Goal: Task Accomplishment & Management: Complete application form

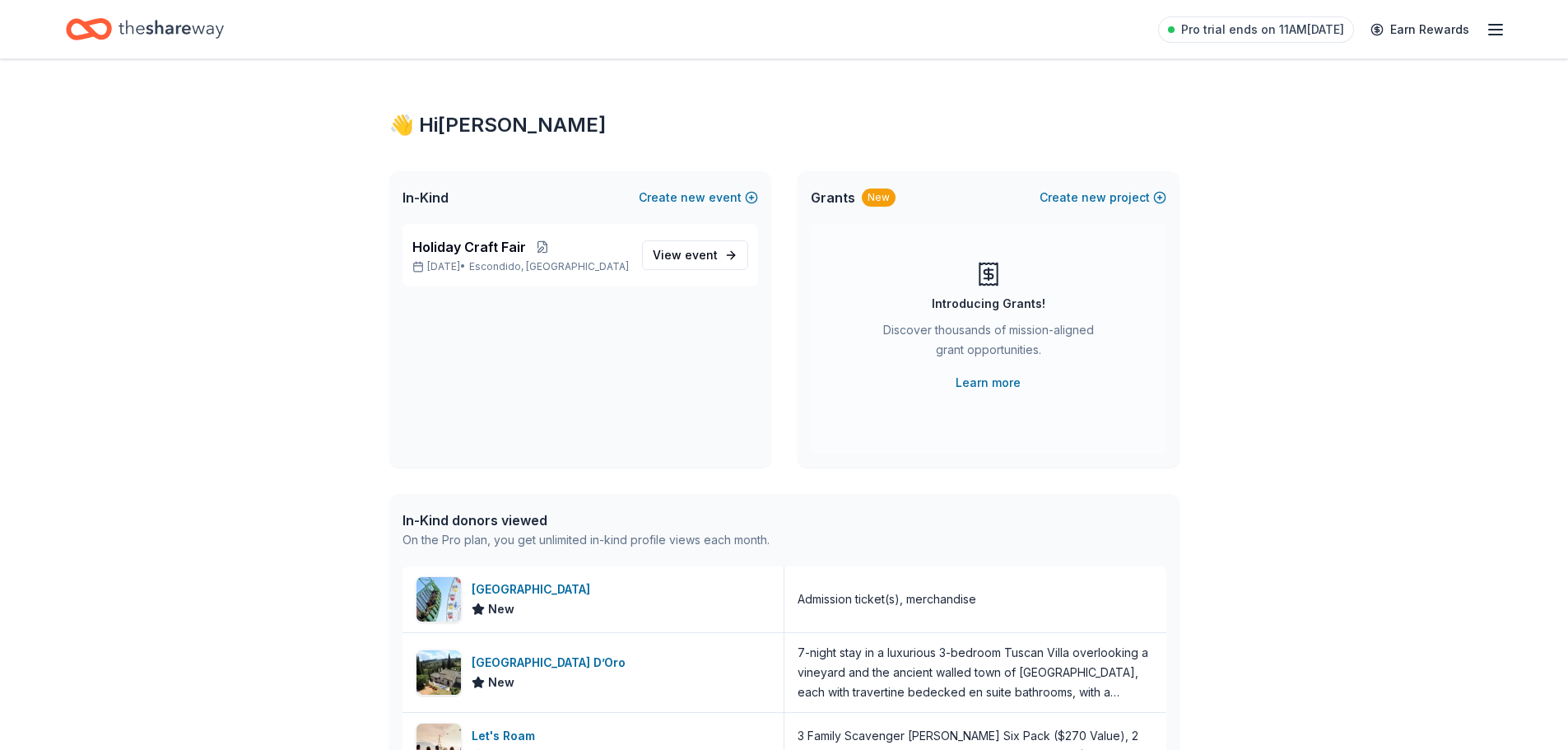
click at [560, 346] on div "Holiday Craft Fair Nov 20, 2025 • Escondido, CA View event" at bounding box center [580, 346] width 382 height 244
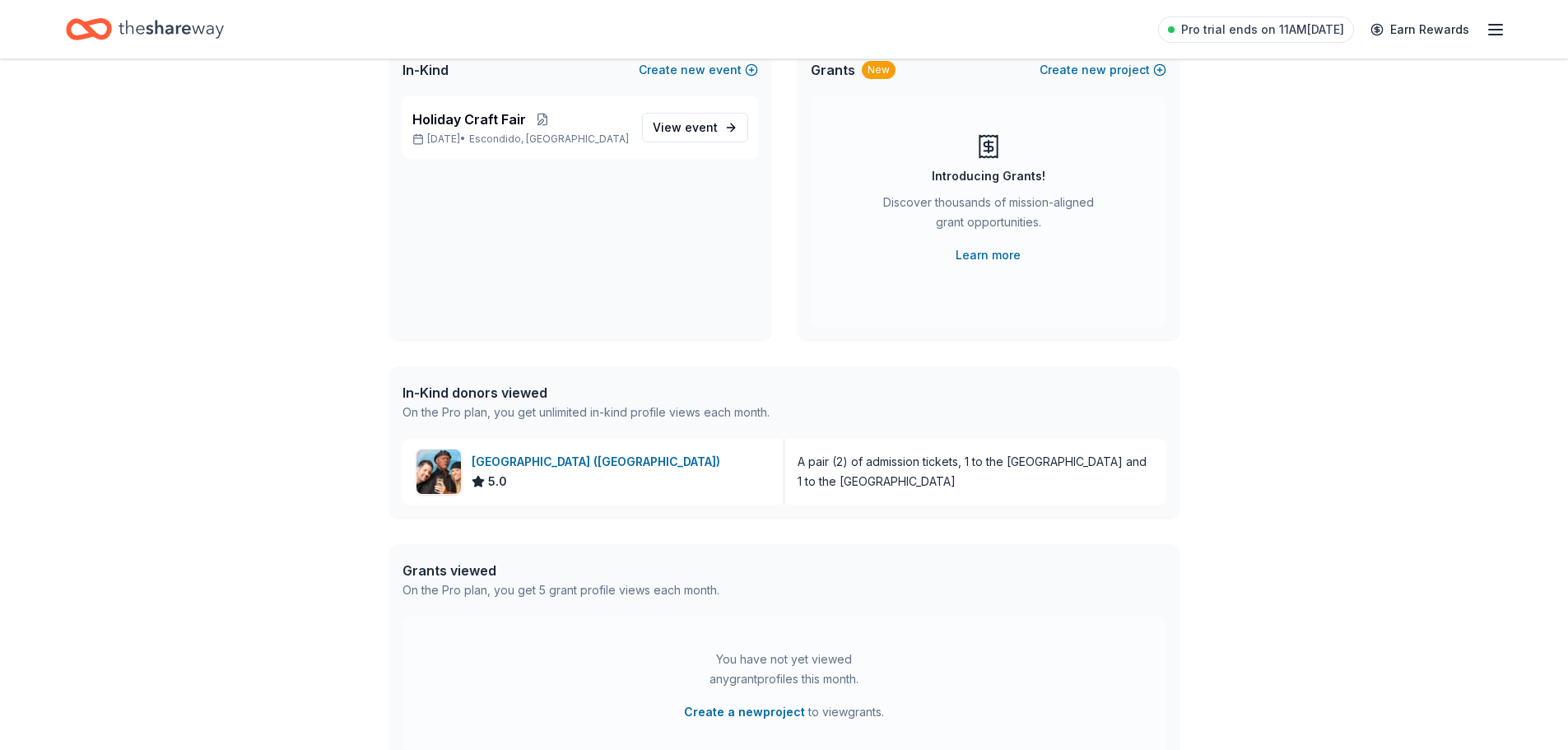
scroll to position [165, 0]
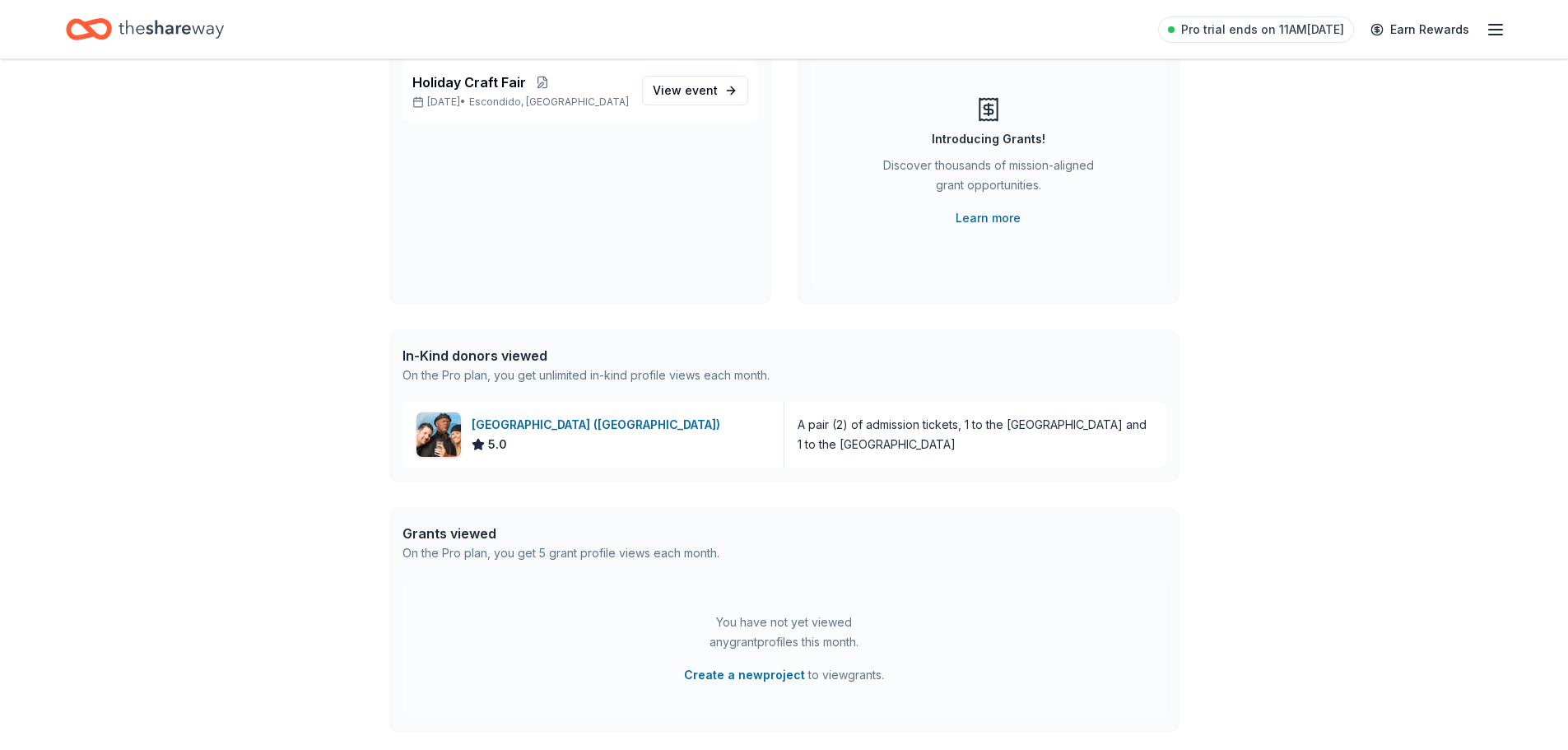
click at [497, 362] on div "In-Kind donors viewed" at bounding box center [587, 355] width 367 height 20
click at [666, 90] on span "View event" at bounding box center [686, 90] width 65 height 20
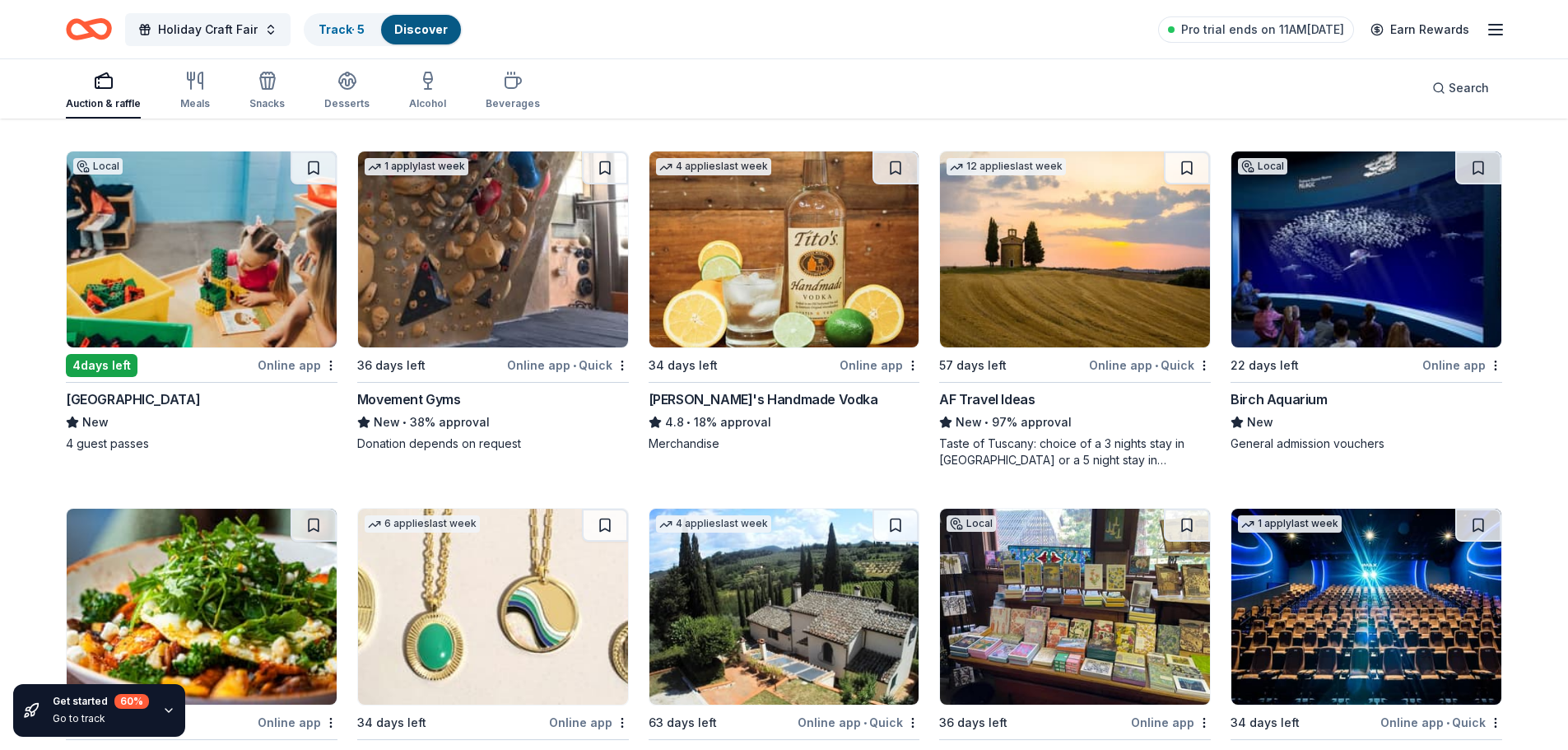
scroll to position [2855, 0]
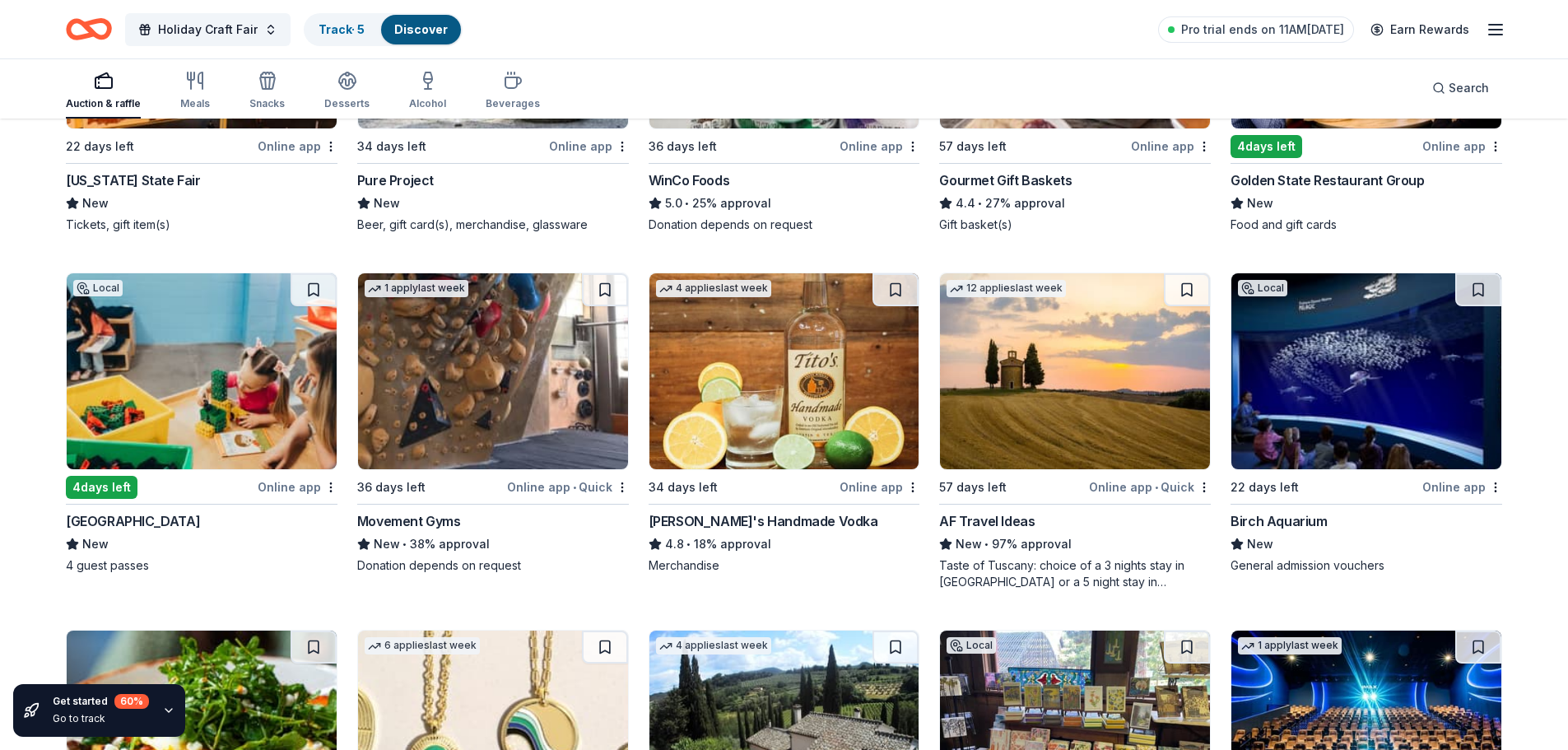
click at [758, 518] on div "Tito's Handmade Vodka" at bounding box center [763, 521] width 229 height 20
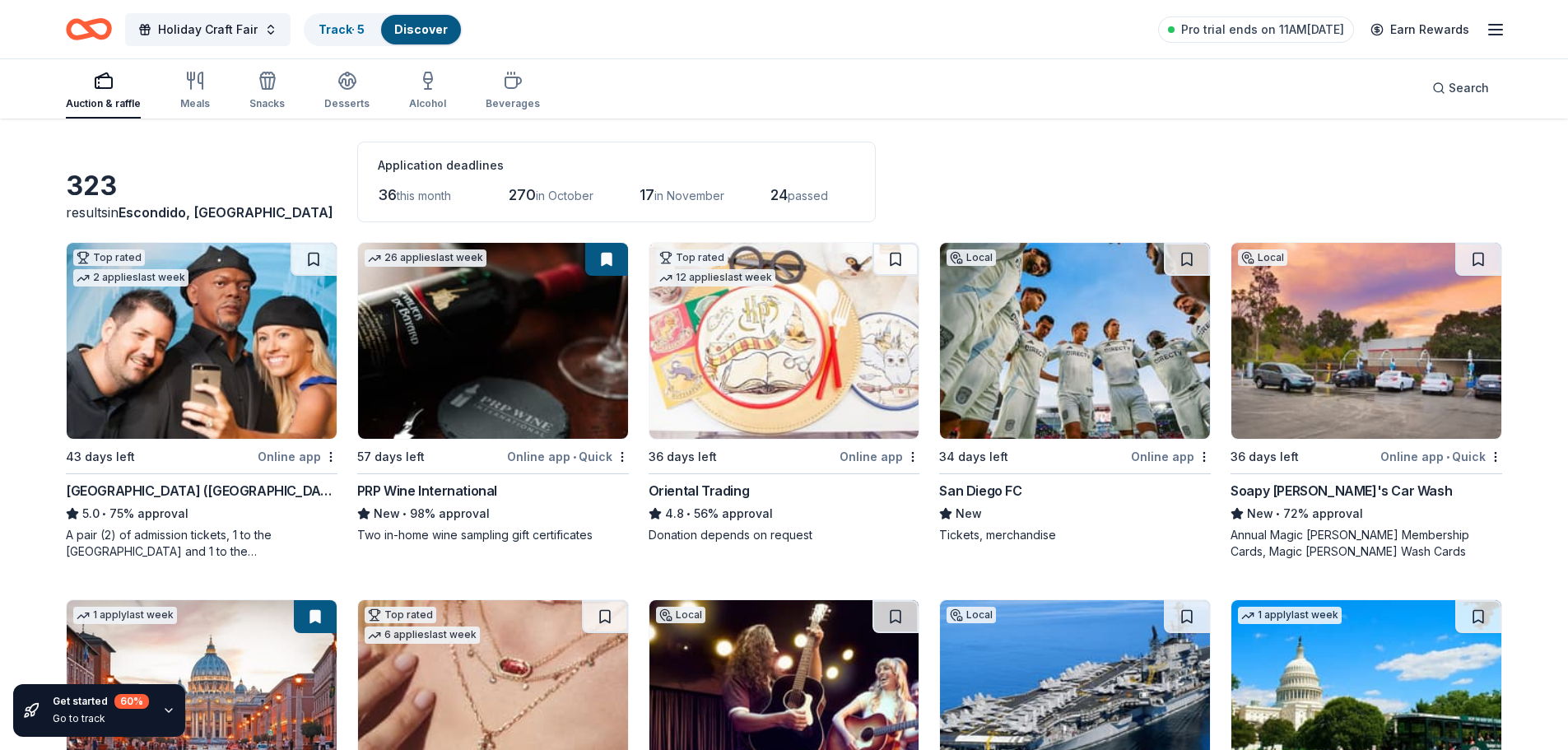
scroll to position [0, 0]
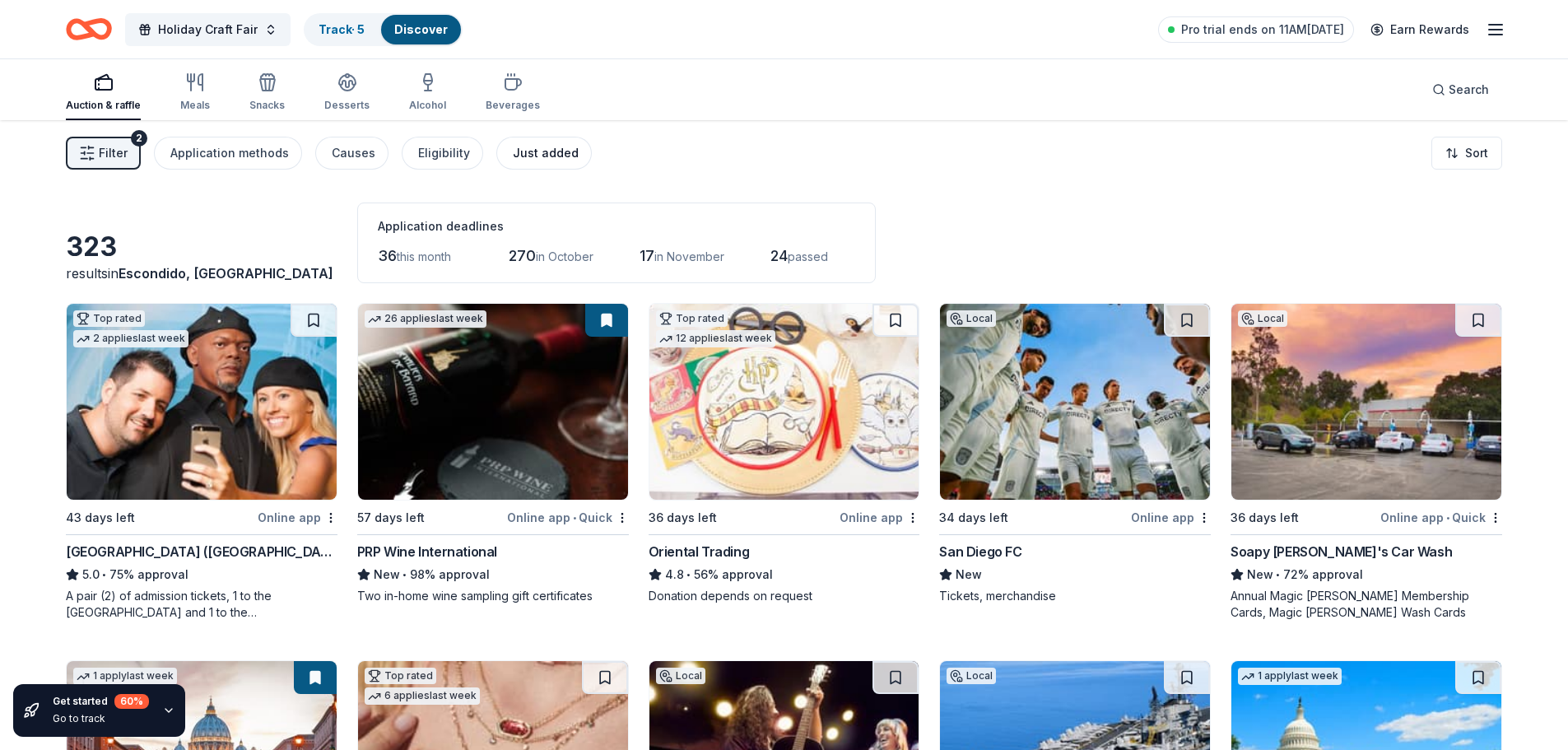
click at [549, 149] on div "Just added" at bounding box center [546, 153] width 65 height 20
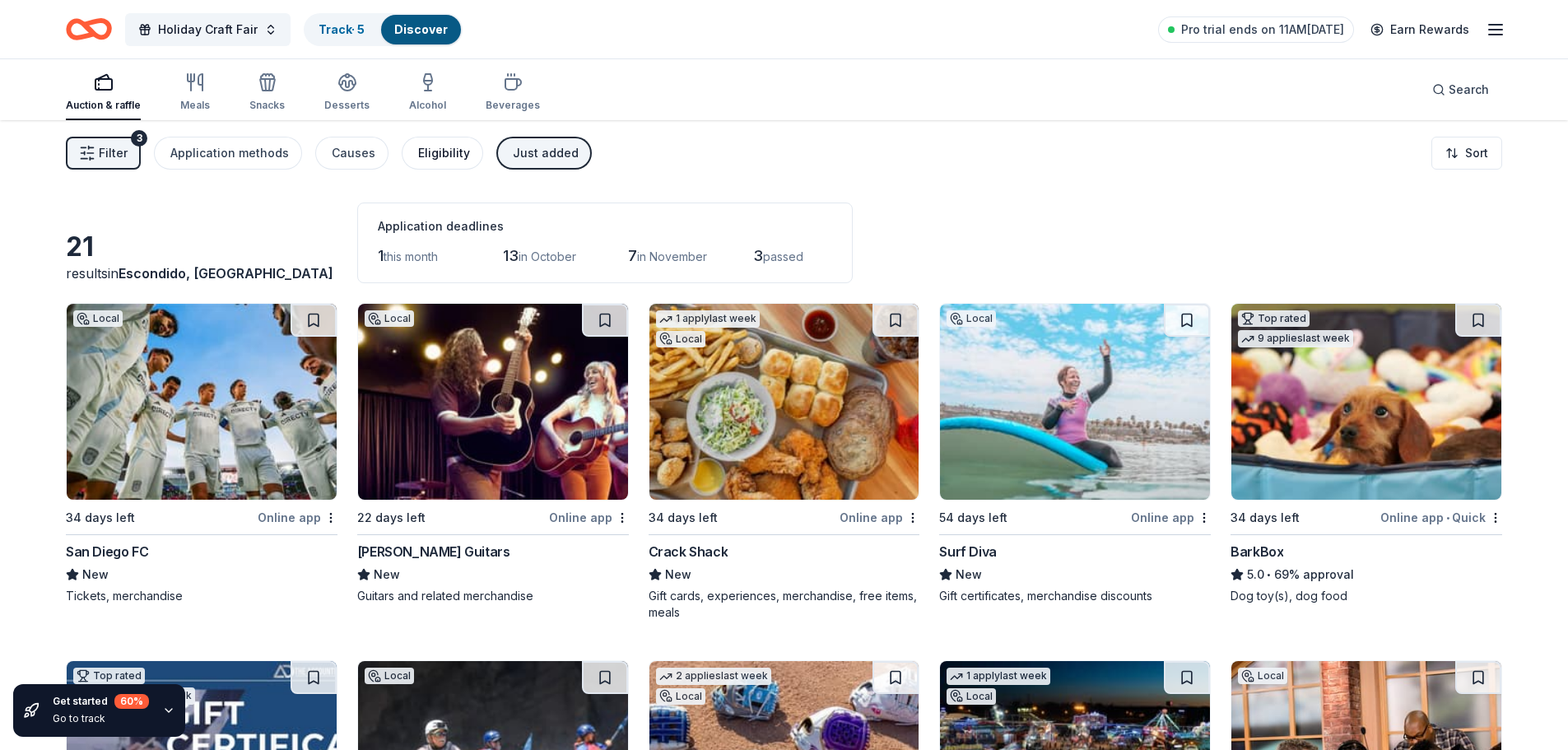
click at [434, 157] on div "Eligibility" at bounding box center [444, 153] width 52 height 20
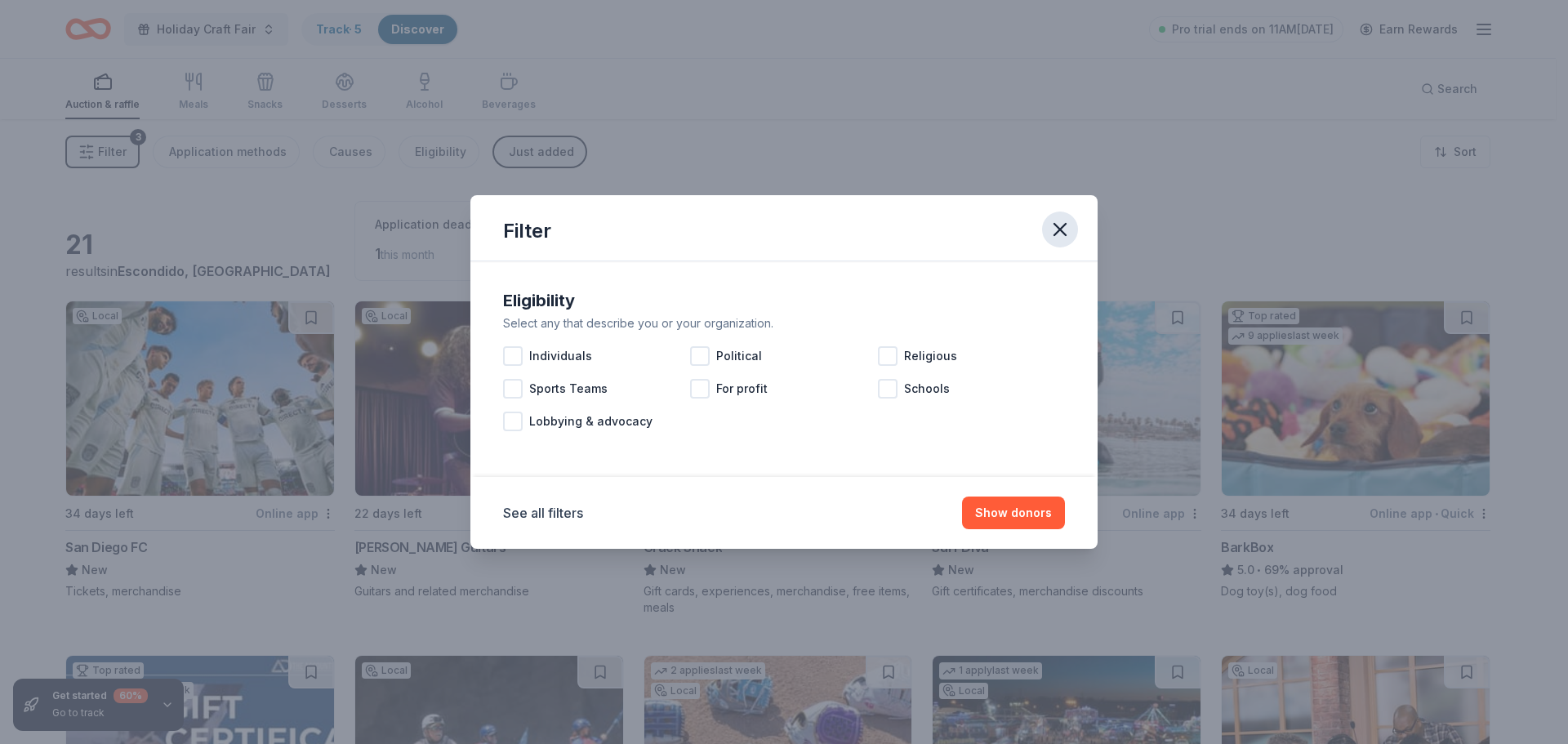
click at [1069, 229] on icon "button" at bounding box center [1059, 228] width 23 height 23
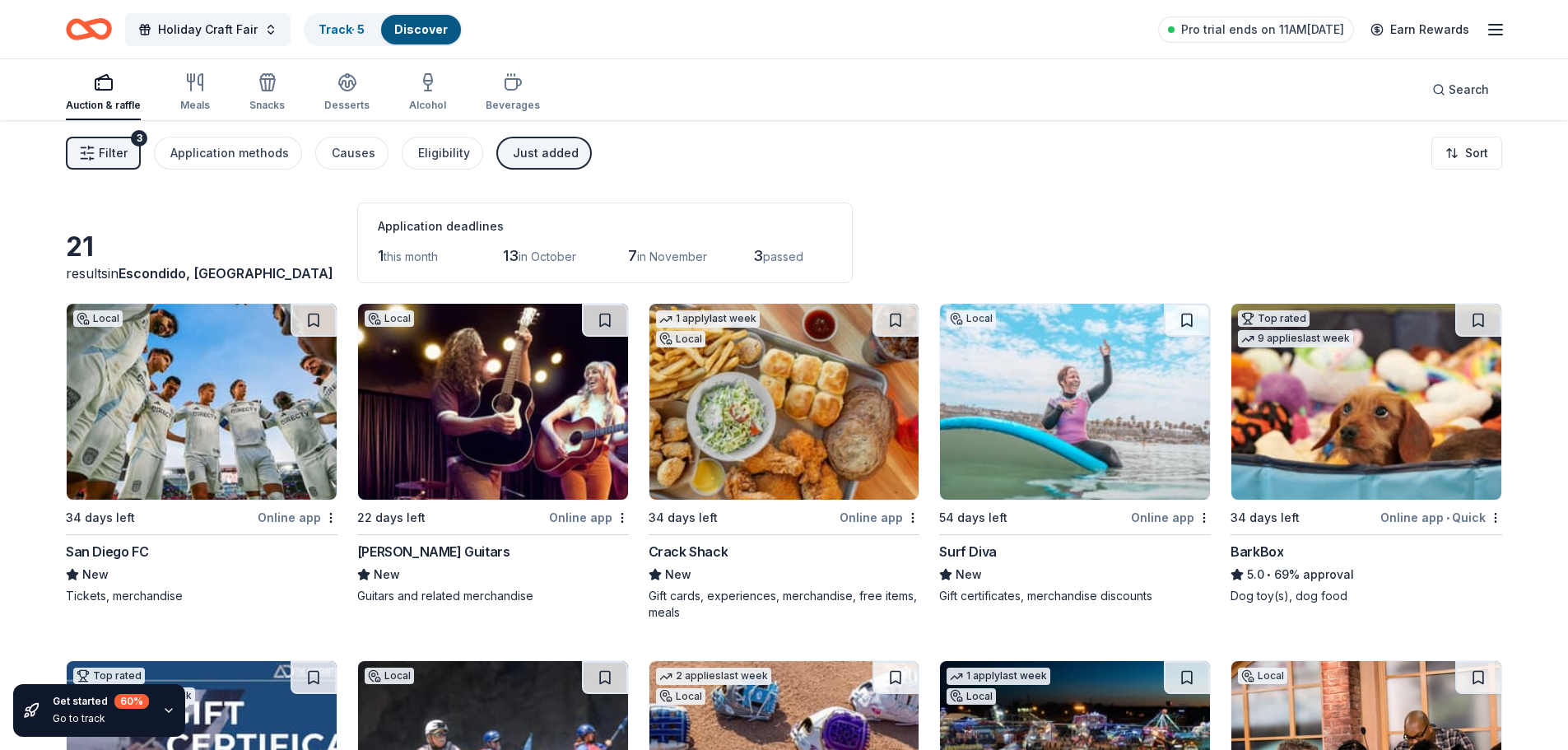
click at [99, 160] on span "Filter" at bounding box center [113, 153] width 29 height 20
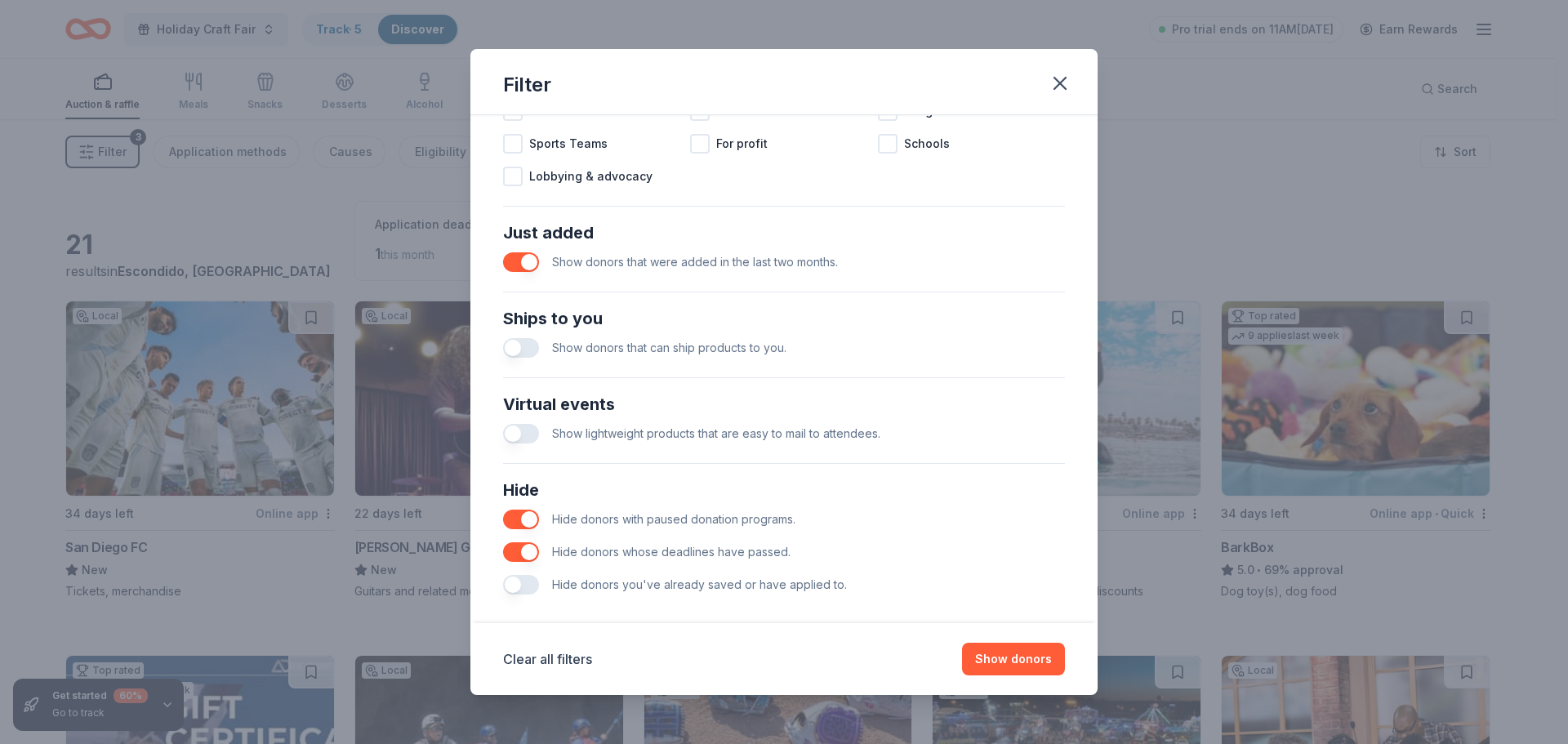
scroll to position [568, 0]
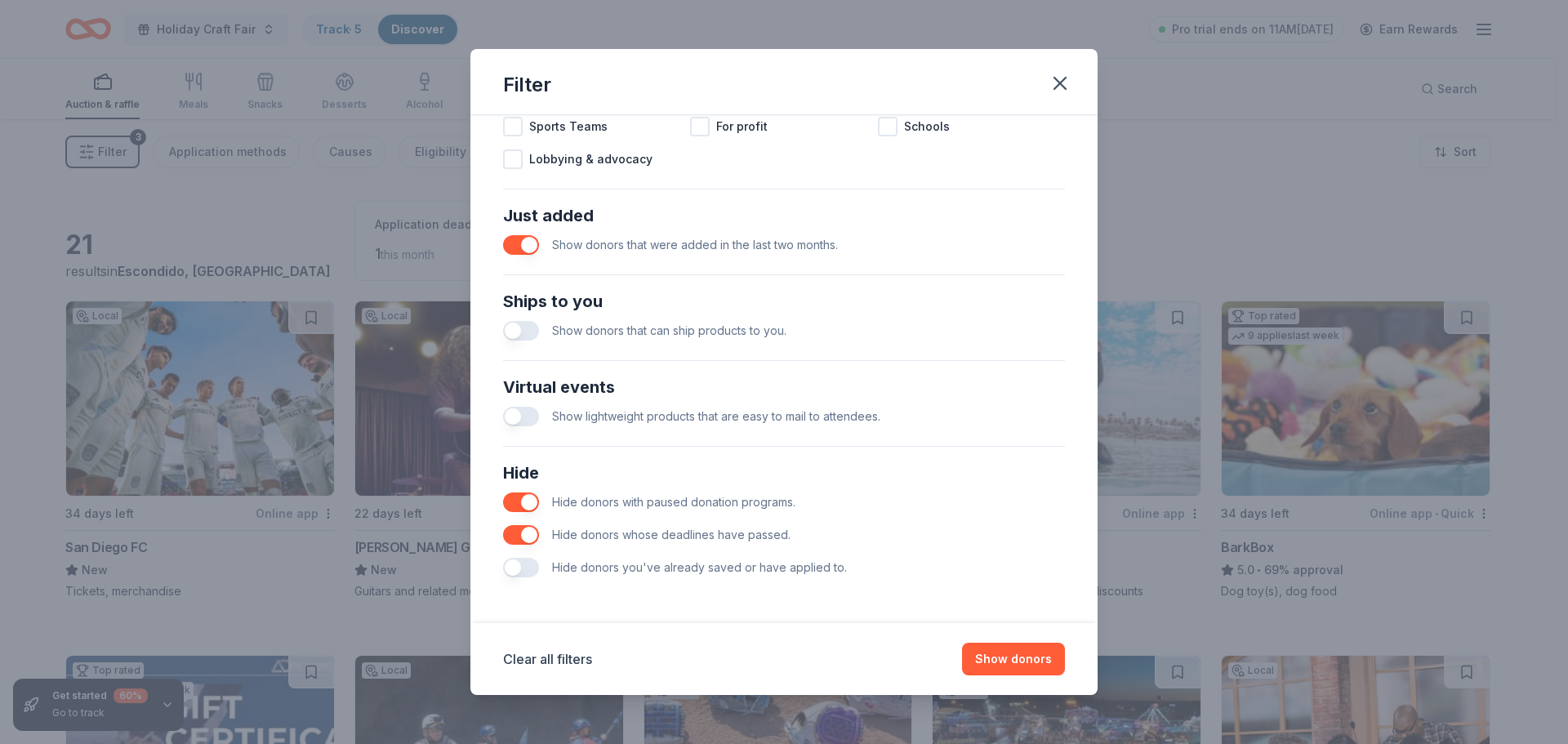
click at [518, 247] on button "button" at bounding box center [521, 245] width 36 height 20
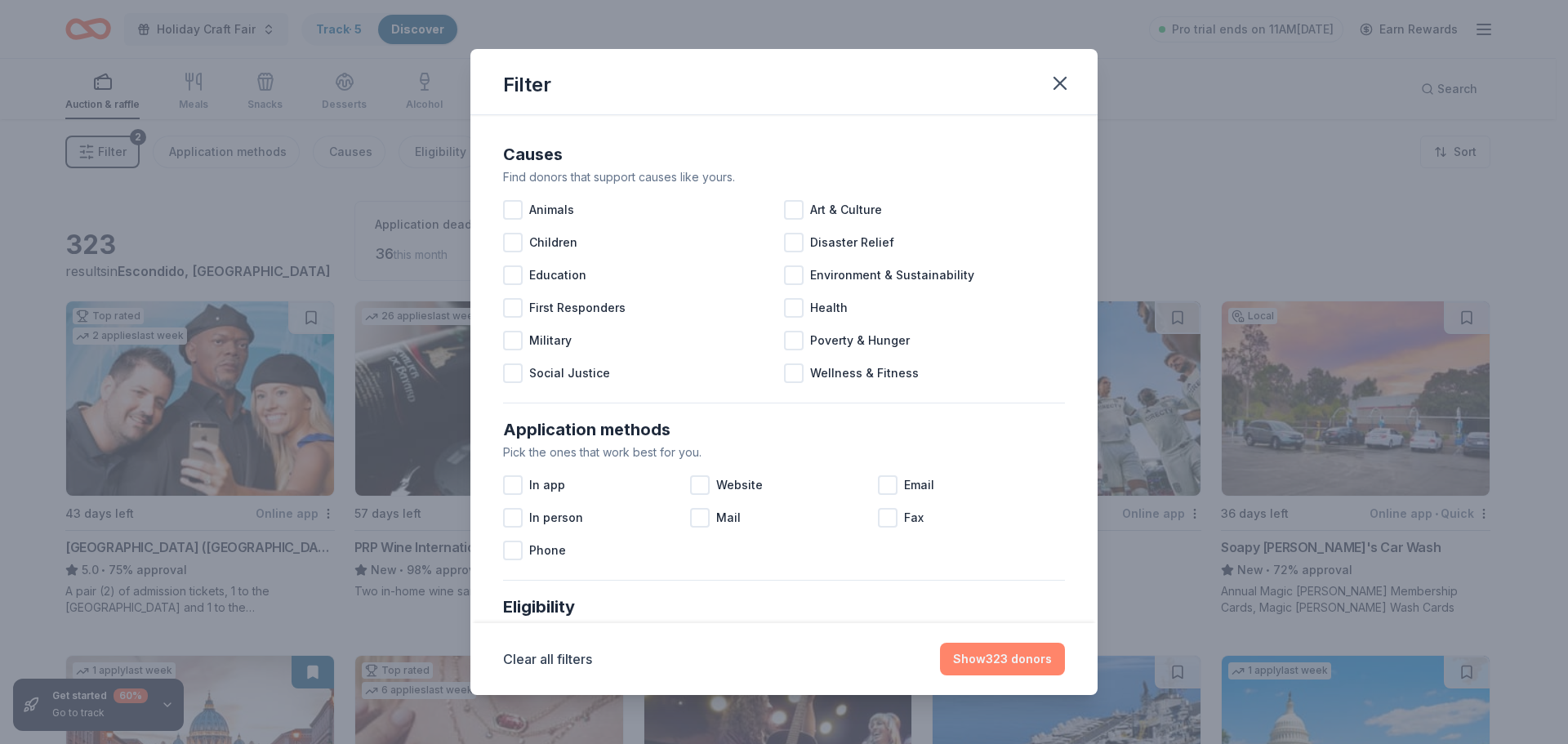
click at [993, 659] on button "Show 323 donors" at bounding box center [1002, 658] width 125 height 32
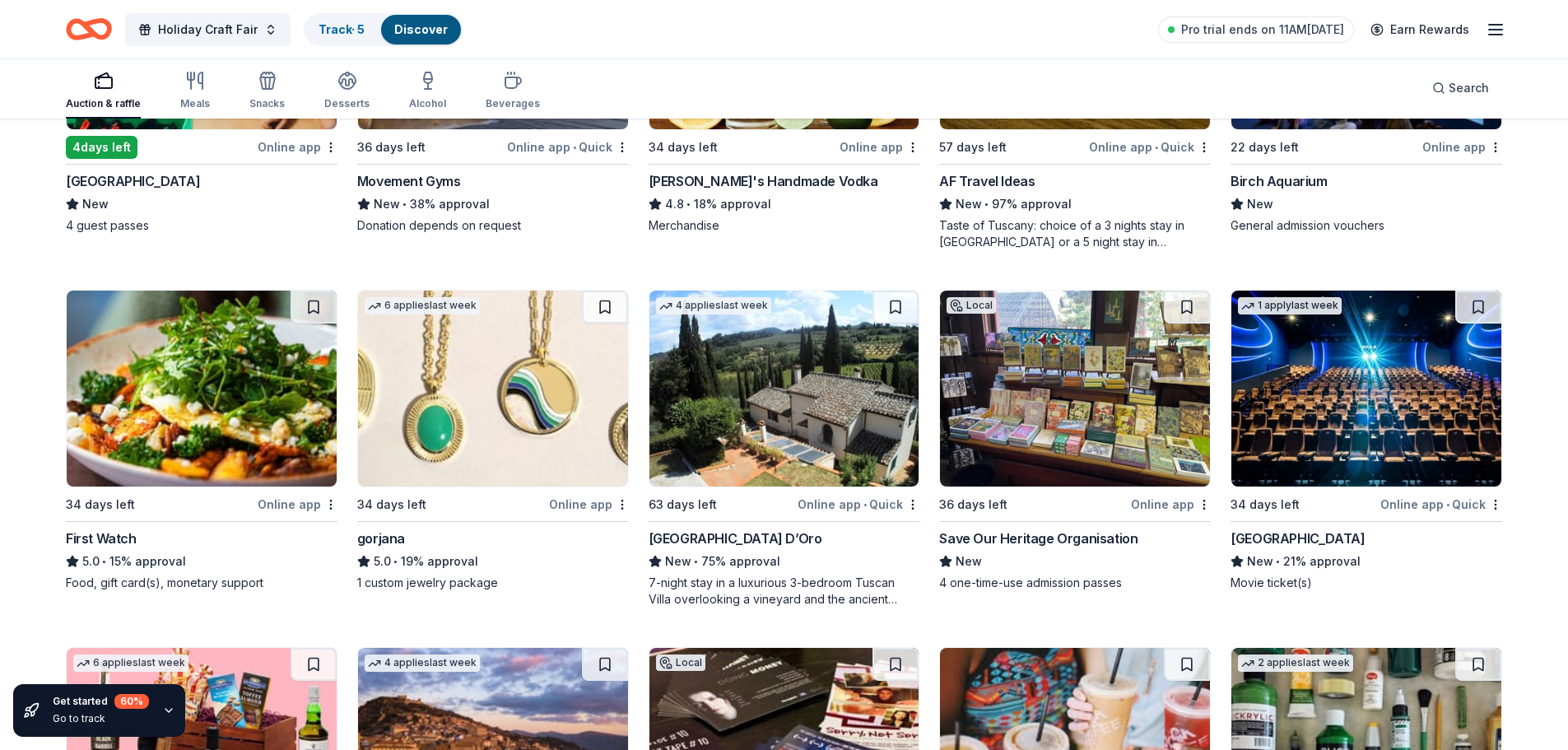
scroll to position [3374, 0]
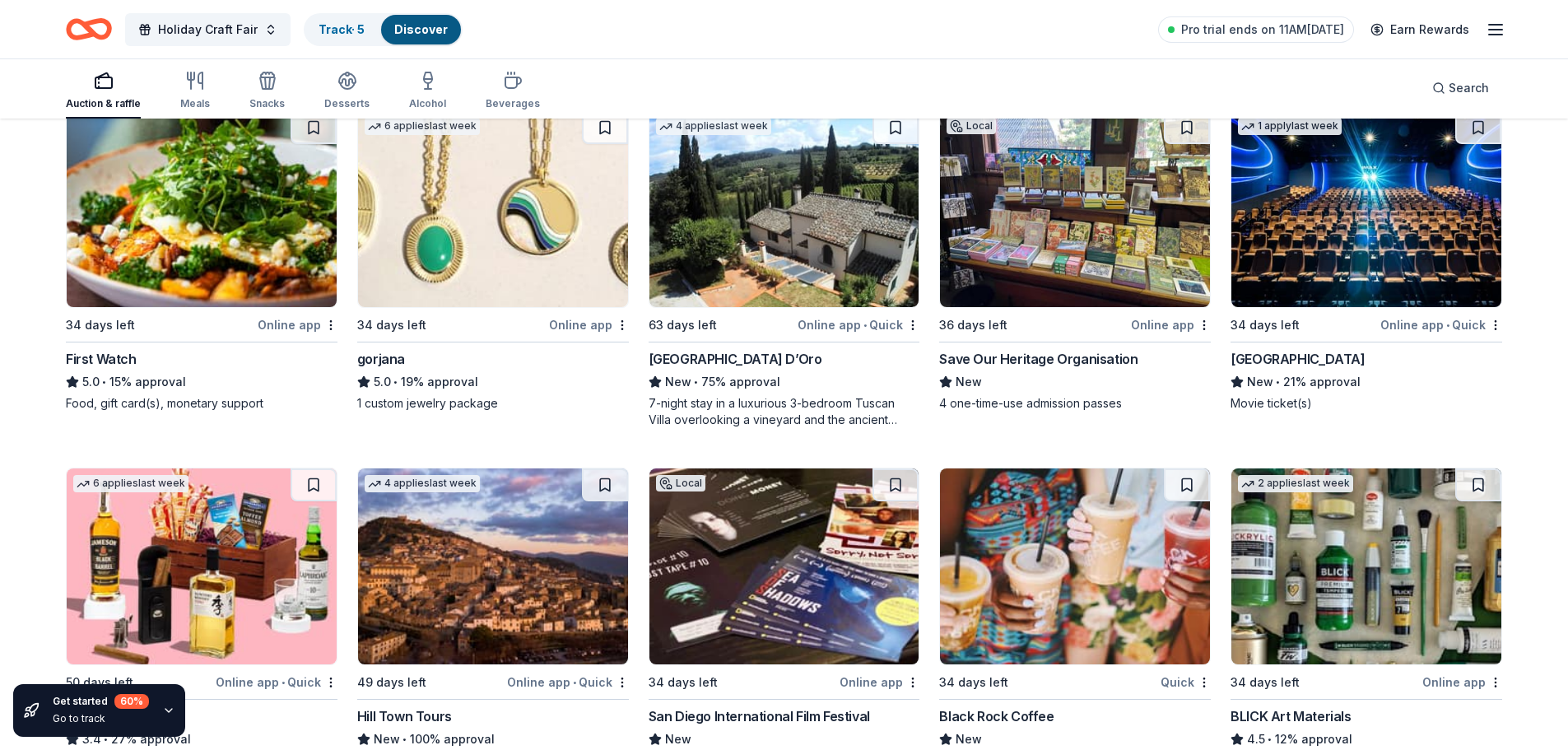
click at [707, 362] on div "Villa Sogni D’Oro" at bounding box center [735, 359] width 174 height 20
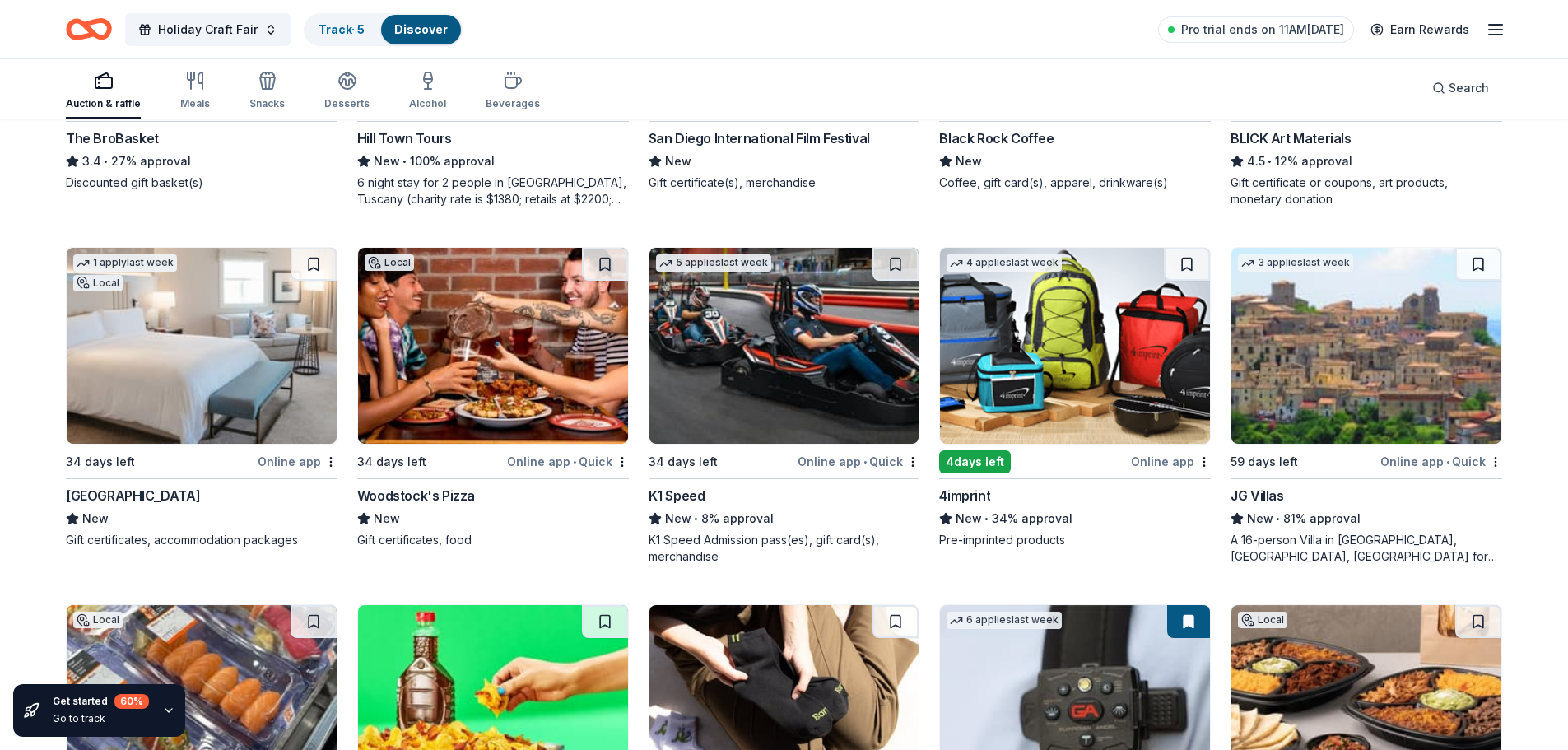
scroll to position [3981, 0]
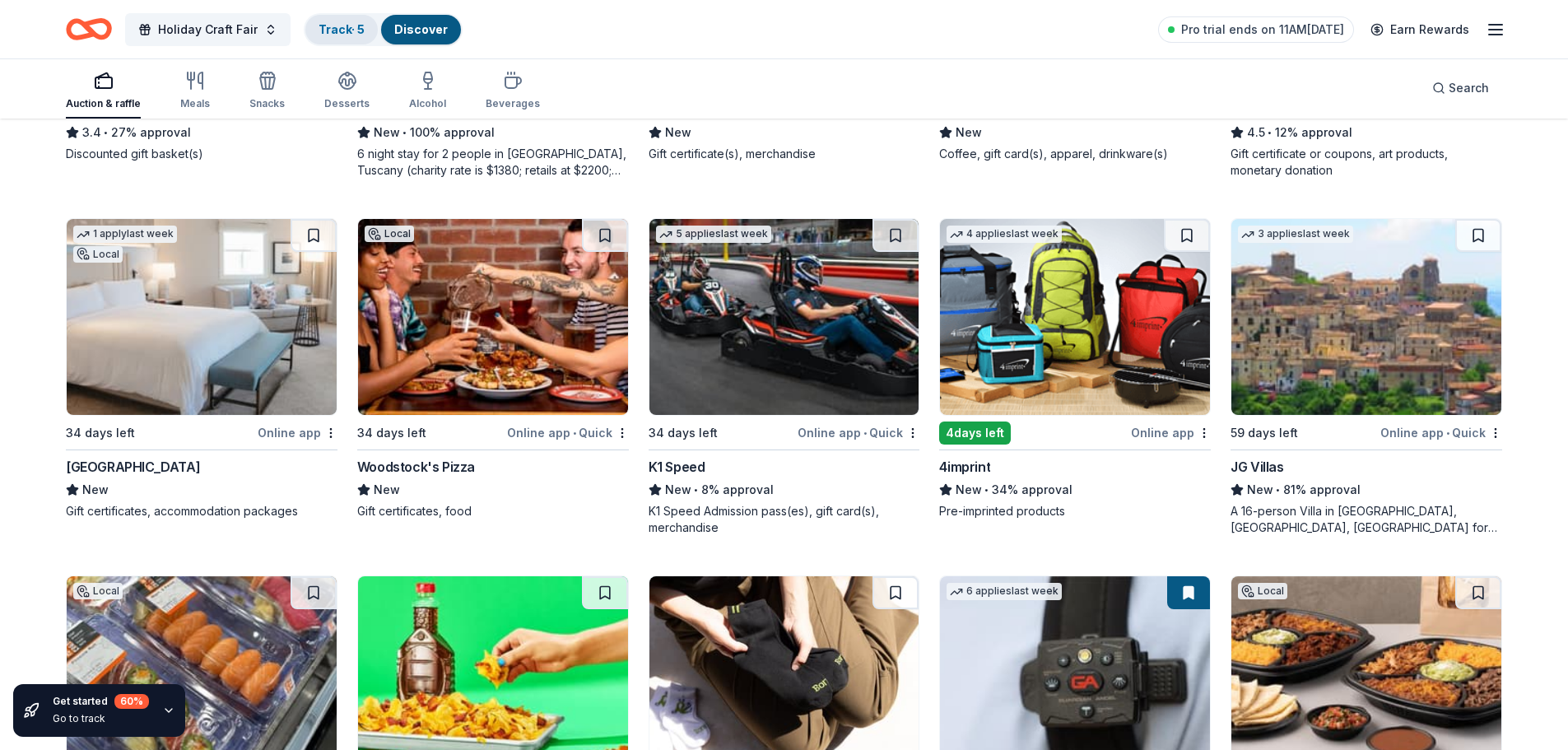
click at [319, 26] on link "Track · 5" at bounding box center [341, 29] width 46 height 14
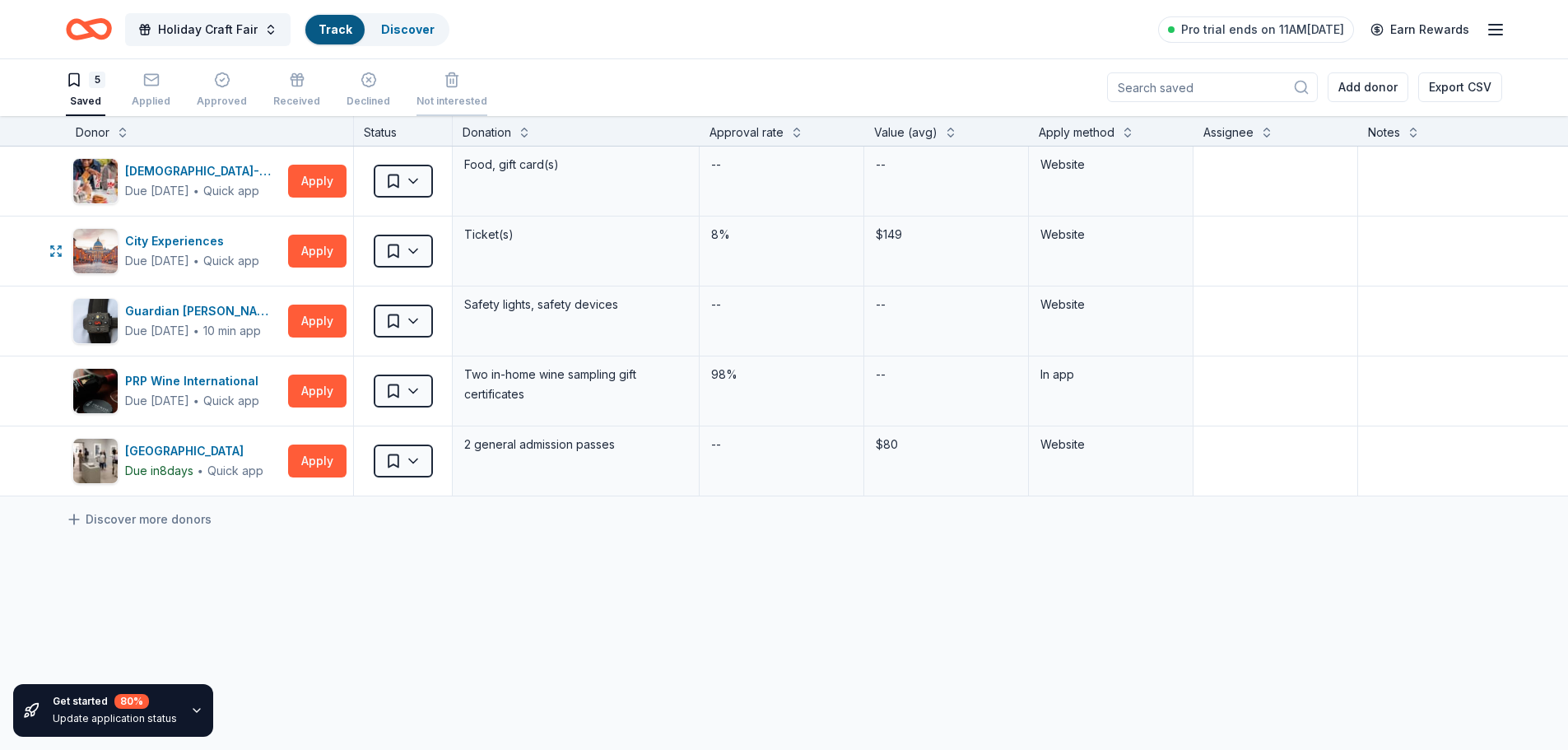
scroll to position [1, 0]
click at [429, 25] on link "Discover" at bounding box center [421, 29] width 54 height 14
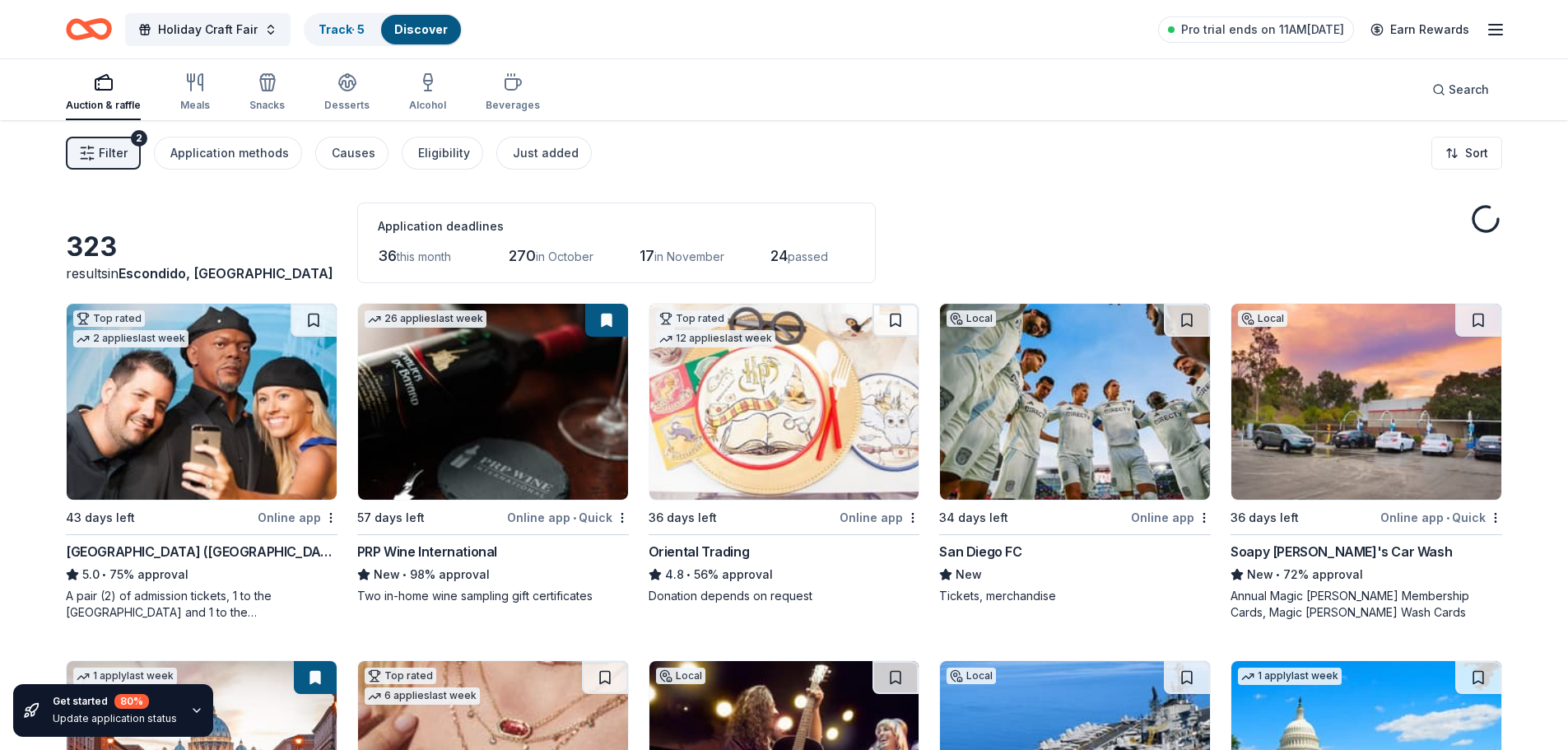
click at [1496, 32] on icon "button" at bounding box center [1496, 30] width 20 height 20
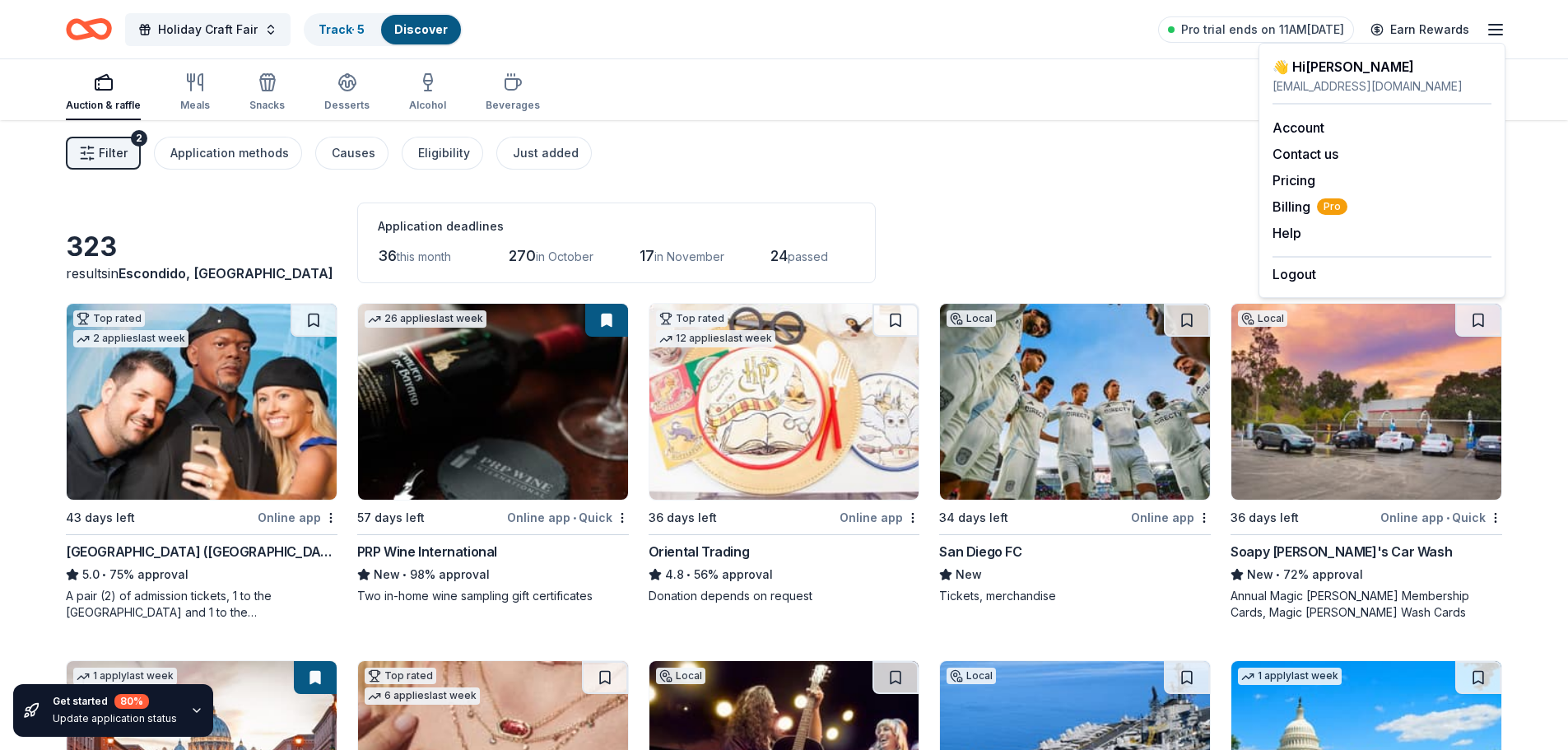
click at [88, 30] on icon "Home" at bounding box center [97, 29] width 26 height 17
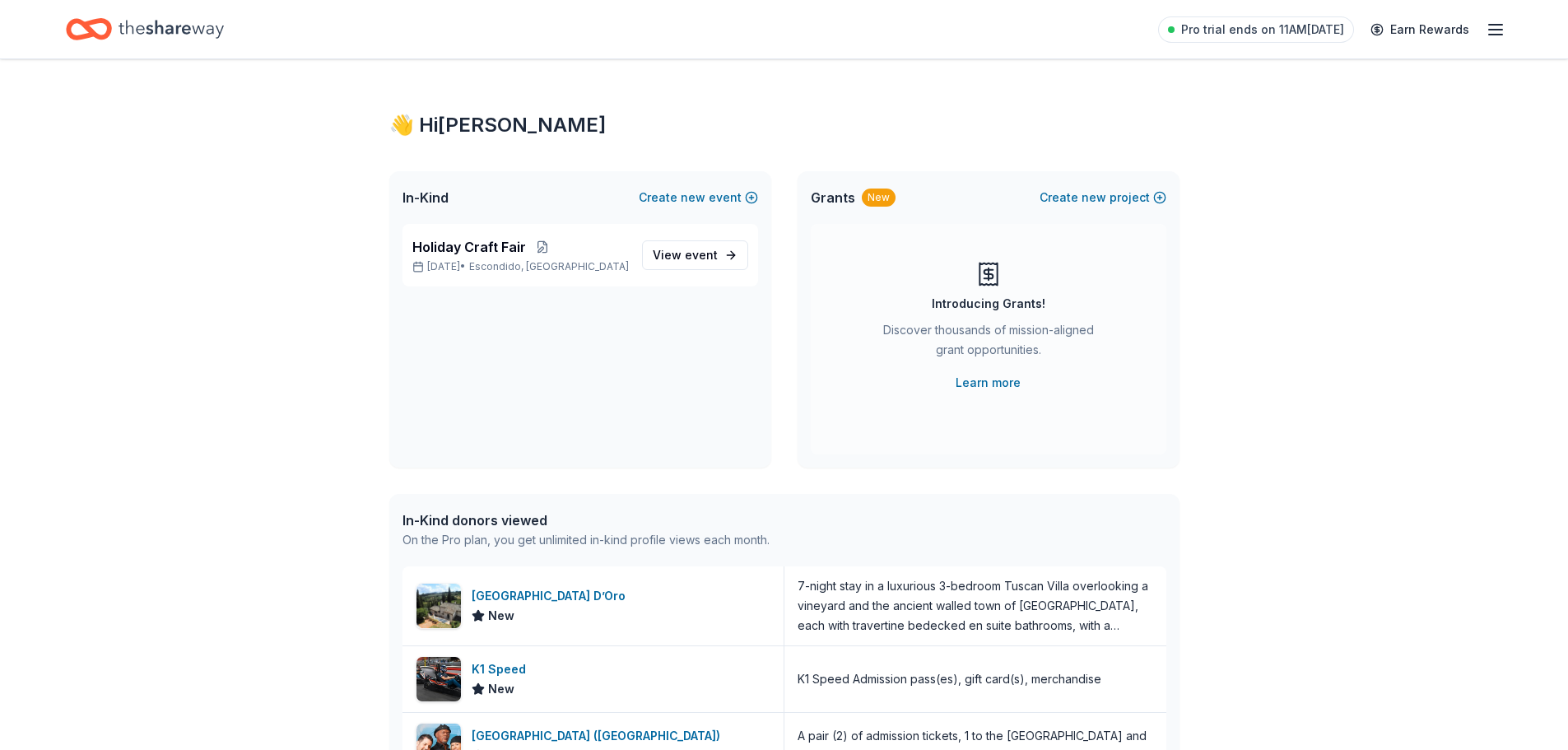
click at [158, 26] on icon "Home" at bounding box center [171, 29] width 105 height 34
click at [414, 201] on span "In-Kind" at bounding box center [426, 197] width 46 height 20
click at [548, 249] on button at bounding box center [542, 246] width 33 height 13
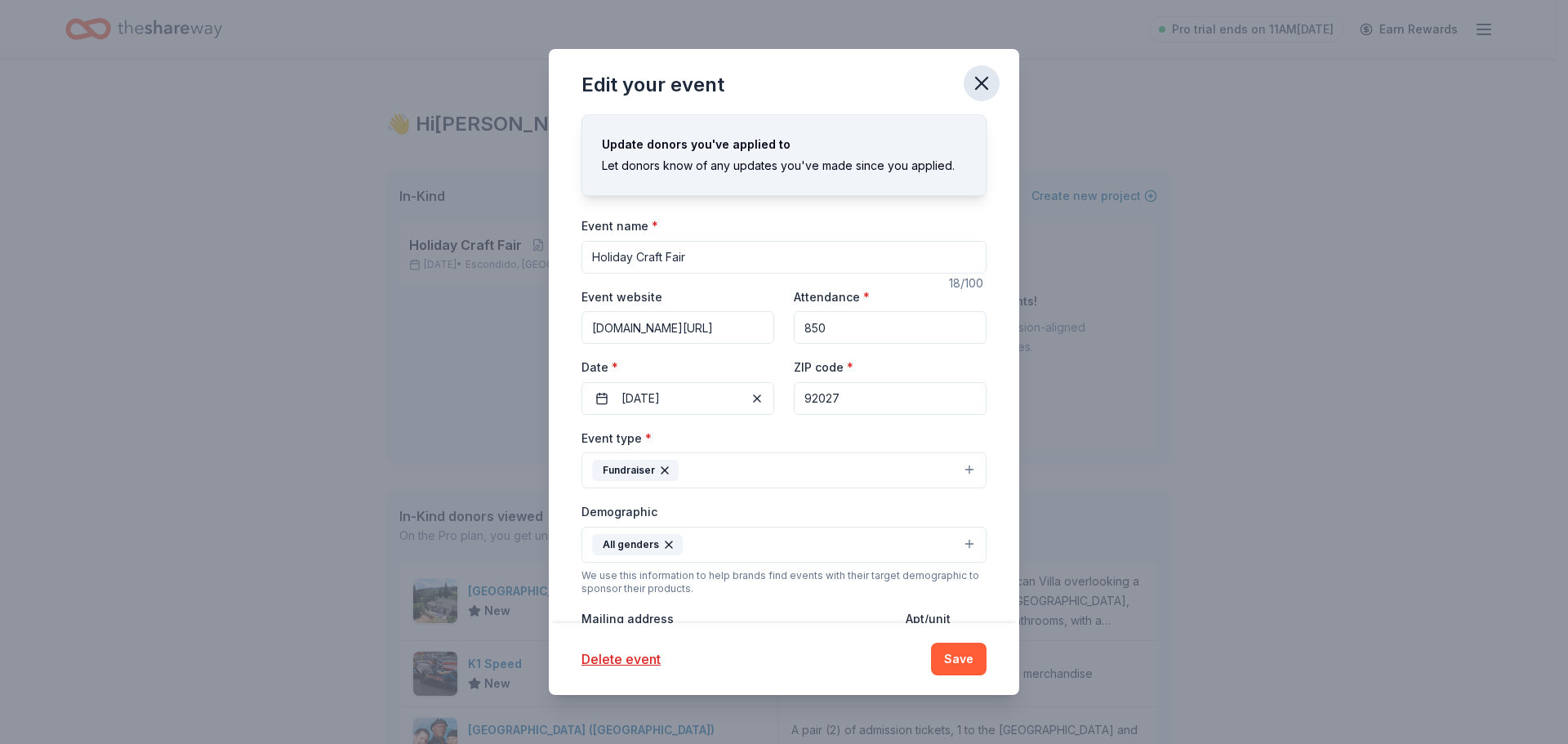
click at [975, 81] on icon "button" at bounding box center [981, 83] width 23 height 23
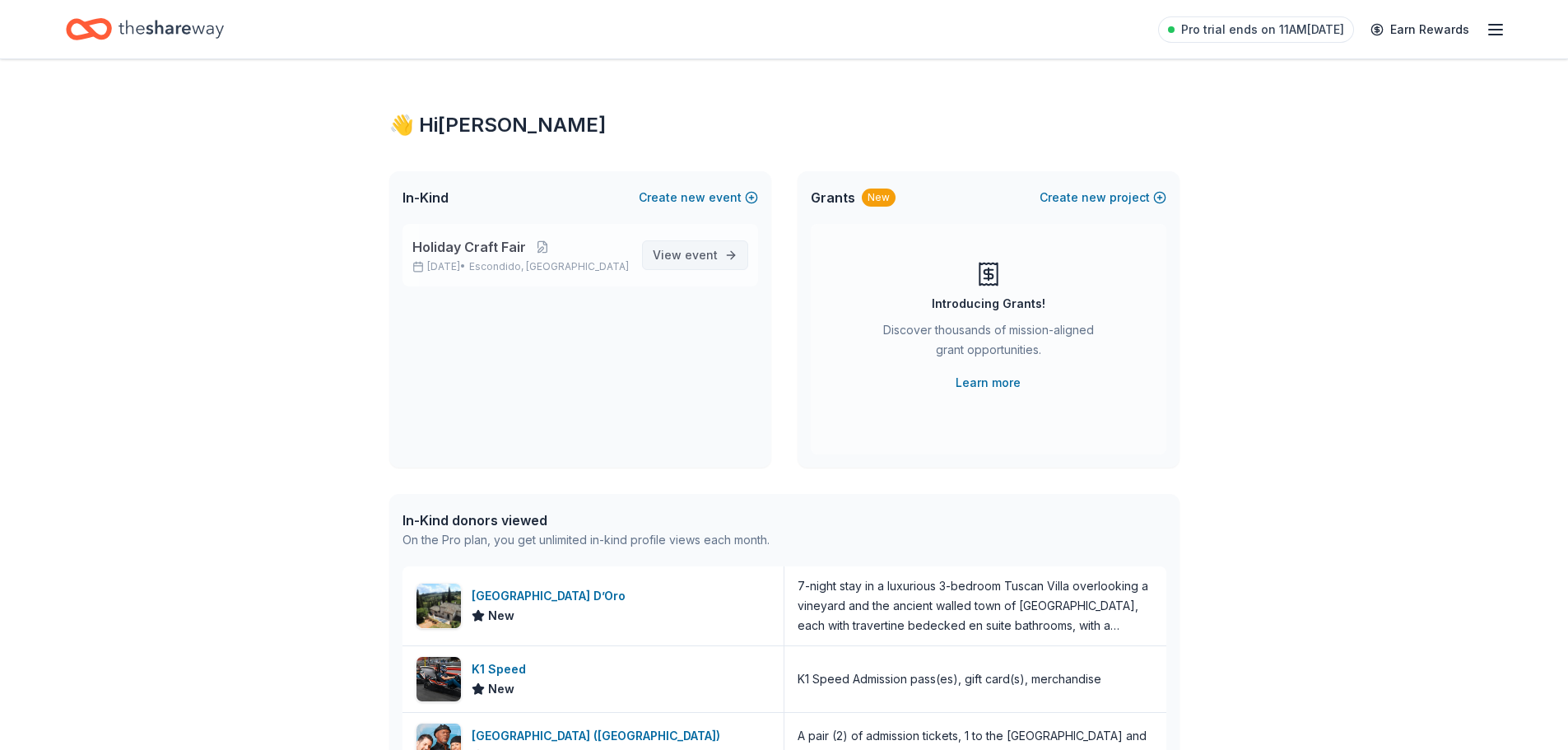
click at [715, 260] on span "event" at bounding box center [701, 255] width 33 height 14
click at [706, 252] on span "event" at bounding box center [701, 255] width 33 height 14
click at [1271, 378] on div "👋 Hi Myra In-Kind Create new event Holiday Craft Fair Nov 20, 2025 • Escondido,…" at bounding box center [784, 577] width 1568 height 1036
click at [679, 252] on span "View event" at bounding box center [686, 255] width 65 height 20
click at [606, 349] on div "Holiday Craft Fair Nov 20, 2025 • Escondido, CA View event" at bounding box center [580, 346] width 382 height 244
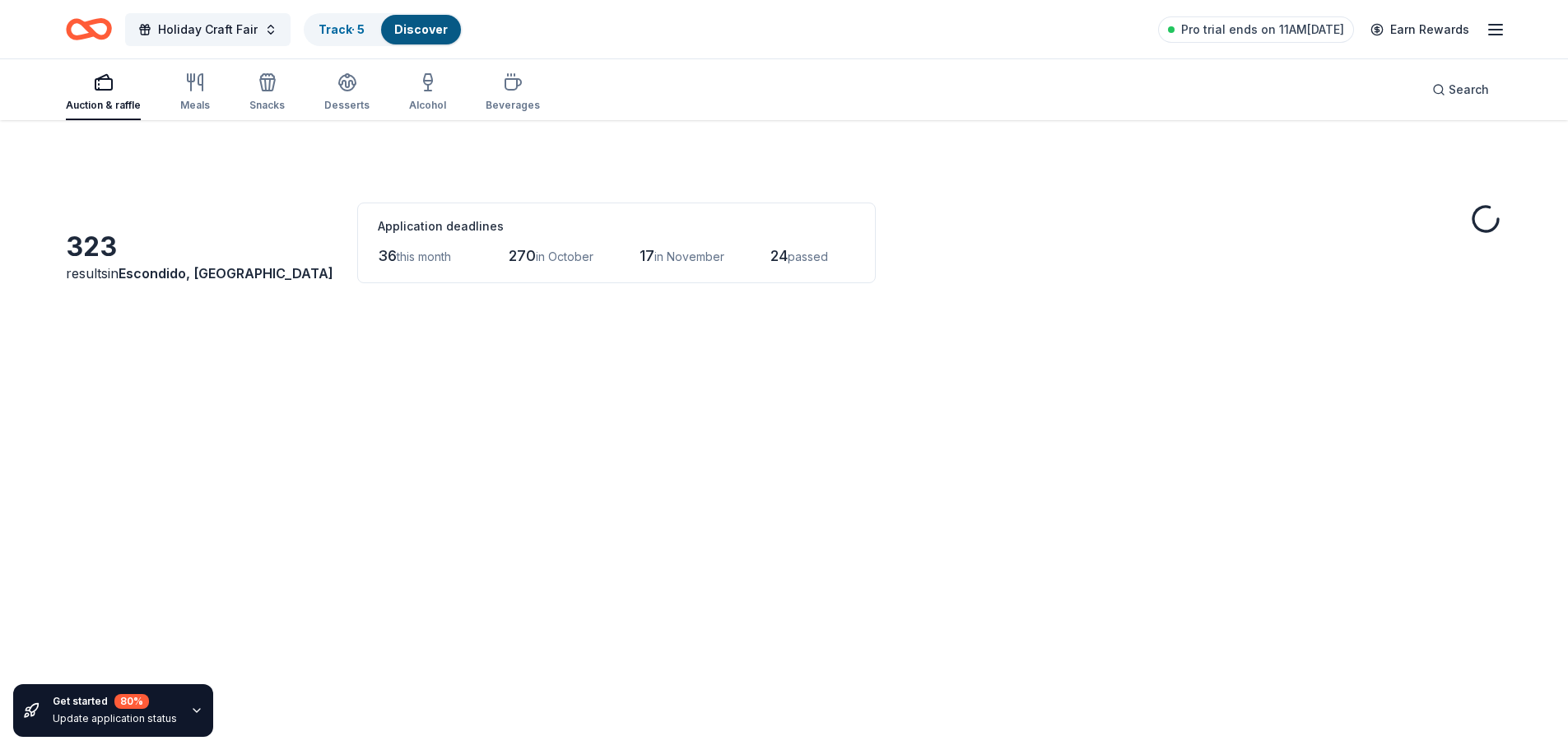
click at [655, 252] on span "17" at bounding box center [647, 255] width 15 height 17
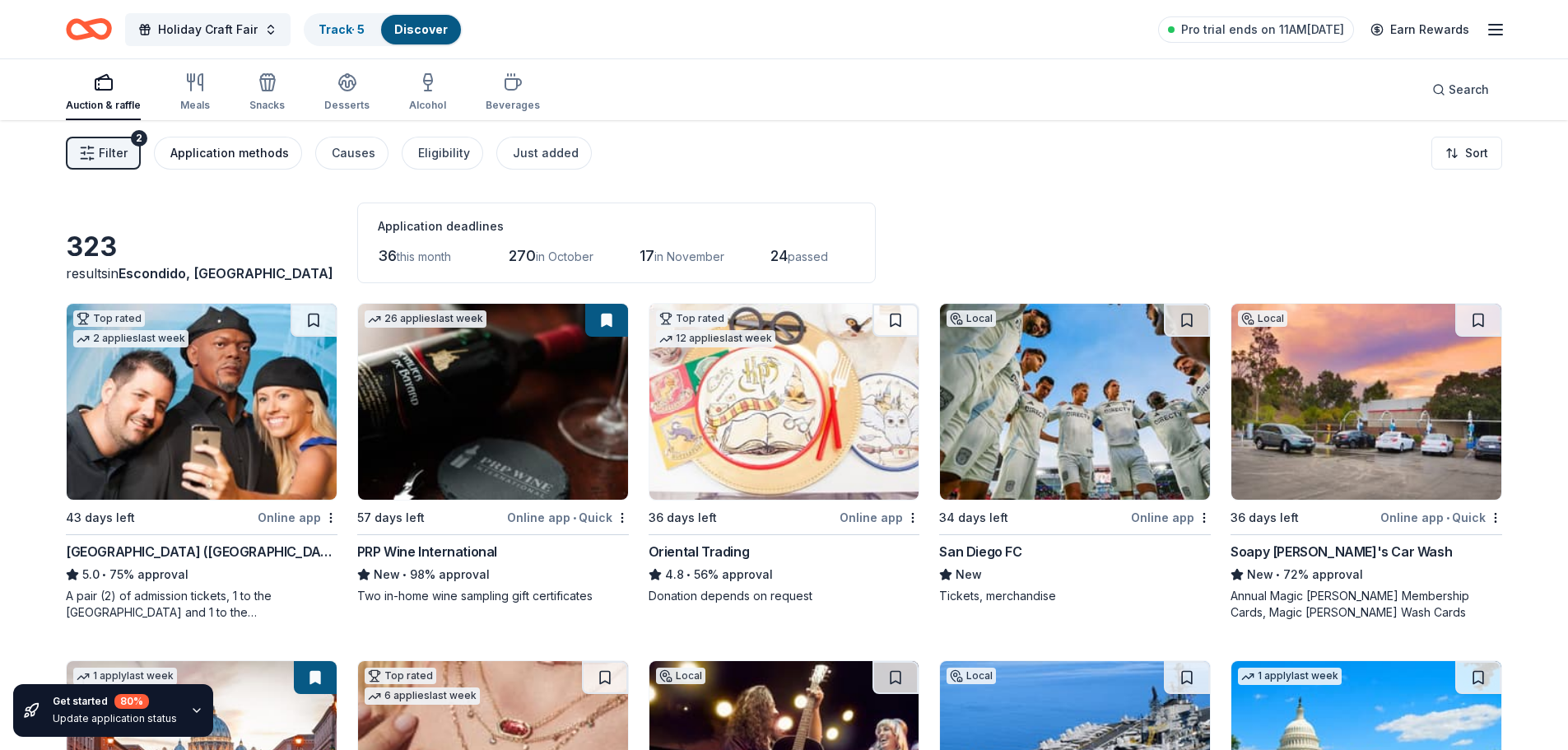
click at [229, 157] on div "Application methods" at bounding box center [229, 153] width 118 height 20
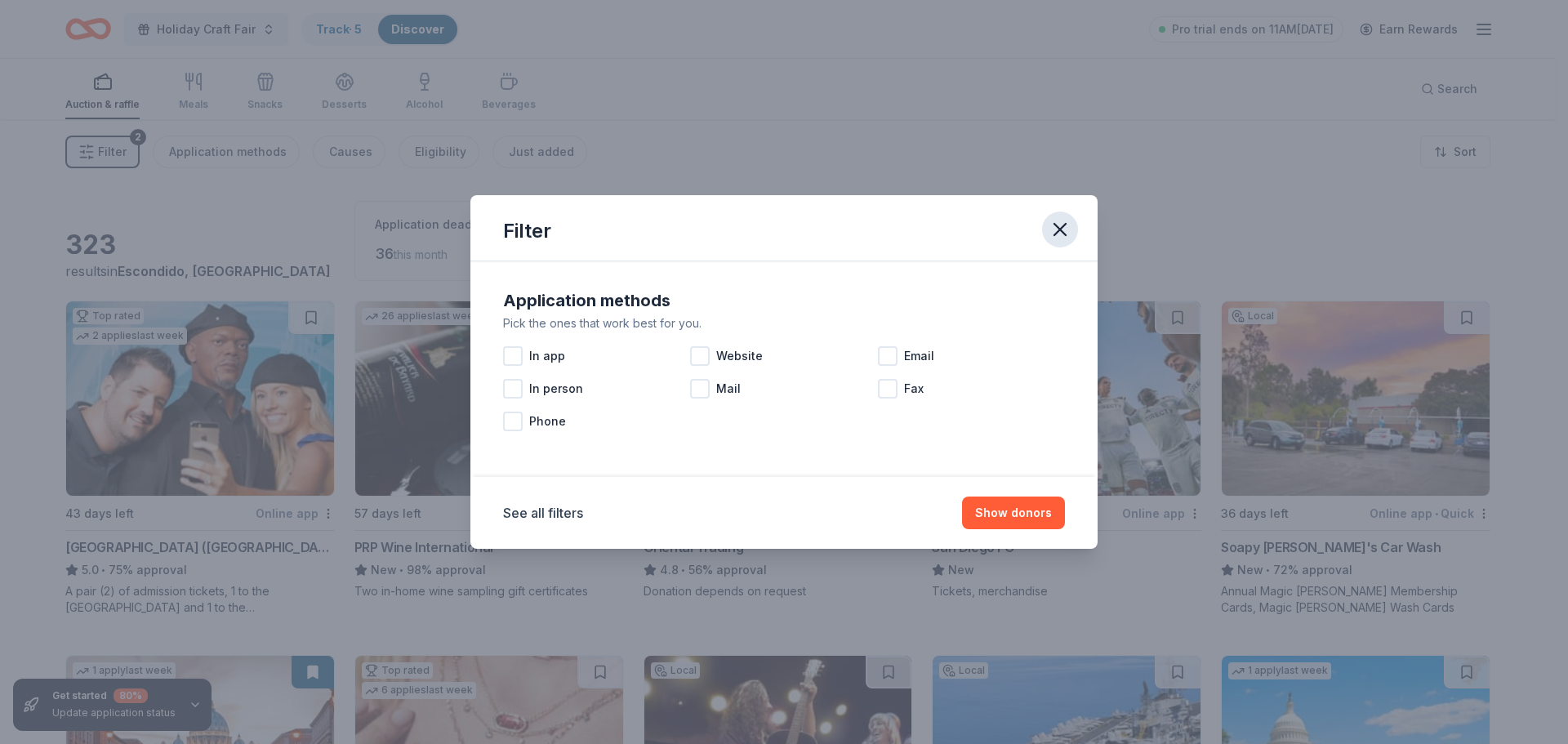
click at [1069, 232] on icon "button" at bounding box center [1059, 228] width 23 height 23
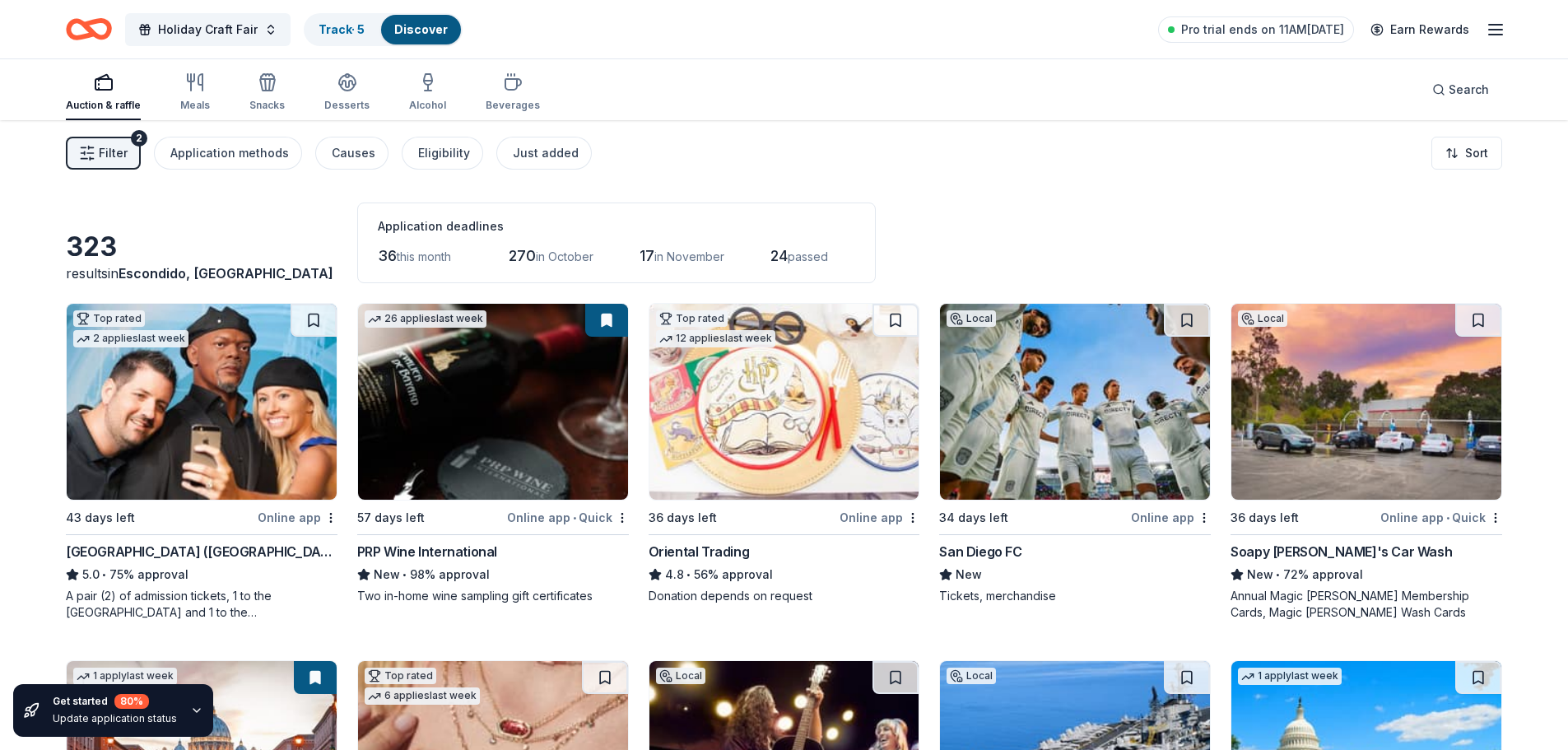
click at [121, 165] on button "Filter 2" at bounding box center [102, 153] width 74 height 33
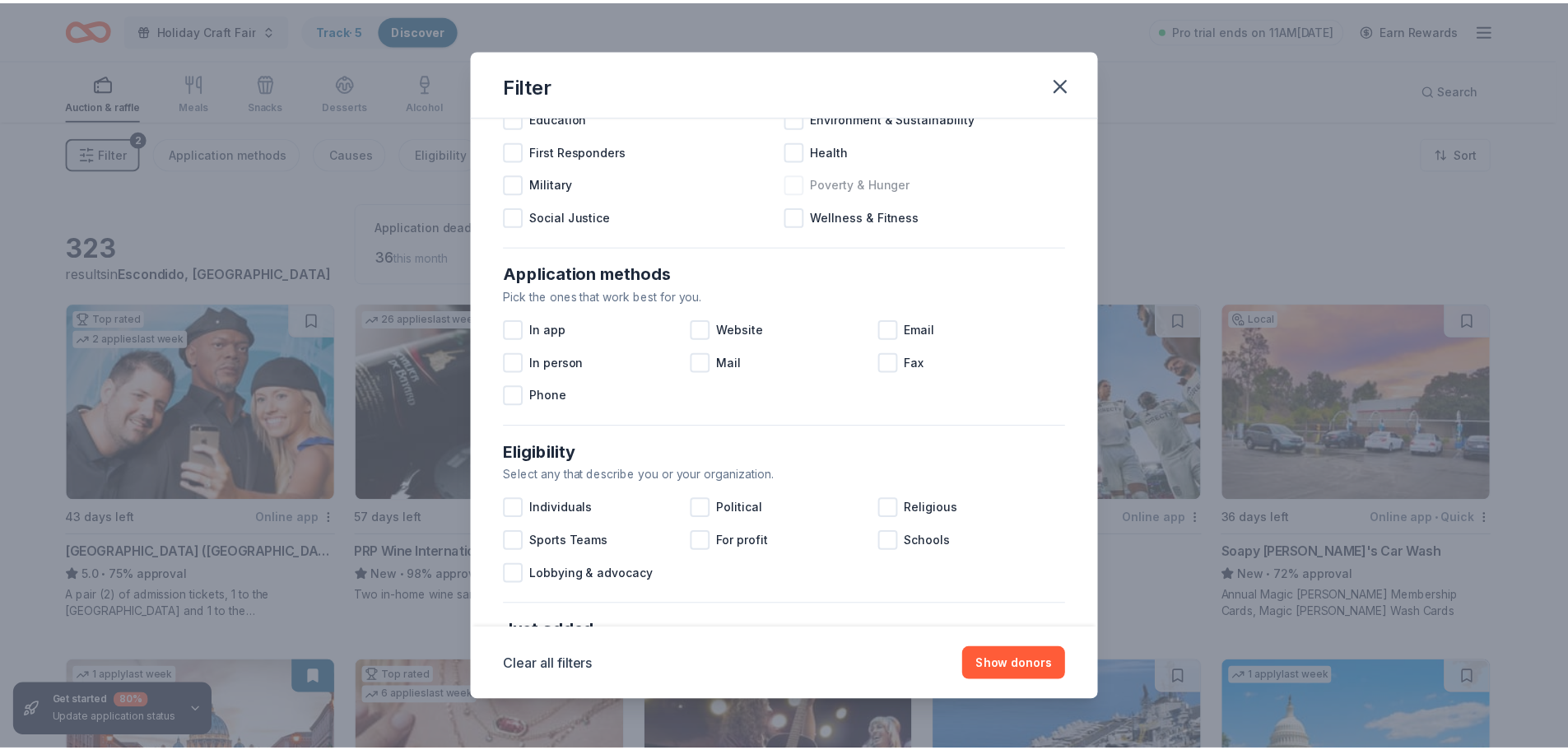
scroll to position [247, 0]
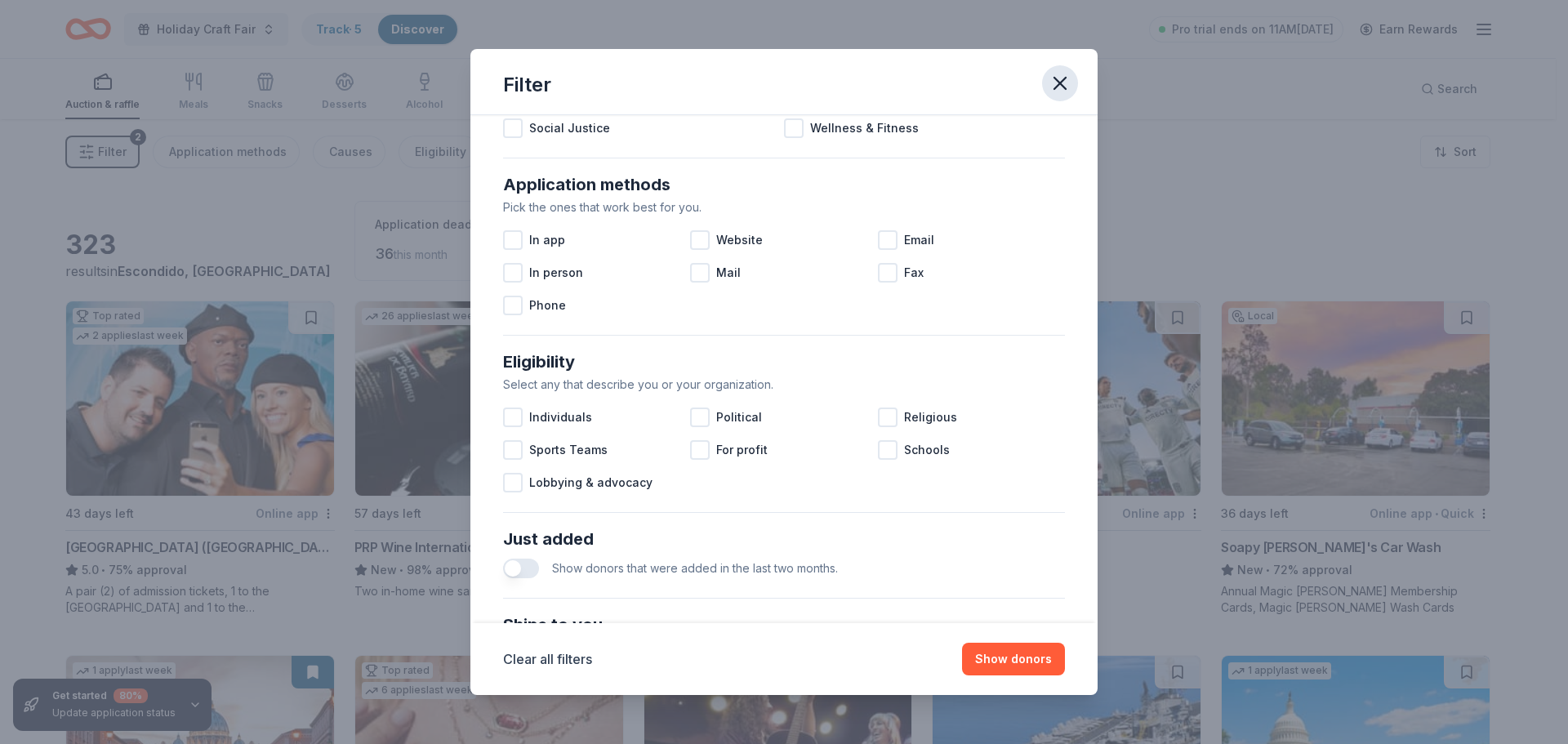
click at [1068, 79] on icon "button" at bounding box center [1059, 83] width 23 height 23
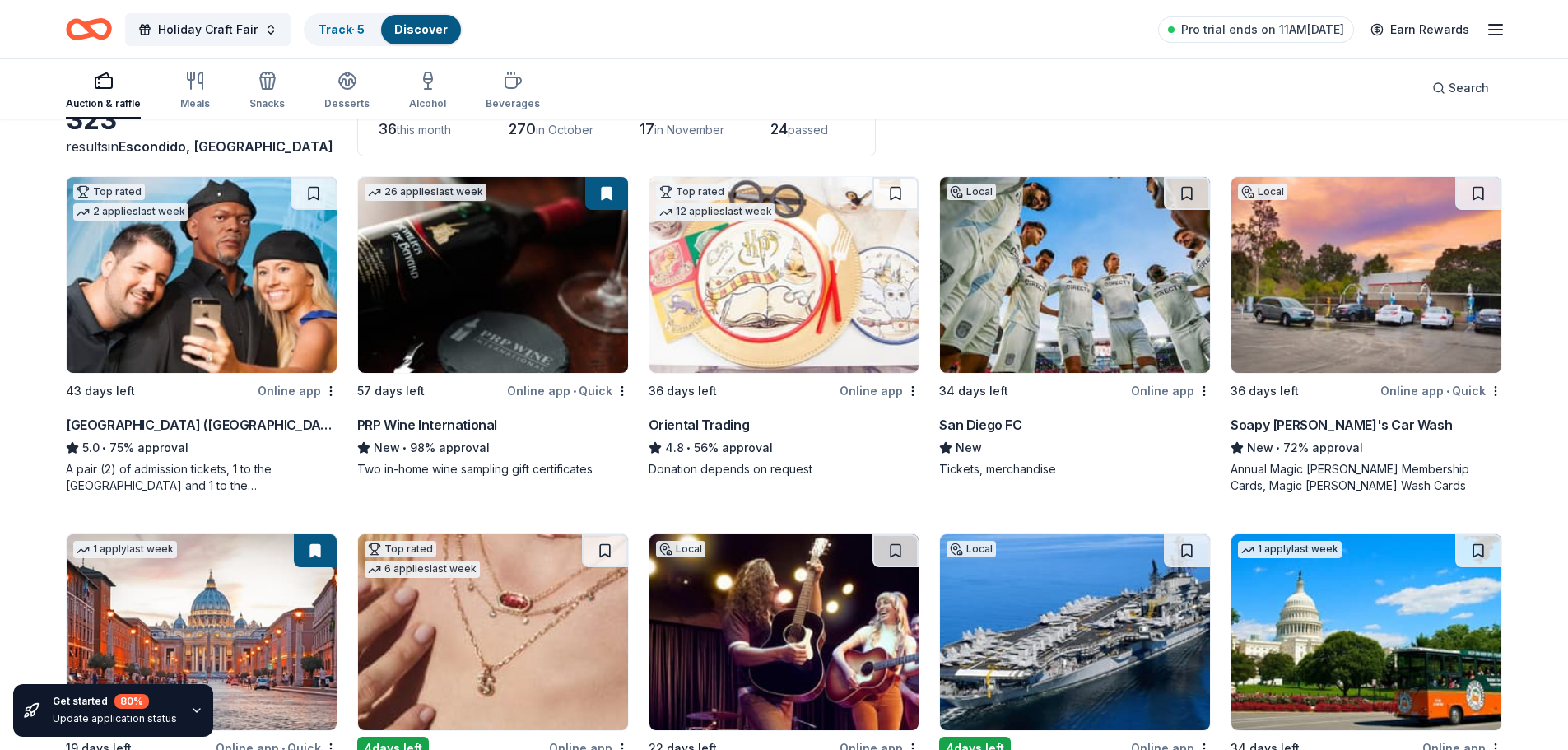
scroll to position [165, 0]
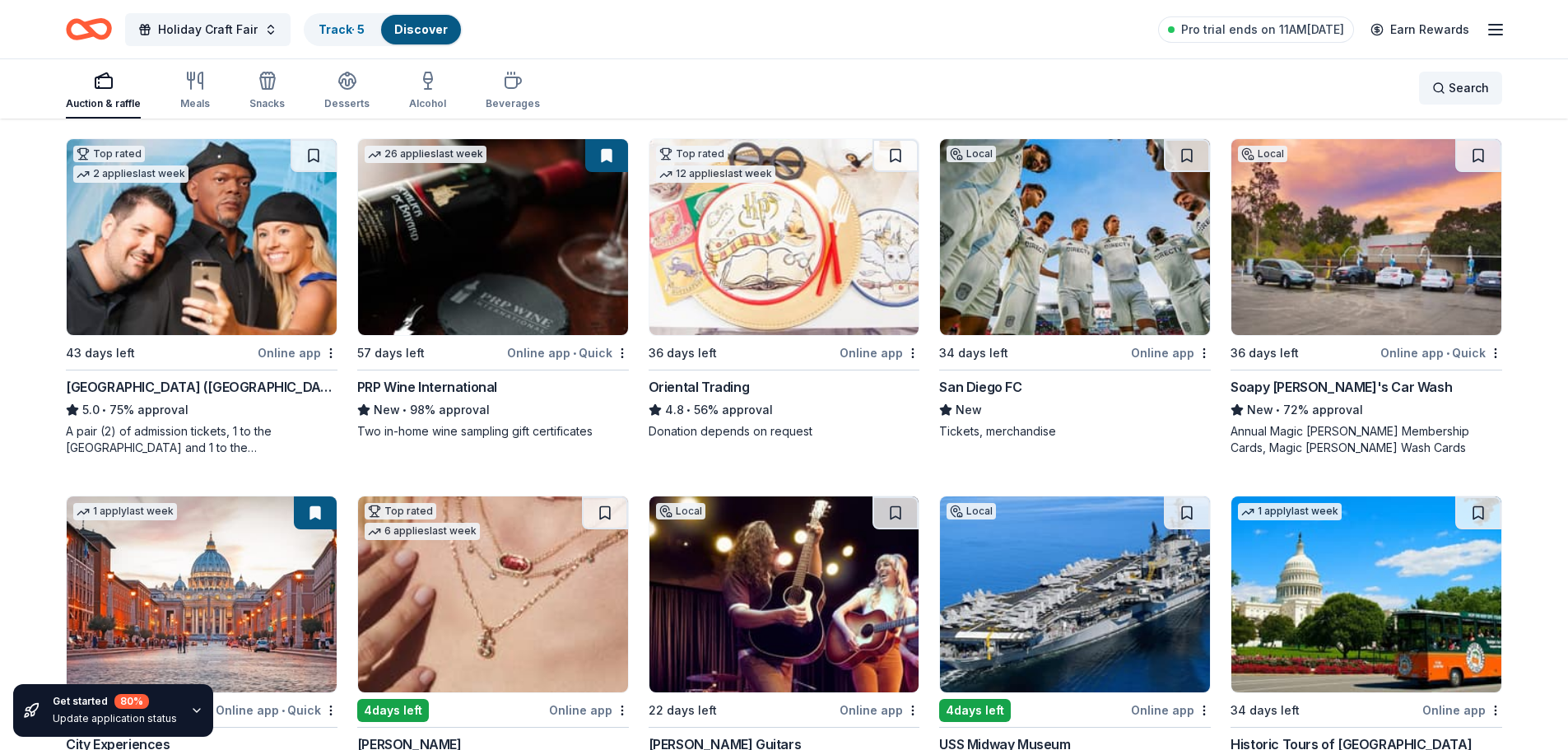
click at [1457, 94] on span "Search" at bounding box center [1469, 88] width 41 height 20
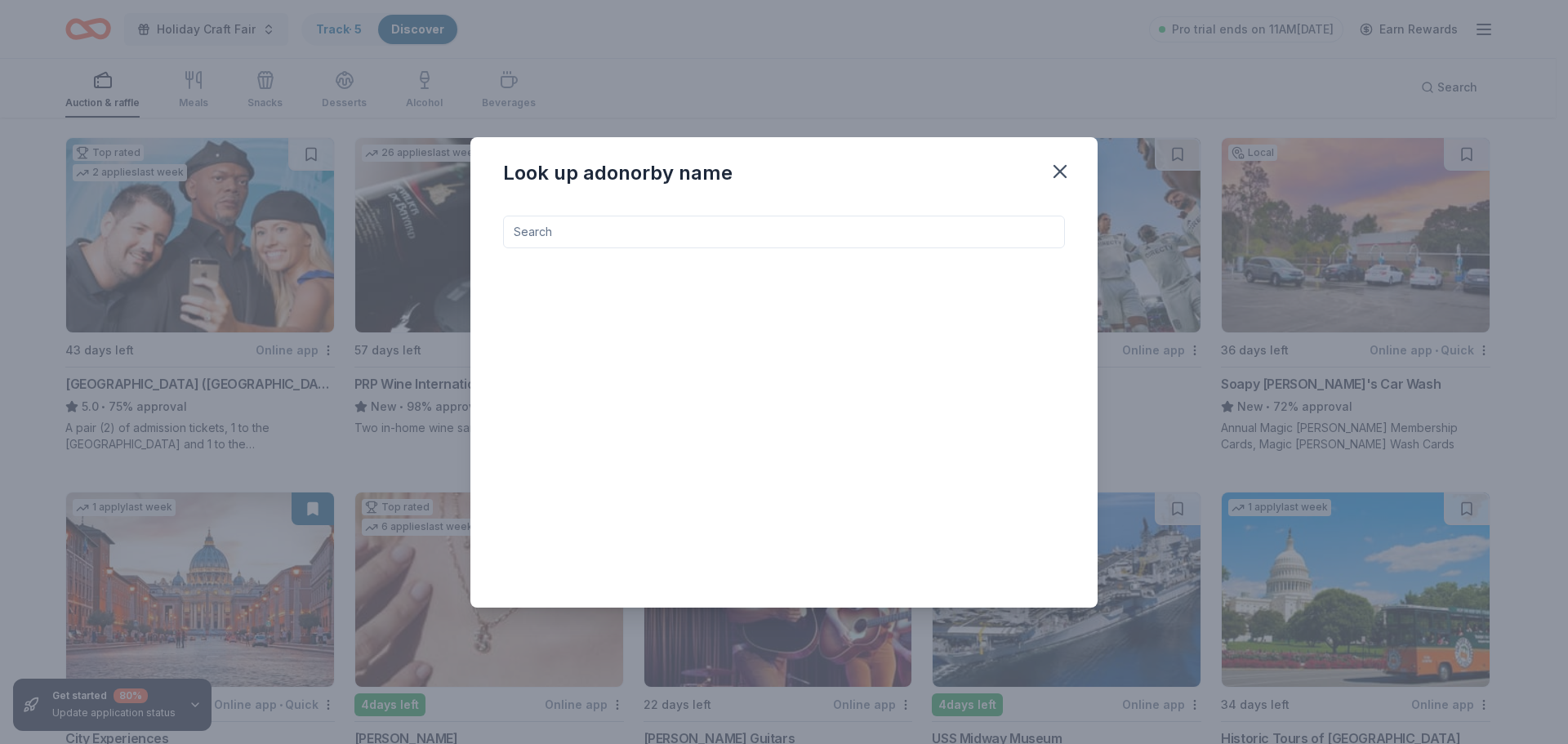
click at [707, 224] on input at bounding box center [784, 231] width 562 height 32
click at [700, 237] on input at bounding box center [784, 231] width 562 height 32
click at [700, 237] on input "gaslamp" at bounding box center [784, 231] width 562 height 32
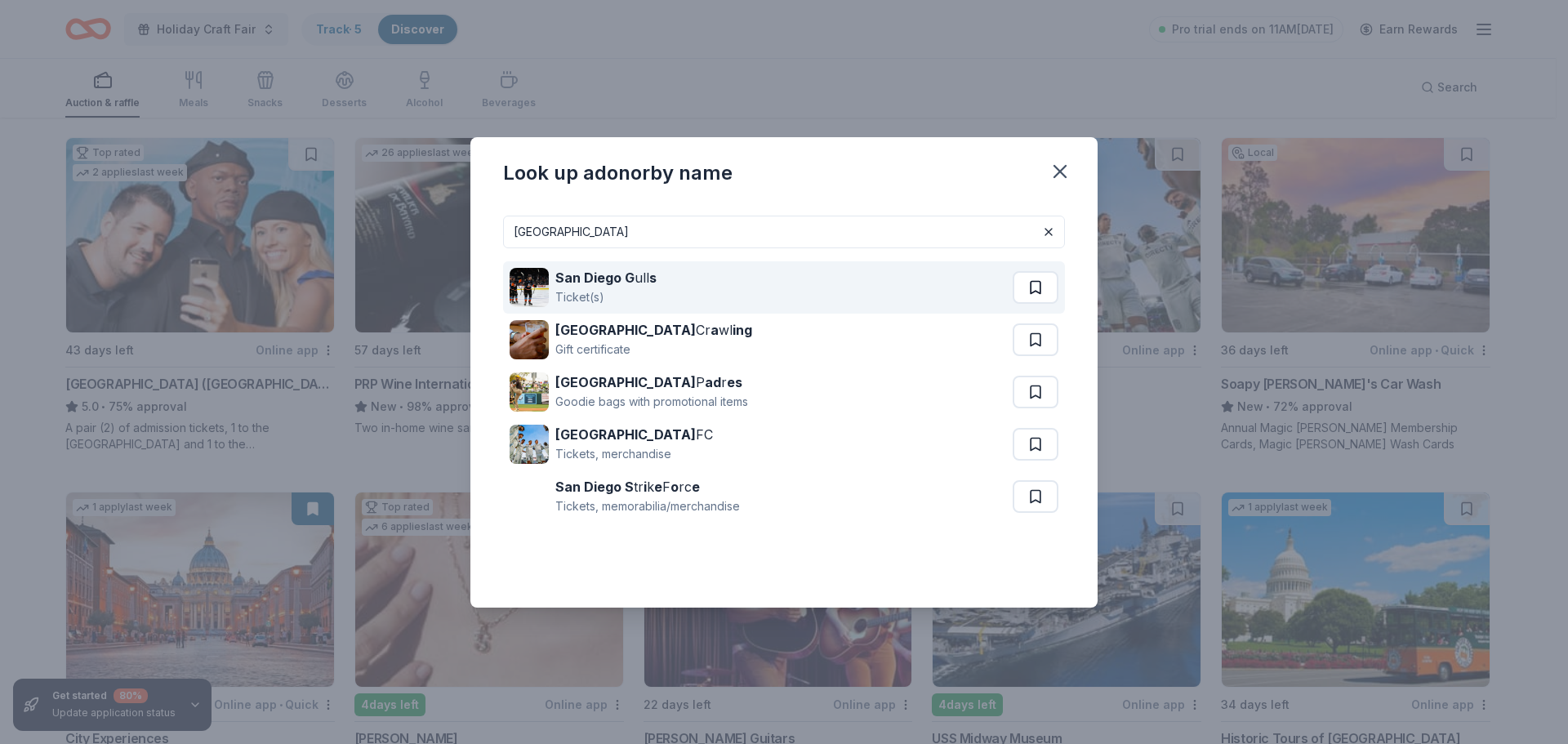
click at [1033, 288] on button at bounding box center [1035, 286] width 45 height 32
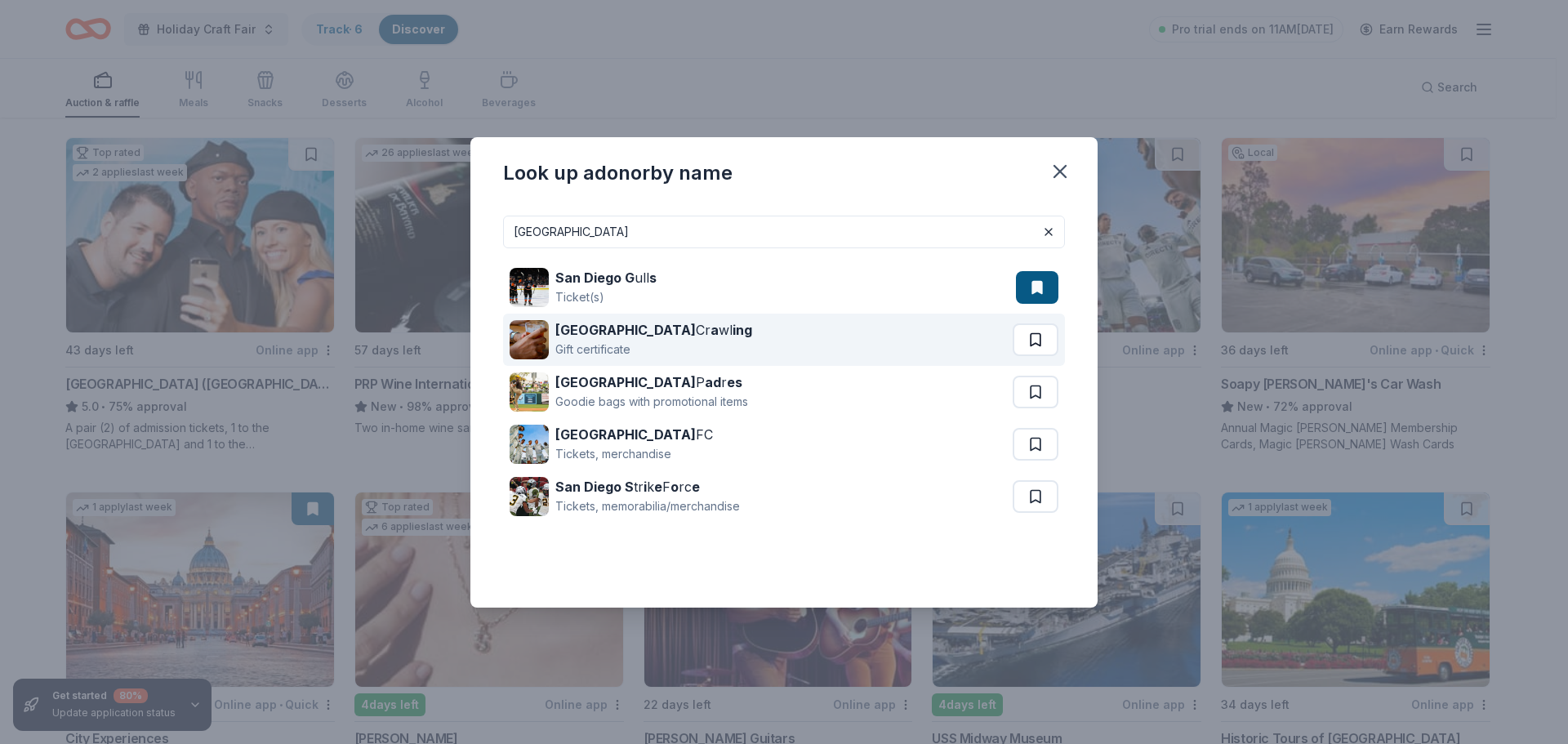
click at [1033, 341] on button at bounding box center [1035, 340] width 45 height 32
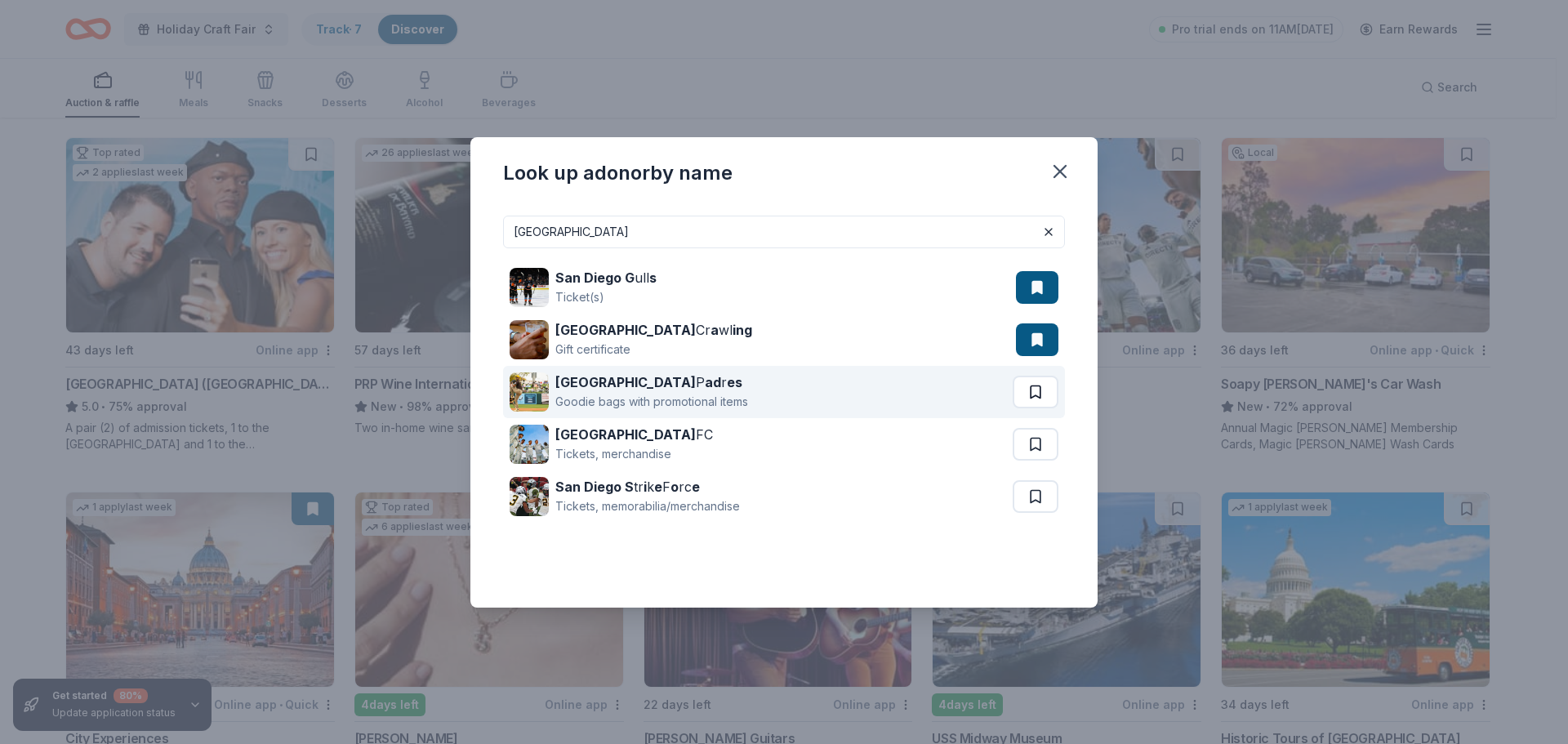
click at [1037, 387] on button at bounding box center [1035, 392] width 45 height 32
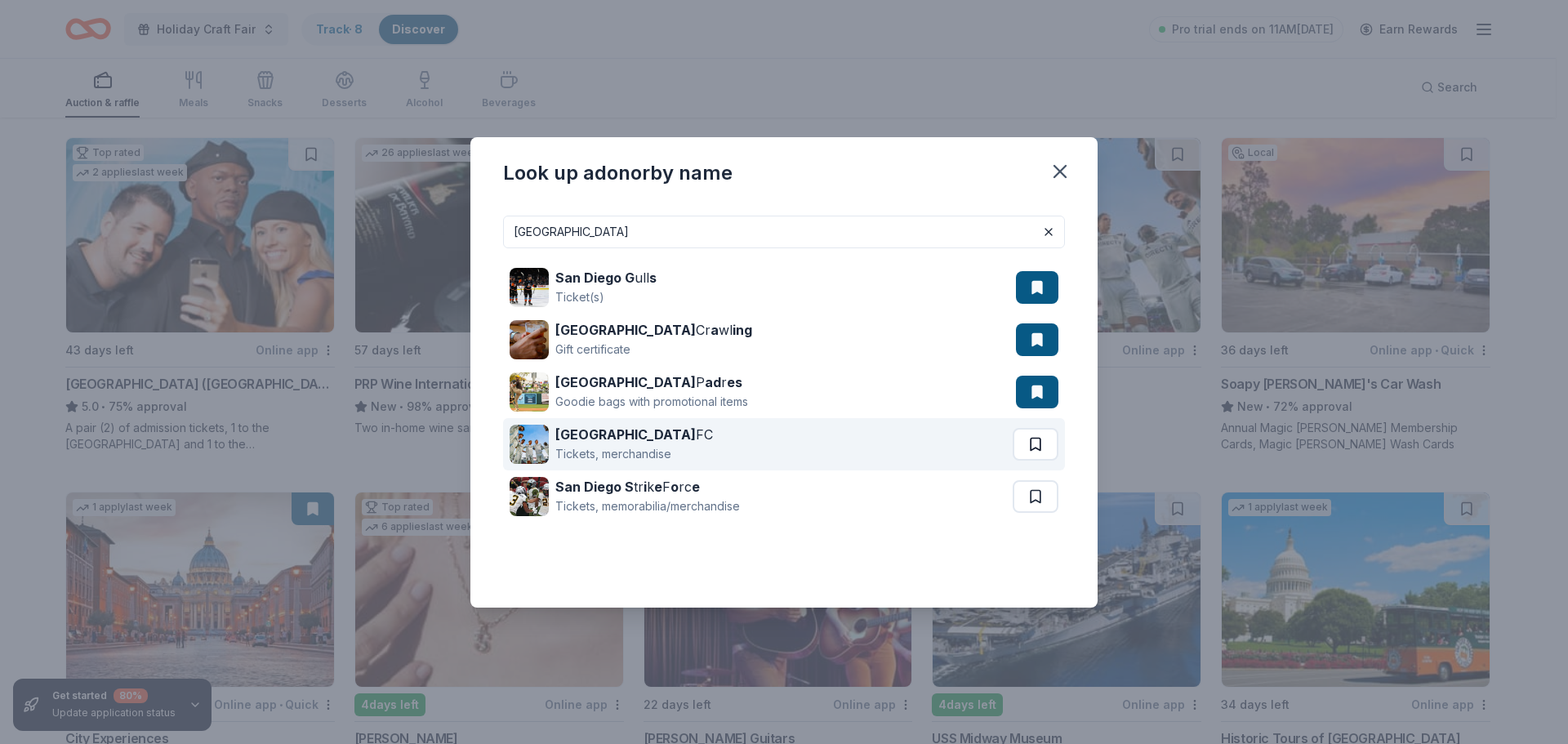
click at [1037, 435] on button at bounding box center [1035, 444] width 45 height 32
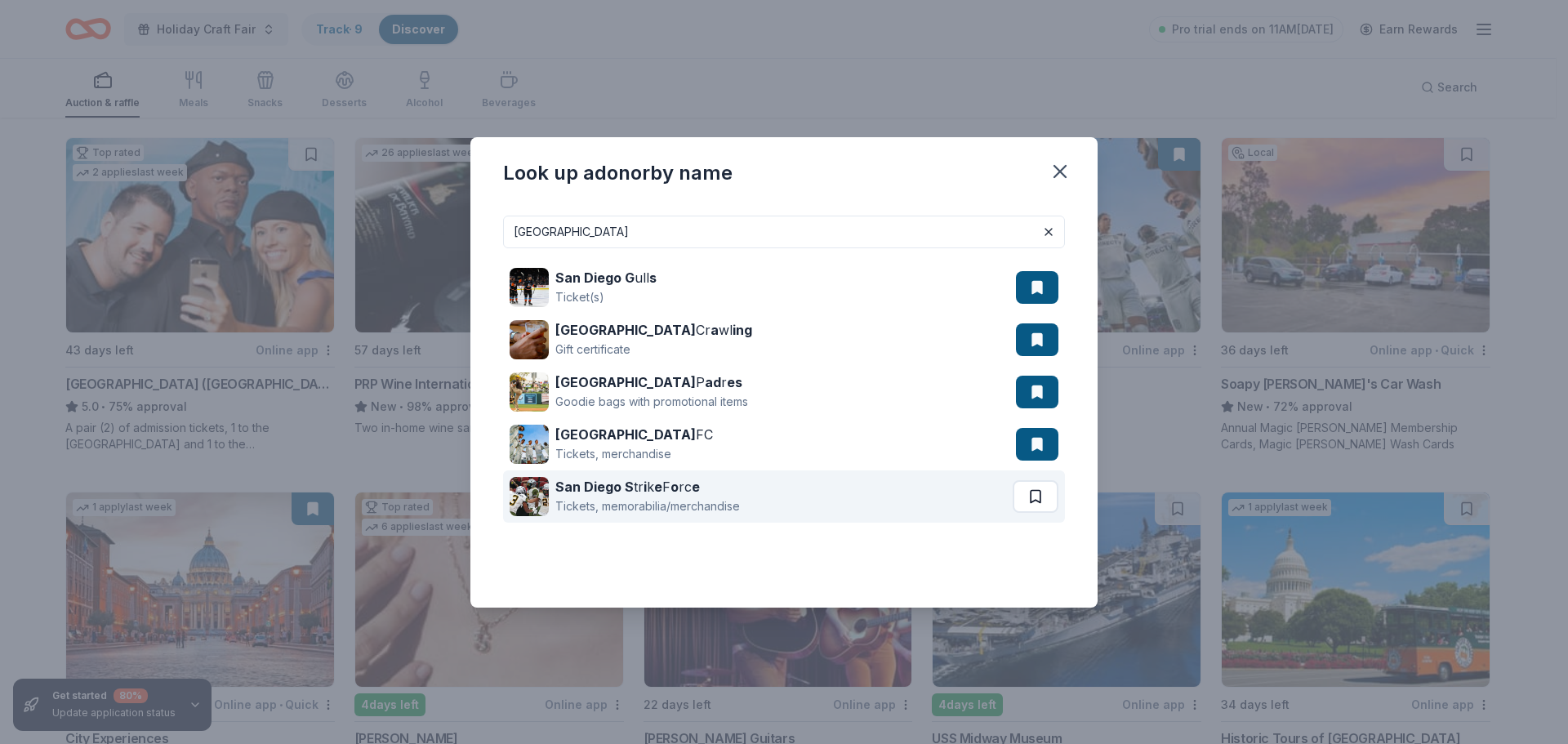
click at [1035, 497] on button at bounding box center [1035, 496] width 45 height 32
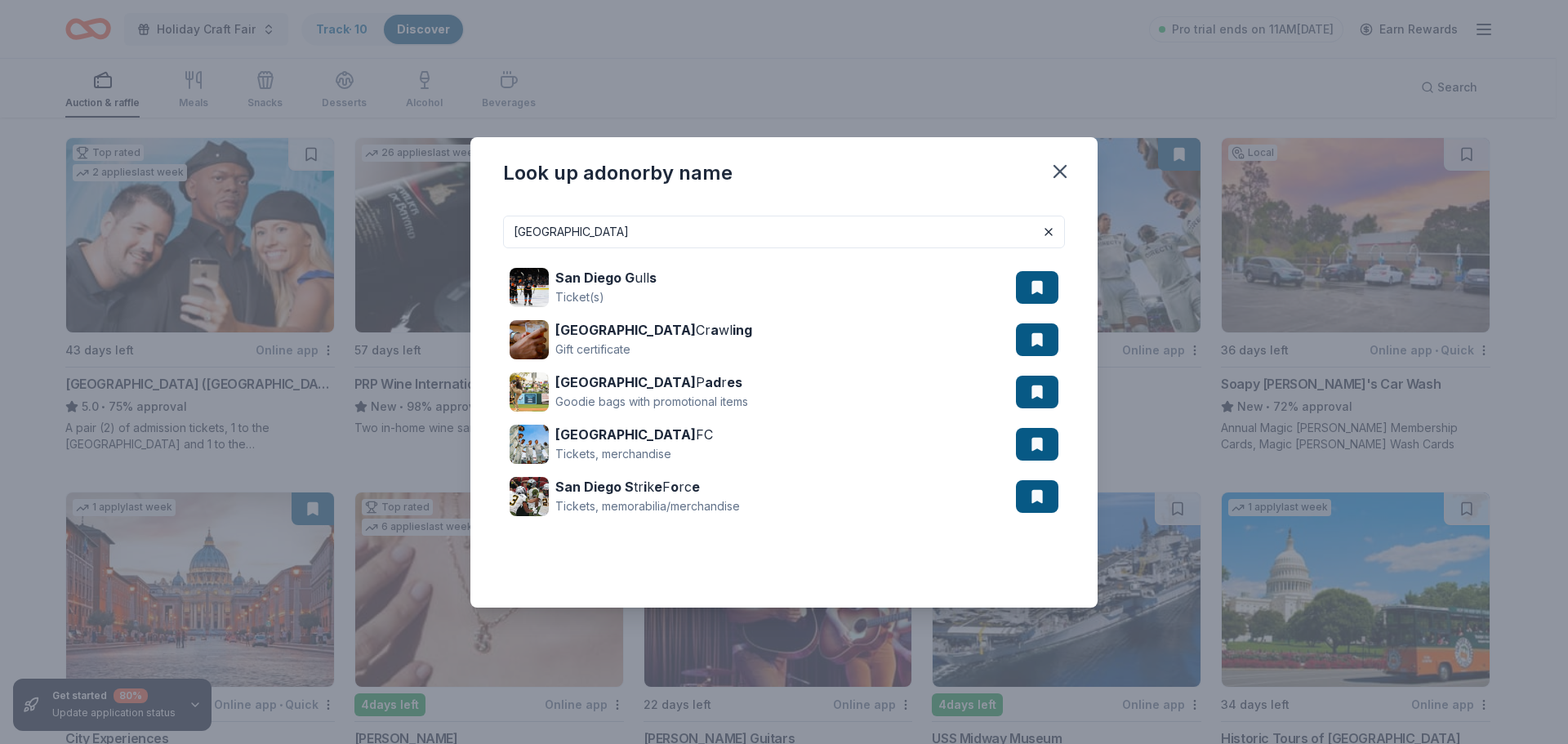
click at [687, 234] on input "san diego" at bounding box center [784, 231] width 562 height 32
click at [1001, 242] on input "san diego" at bounding box center [784, 231] width 562 height 32
click at [570, 233] on input "san diego" at bounding box center [784, 231] width 562 height 32
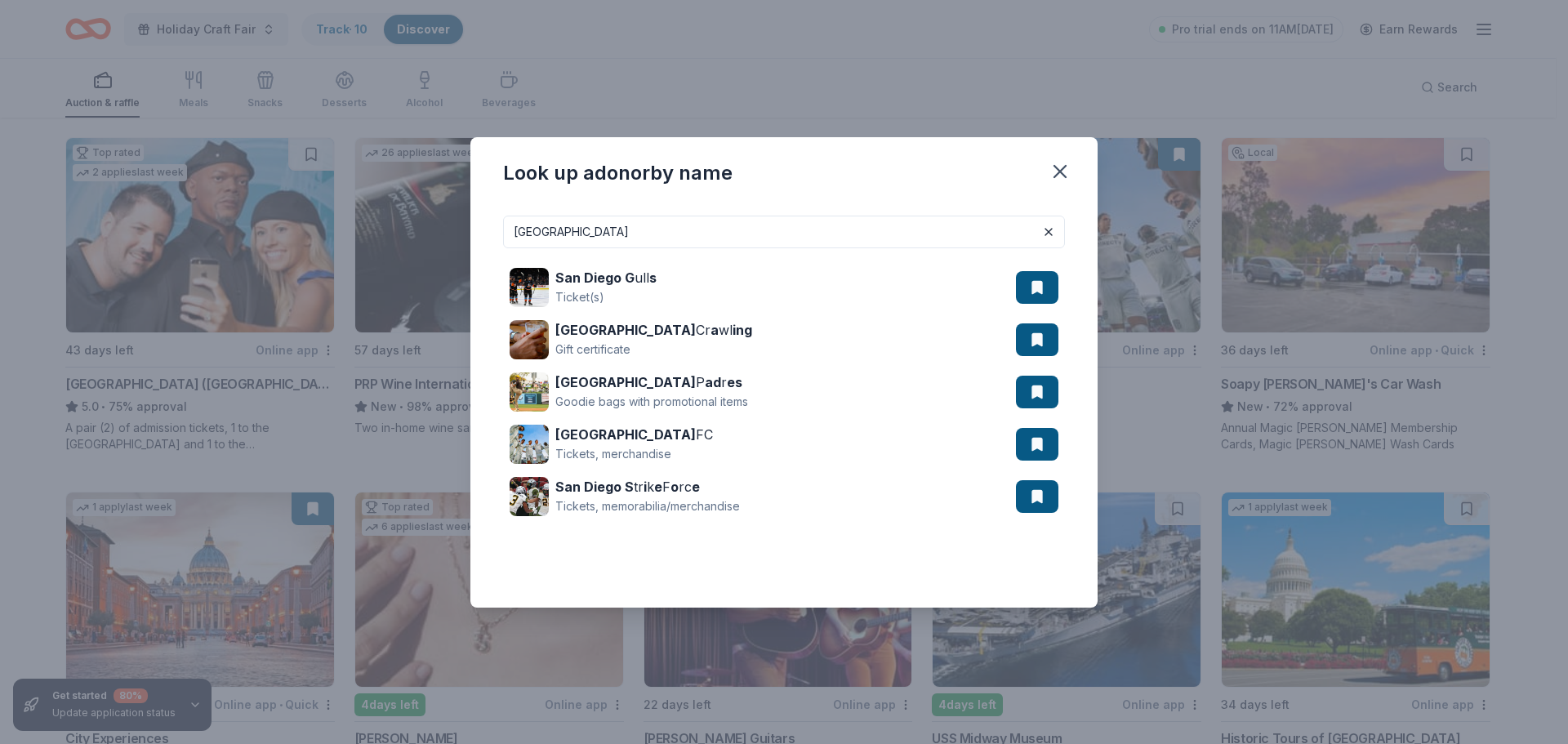
click at [570, 233] on input "san diego" at bounding box center [784, 231] width 562 height 32
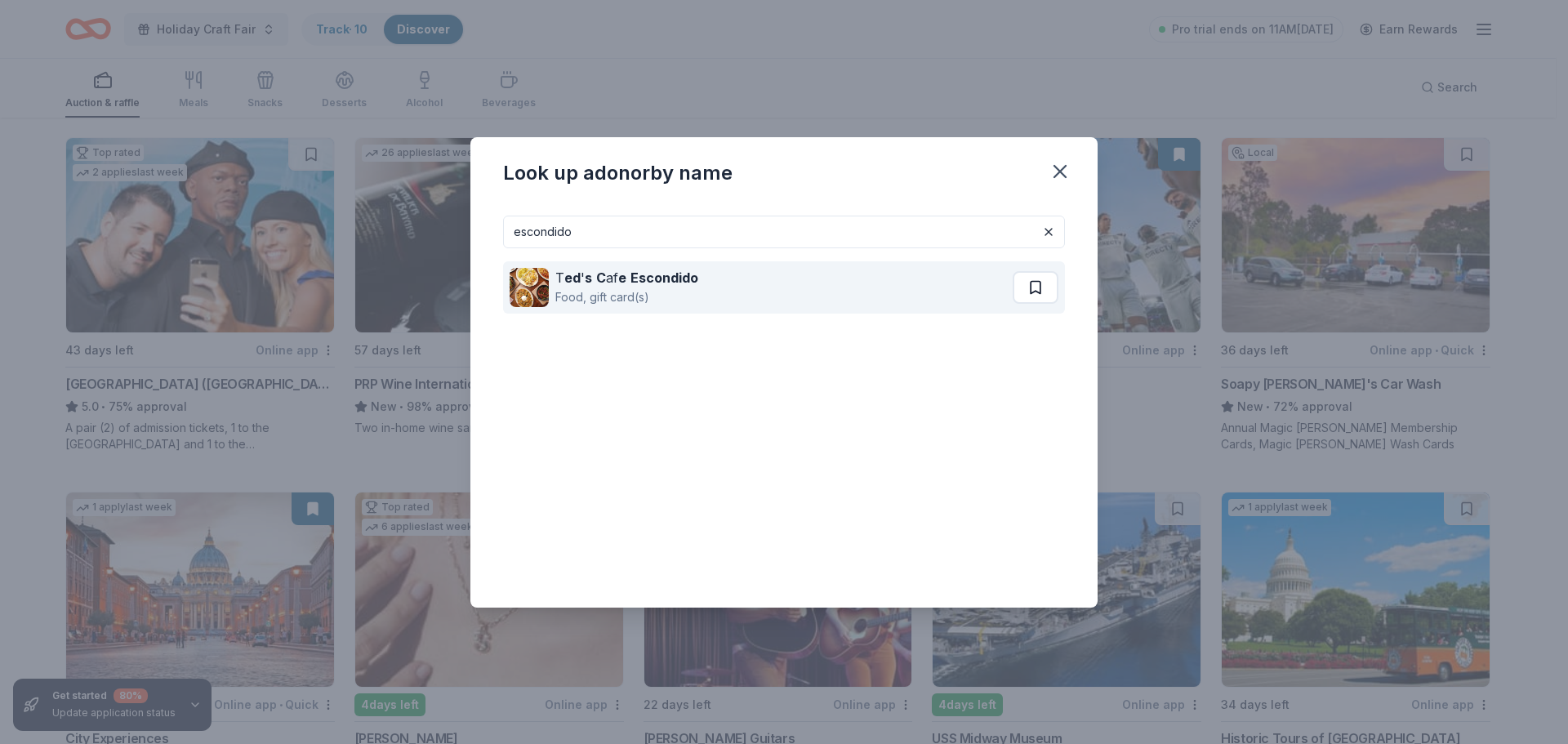
click at [1040, 282] on button at bounding box center [1035, 286] width 45 height 32
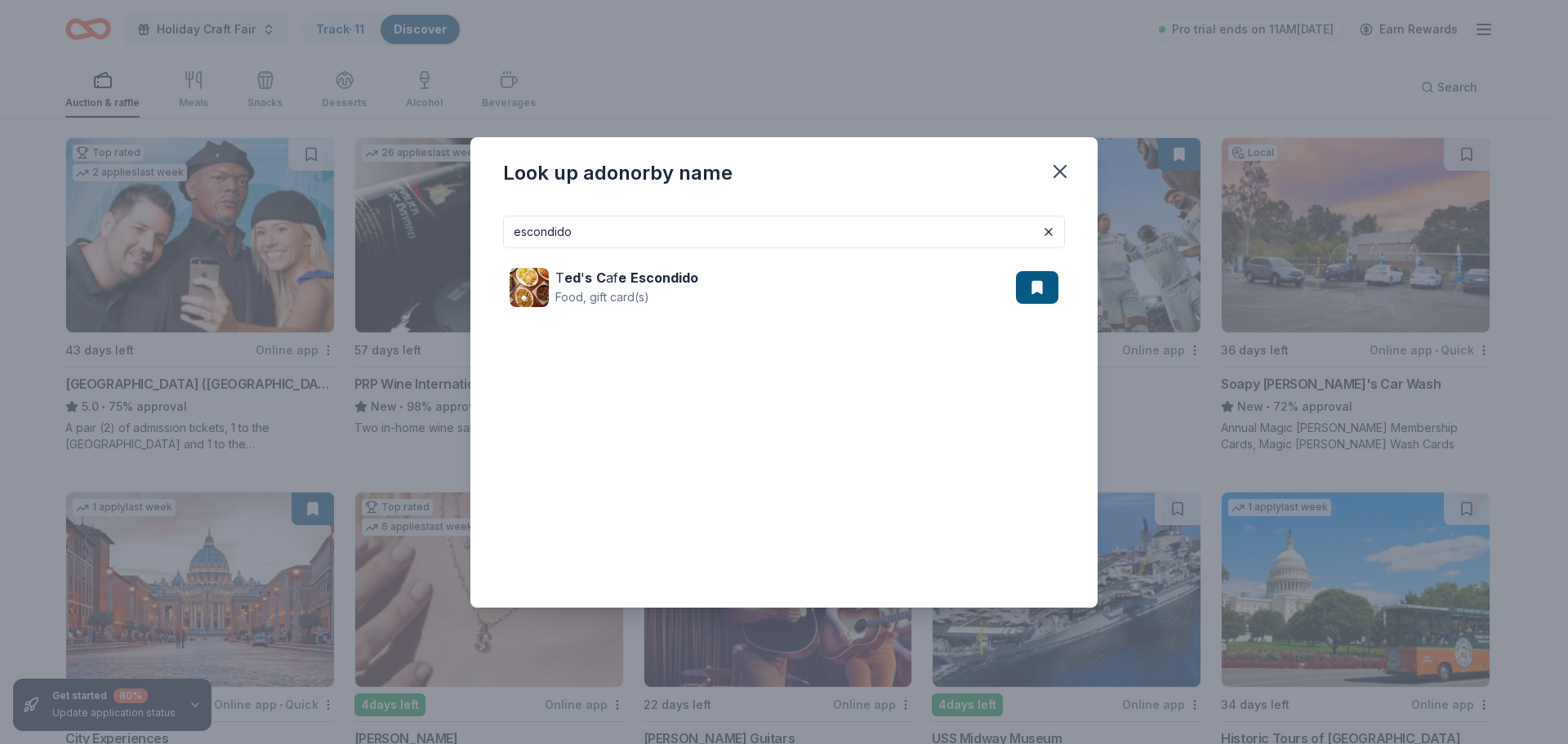
click at [616, 228] on input "escondido" at bounding box center [784, 231] width 562 height 32
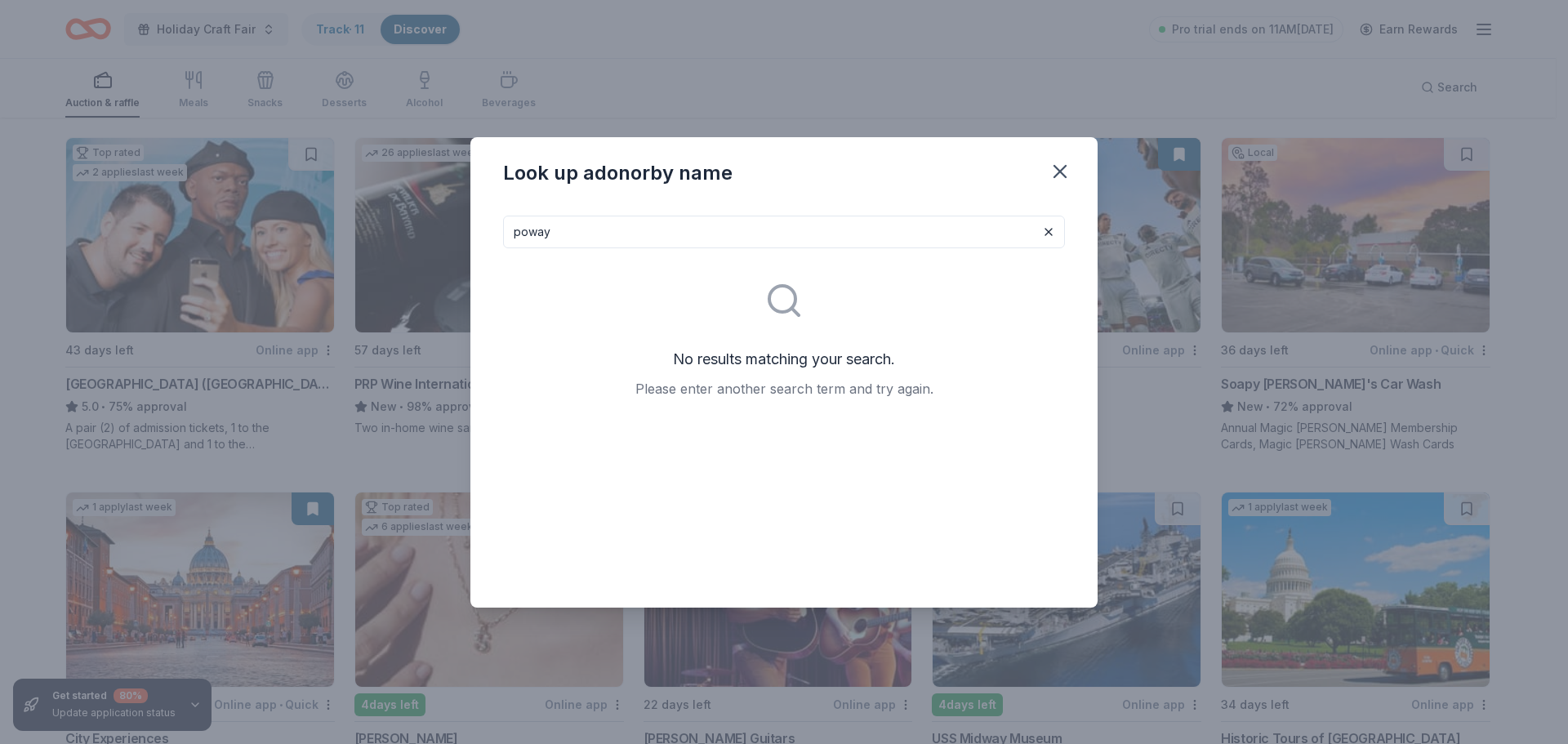
click at [615, 228] on input "poway" at bounding box center [784, 231] width 562 height 32
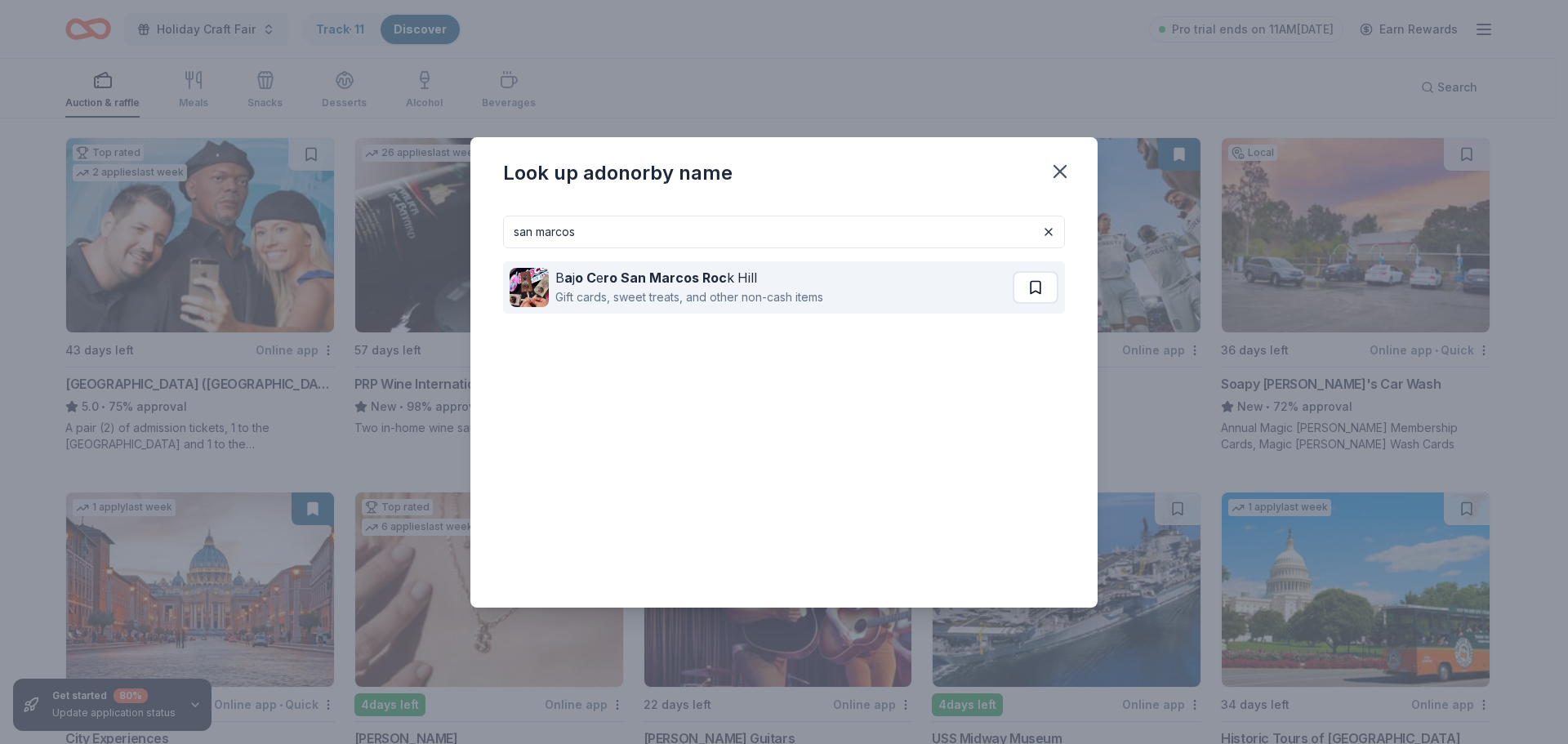
click at [1032, 291] on button at bounding box center [1035, 286] width 45 height 32
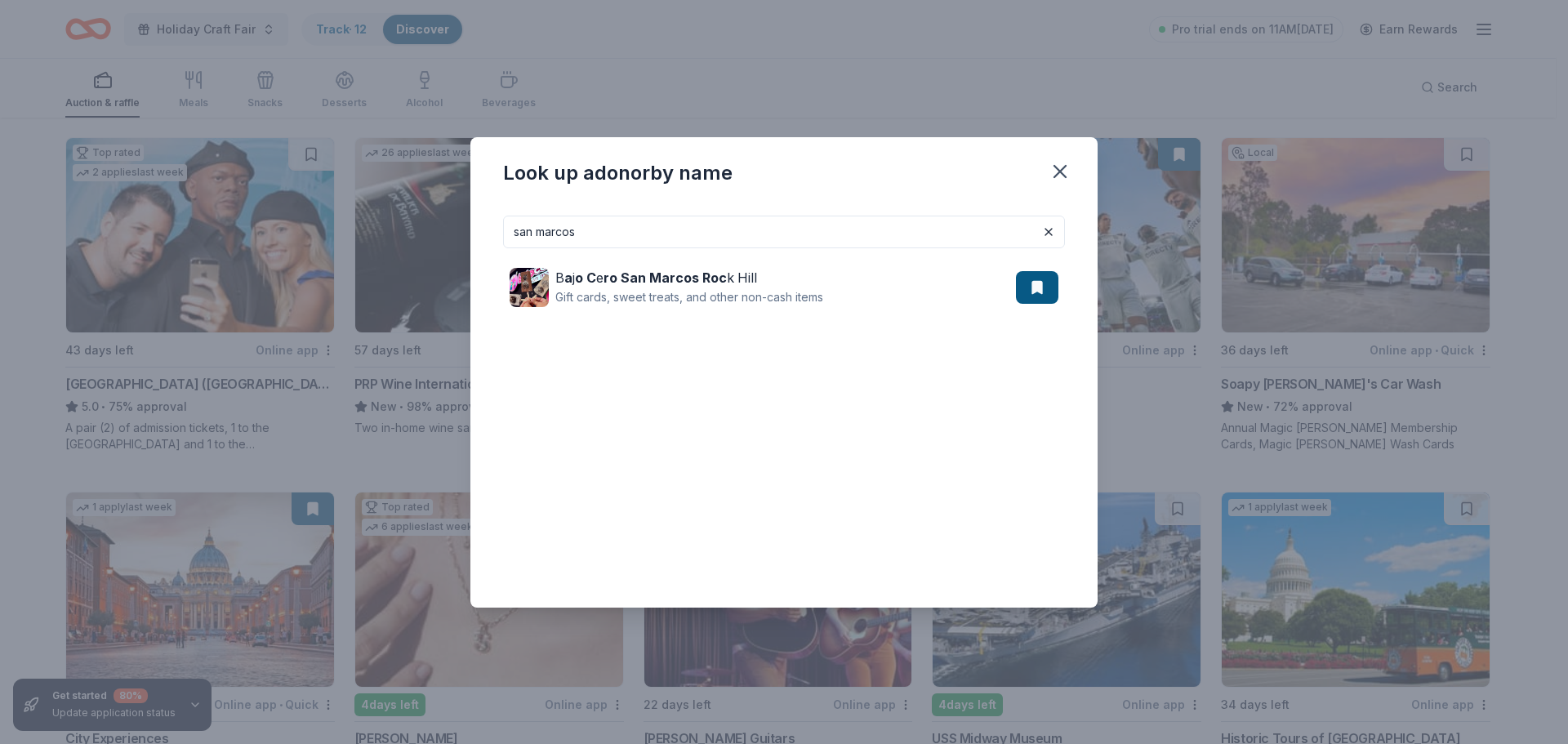
click at [595, 224] on input "san marcos" at bounding box center [784, 231] width 562 height 32
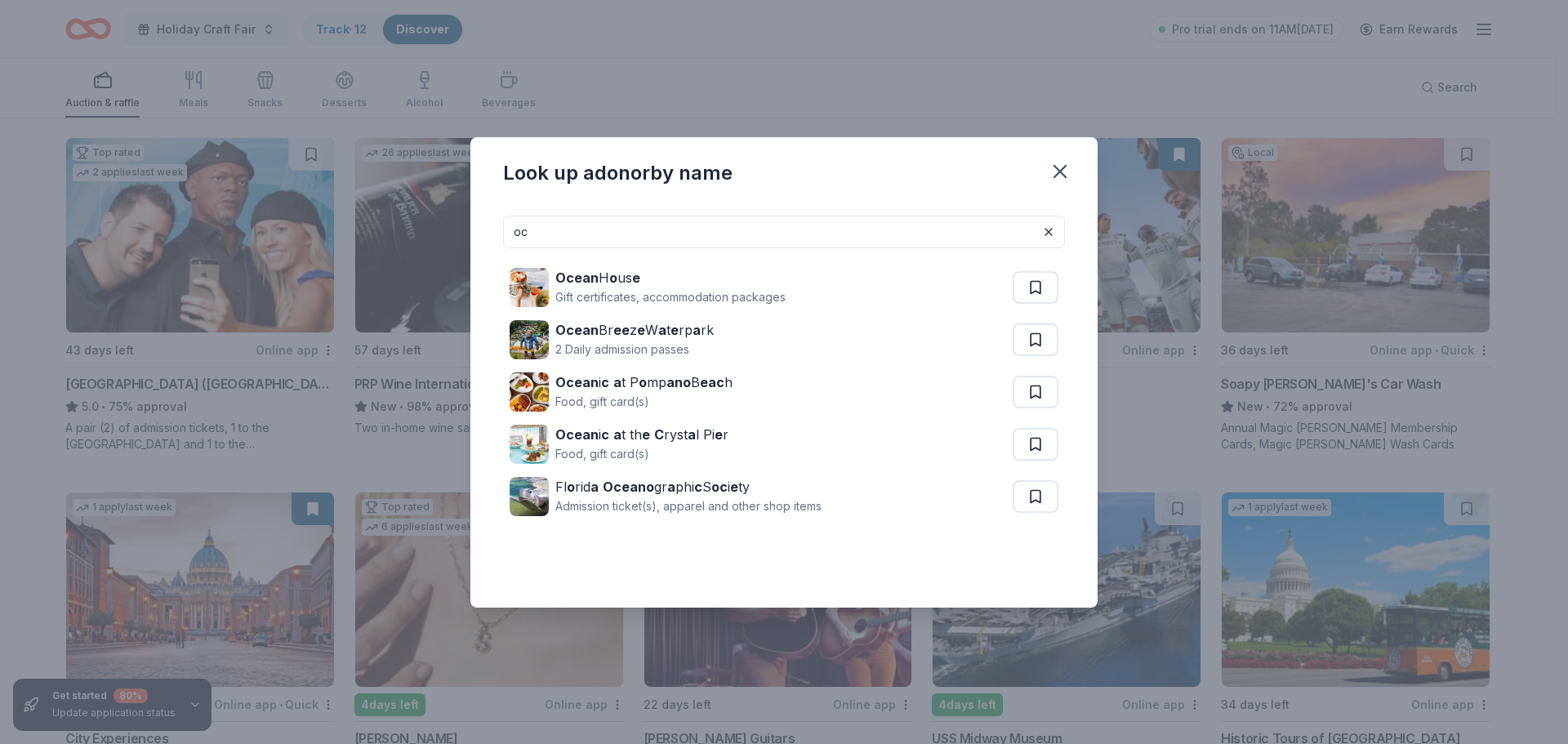
type input "o"
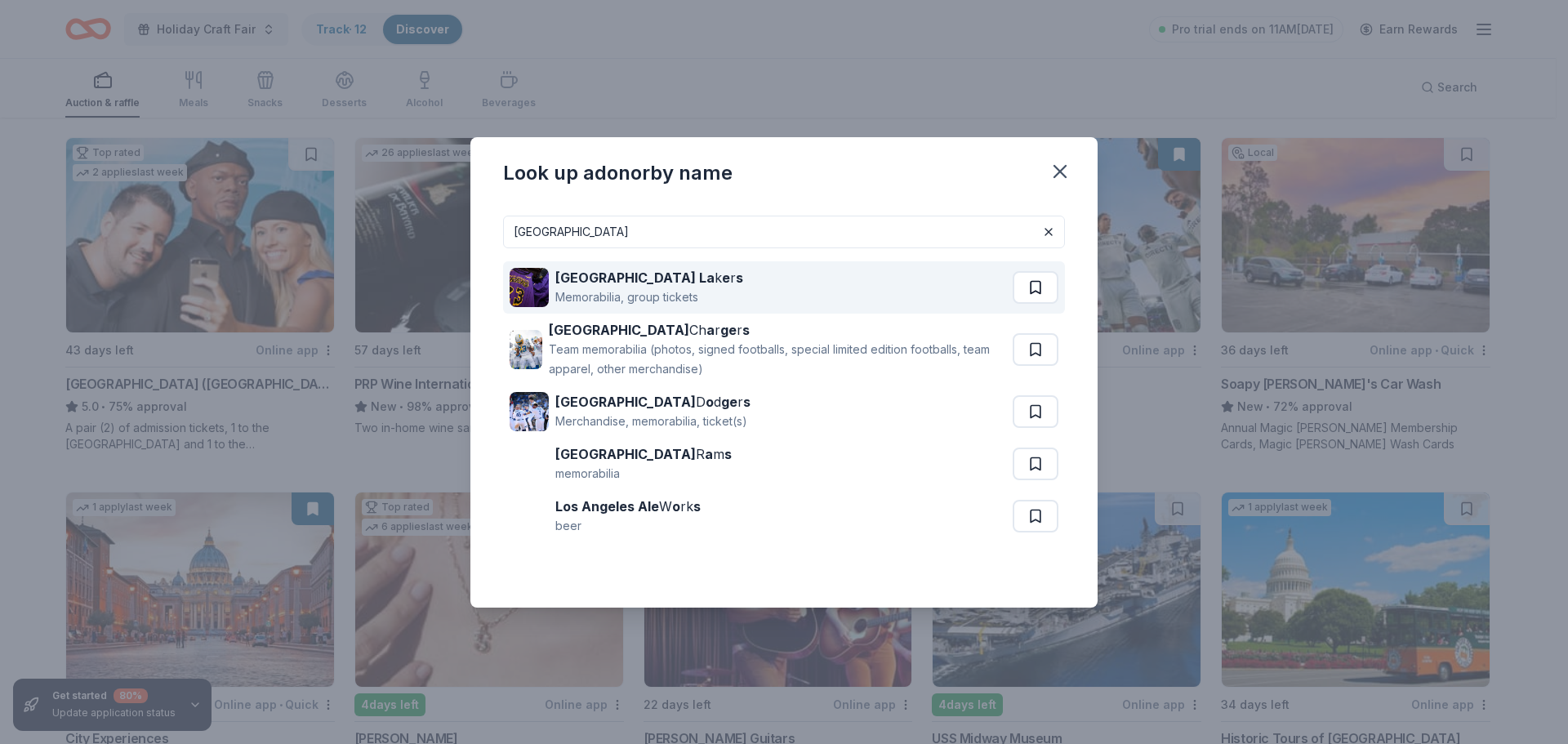
type input "los angeles"
click at [1042, 285] on button at bounding box center [1035, 286] width 45 height 32
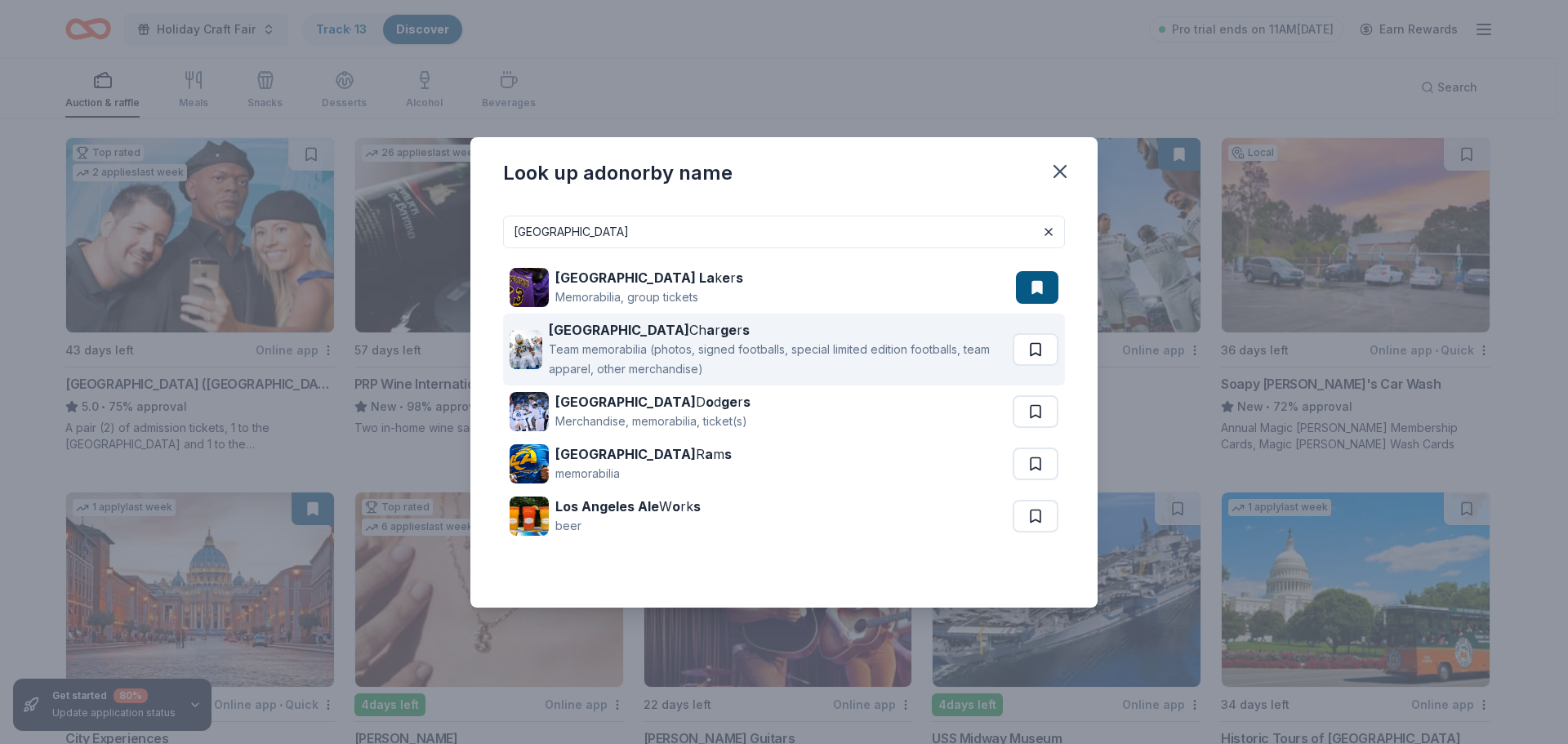
click at [1037, 342] on button at bounding box center [1035, 348] width 45 height 32
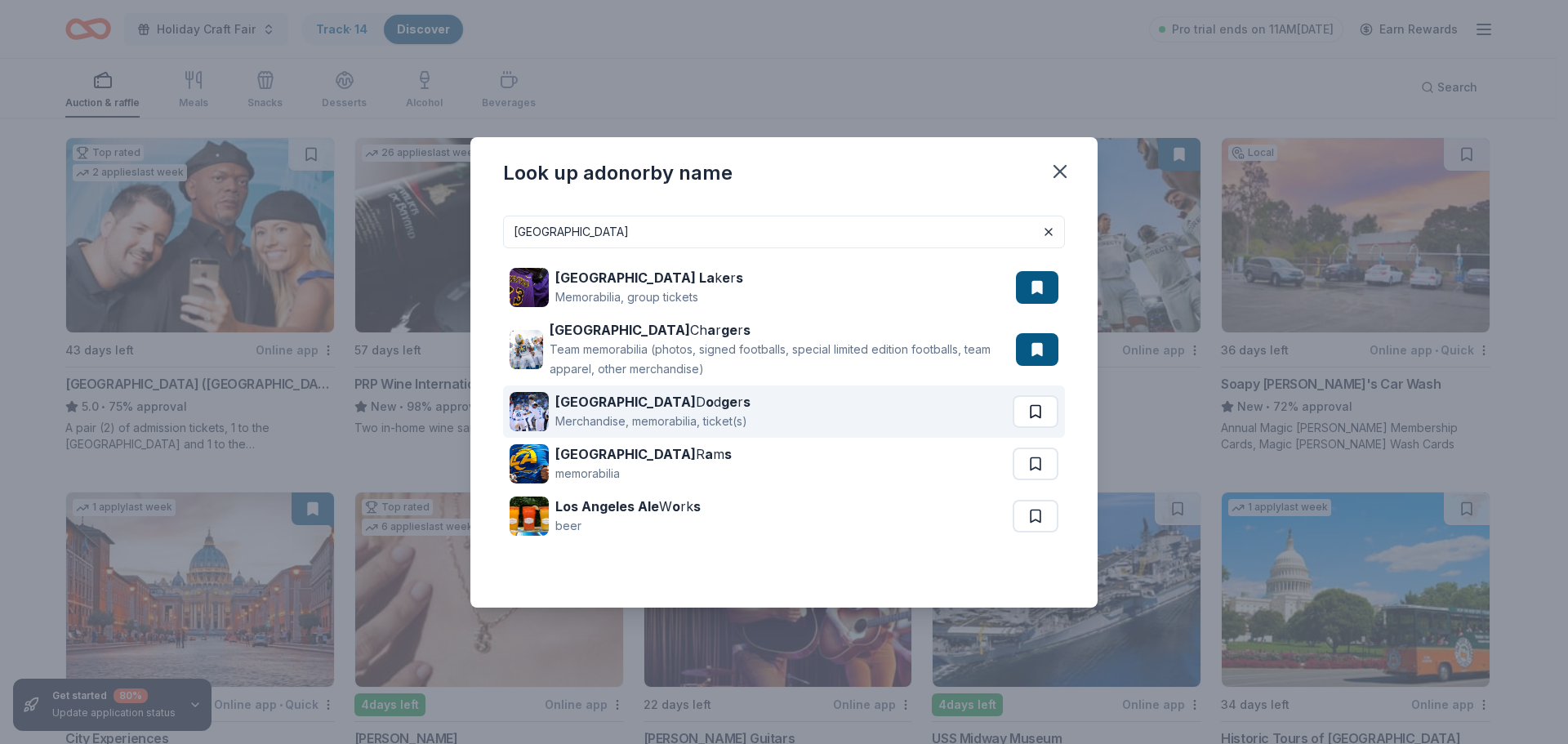
click at [1029, 409] on button at bounding box center [1035, 411] width 45 height 32
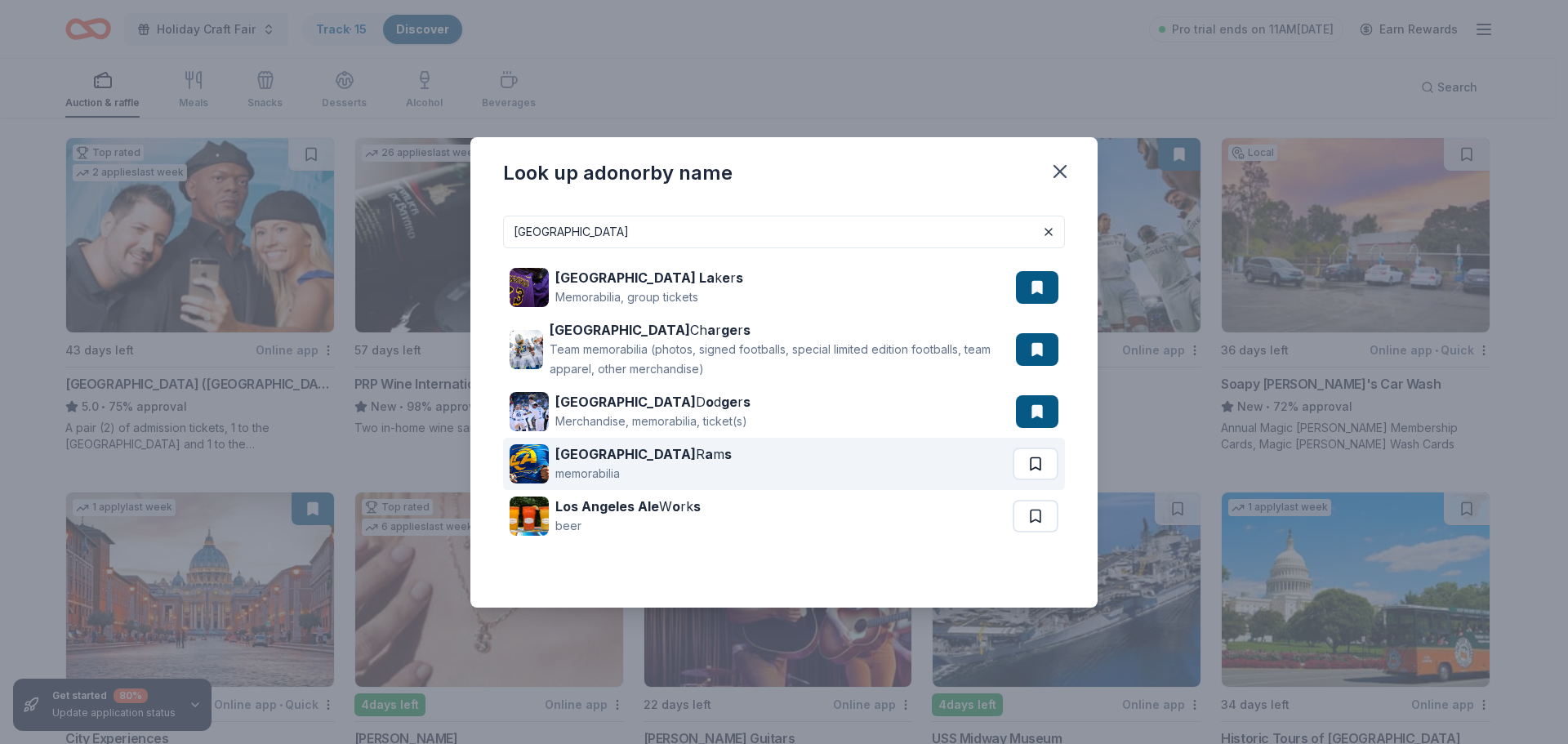
click at [1034, 462] on button at bounding box center [1035, 464] width 45 height 32
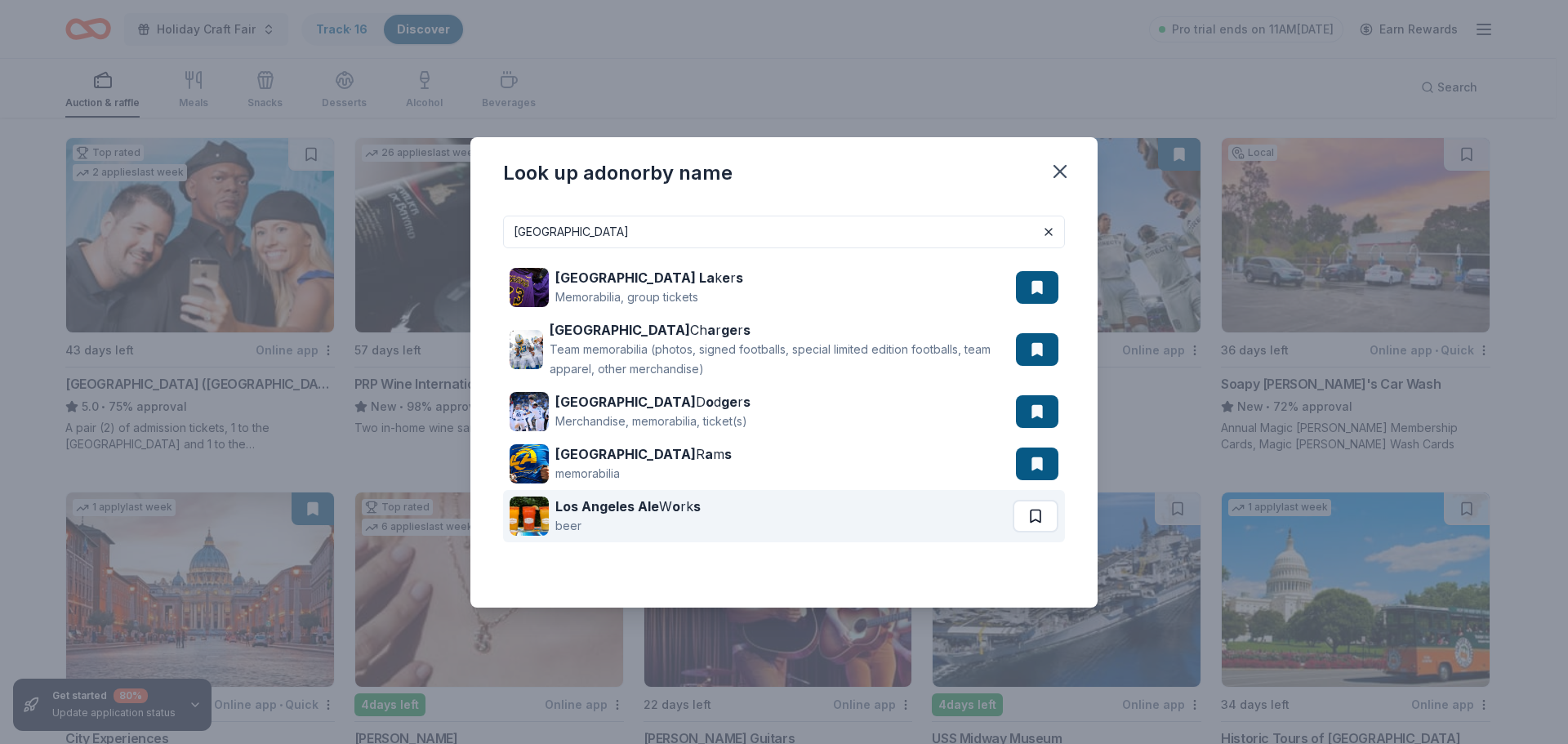
click at [1042, 516] on button at bounding box center [1035, 516] width 45 height 32
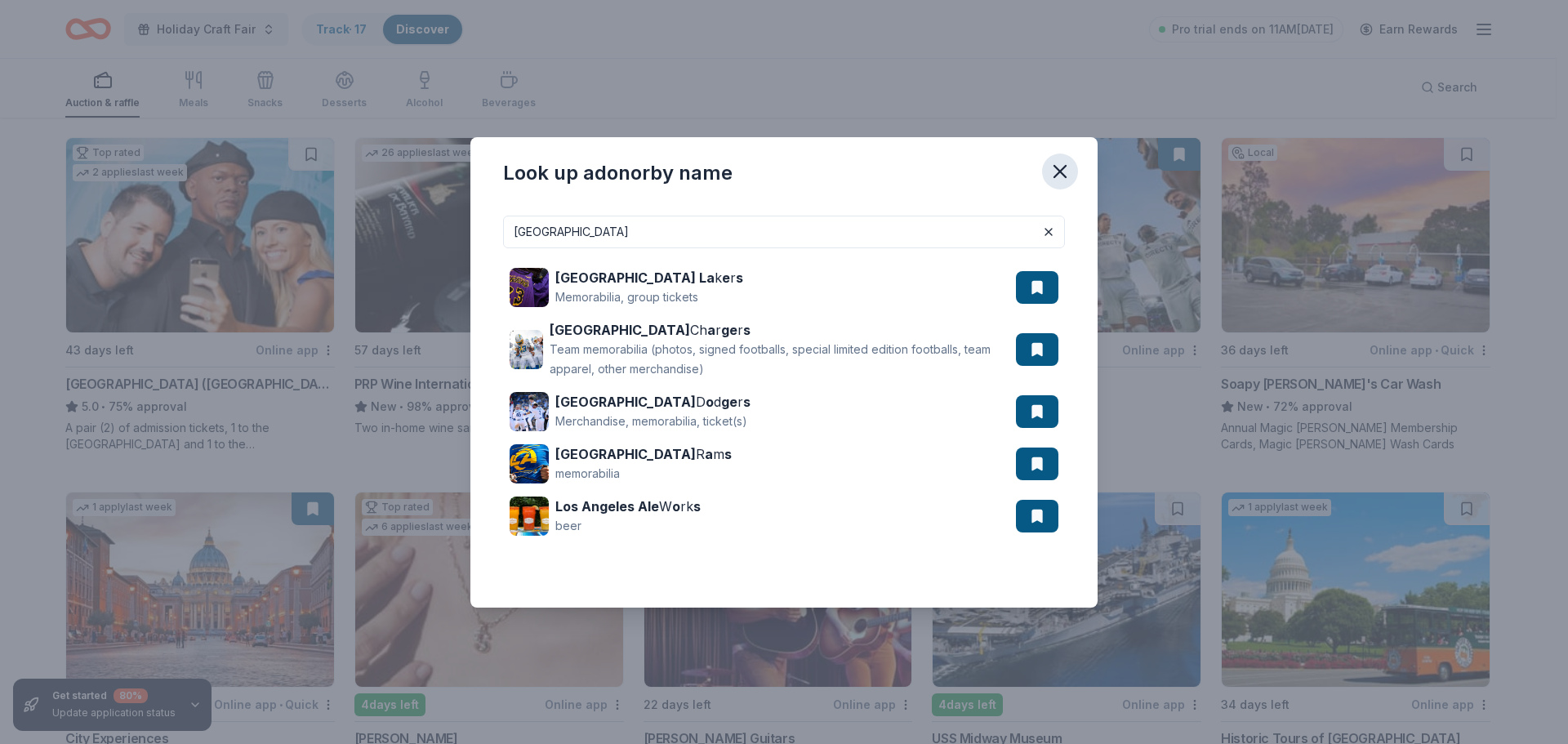
click at [1056, 174] on icon "button" at bounding box center [1060, 171] width 12 height 12
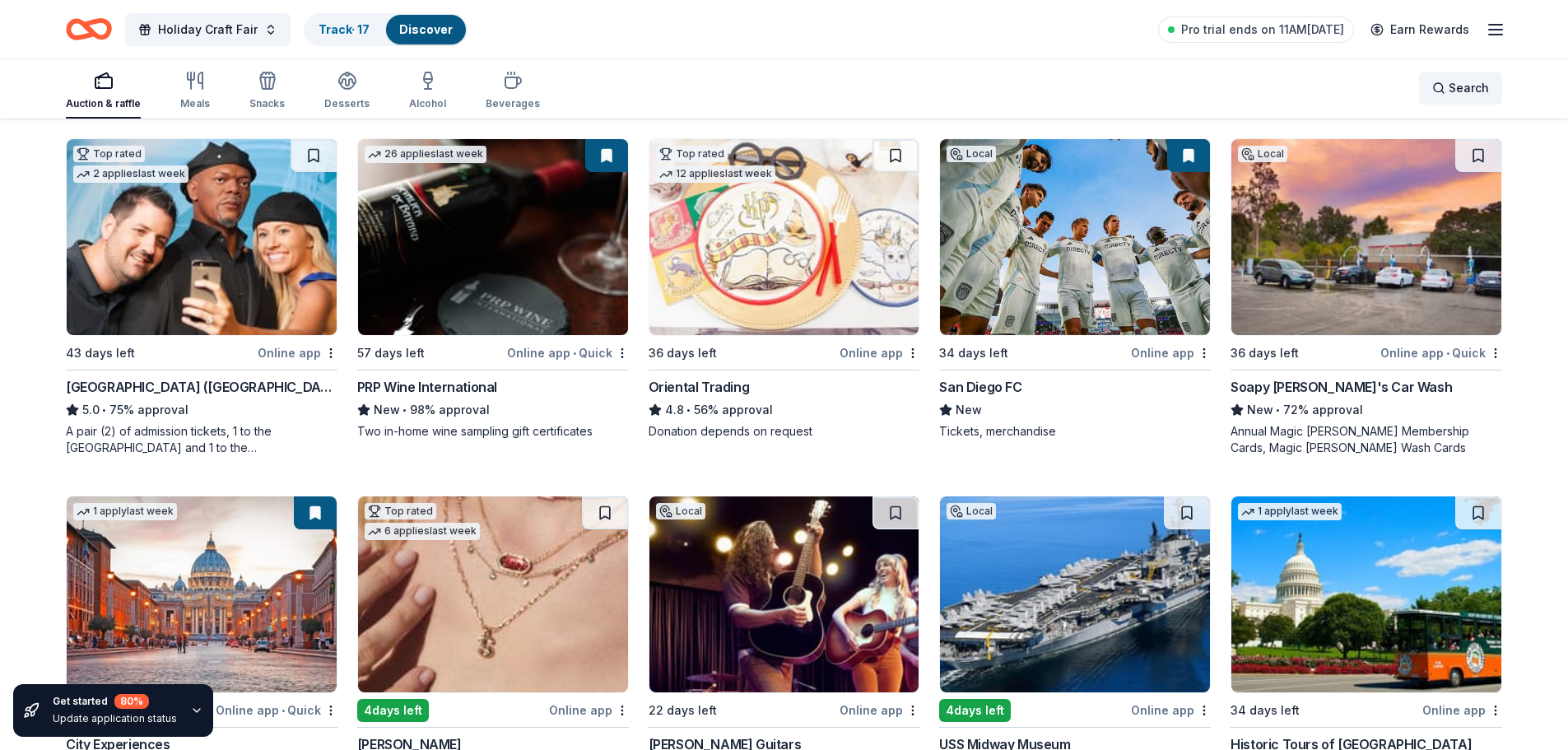
click at [1461, 91] on span "Search" at bounding box center [1469, 88] width 41 height 20
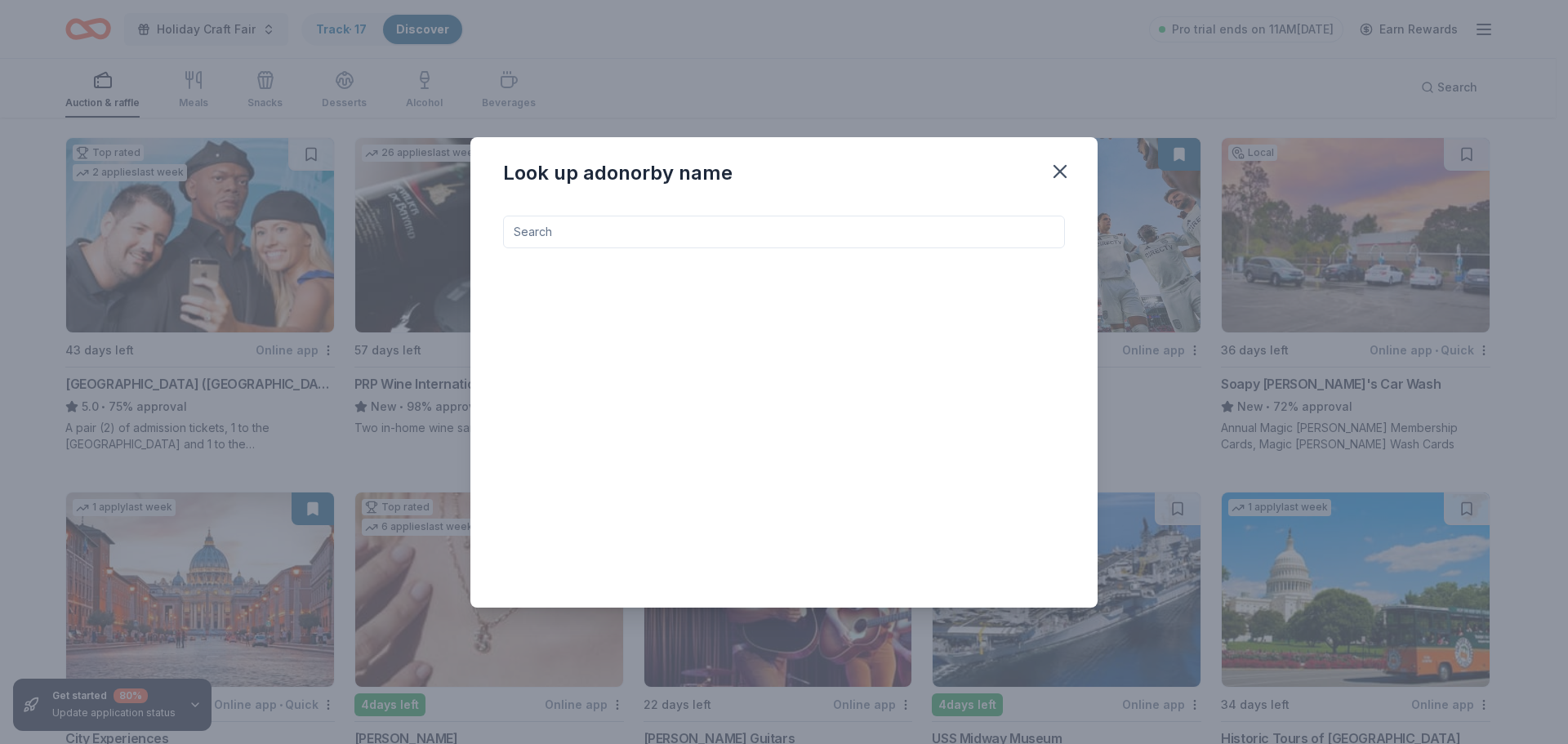
click at [741, 232] on input at bounding box center [784, 231] width 562 height 32
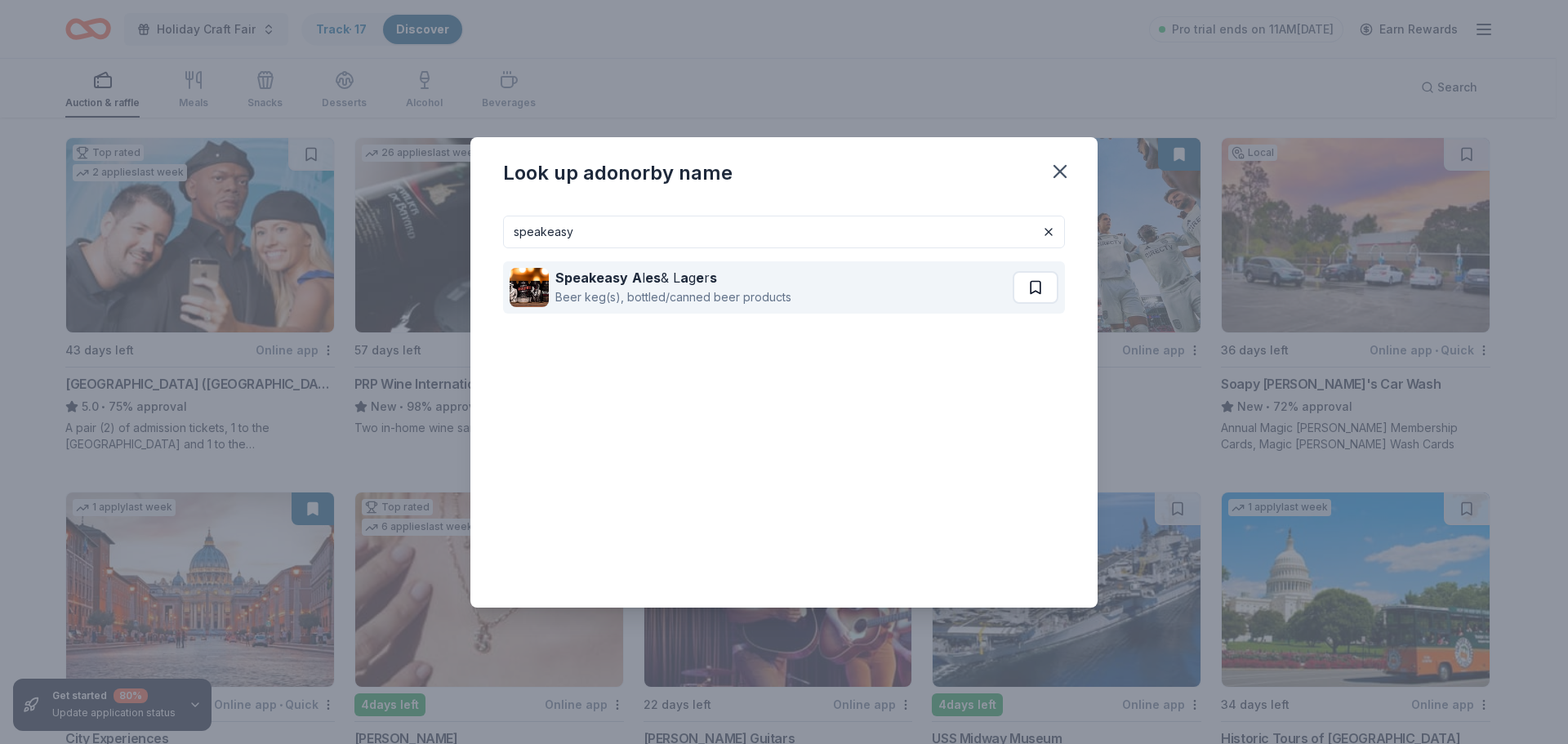
type input "speakeasy"
click at [1040, 286] on button at bounding box center [1035, 286] width 45 height 32
click at [568, 287] on div "Beer keg(s), bottled/canned beer products" at bounding box center [673, 297] width 236 height 20
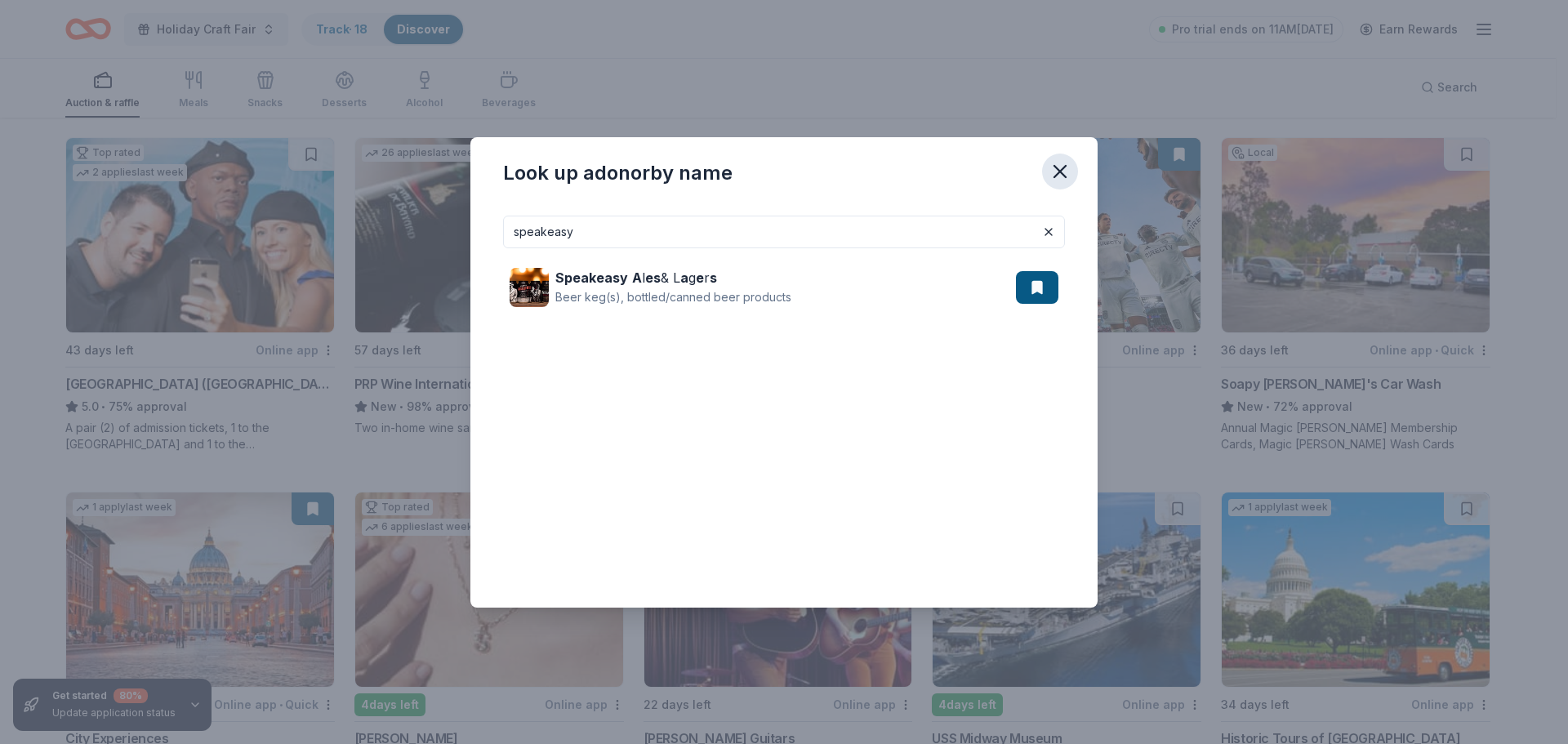
click at [1068, 173] on icon "button" at bounding box center [1059, 171] width 23 height 23
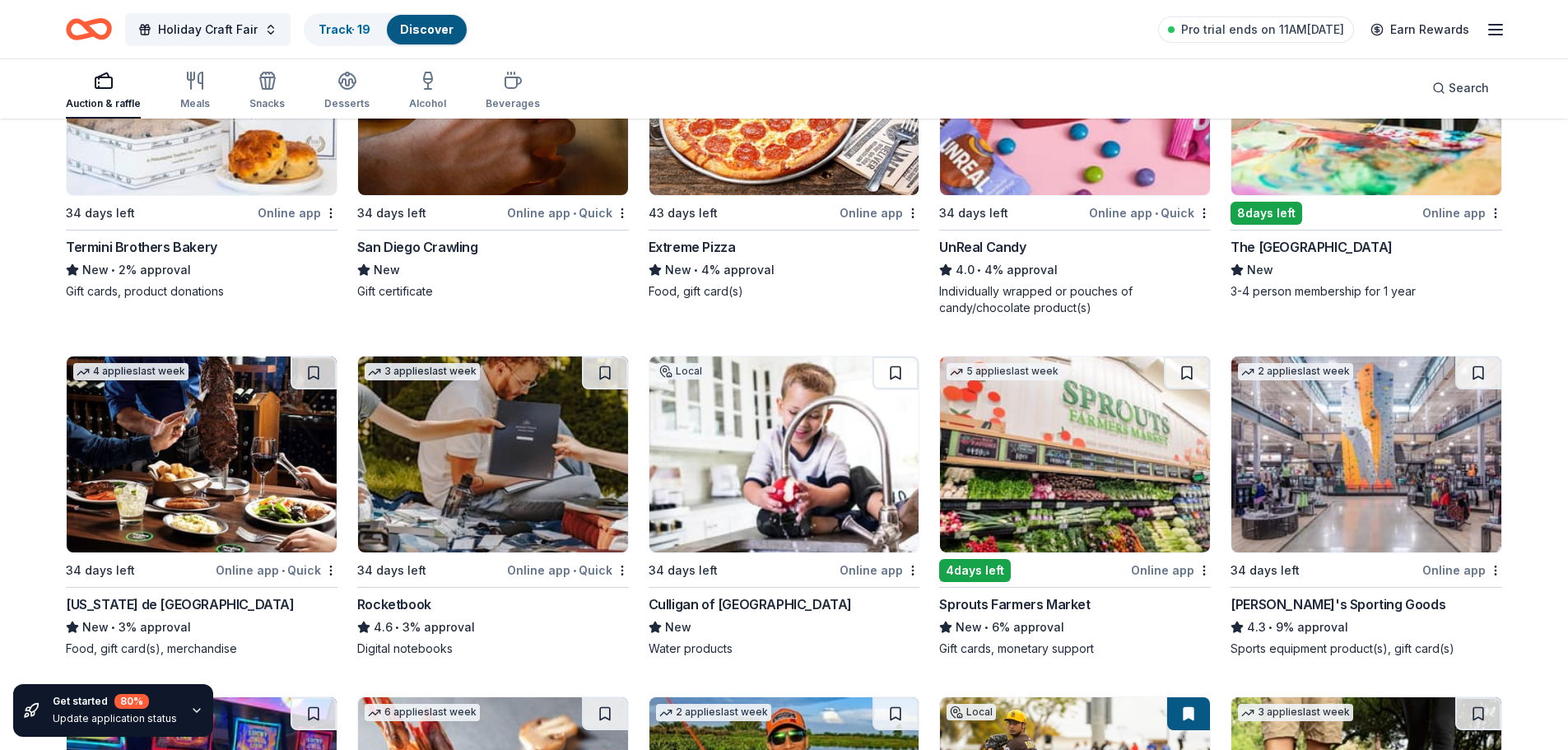
scroll to position [6779, 0]
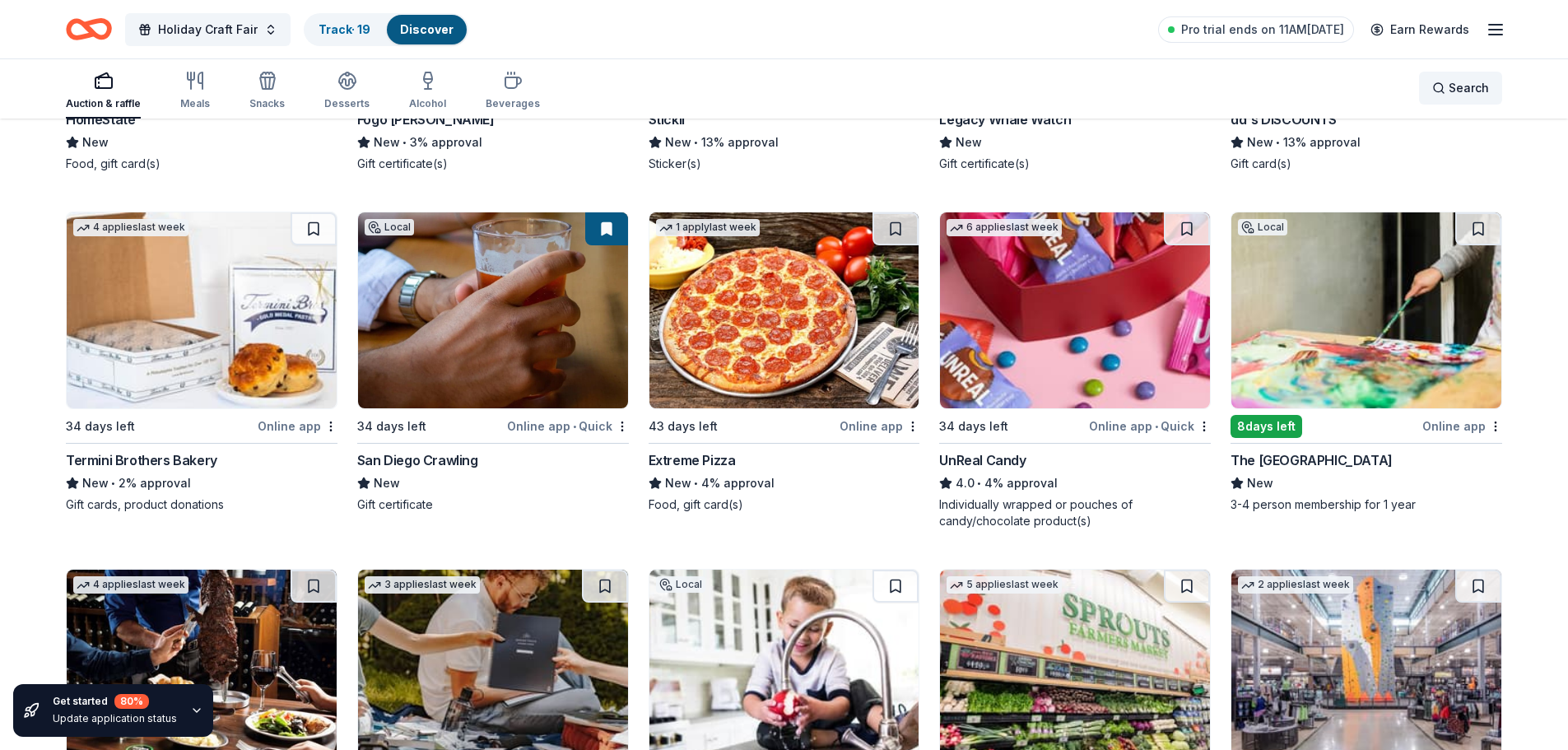
click at [1435, 86] on div "Search" at bounding box center [1460, 88] width 57 height 20
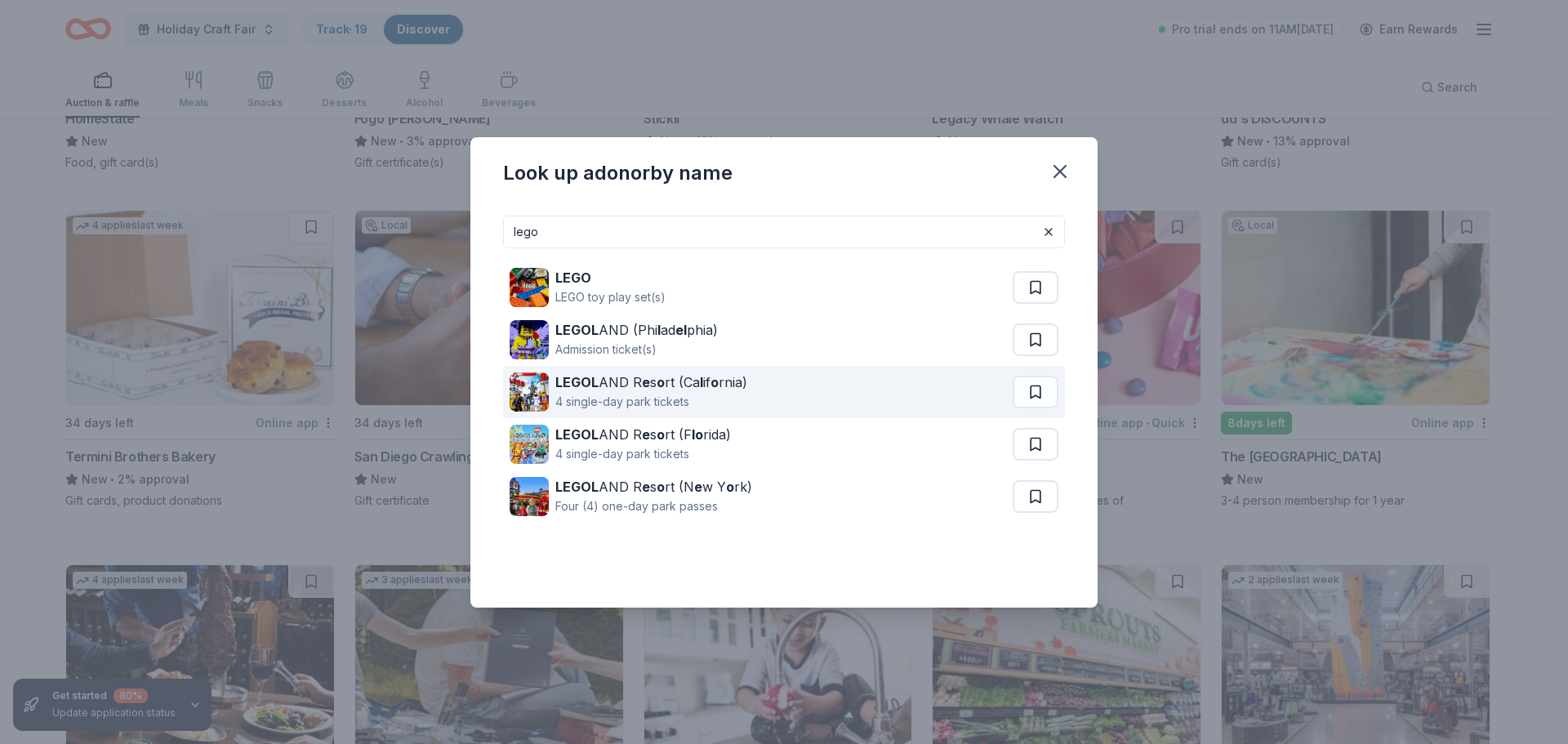
type input "lego"
click at [630, 397] on div "4 single-day park tickets" at bounding box center [651, 402] width 192 height 20
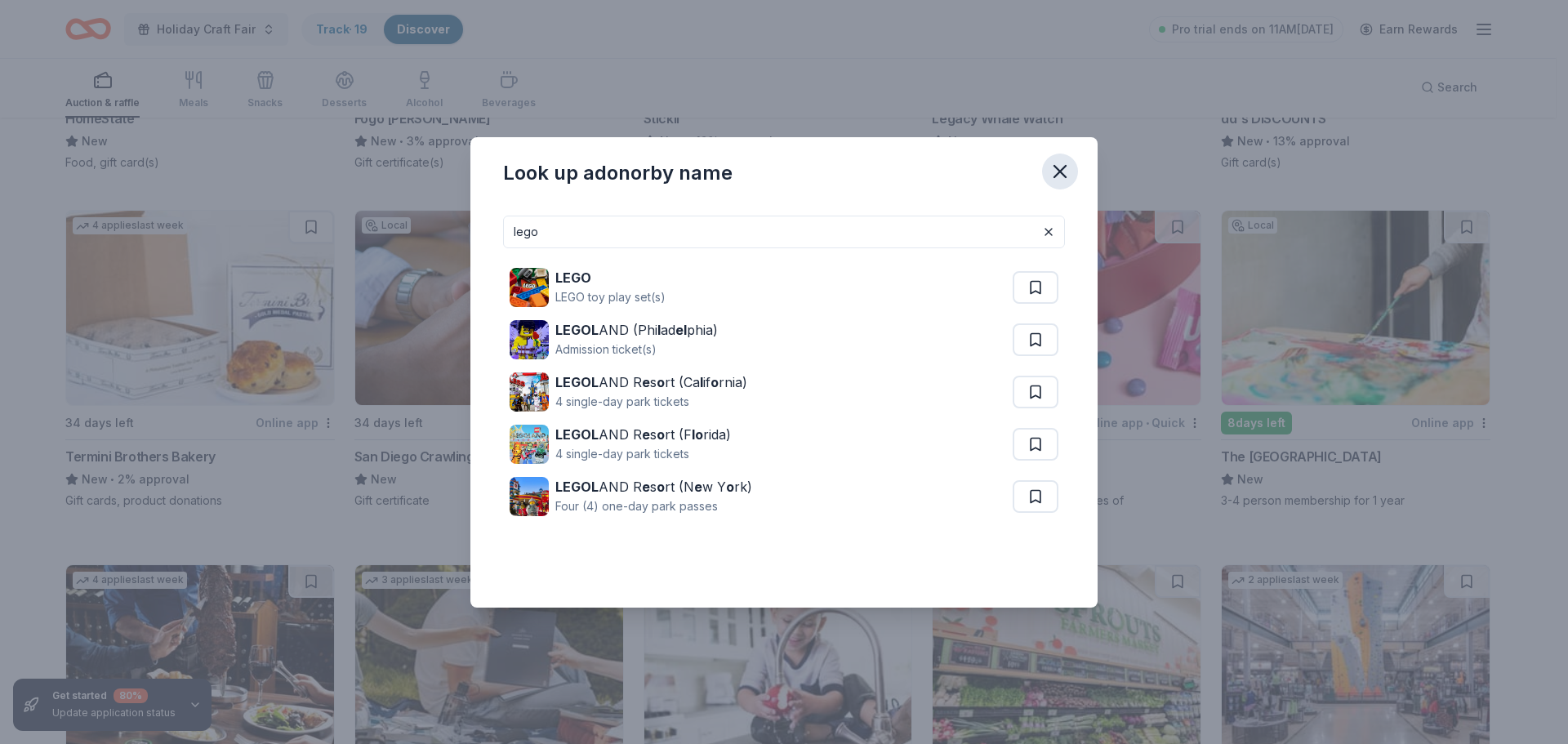
click at [1061, 160] on icon "button" at bounding box center [1059, 171] width 23 height 23
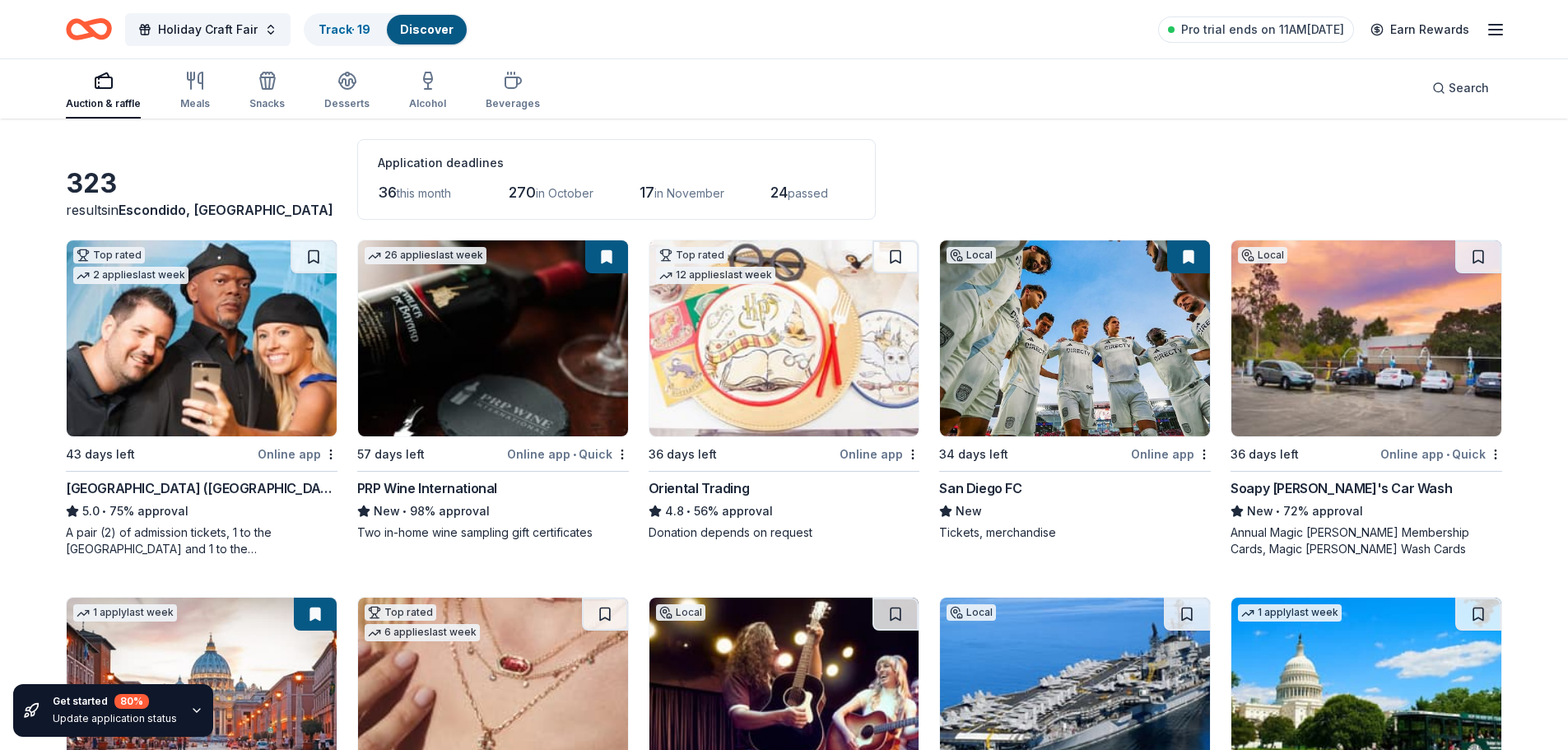
scroll to position [0, 0]
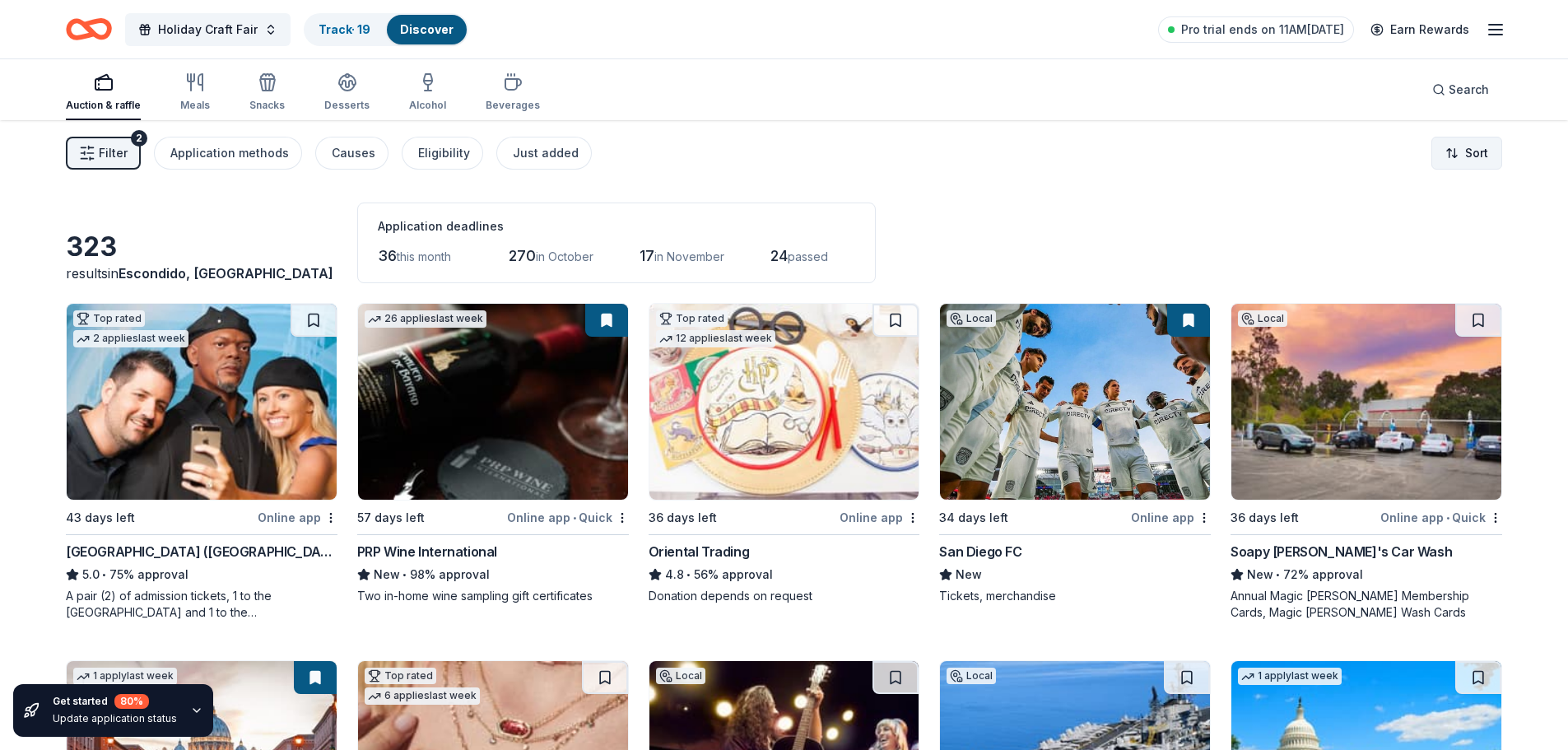
click at [1444, 166] on html "Holiday Craft Fair Track · 19 Discover Pro trial ends on 11AM, 9/24 Earn Reward…" at bounding box center [784, 375] width 1568 height 750
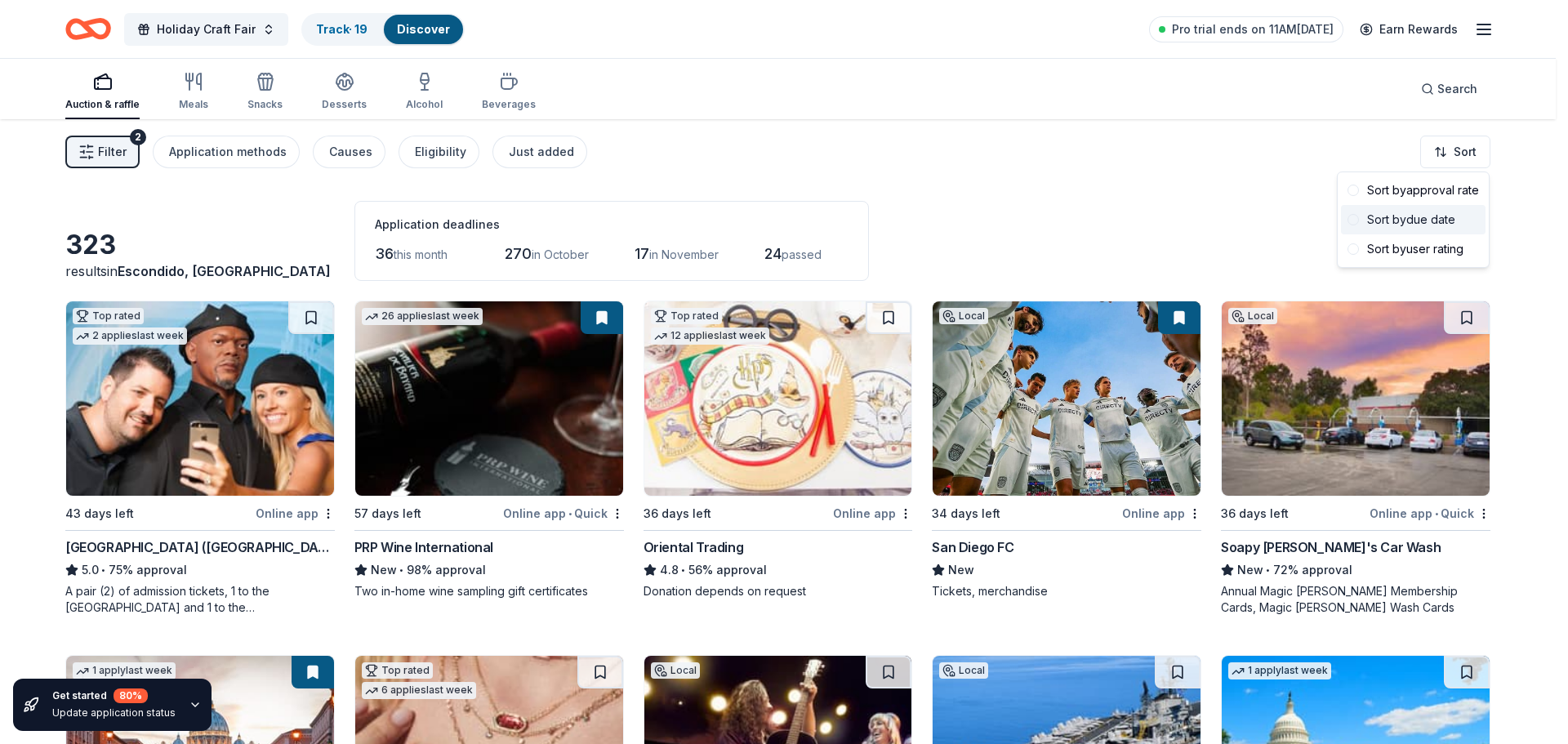
click at [1415, 217] on div "Sort by due date" at bounding box center [1412, 219] width 145 height 30
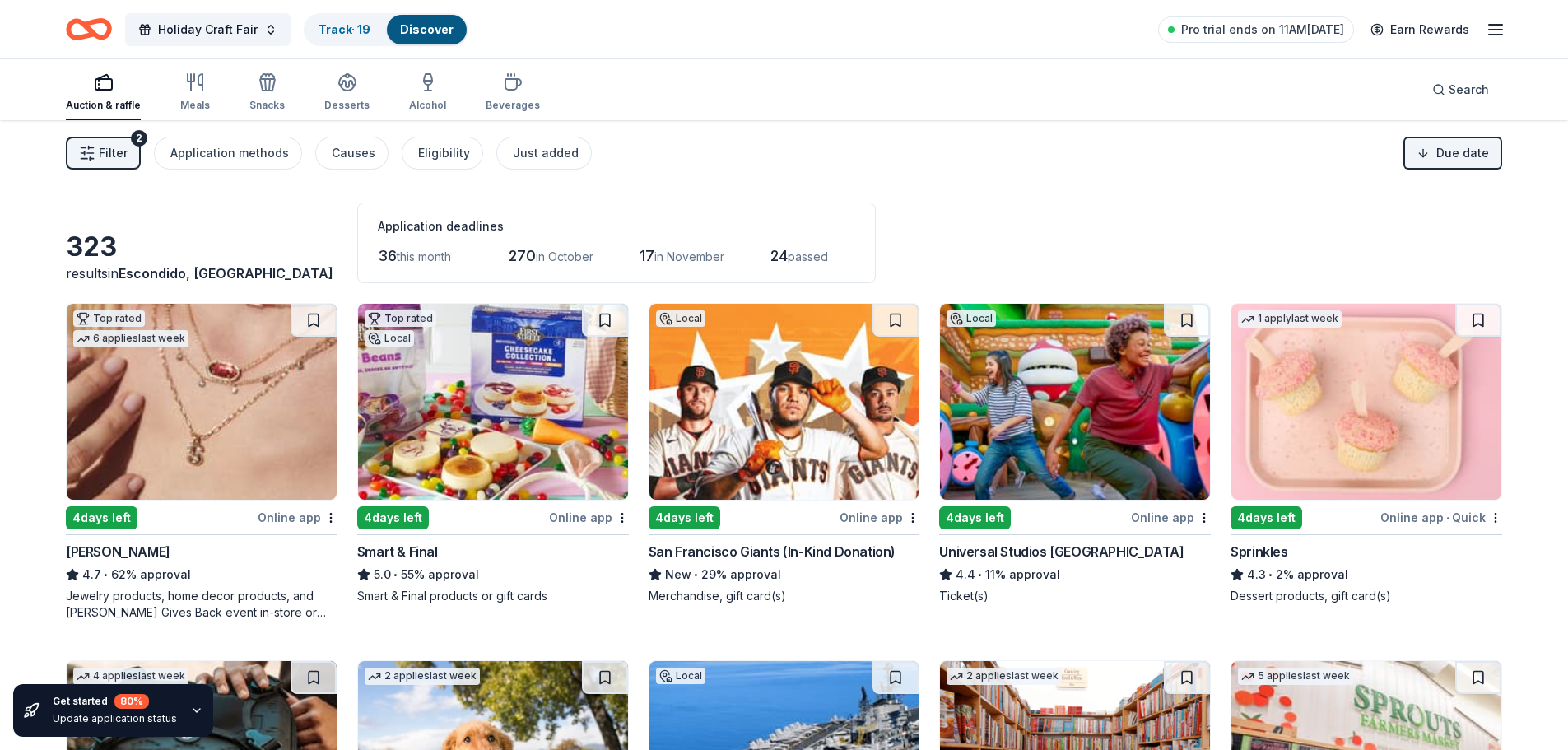
click at [99, 157] on span "Filter" at bounding box center [113, 153] width 29 height 20
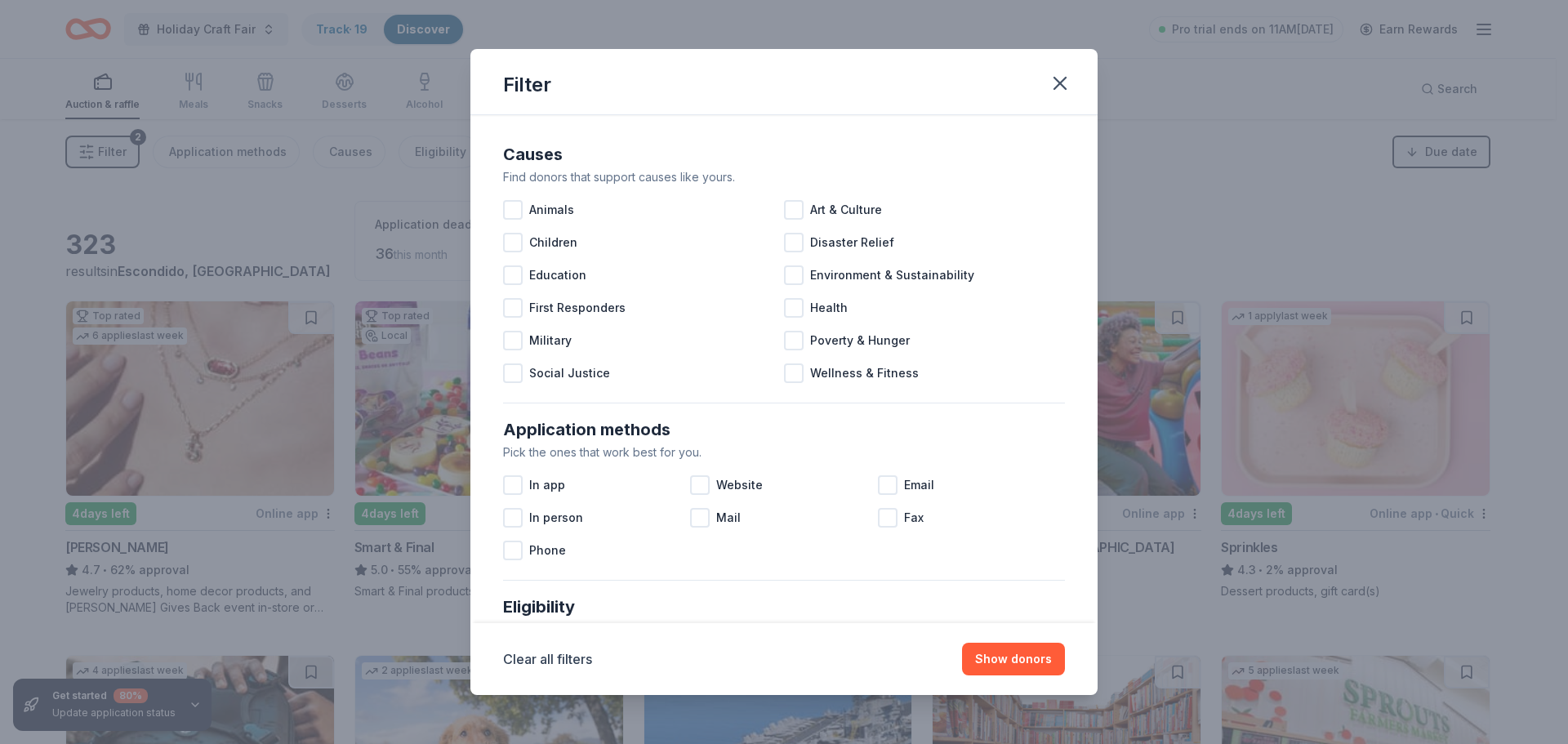
click at [1181, 199] on div "Filter Causes Find donors that support causes like yours. Animals Art & Culture…" at bounding box center [784, 372] width 1568 height 744
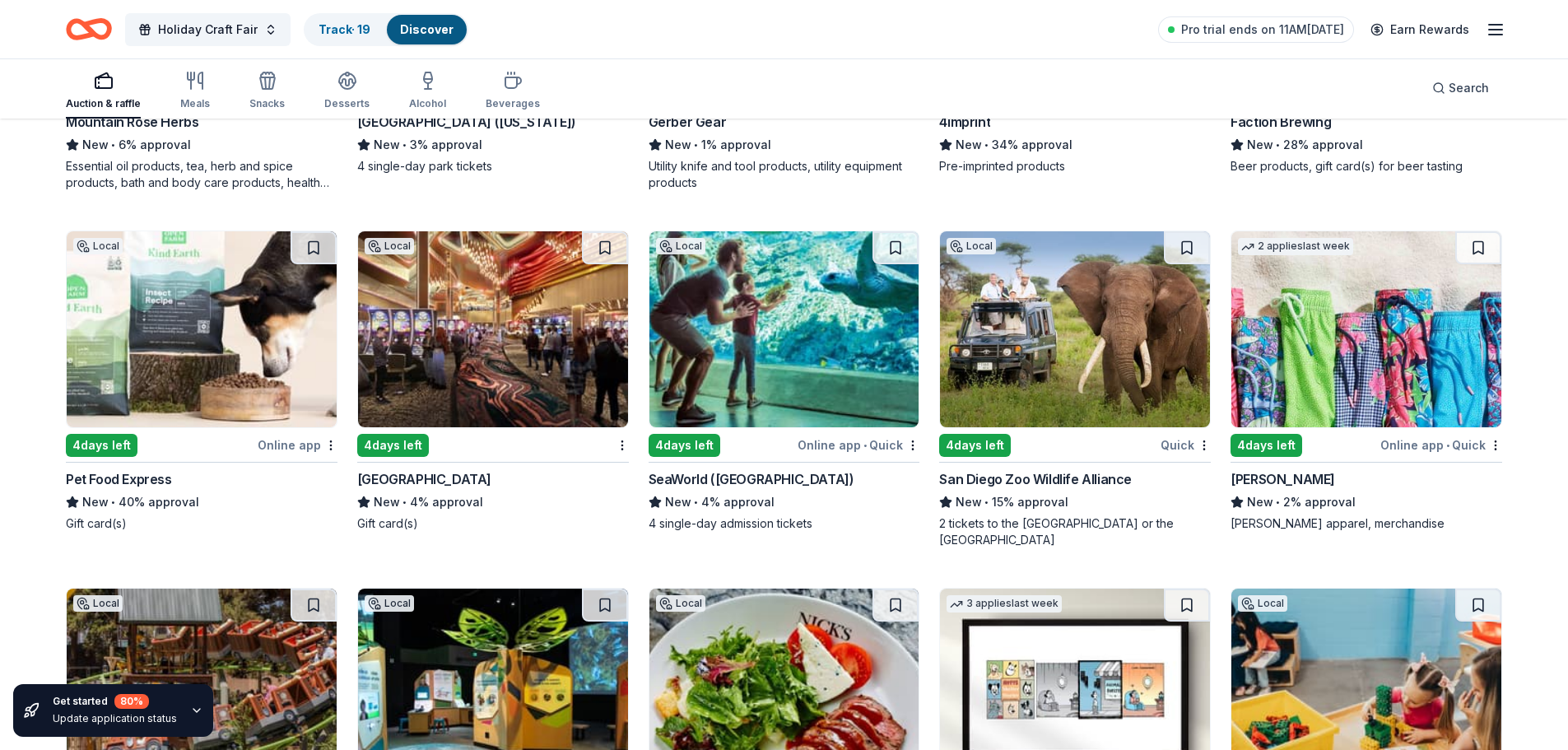
scroll to position [1222, 0]
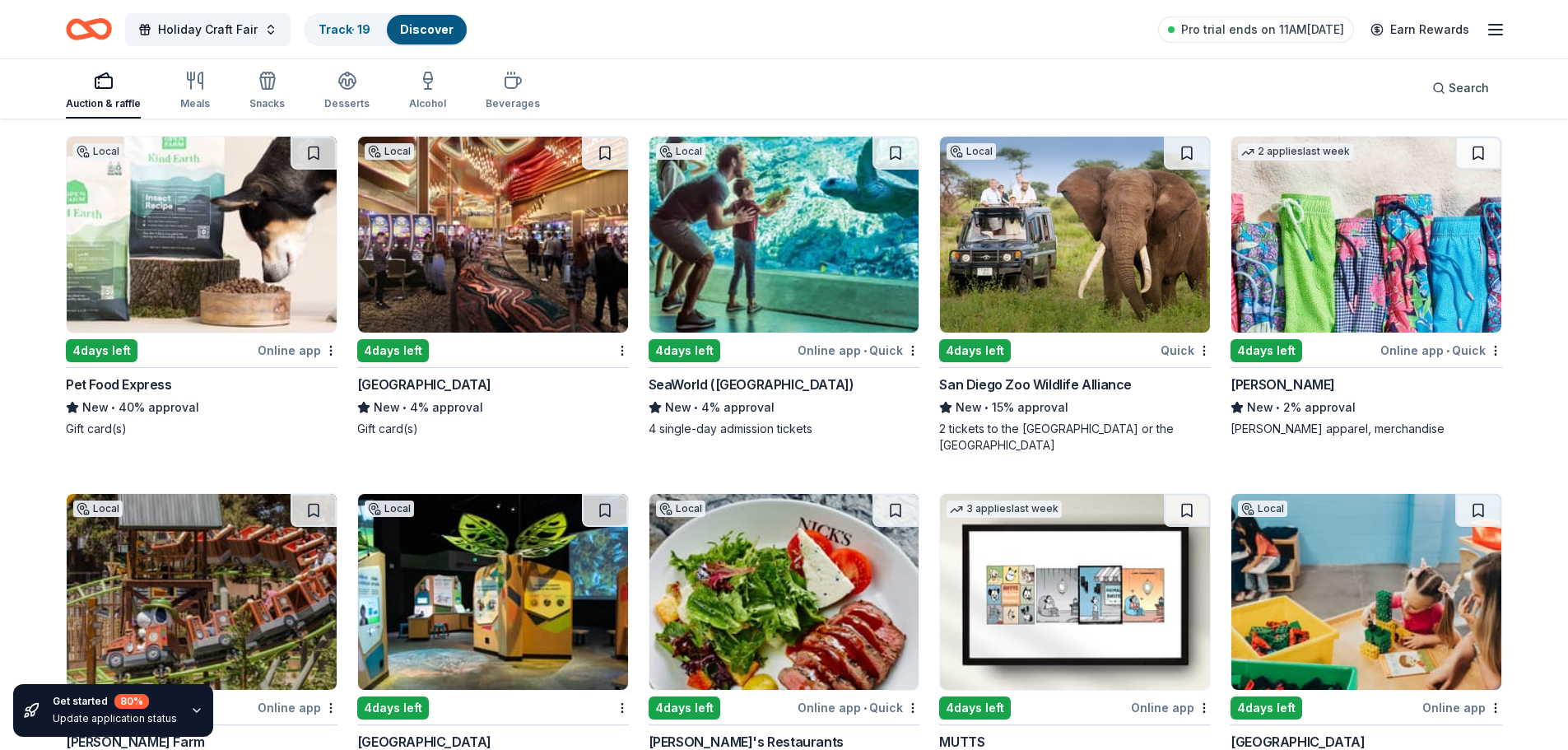
click at [832, 344] on div "Online app • Quick" at bounding box center [858, 350] width 122 height 21
click at [1061, 384] on div "San Diego Zoo Wildlife Alliance" at bounding box center [1036, 384] width 193 height 20
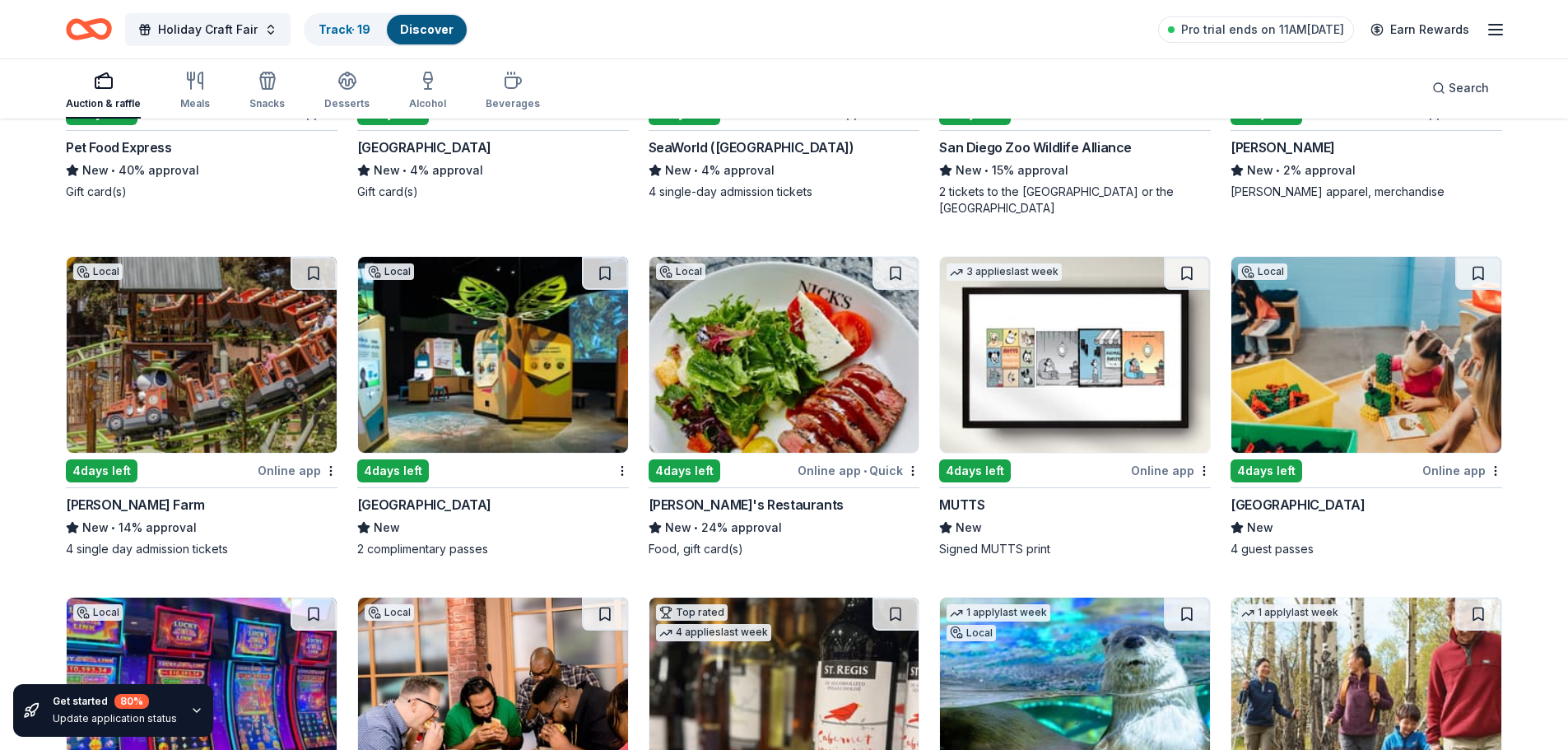
scroll to position [1469, 0]
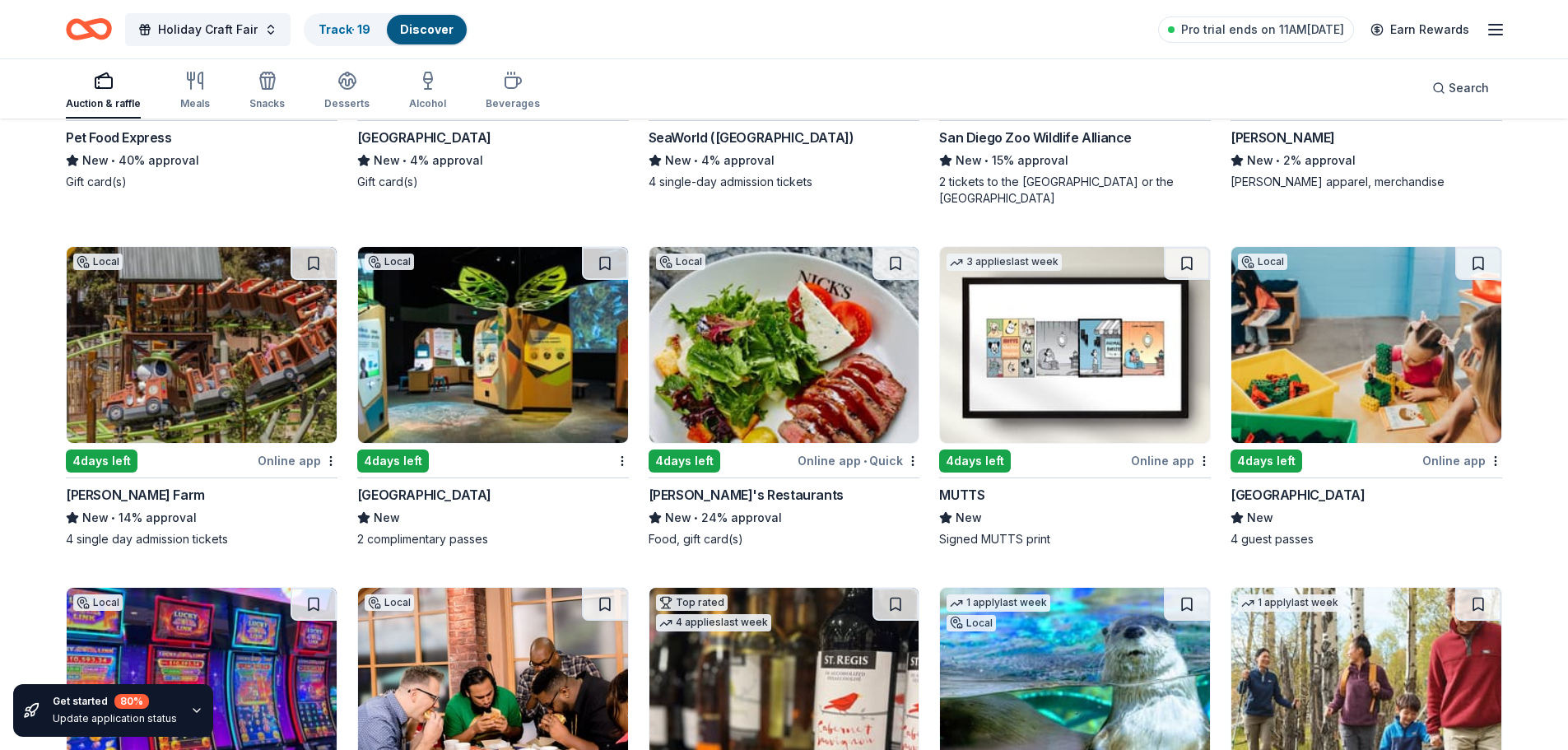
click at [153, 495] on div "Knott's Berry Farm" at bounding box center [135, 495] width 139 height 20
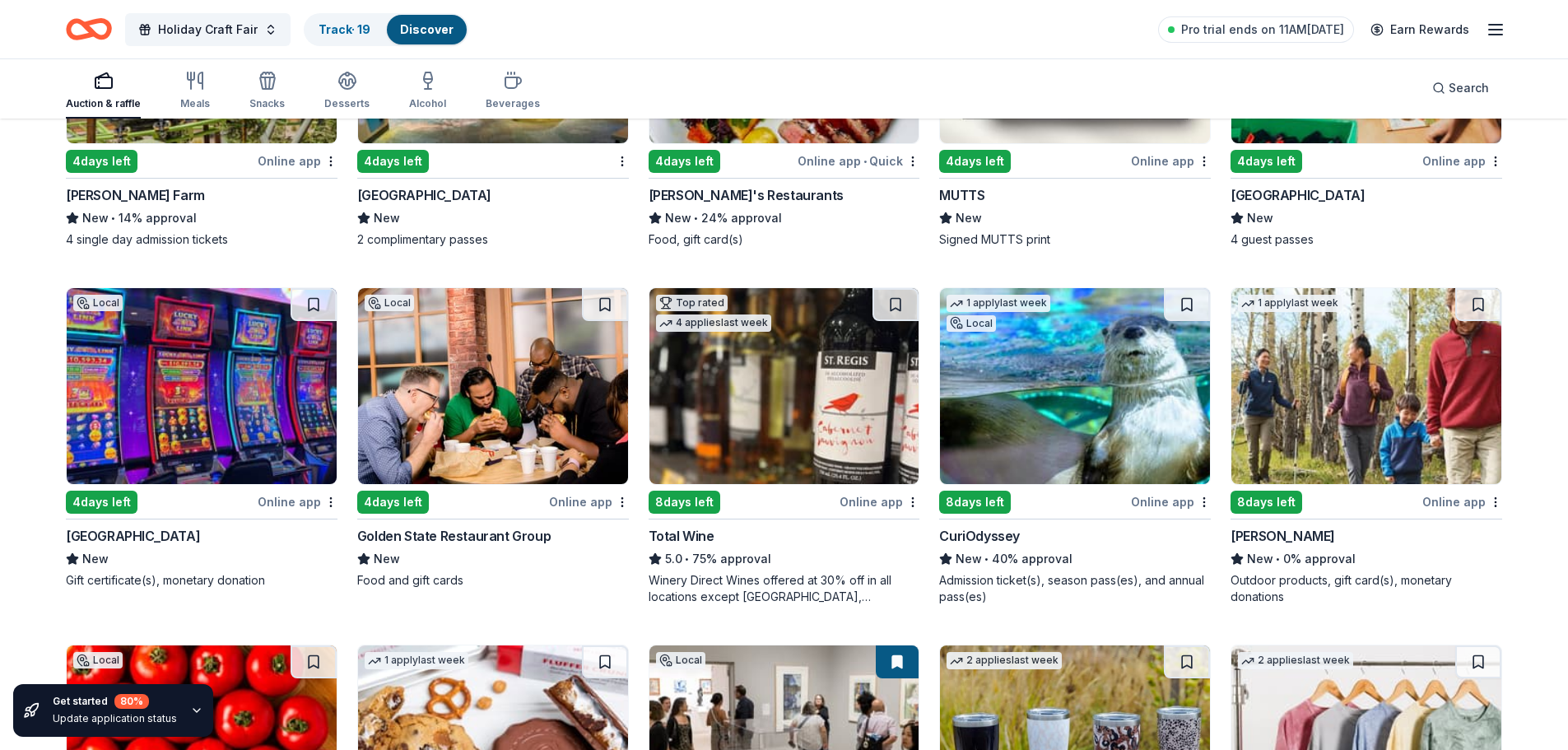
scroll to position [1861, 0]
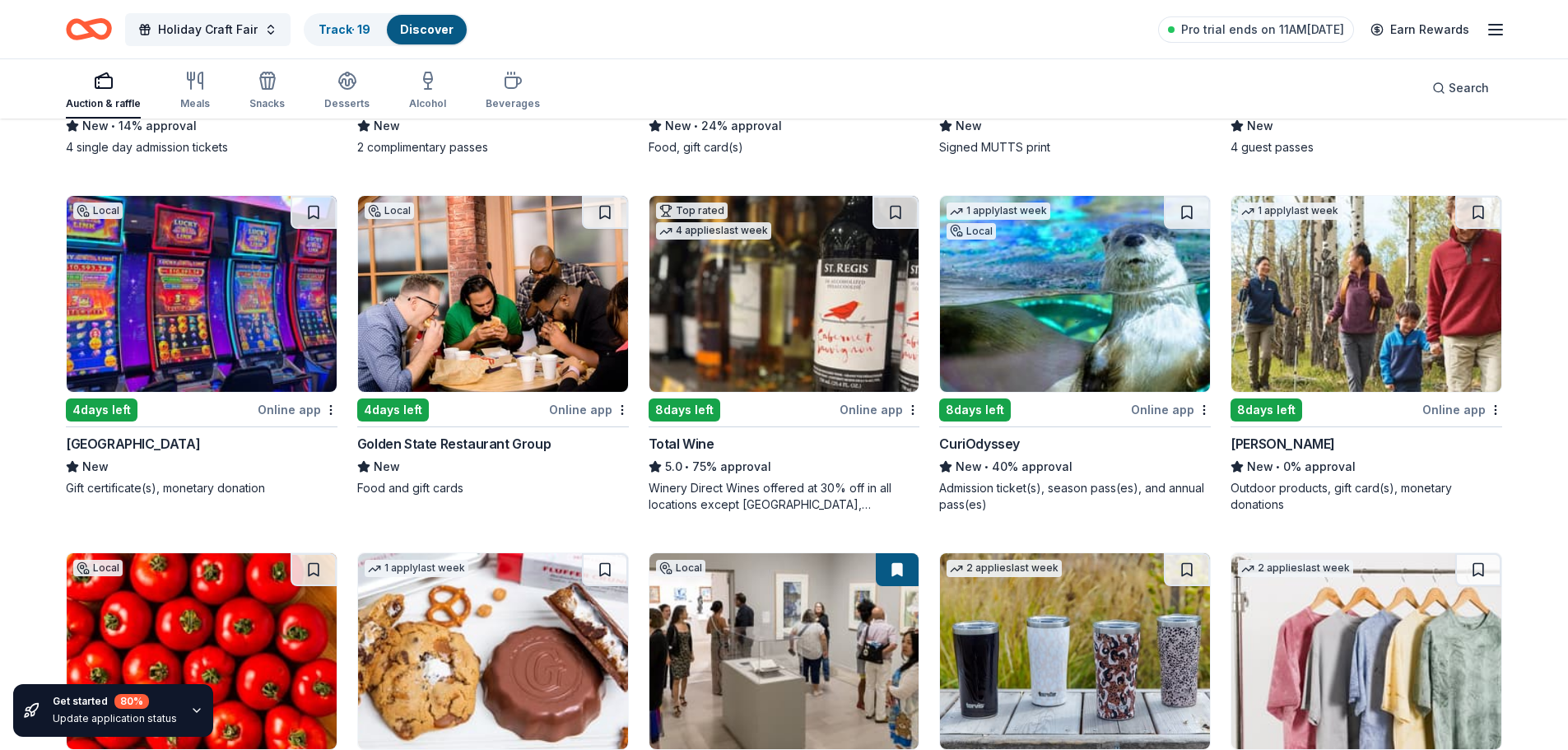
click at [141, 447] on div "Barona Resort & Casino" at bounding box center [132, 443] width 134 height 20
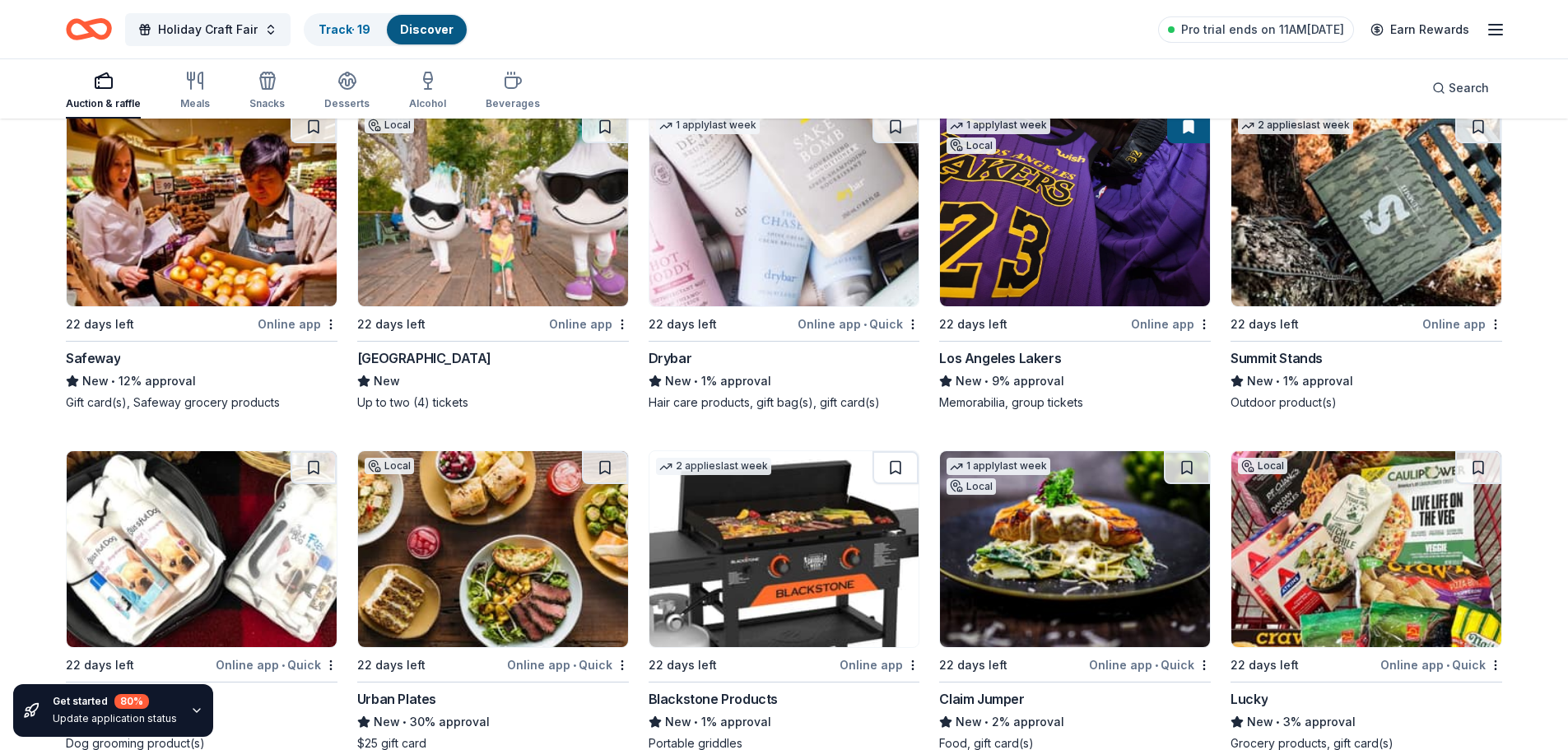
scroll to position [3727, 0]
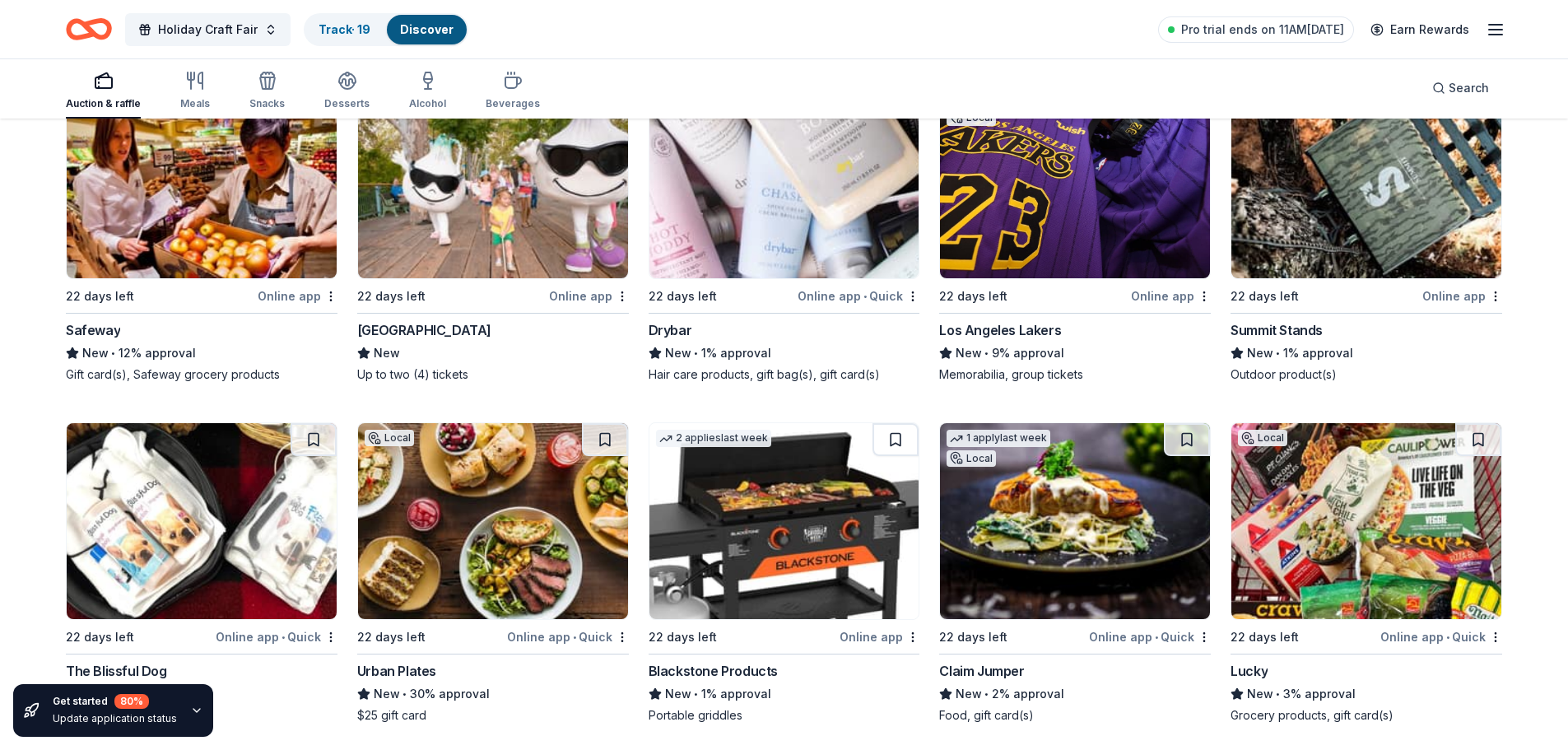
click at [1028, 326] on div "Los Angeles Lakers" at bounding box center [1000, 330] width 122 height 20
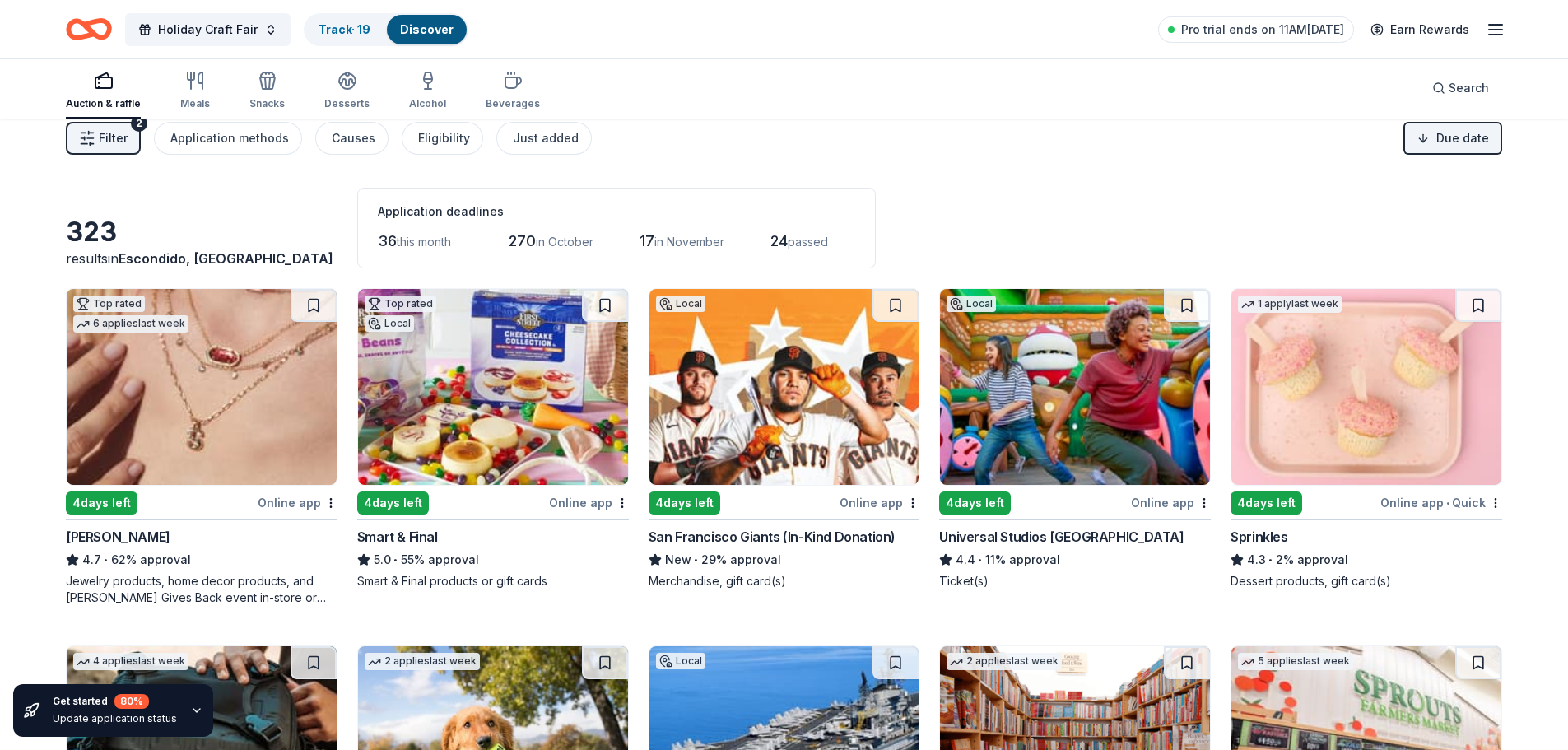
scroll to position [0, 0]
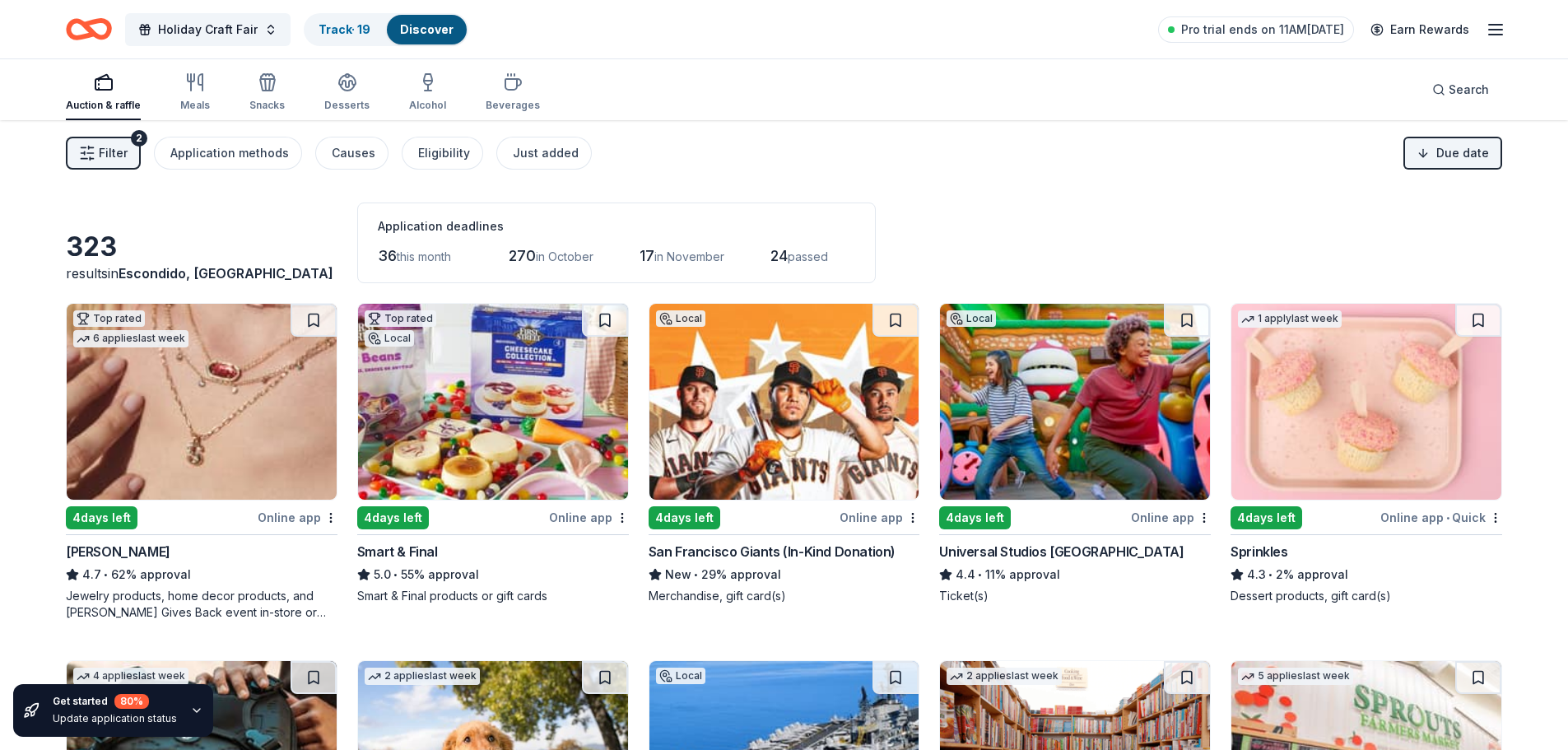
click at [1077, 519] on div "4 days left" at bounding box center [1034, 517] width 189 height 21
click at [1188, 315] on button at bounding box center [1187, 319] width 46 height 33
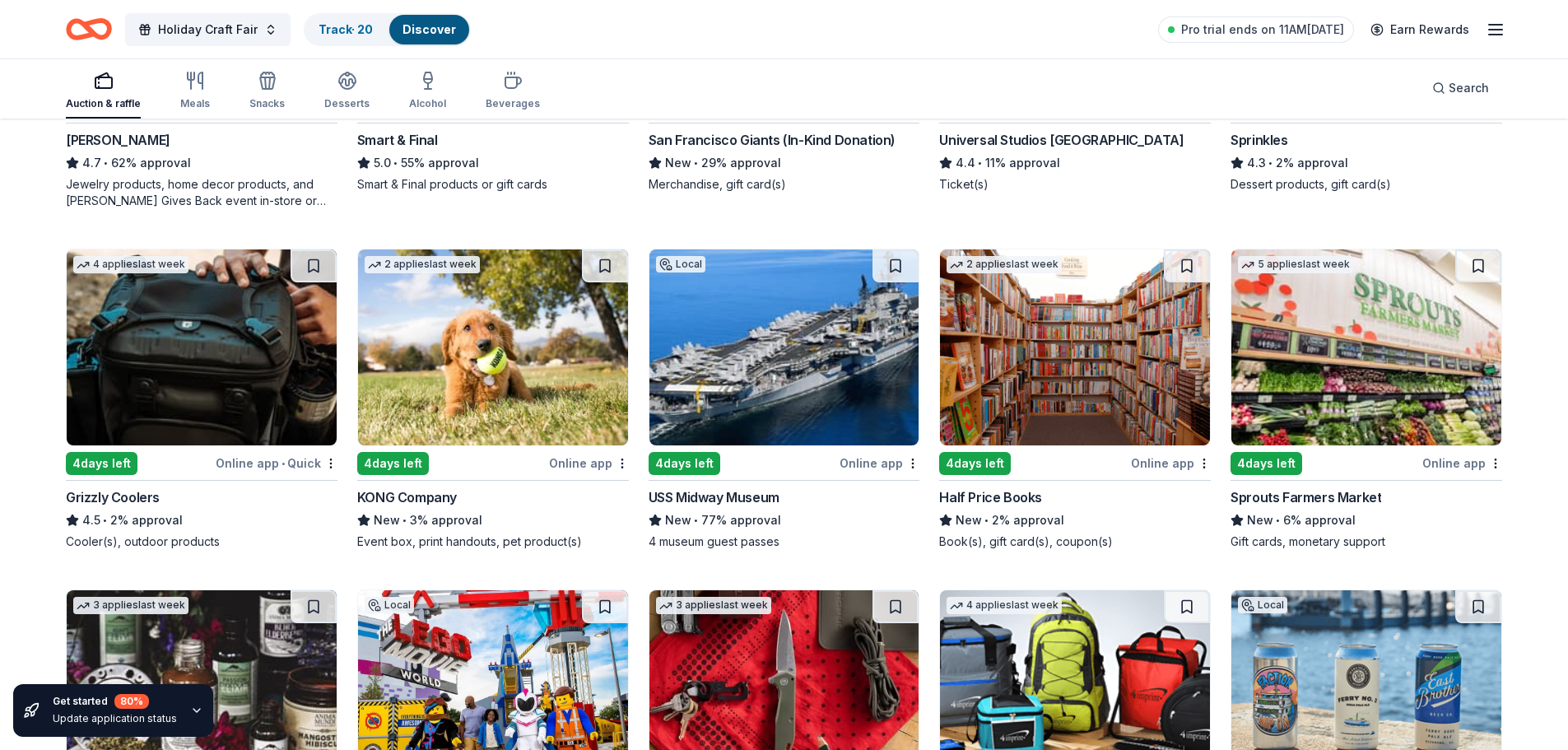
scroll to position [494, 0]
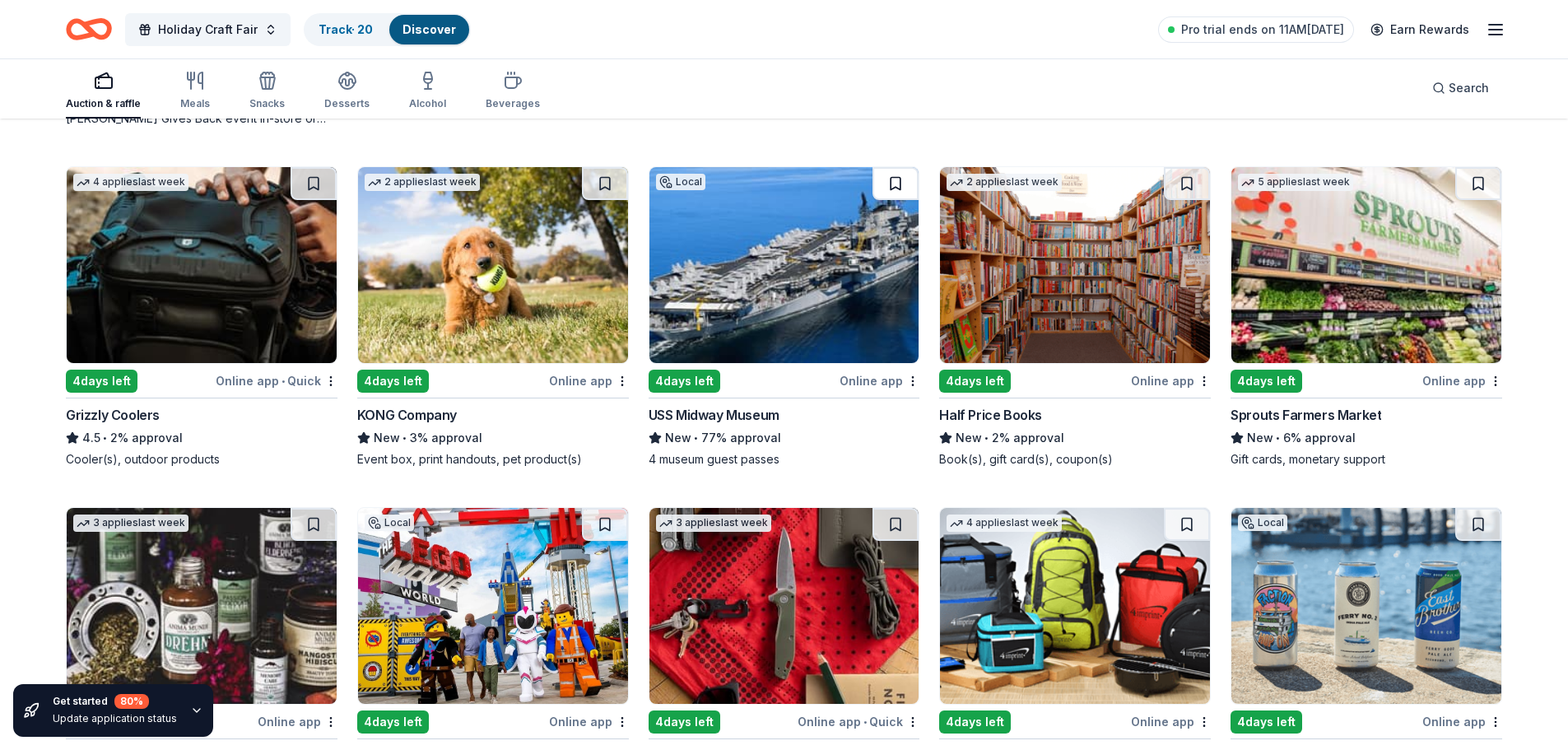
click at [906, 188] on button at bounding box center [895, 183] width 46 height 33
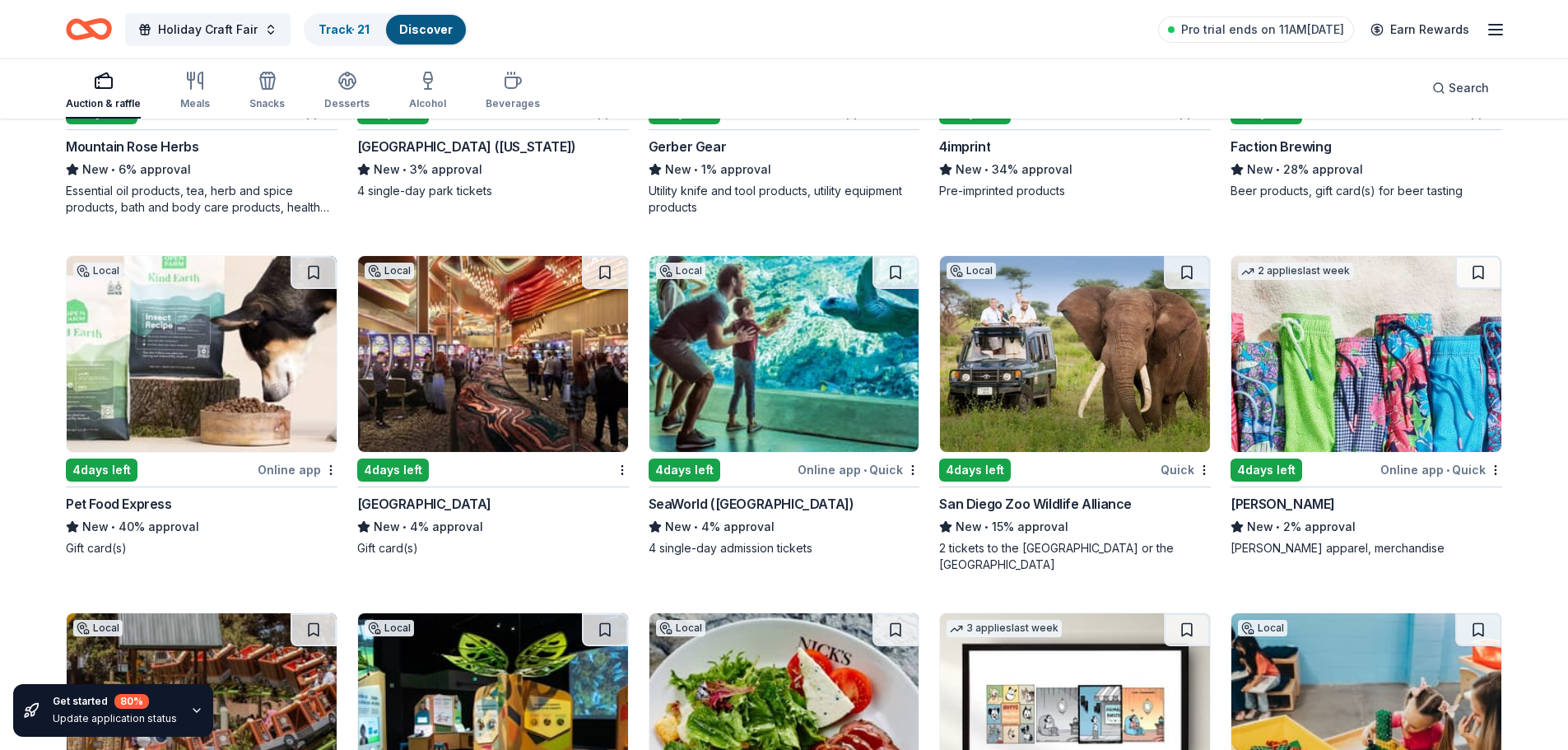
scroll to position [1152, 0]
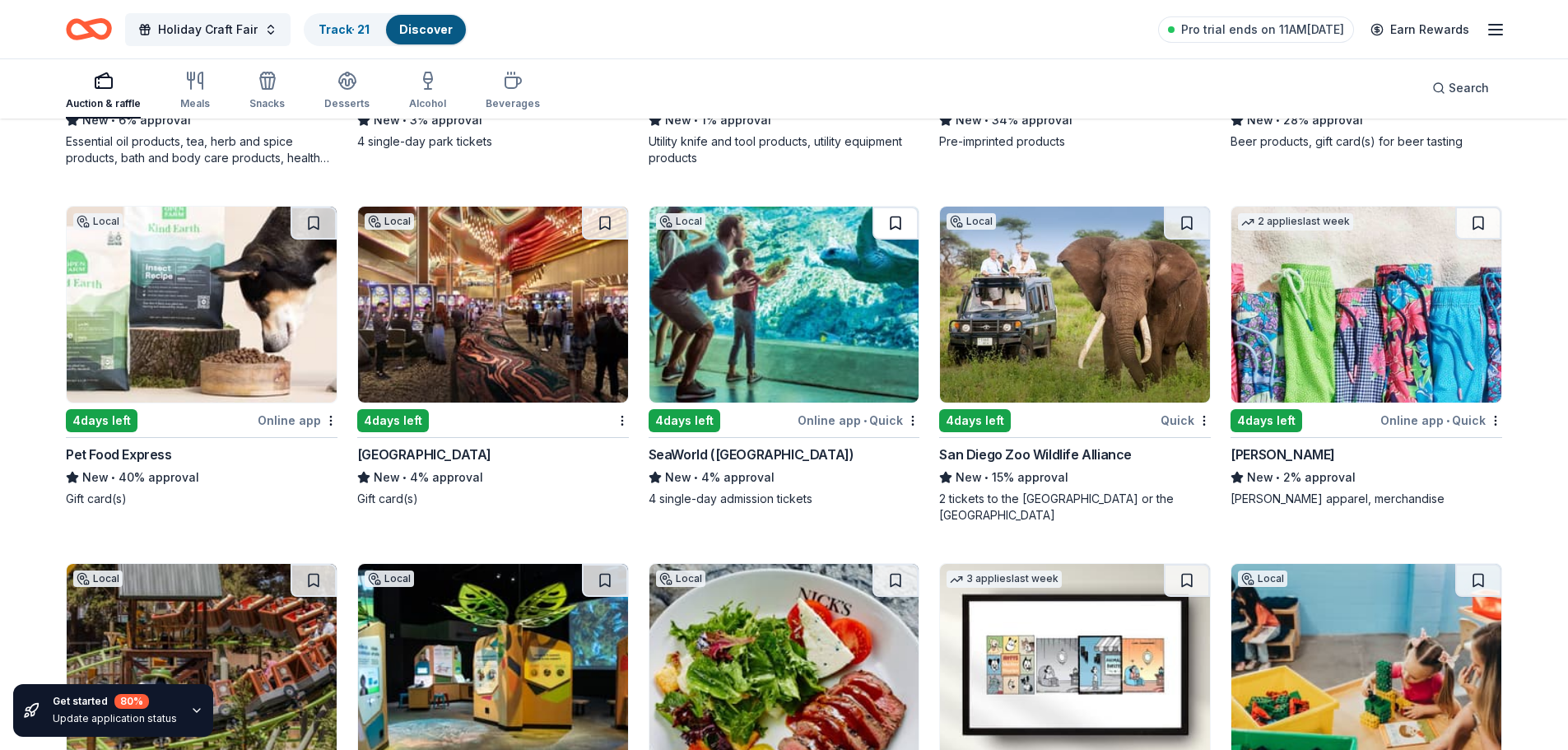
click at [893, 225] on button at bounding box center [895, 222] width 46 height 33
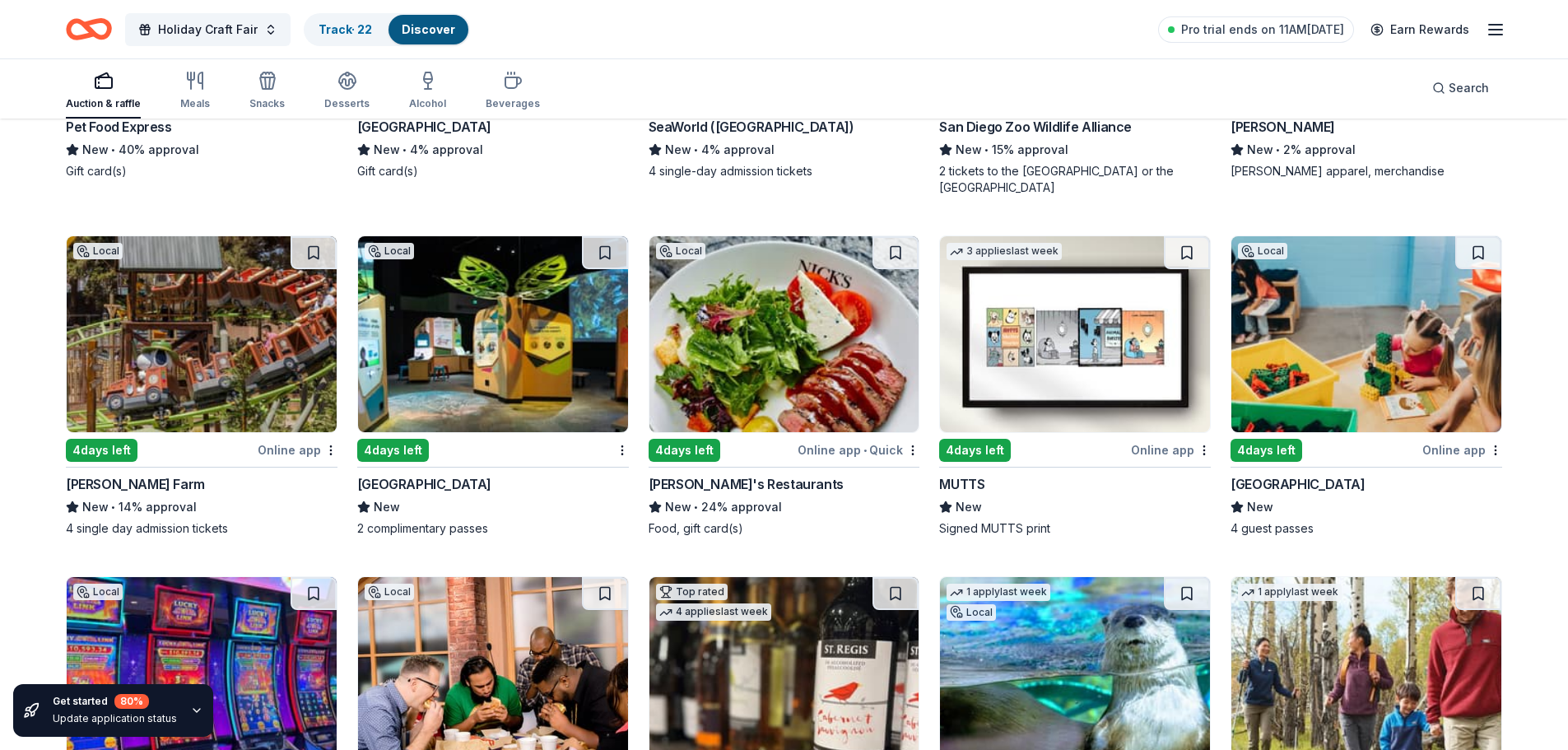
scroll to position [1481, 0]
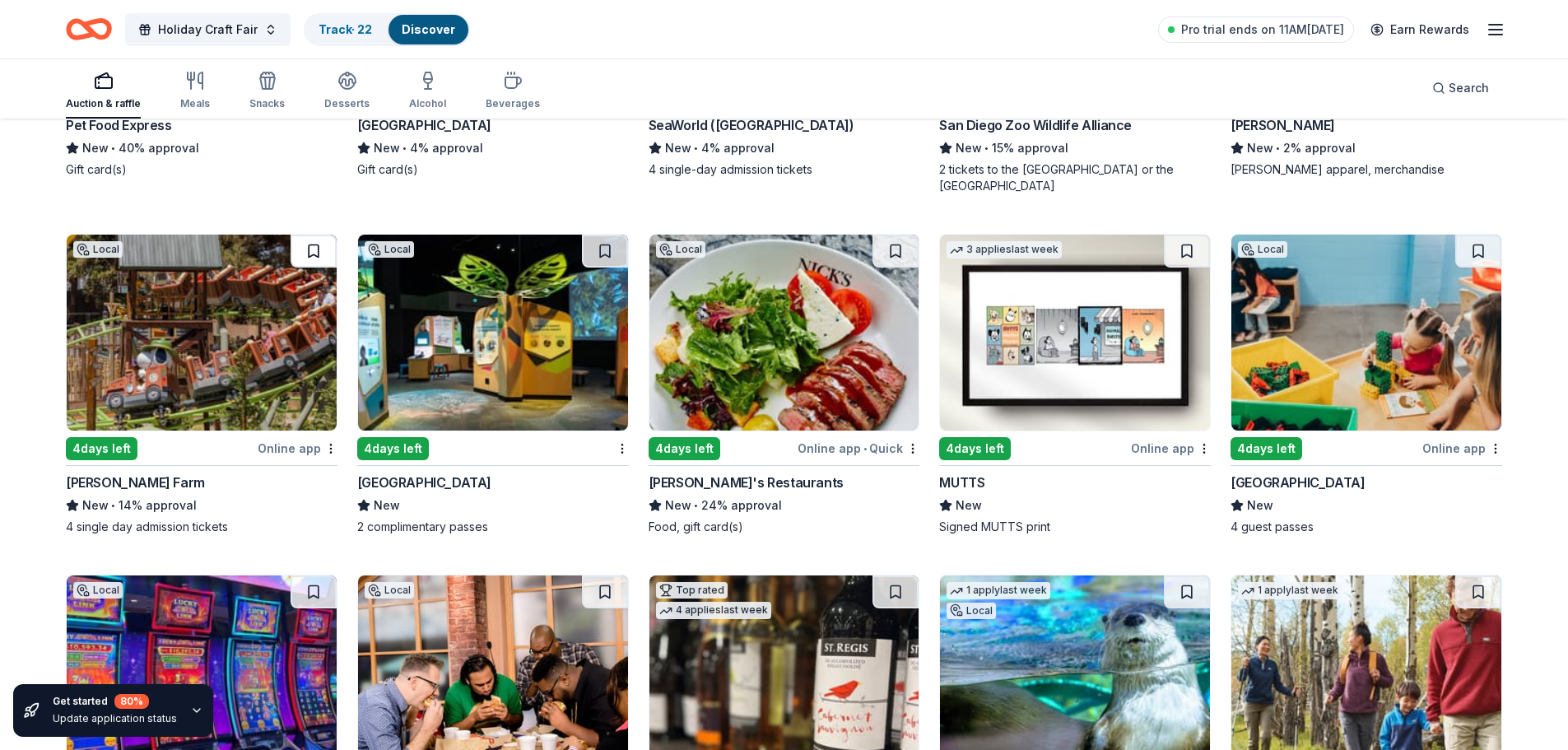
click at [306, 249] on button at bounding box center [314, 250] width 46 height 33
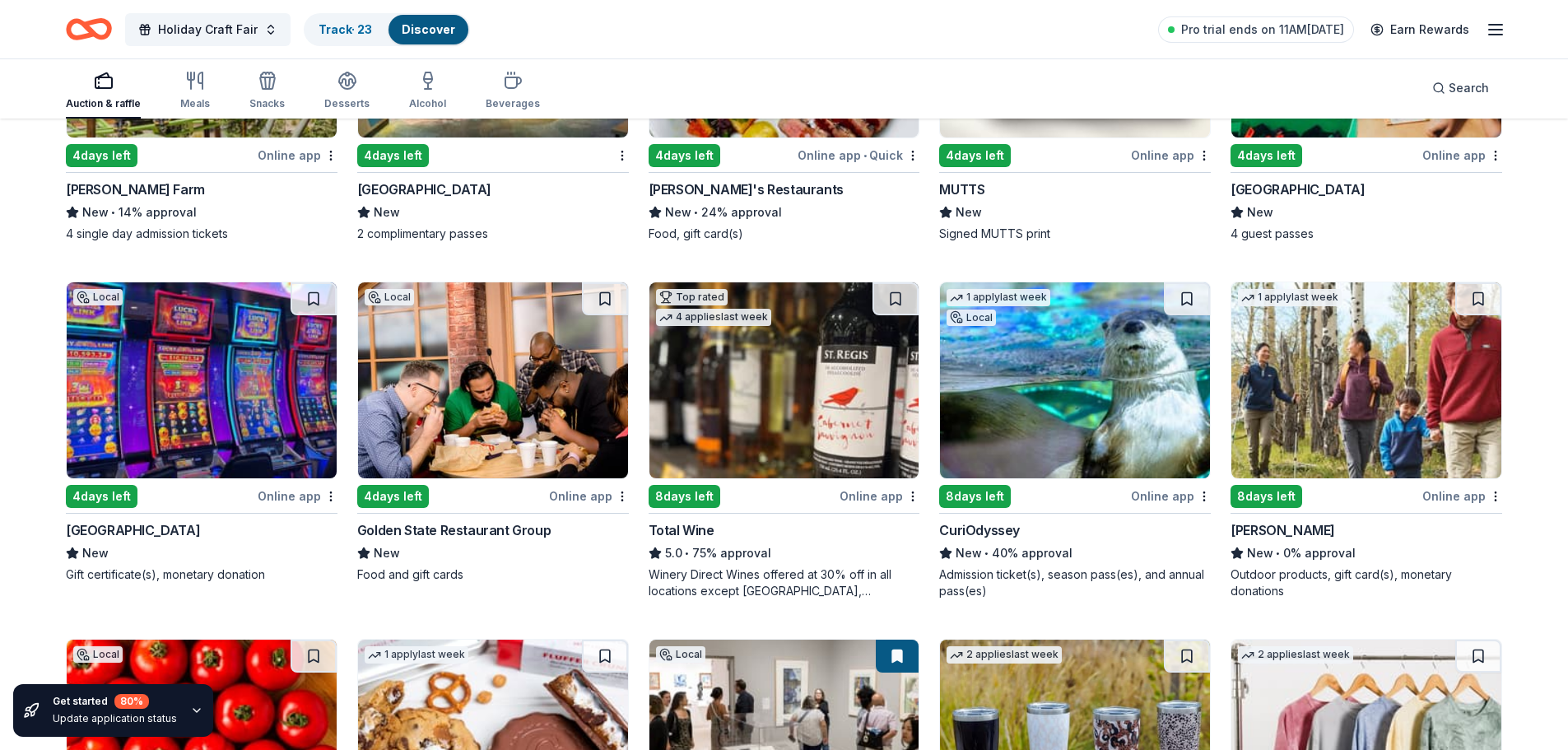
scroll to position [1811, 0]
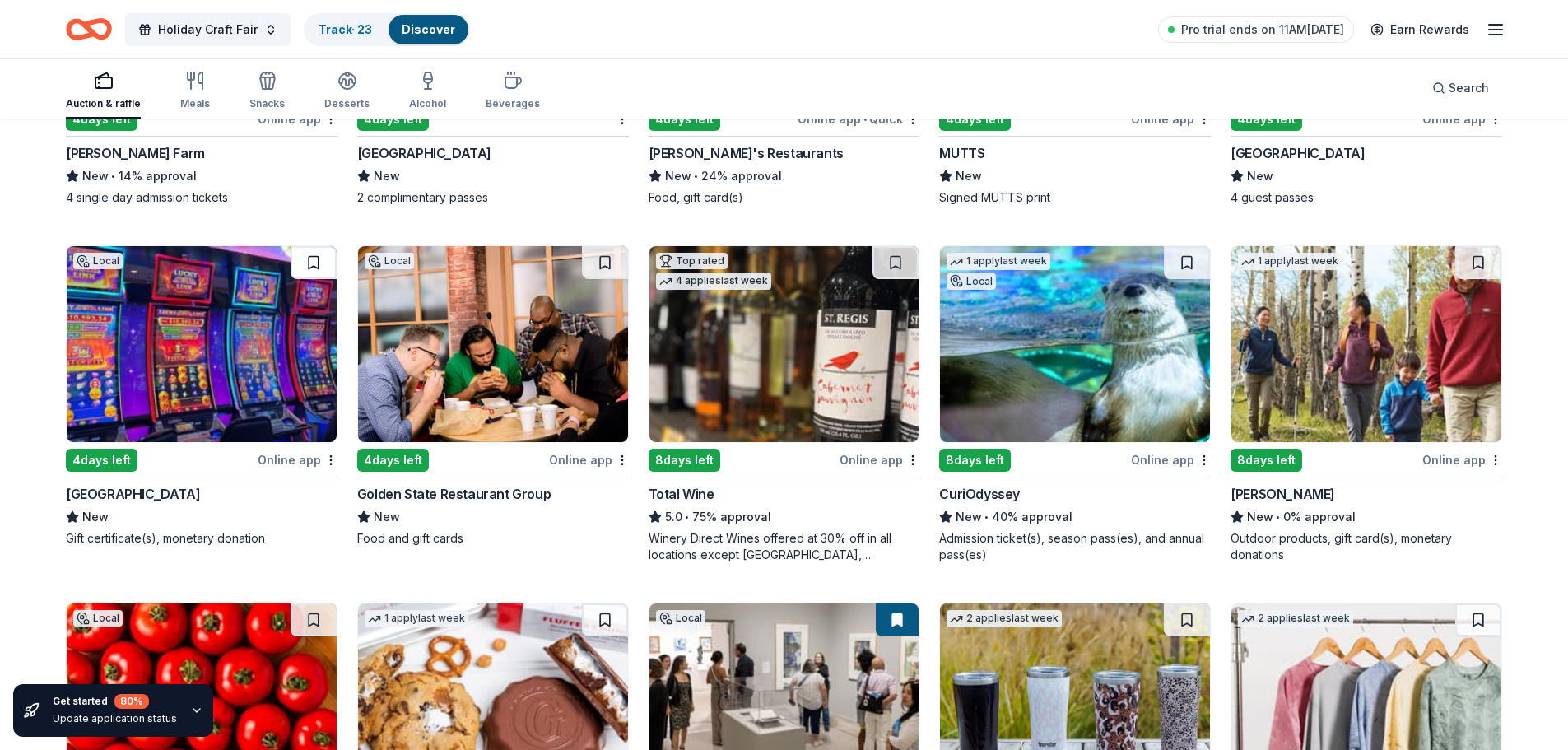
click at [317, 258] on button at bounding box center [314, 262] width 46 height 33
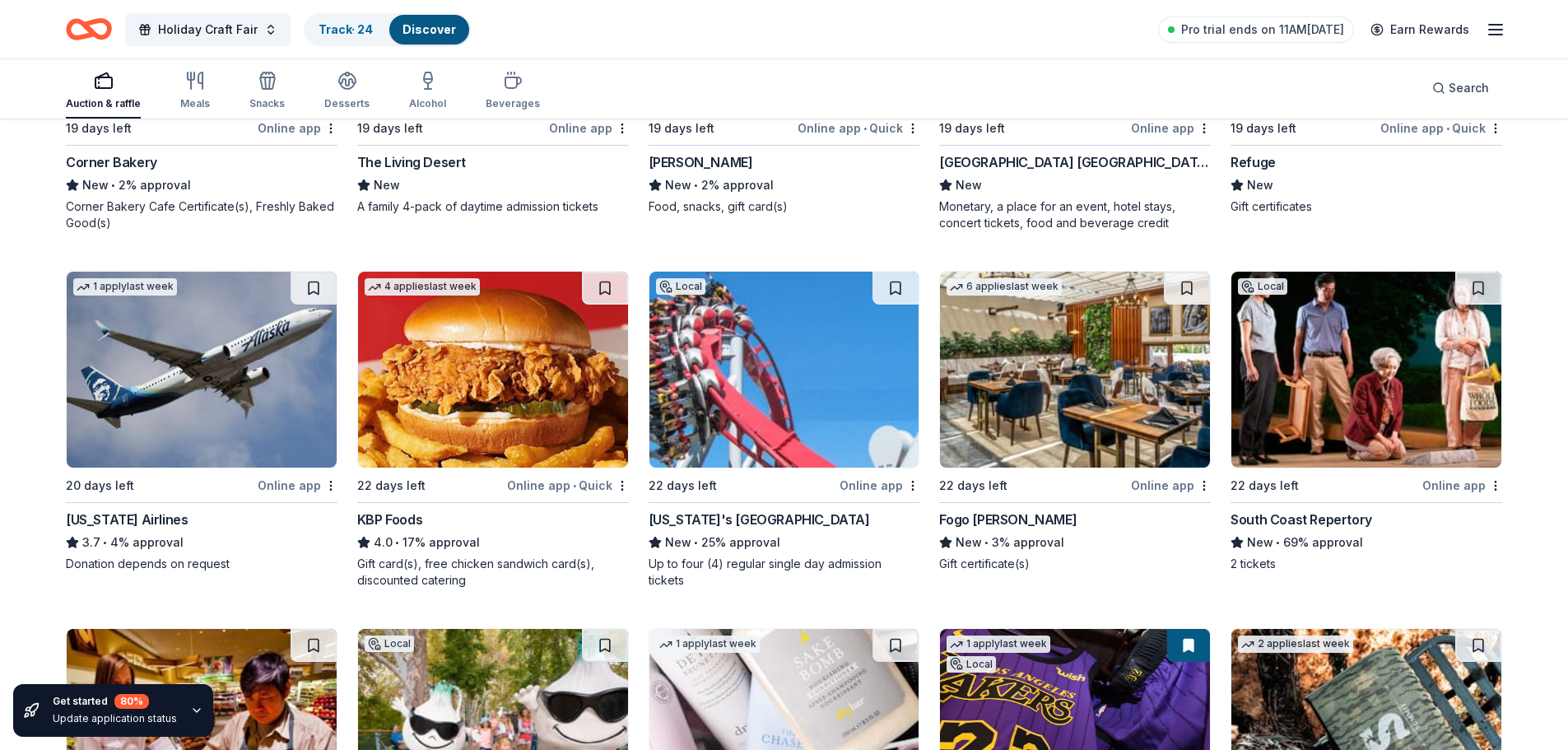
scroll to position [3209, 0]
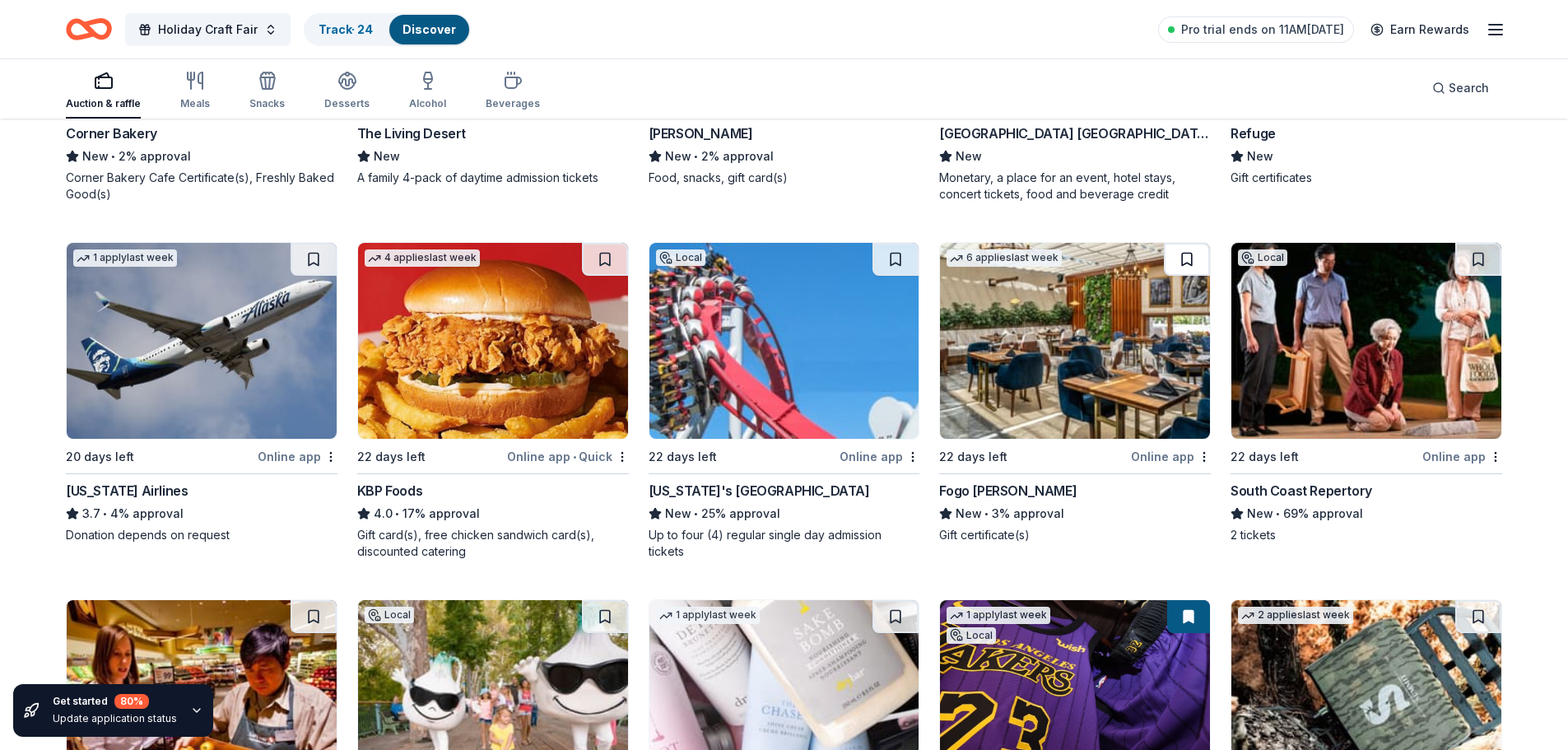
click at [1196, 260] on button at bounding box center [1187, 259] width 46 height 33
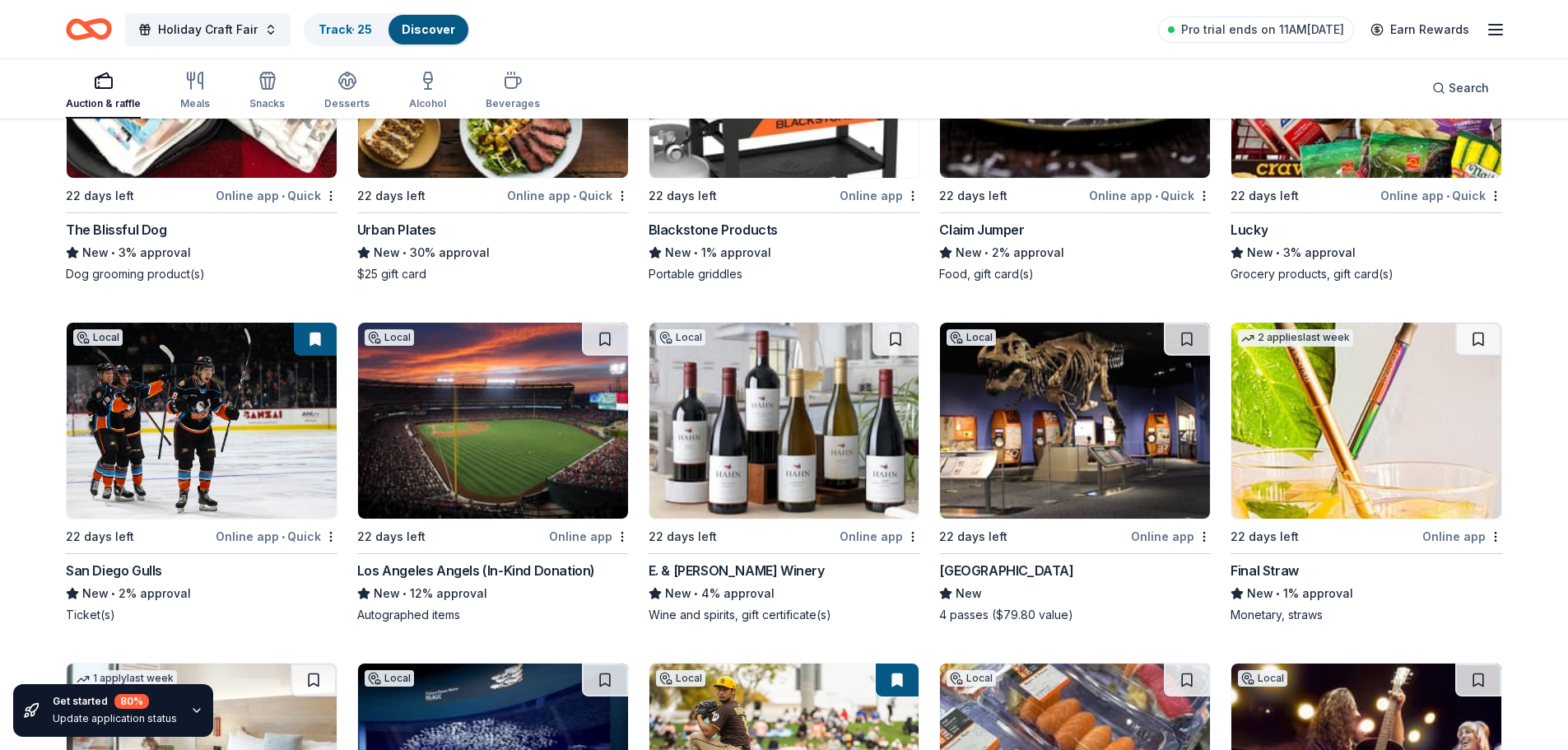
scroll to position [4197, 0]
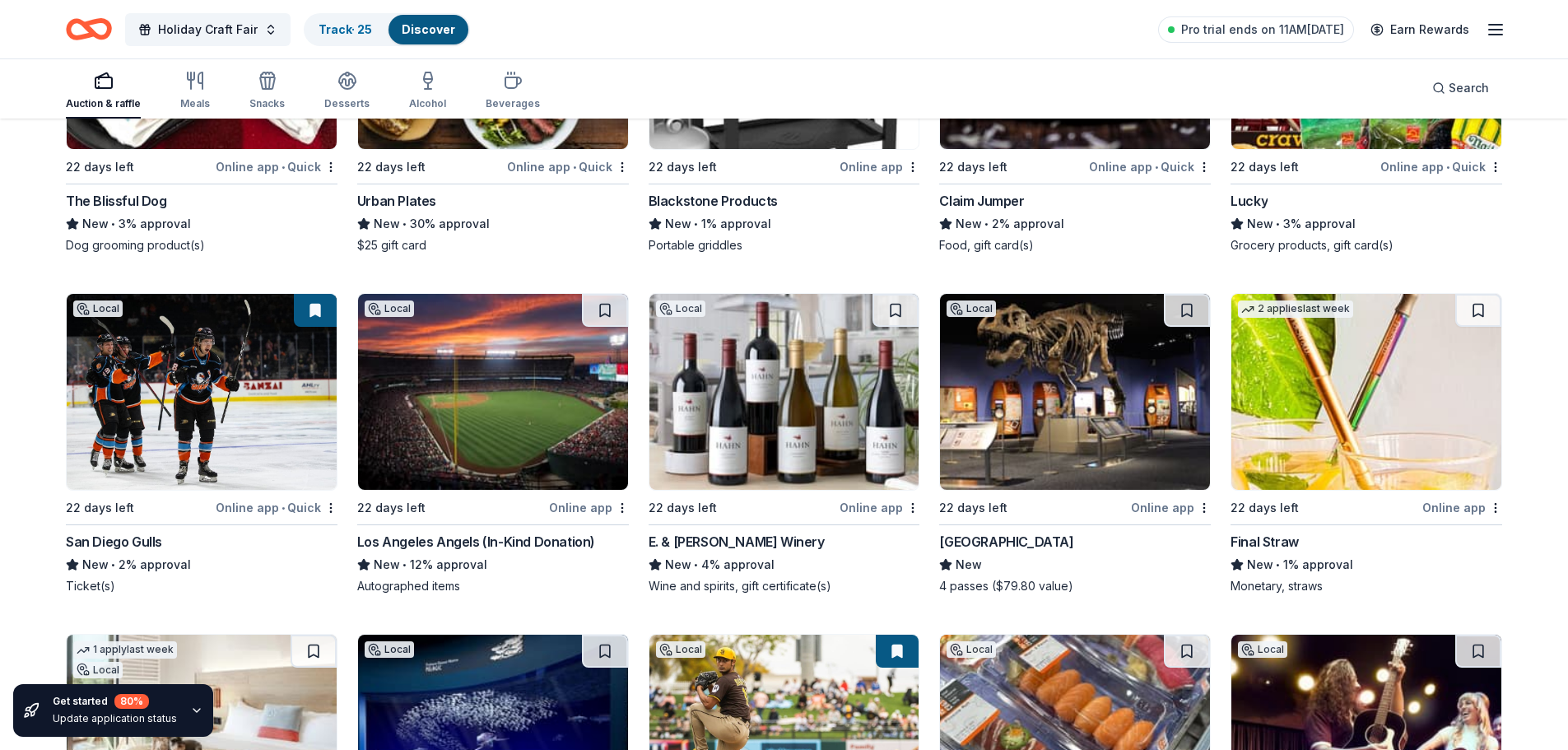
click at [457, 535] on div "Los Angeles Angels (In-Kind Donation)" at bounding box center [476, 542] width 238 height 20
click at [1037, 515] on div "22 days left" at bounding box center [1034, 507] width 189 height 21
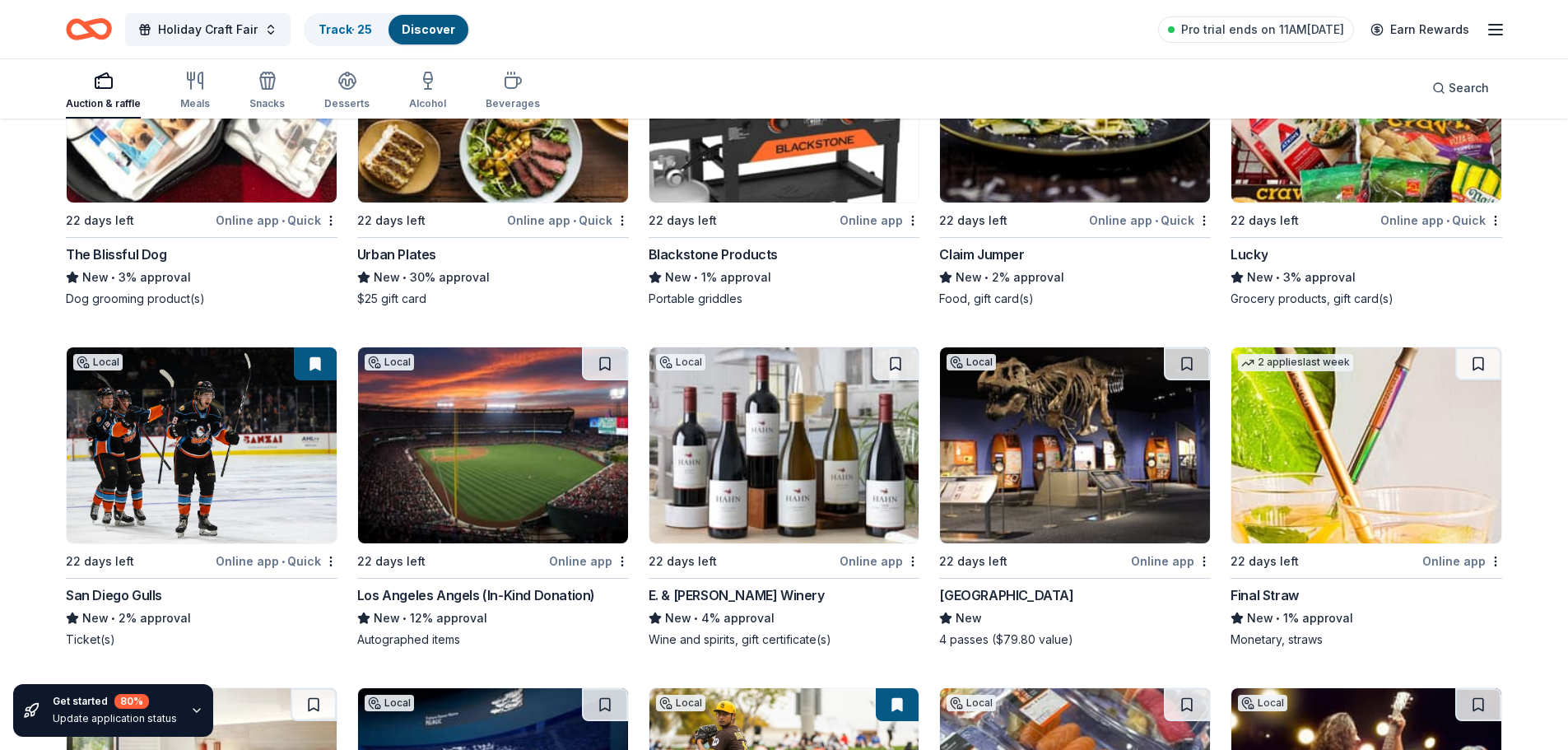
scroll to position [4115, 0]
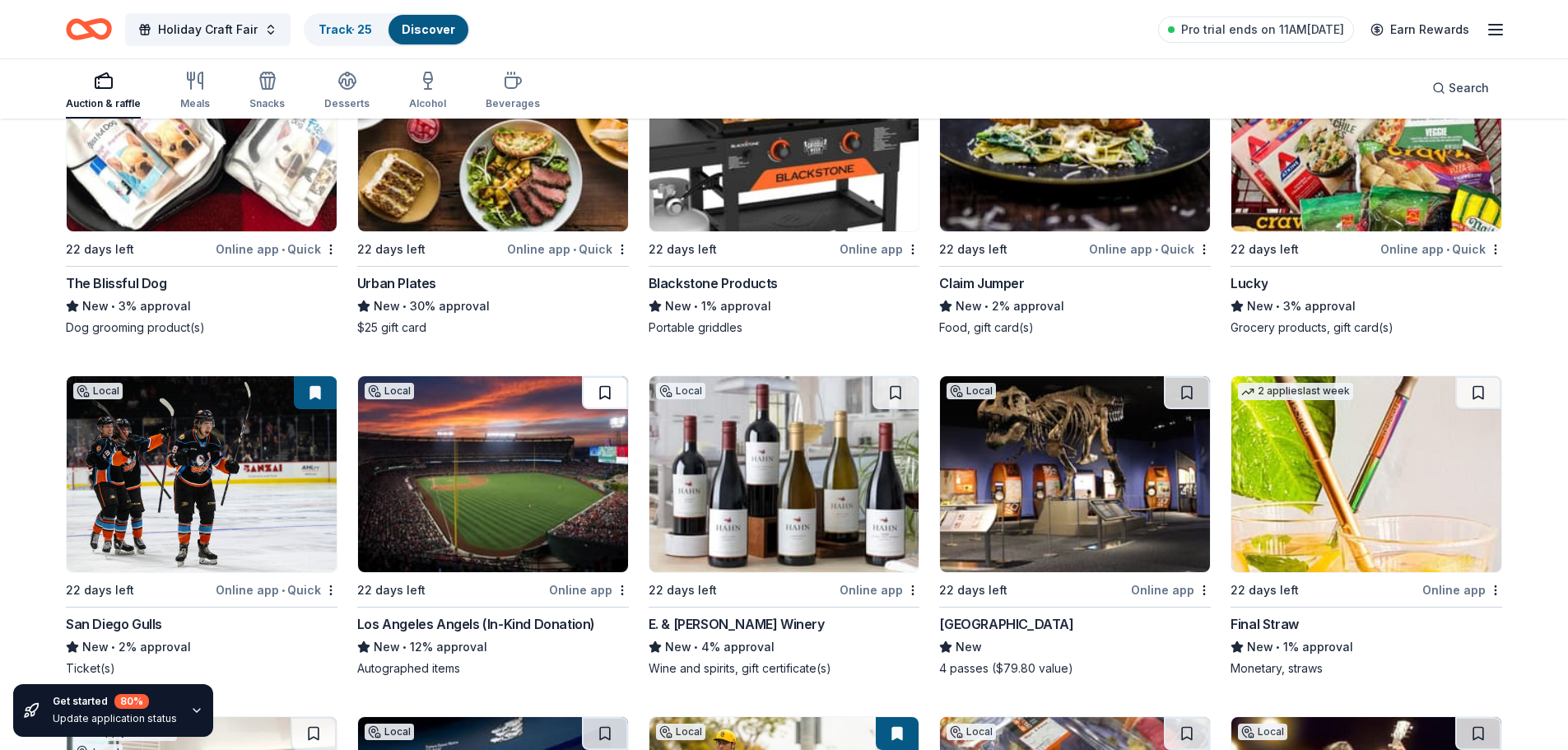
click at [595, 393] on button at bounding box center [605, 392] width 46 height 33
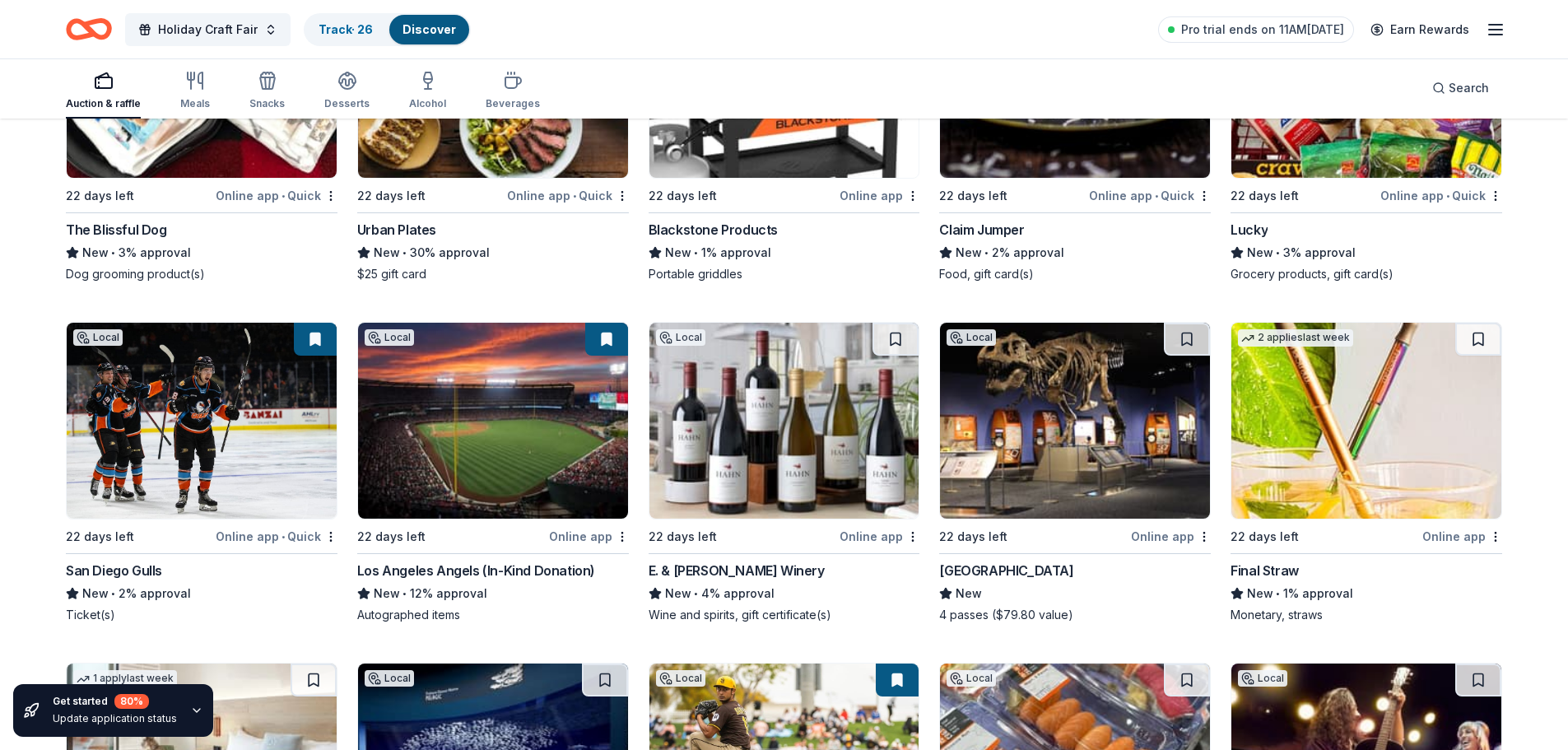
scroll to position [4197, 0]
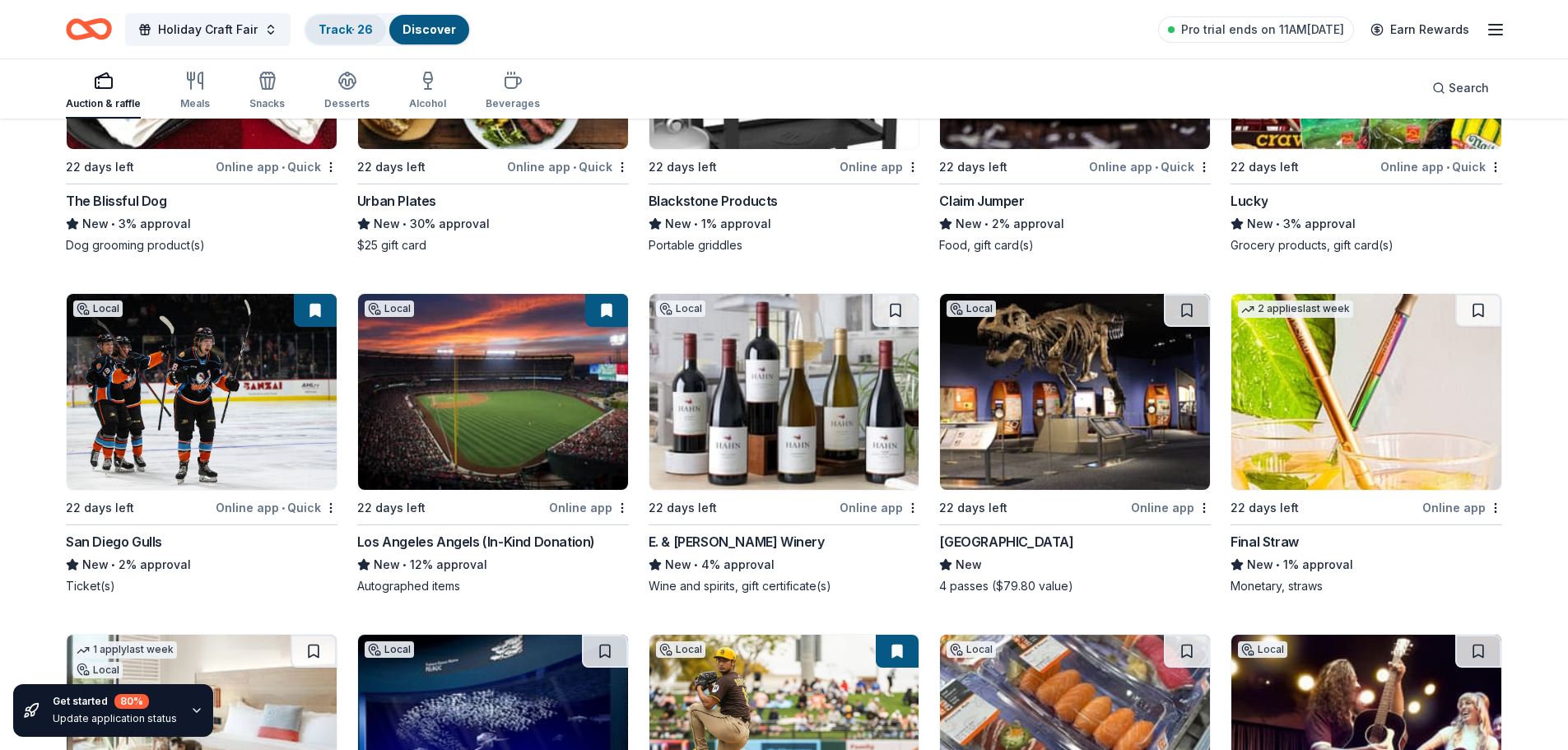
click at [330, 26] on link "Track · 26" at bounding box center [345, 29] width 55 height 14
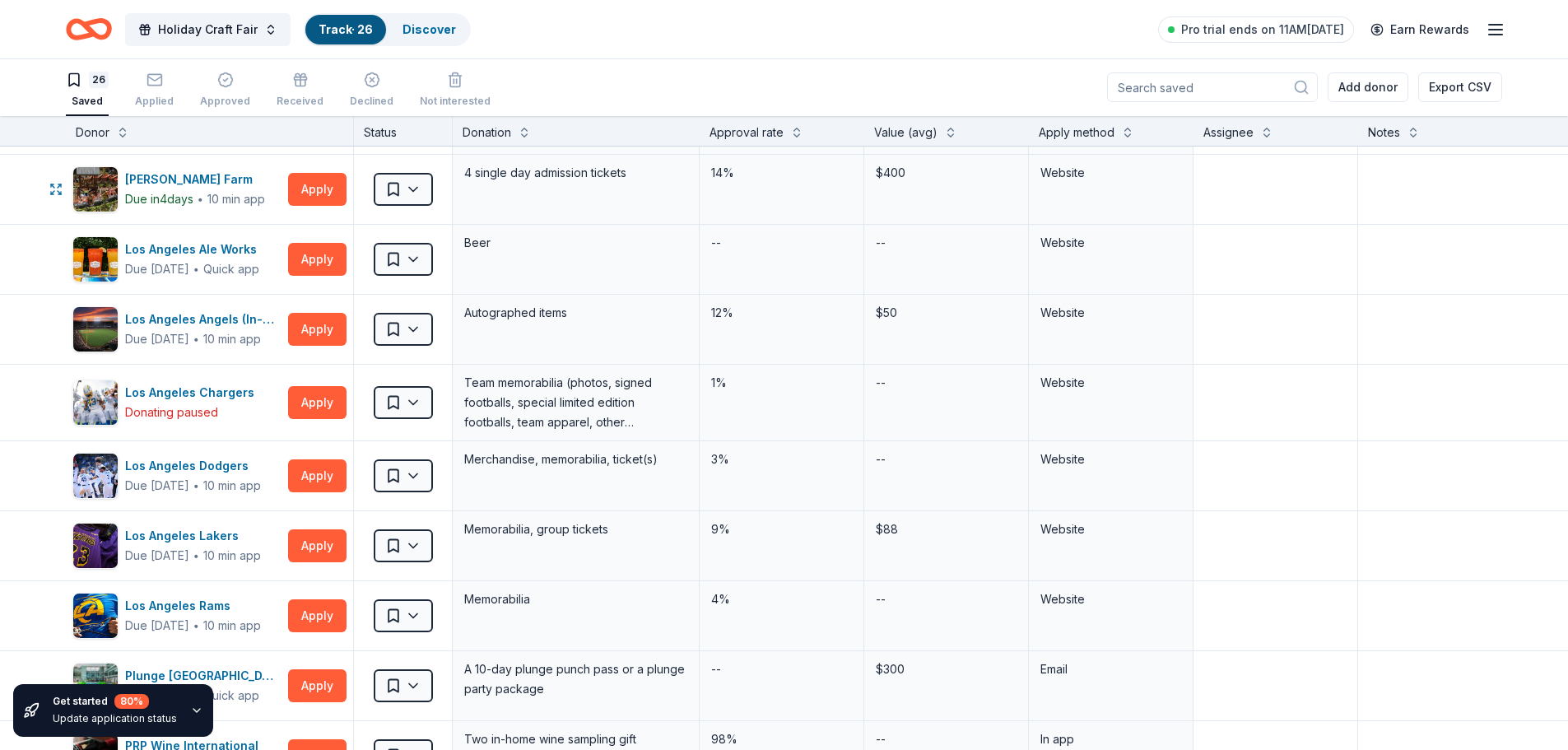
scroll to position [494, 0]
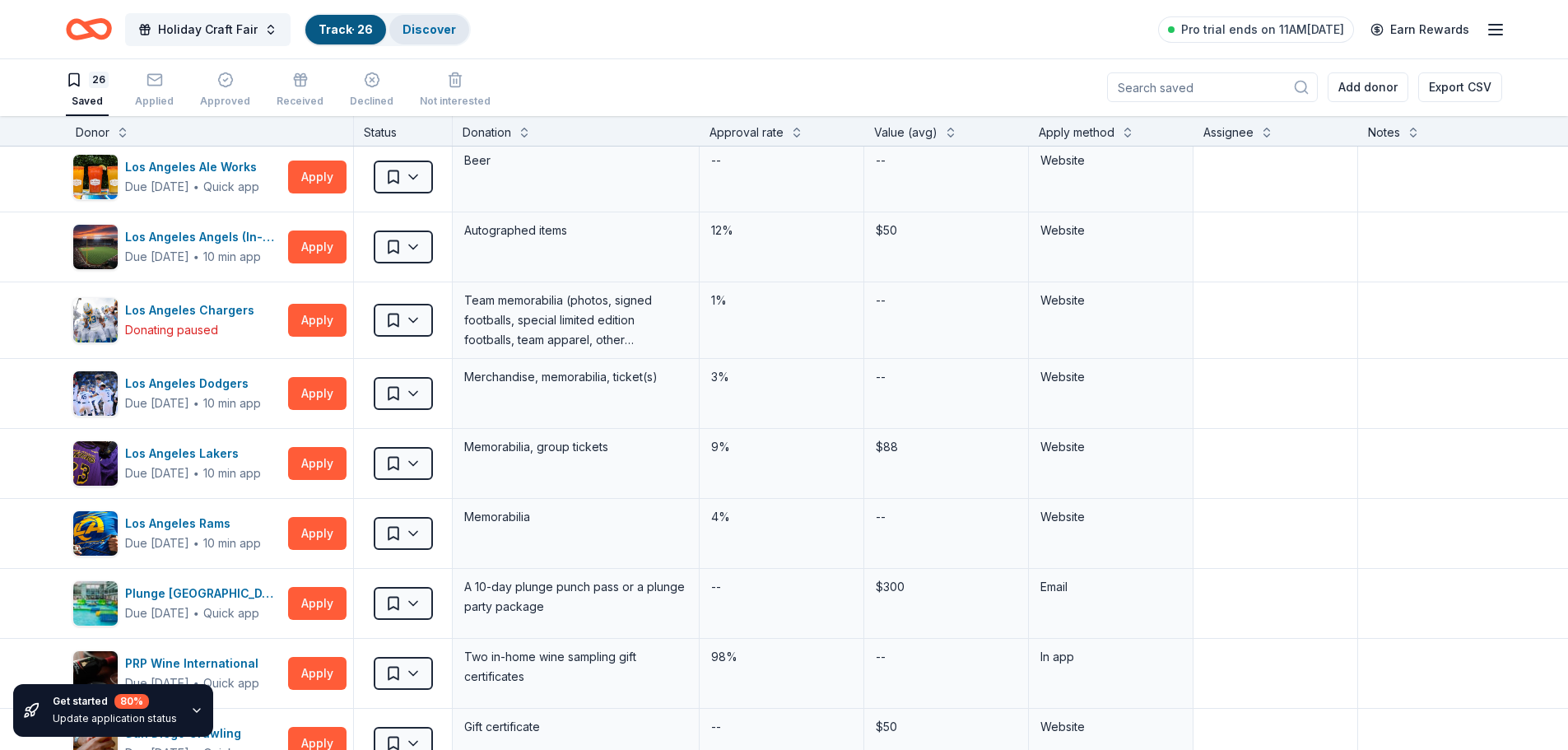
click at [437, 32] on link "Discover" at bounding box center [430, 29] width 54 height 14
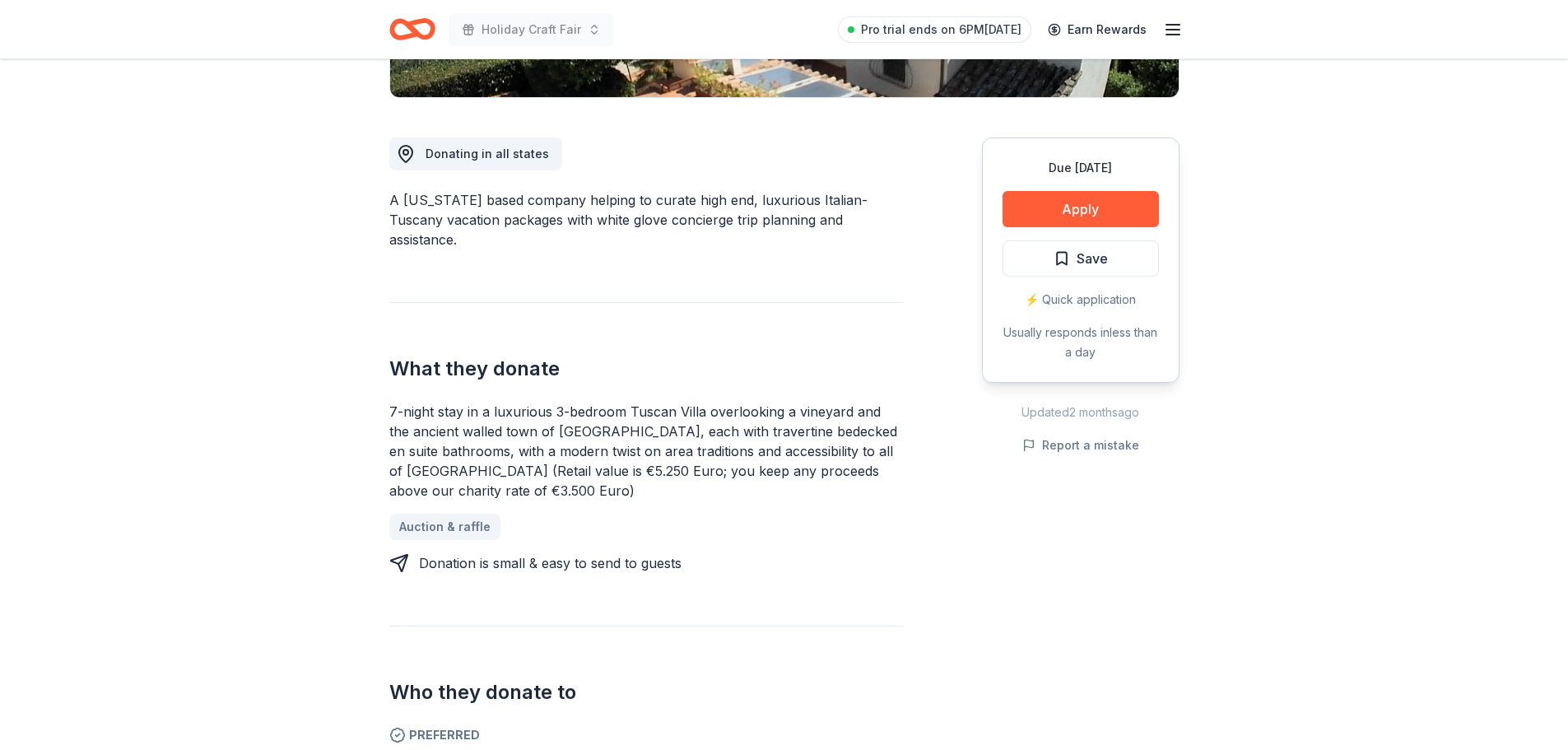
scroll to position [412, 0]
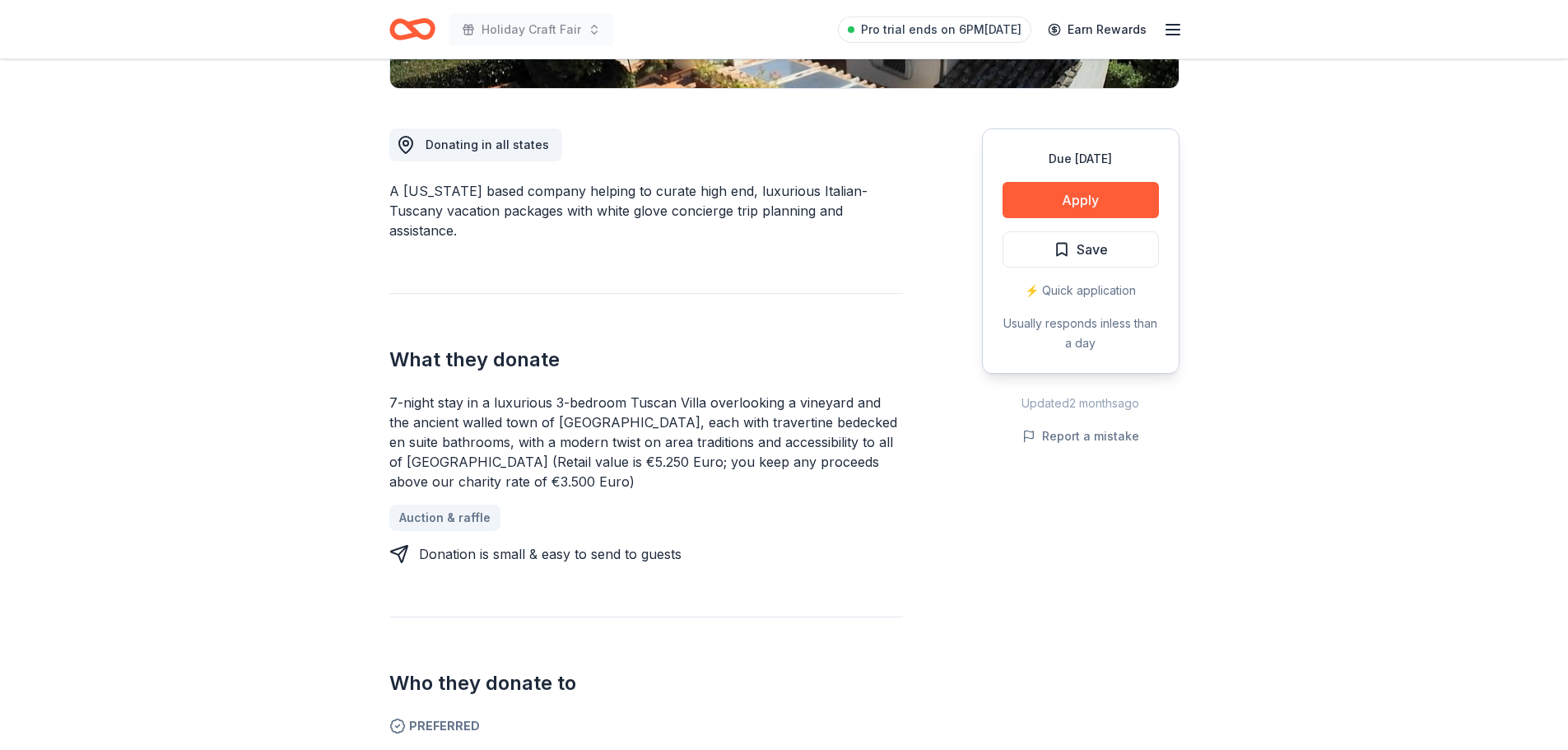
click at [562, 410] on div "7-night stay in a luxurious 3-bedroom Tuscan Villa overlooking a vineyard and t…" at bounding box center [646, 442] width 514 height 99
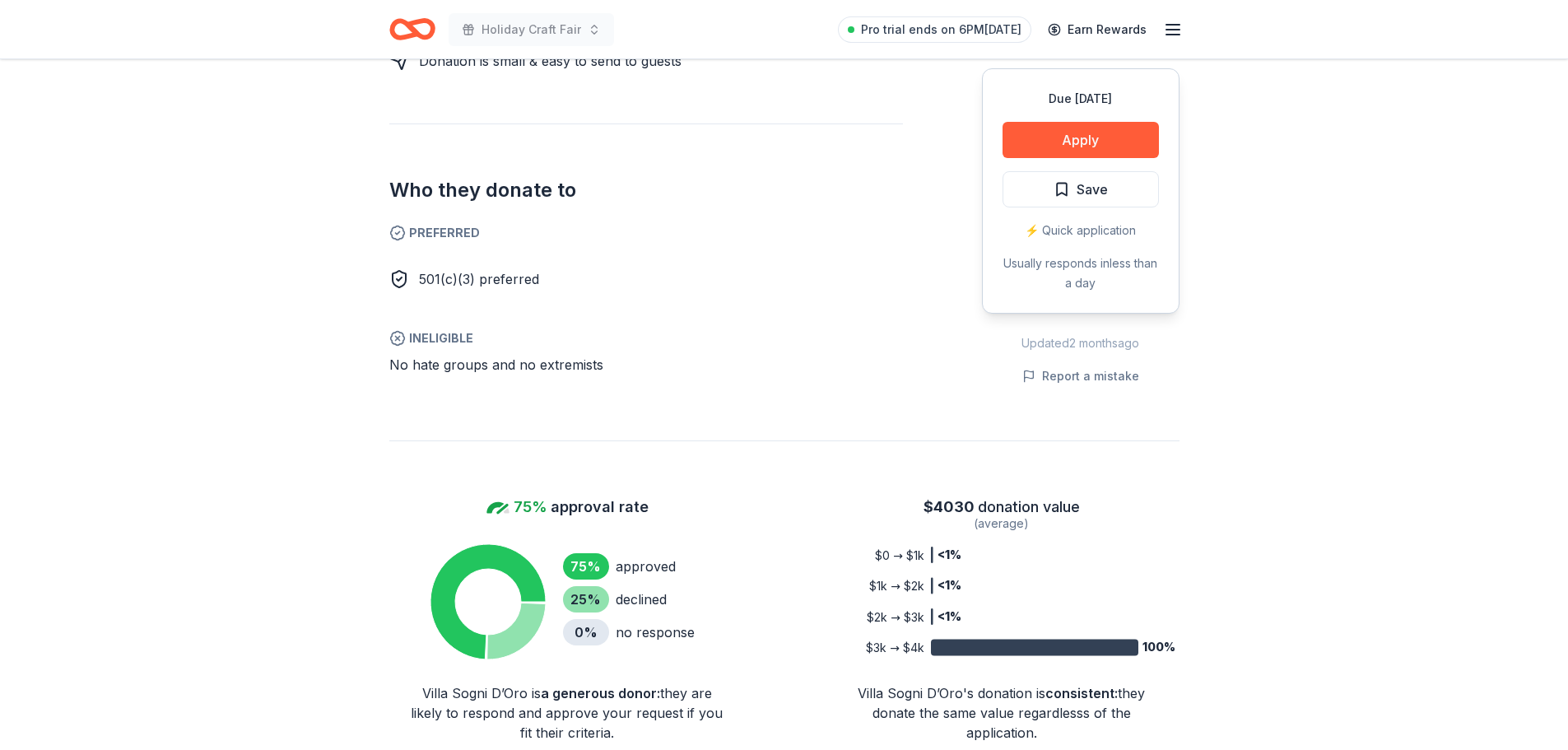
scroll to position [906, 0]
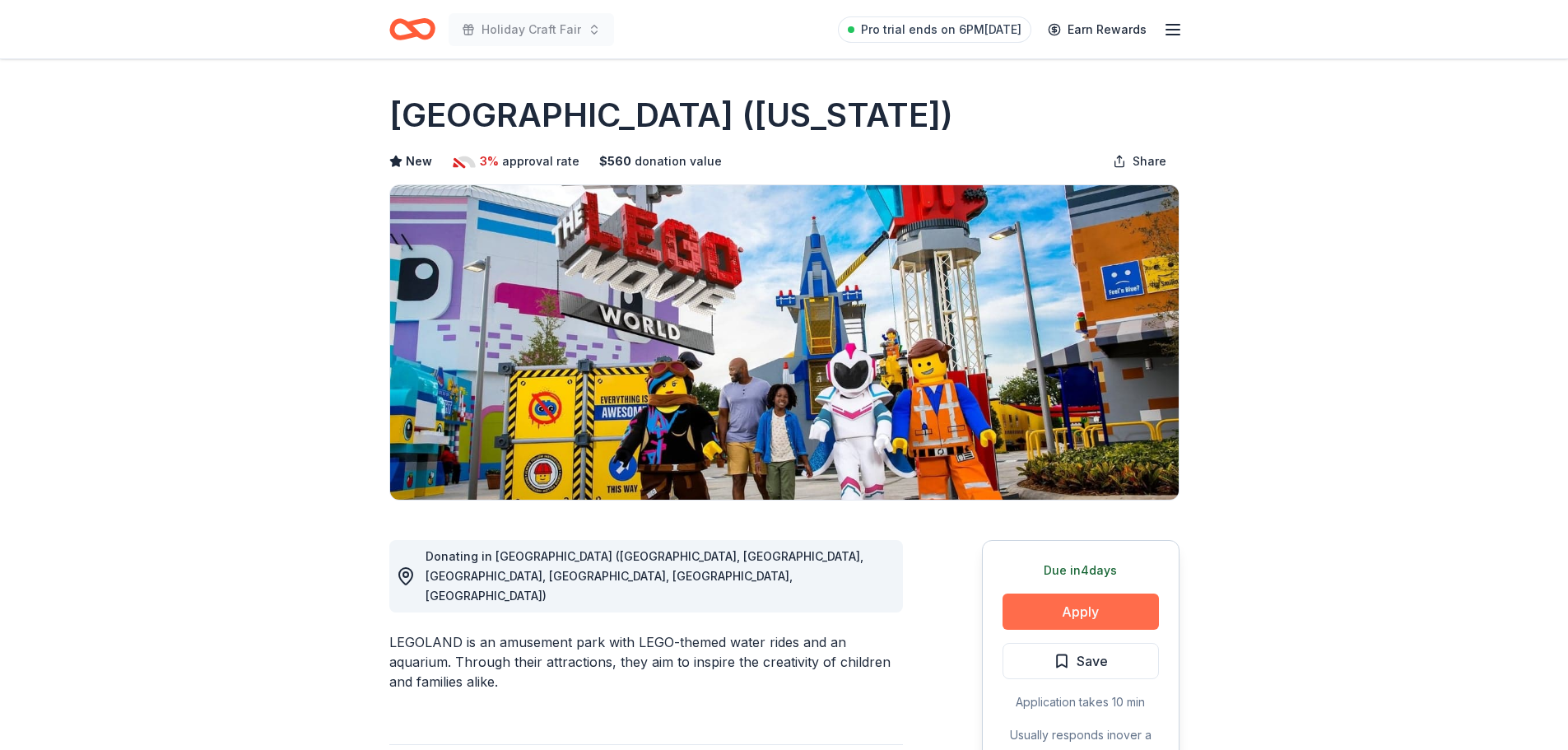
click at [1104, 609] on button "Apply" at bounding box center [1081, 611] width 157 height 37
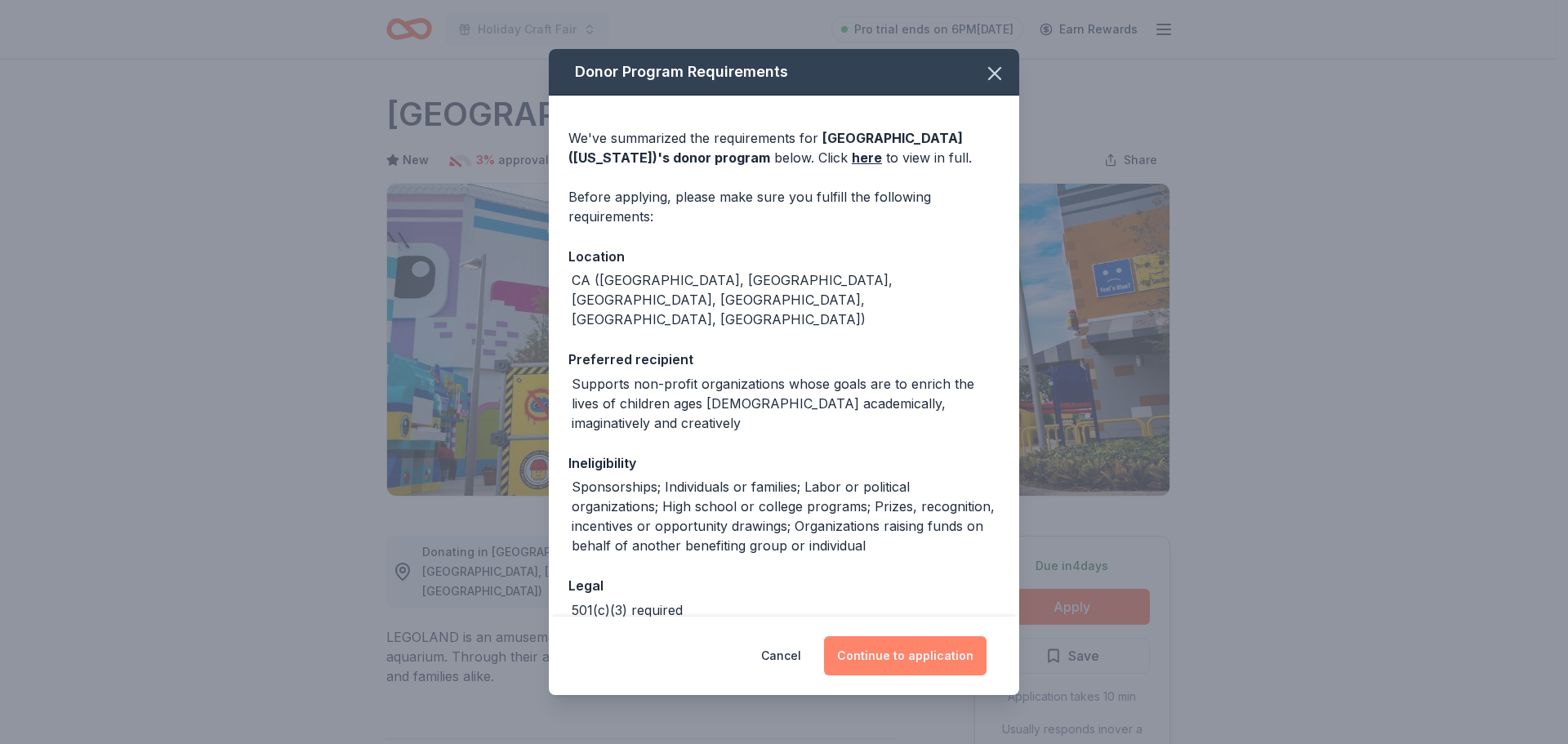
click at [893, 645] on button "Continue to application" at bounding box center [905, 655] width 162 height 39
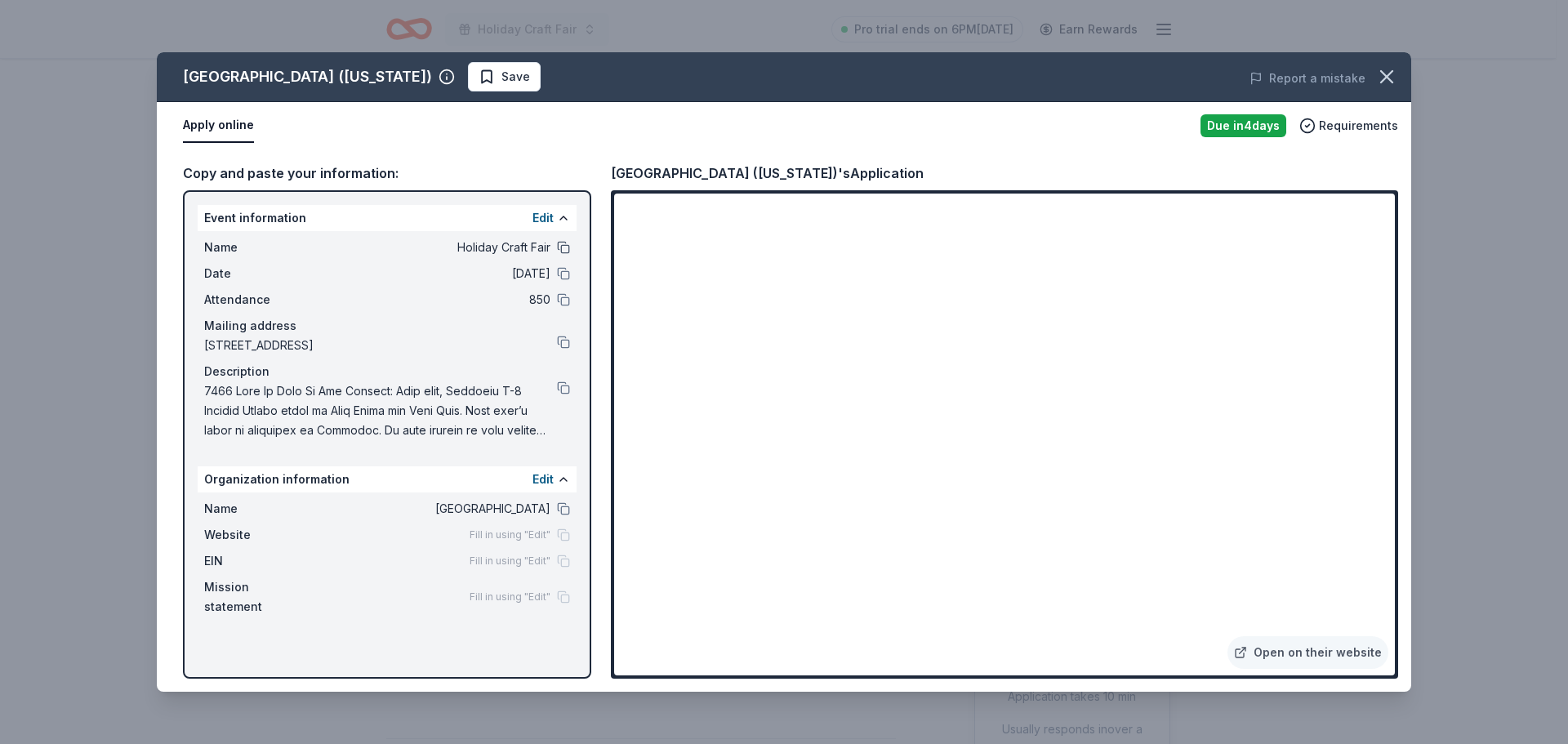
click at [563, 245] on button at bounding box center [563, 247] width 13 height 13
click at [566, 394] on button at bounding box center [563, 387] width 13 height 13
click at [563, 507] on button at bounding box center [563, 508] width 13 height 13
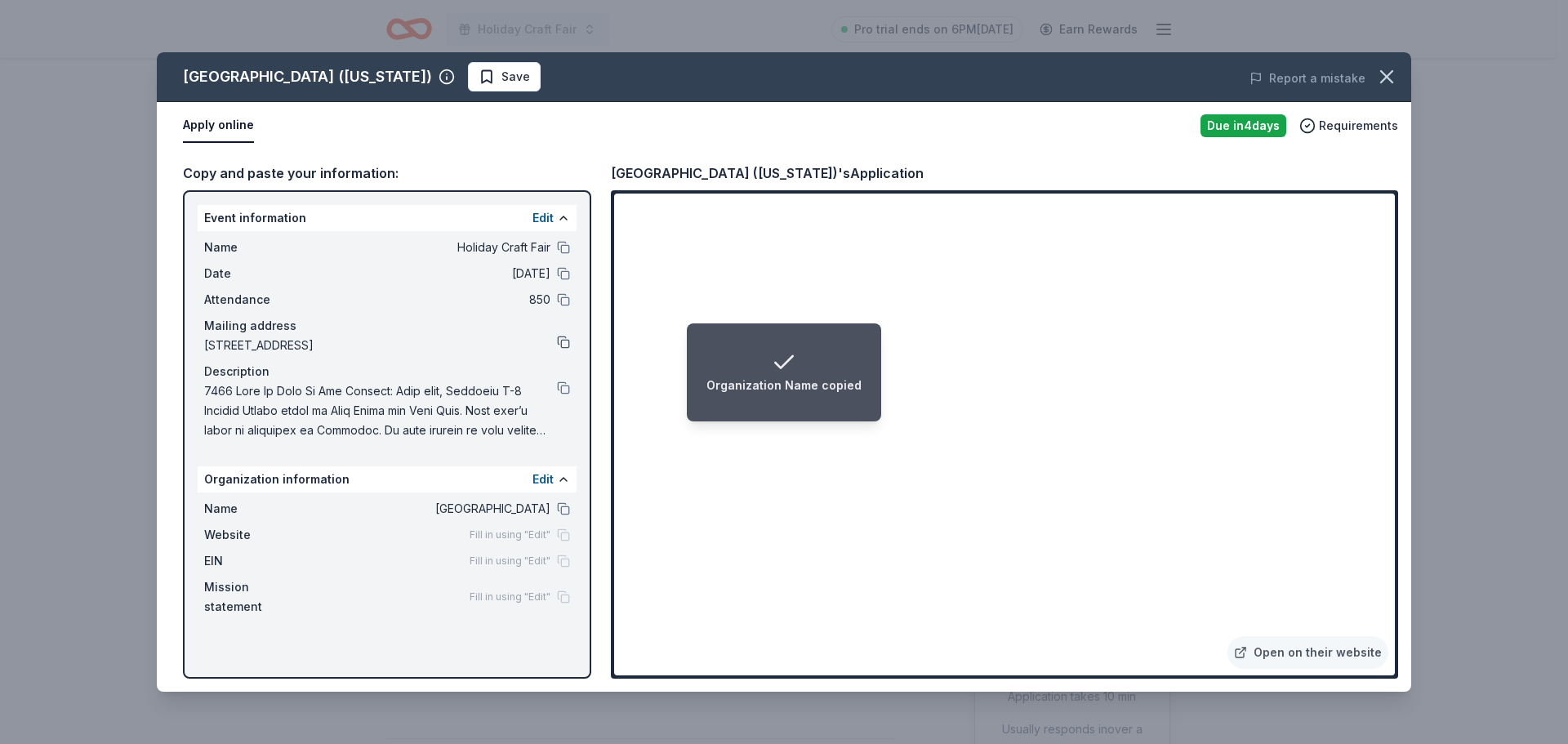
click at [567, 342] on button at bounding box center [563, 341] width 13 height 13
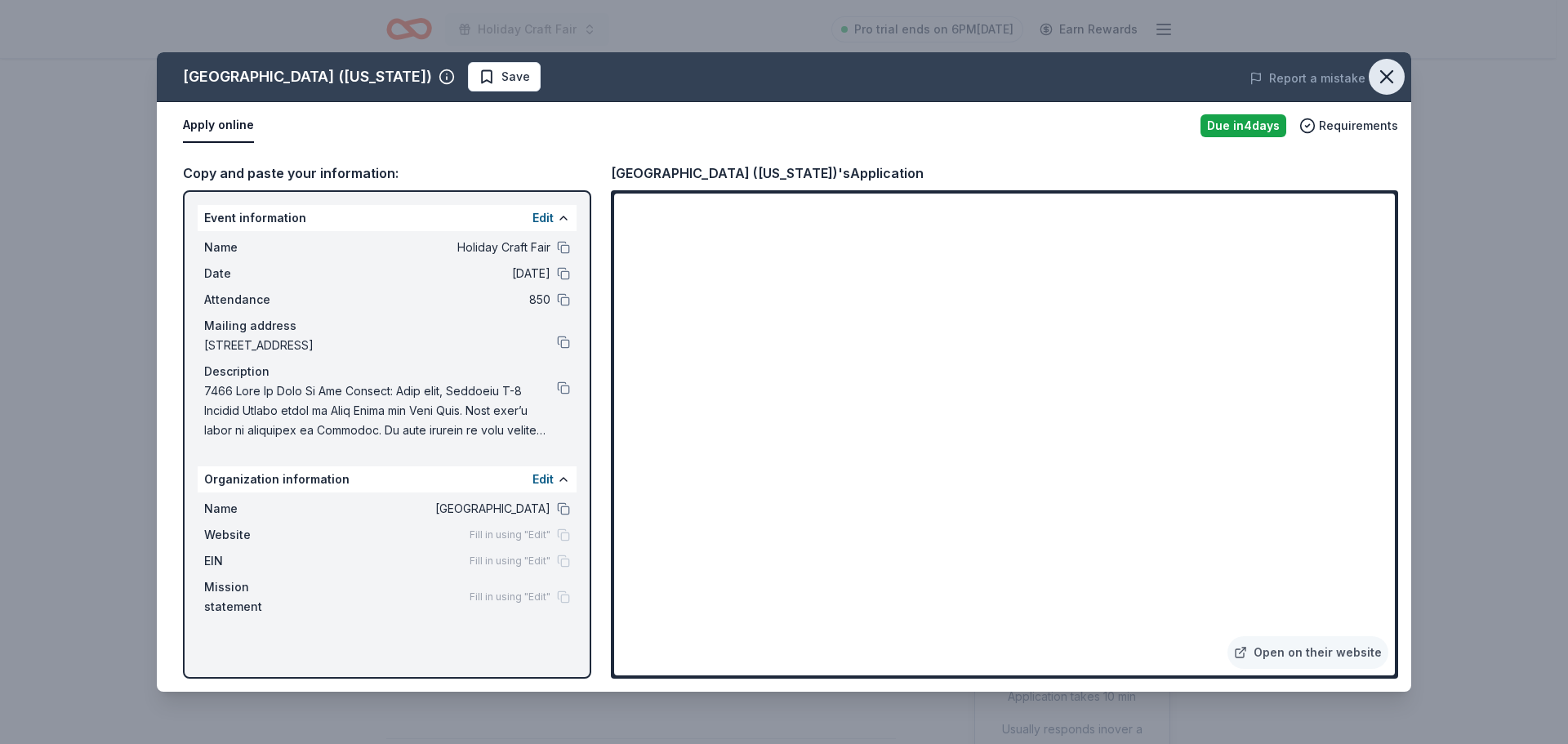
click at [1396, 74] on icon "button" at bounding box center [1386, 76] width 23 height 23
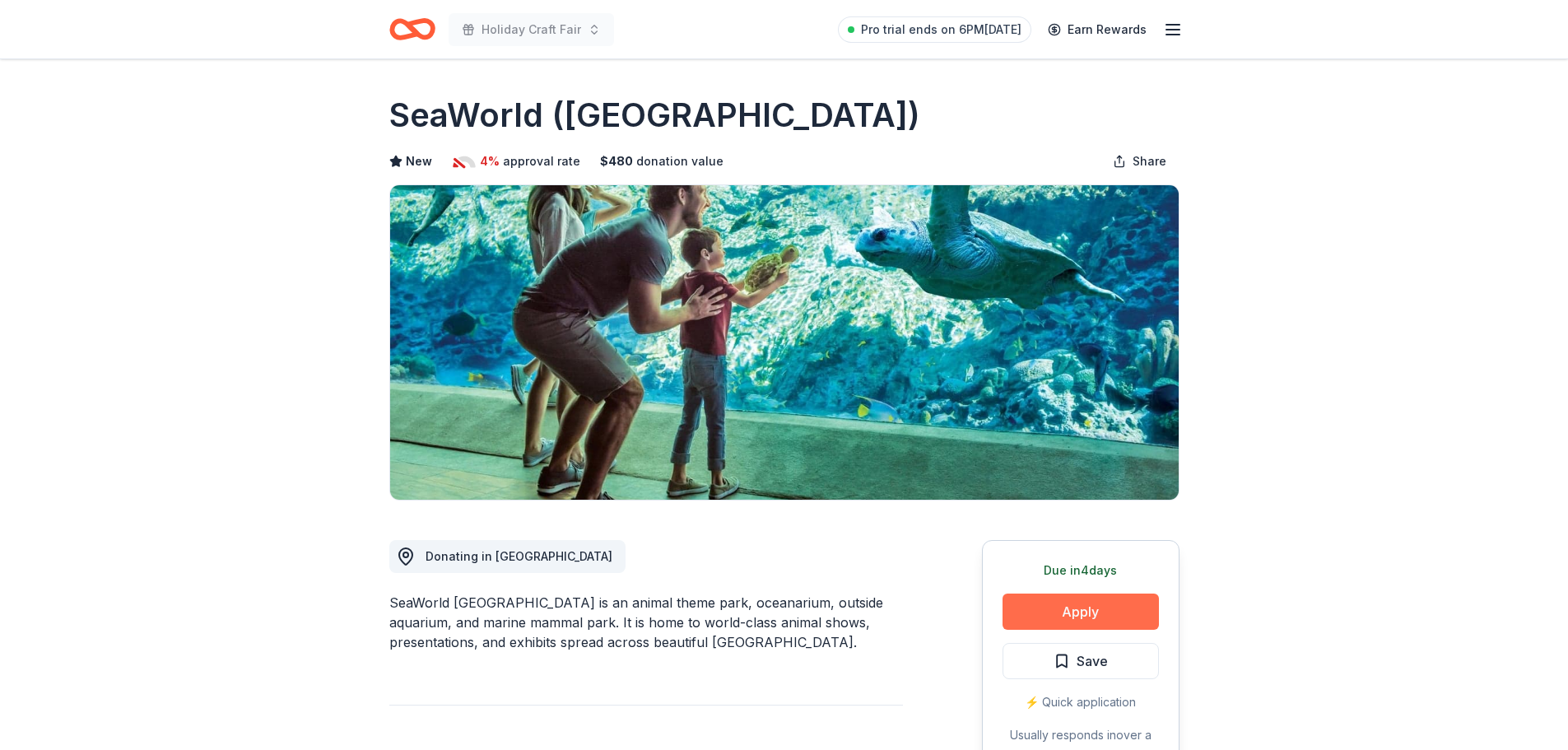
click at [1034, 601] on button "Apply" at bounding box center [1081, 611] width 157 height 37
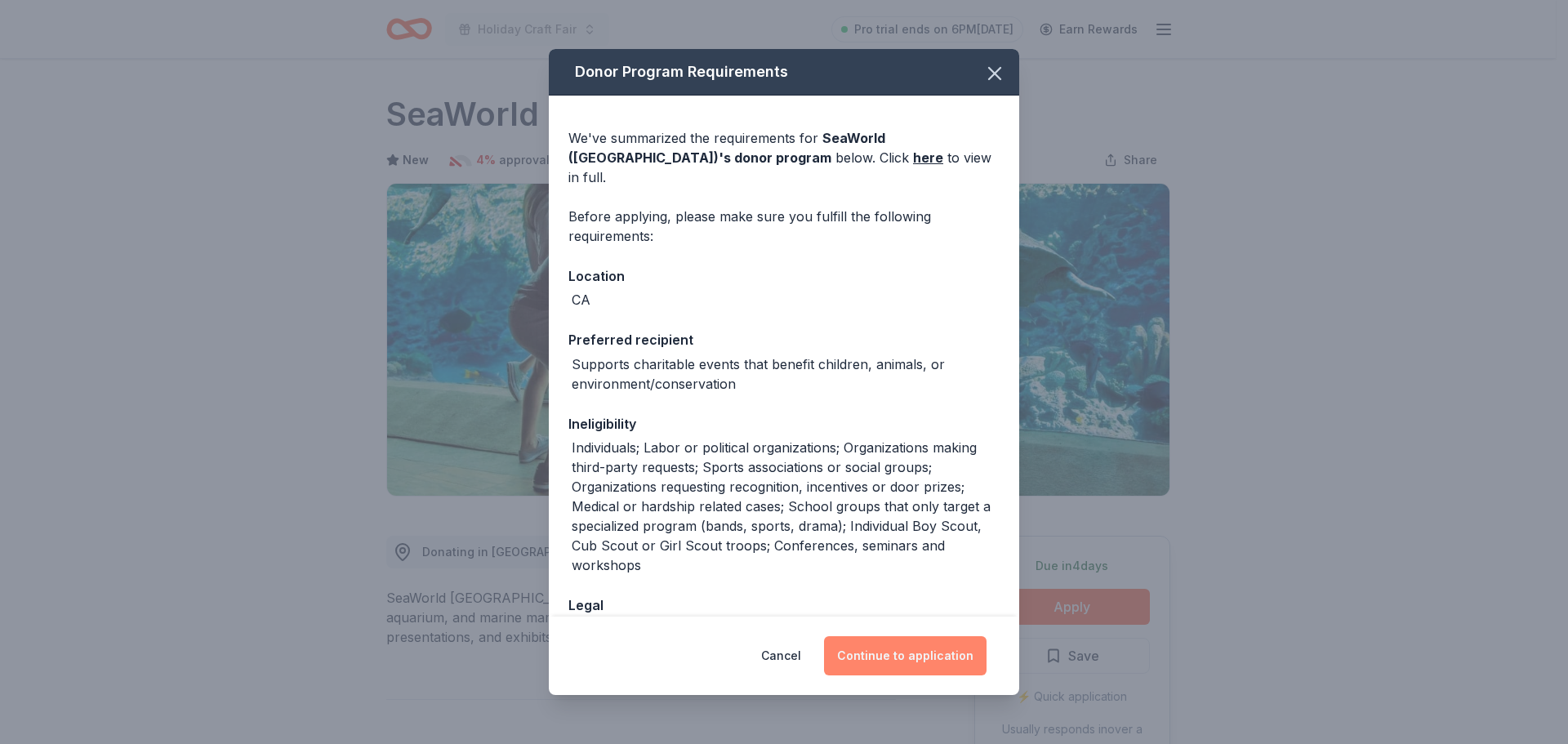
click at [871, 650] on button "Continue to application" at bounding box center [905, 655] width 162 height 39
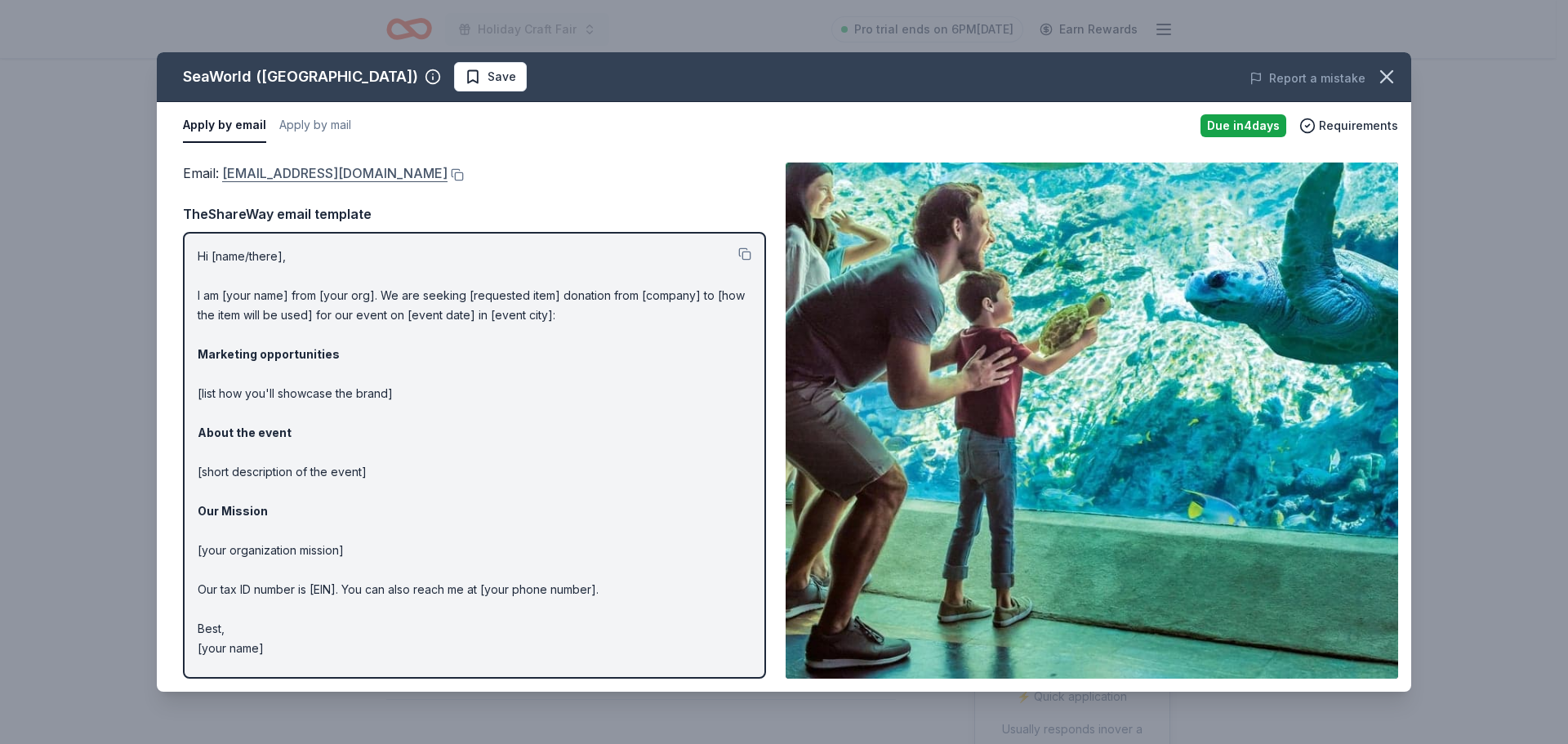
click at [423, 166] on link "SWC-CommunityRelations@SeaWorld.com" at bounding box center [335, 173] width 225 height 22
click at [464, 174] on button at bounding box center [456, 174] width 17 height 13
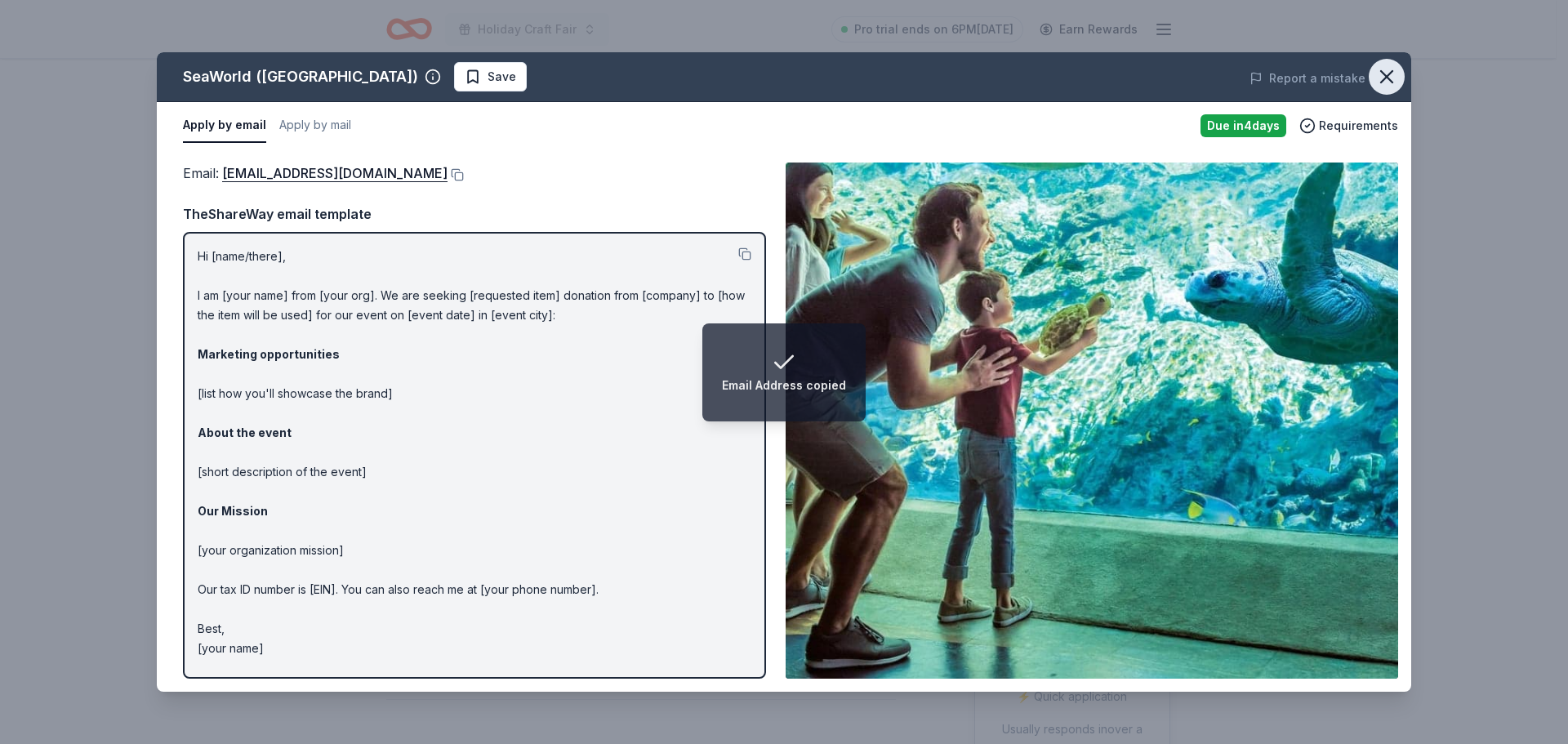
click at [1382, 74] on icon "button" at bounding box center [1386, 76] width 23 height 23
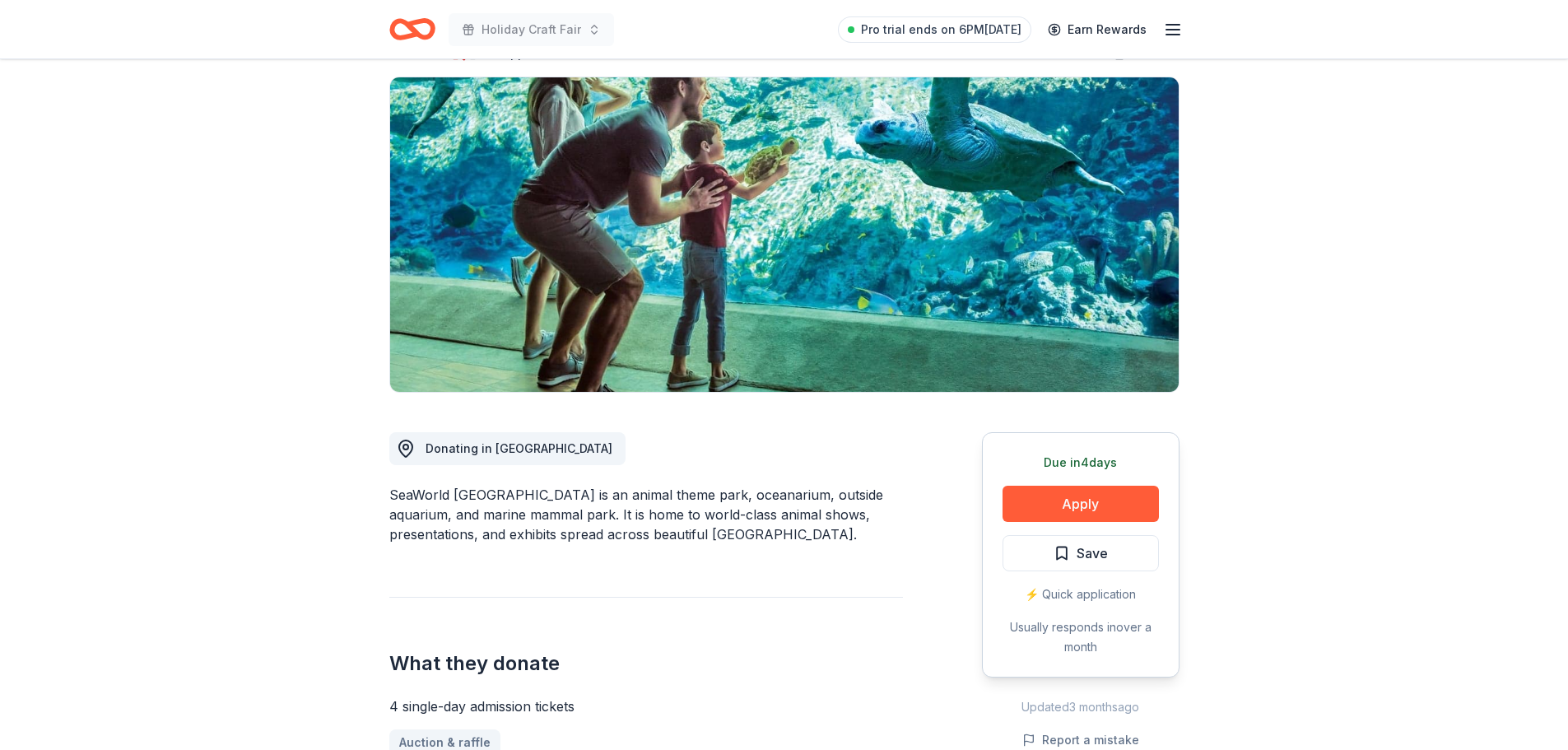
scroll to position [247, 0]
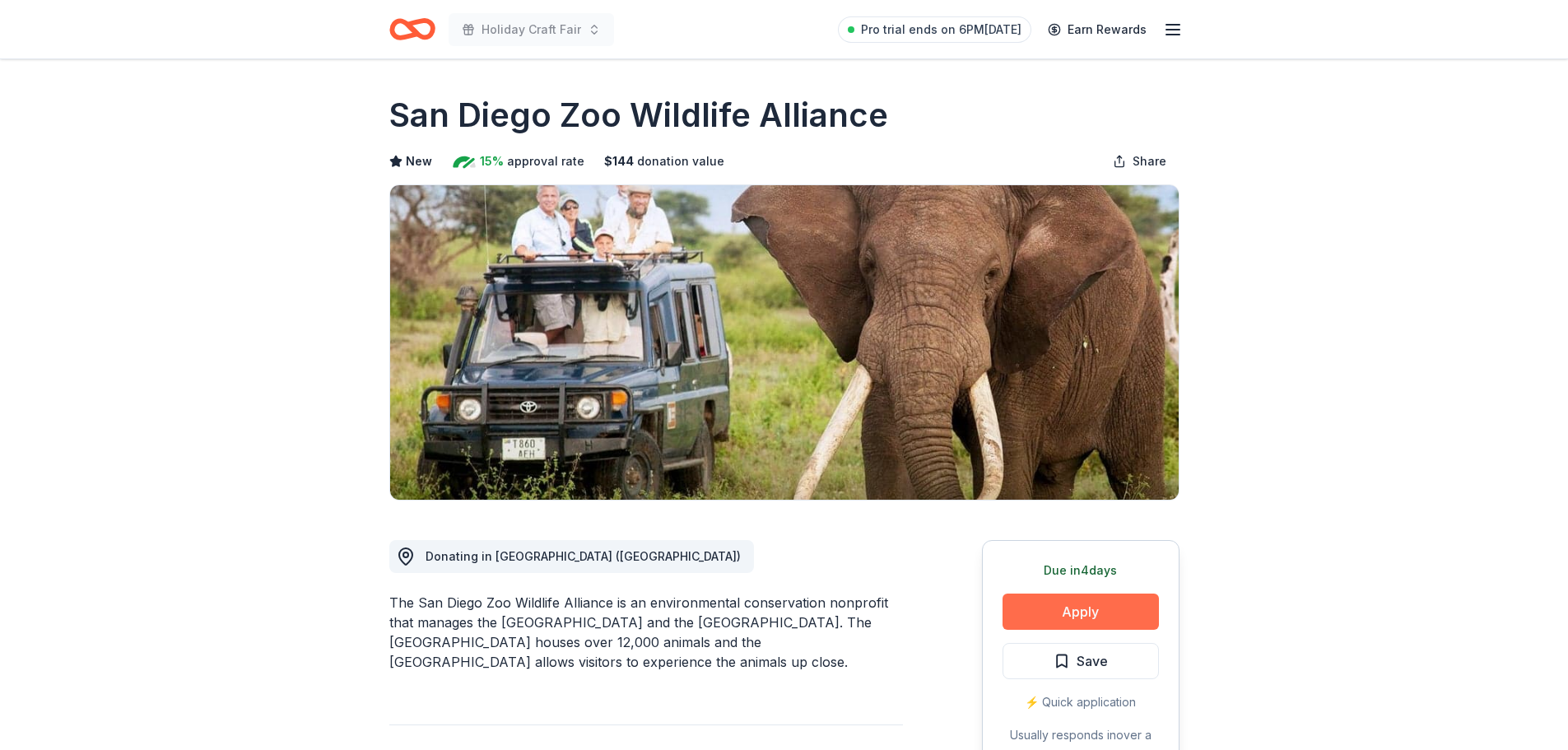
click at [1119, 598] on button "Apply" at bounding box center [1081, 611] width 157 height 37
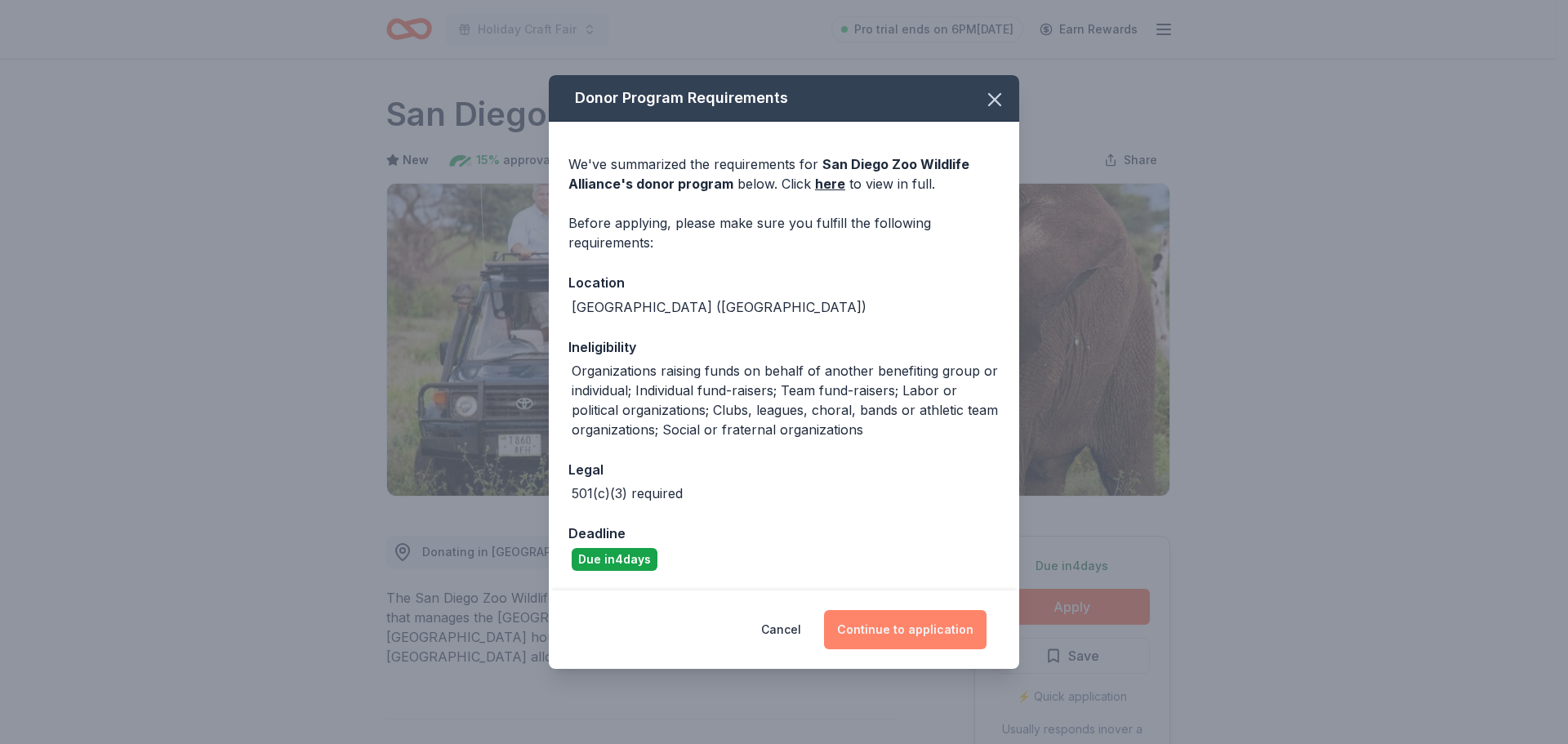
click at [959, 625] on button "Continue to application" at bounding box center [905, 630] width 162 height 39
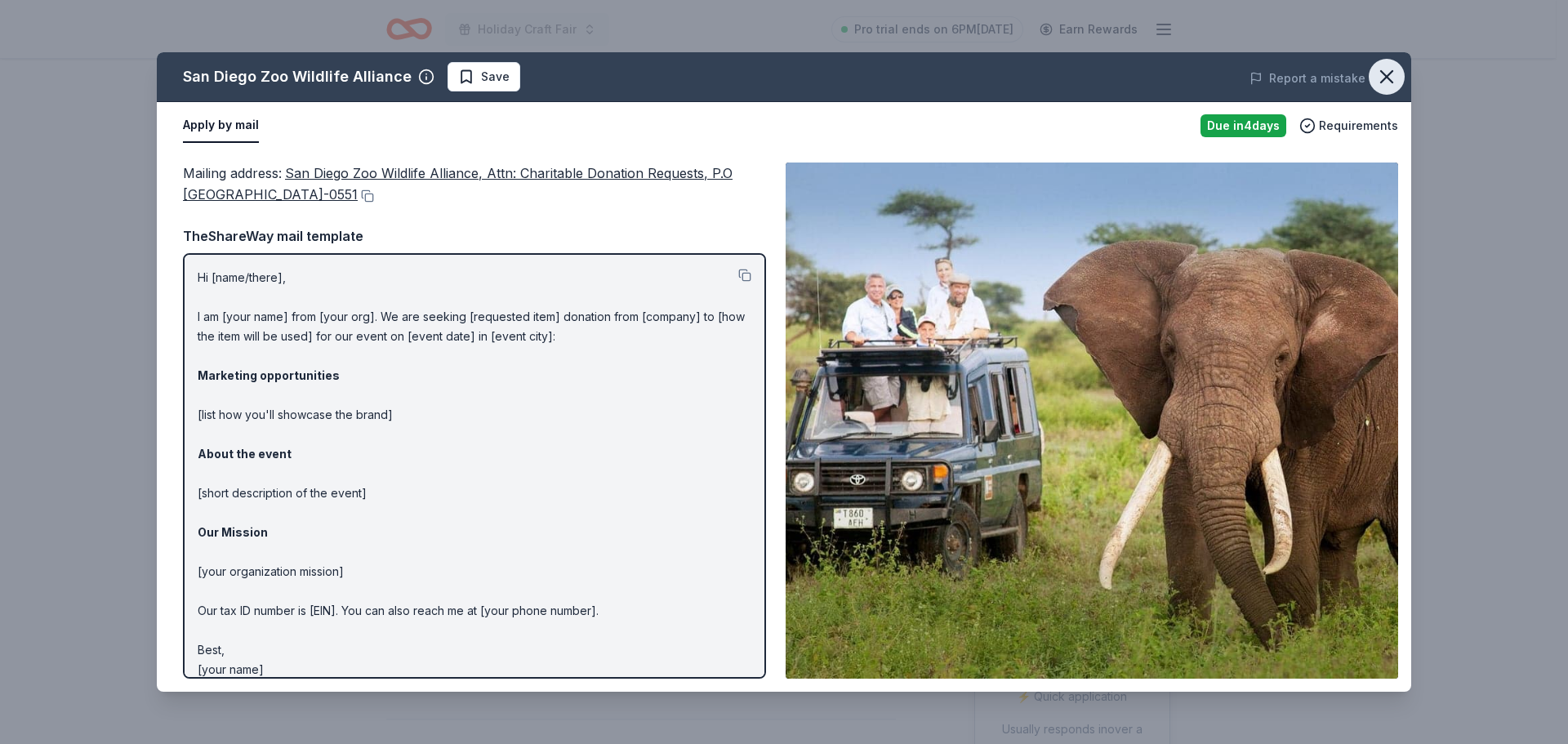
click at [1388, 73] on icon "button" at bounding box center [1386, 76] width 23 height 23
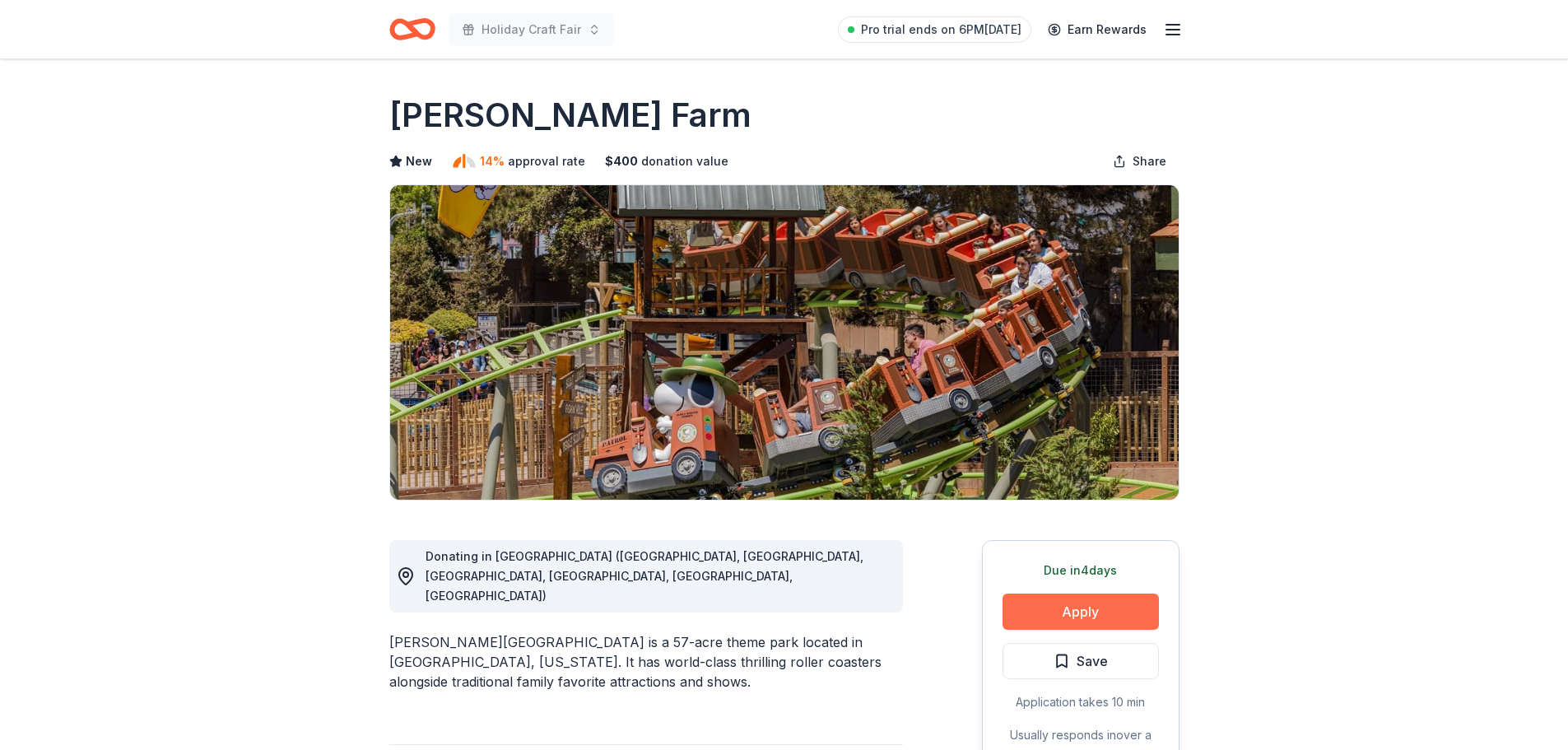
click at [1117, 602] on button "Apply" at bounding box center [1081, 611] width 157 height 37
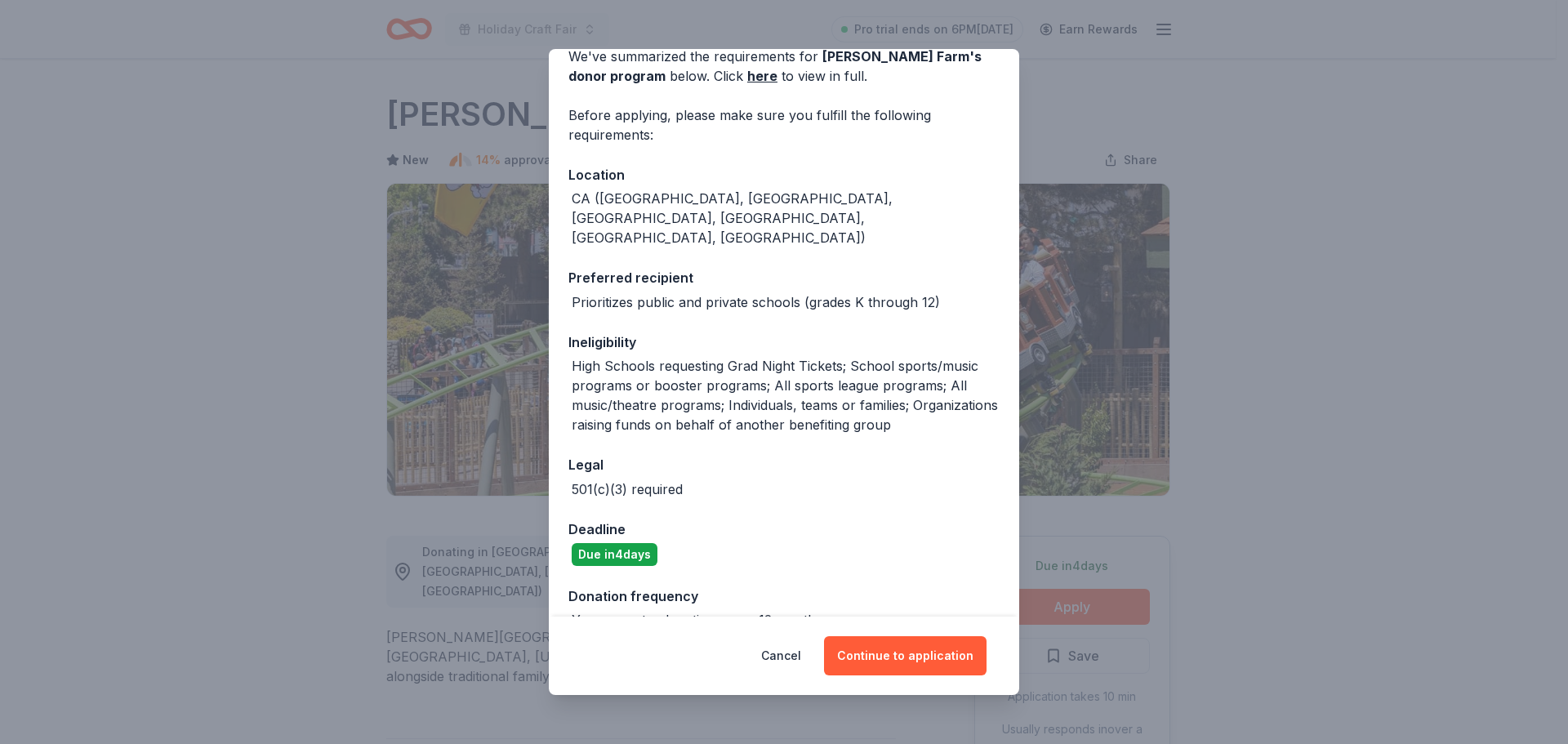
scroll to position [159, 0]
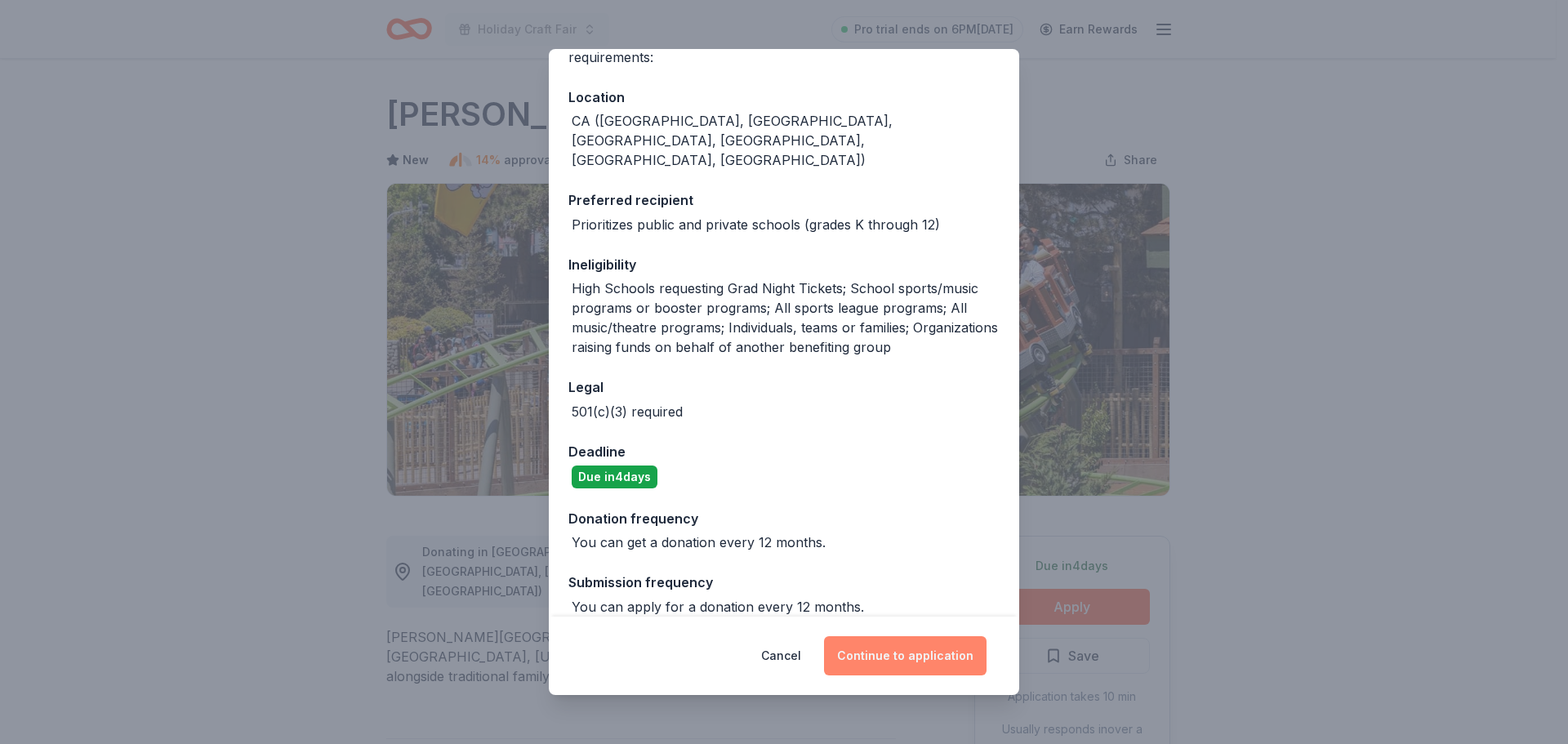
click at [904, 663] on button "Continue to application" at bounding box center [905, 655] width 162 height 39
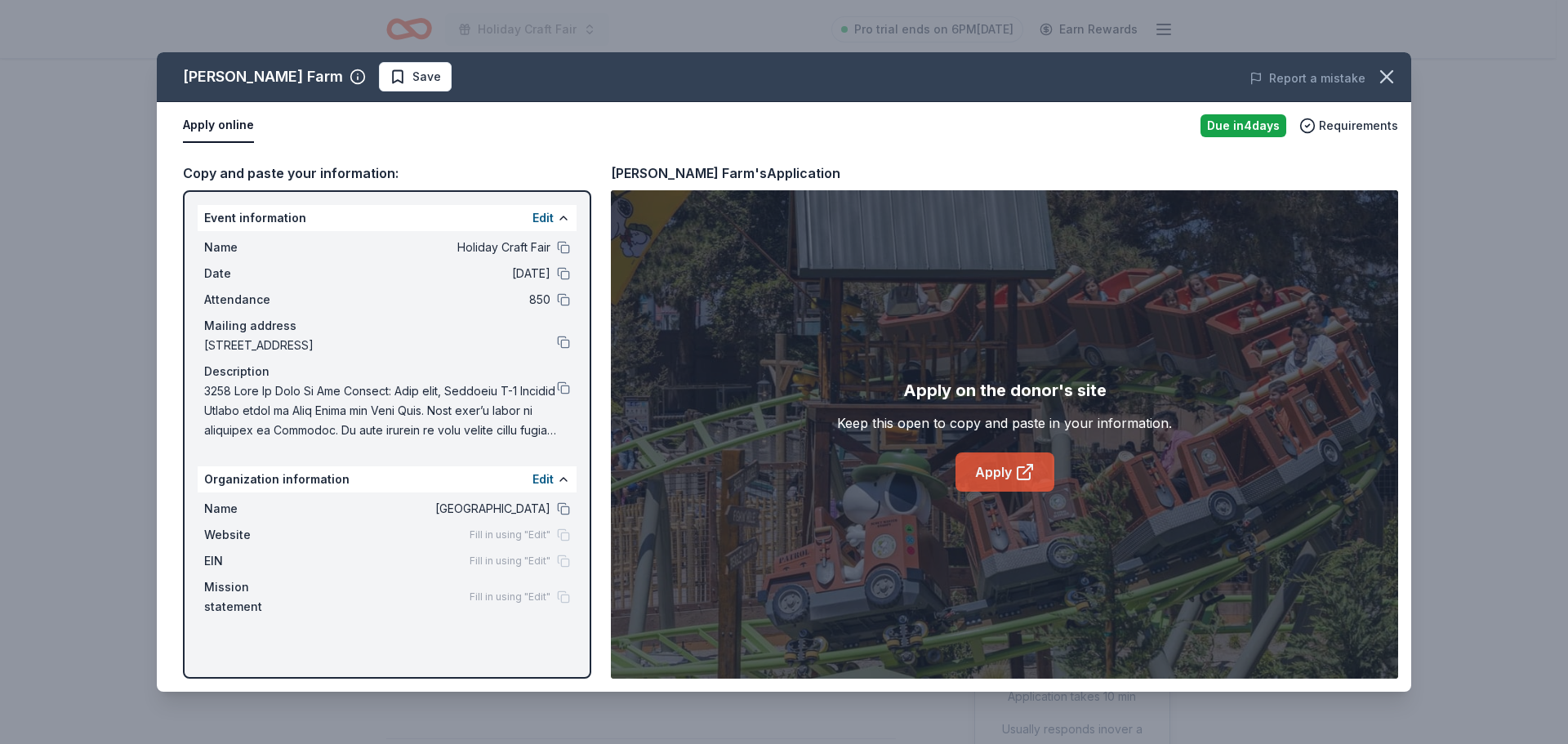
click at [1001, 476] on link "Apply" at bounding box center [1005, 472] width 98 height 39
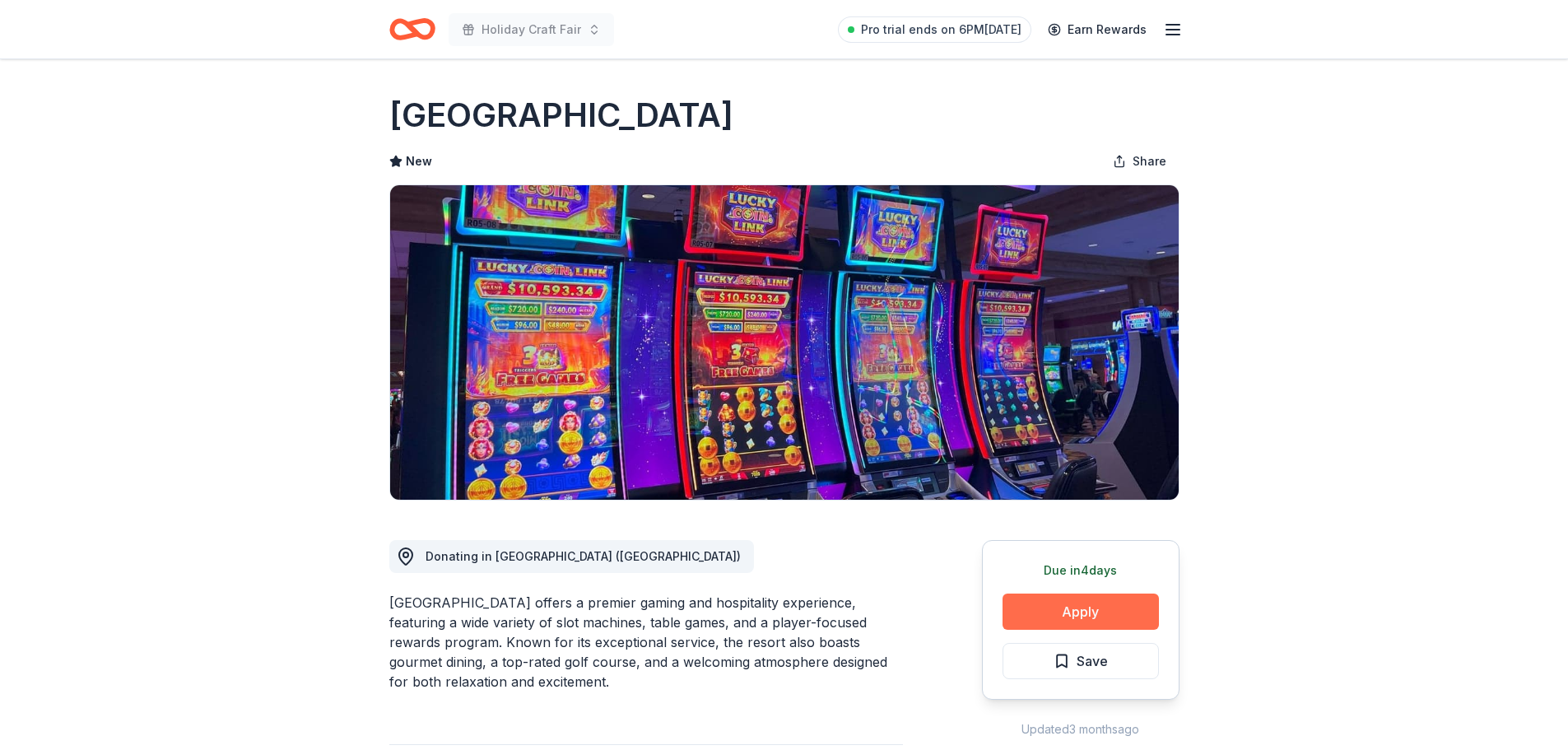
click at [1133, 596] on button "Apply" at bounding box center [1081, 611] width 157 height 37
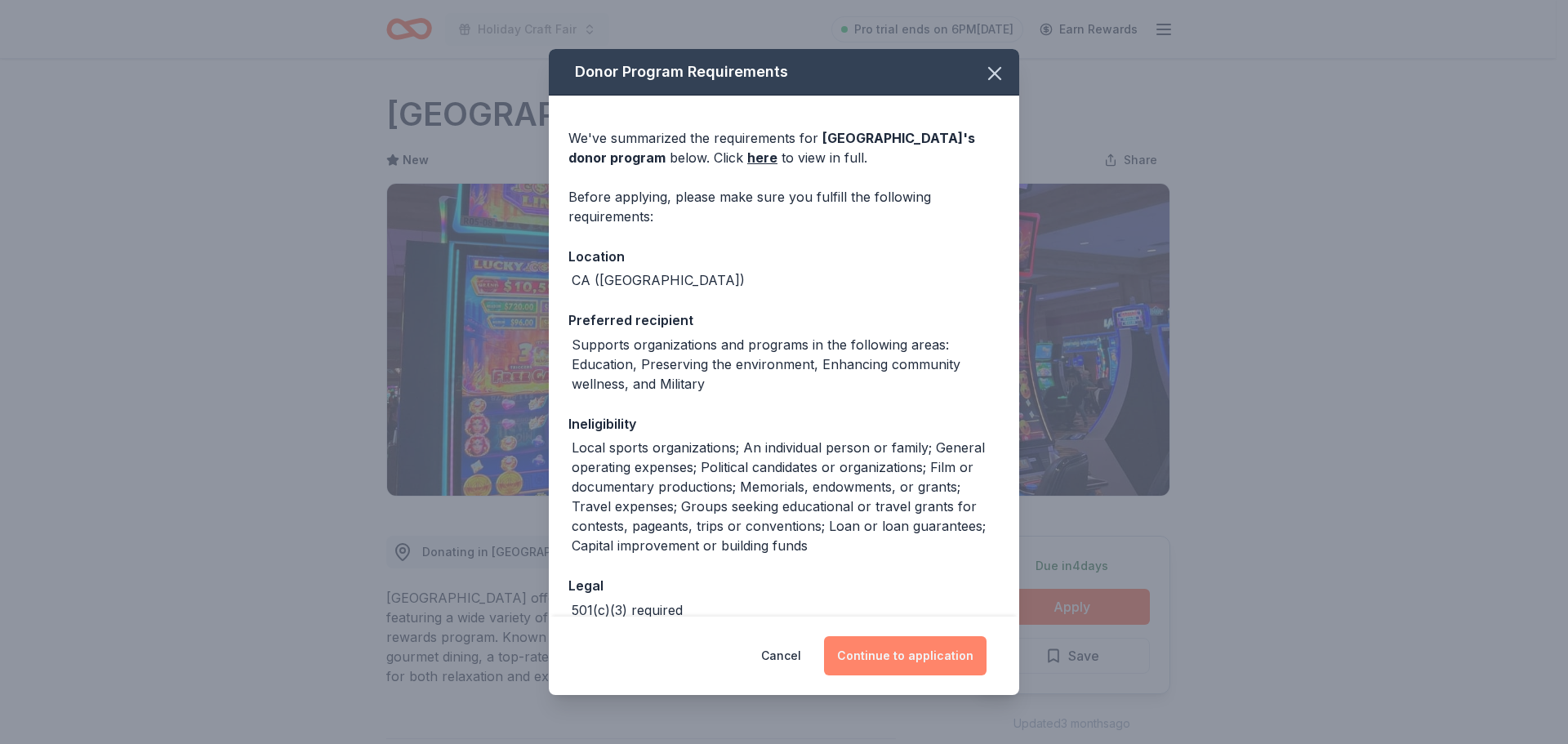
click at [915, 647] on button "Continue to application" at bounding box center [905, 655] width 162 height 39
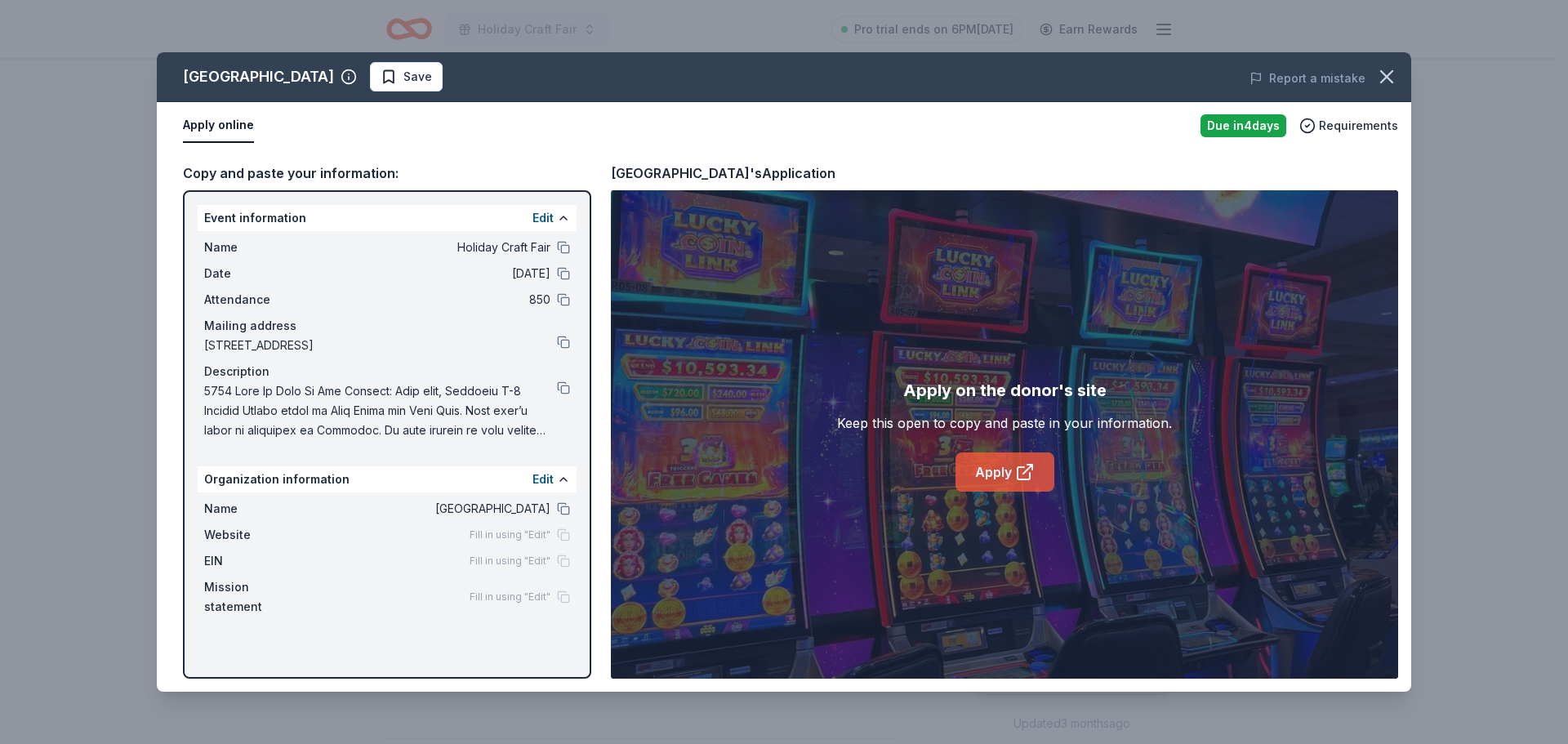
click at [1021, 474] on icon at bounding box center [1025, 472] width 20 height 20
click at [544, 533] on span "Fill in using "Edit"" at bounding box center [510, 534] width 81 height 13
click at [557, 534] on div "Fill in using "Edit"" at bounding box center [520, 534] width 100 height 13
click at [483, 534] on span "Fill in using "Edit"" at bounding box center [510, 534] width 81 height 13
click at [220, 536] on span "Website" at bounding box center [258, 534] width 109 height 20
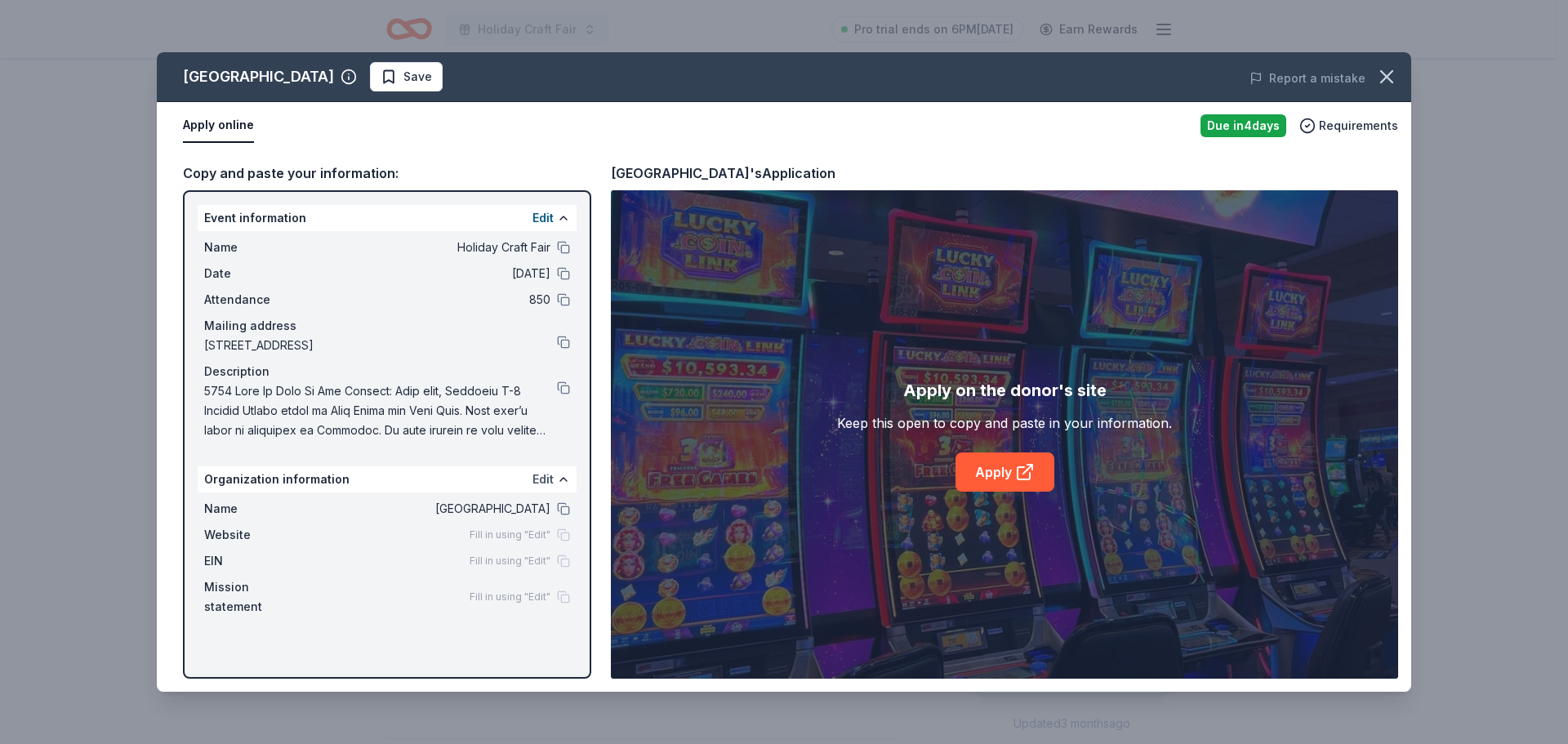
click at [553, 481] on button "Edit" at bounding box center [543, 479] width 22 height 20
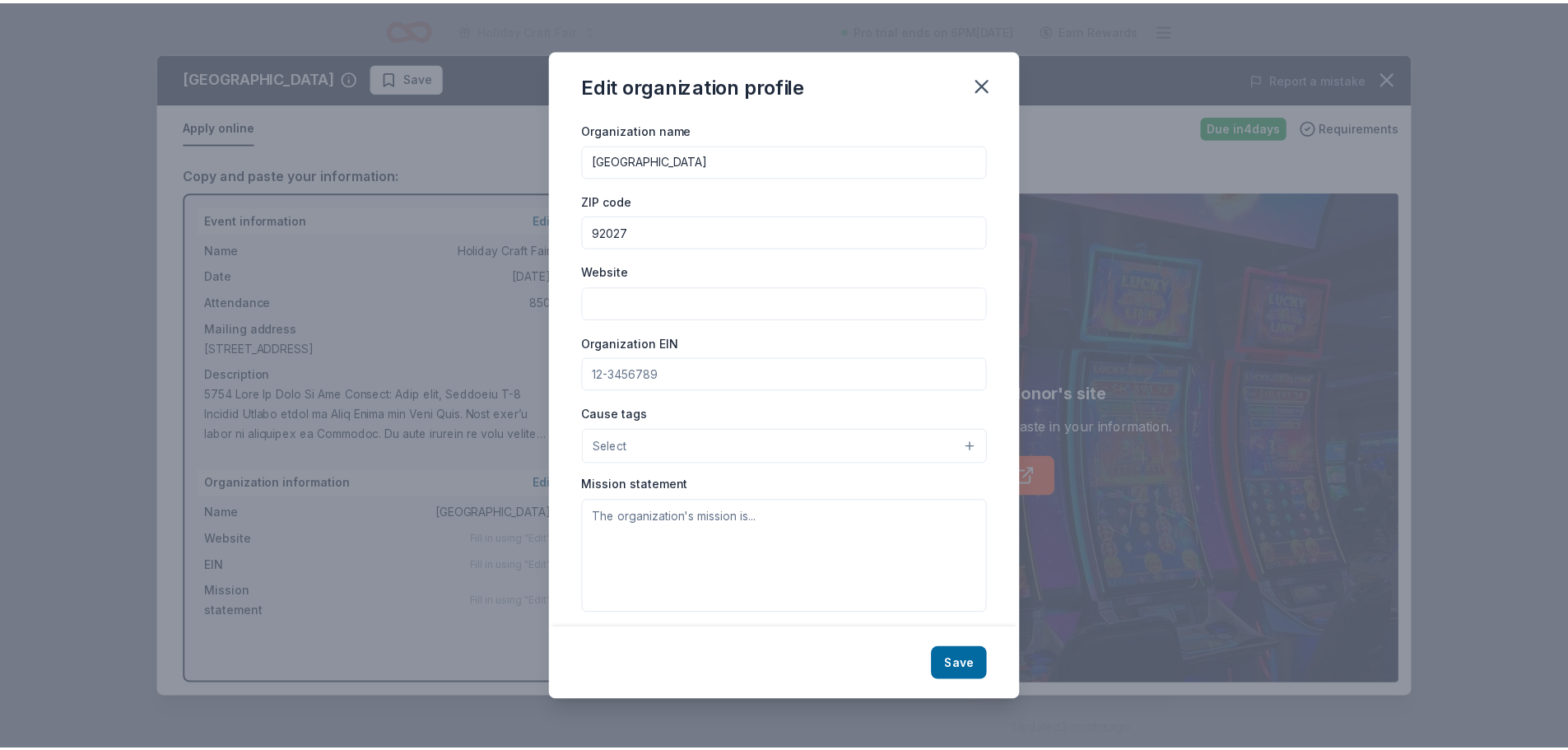
scroll to position [38, 0]
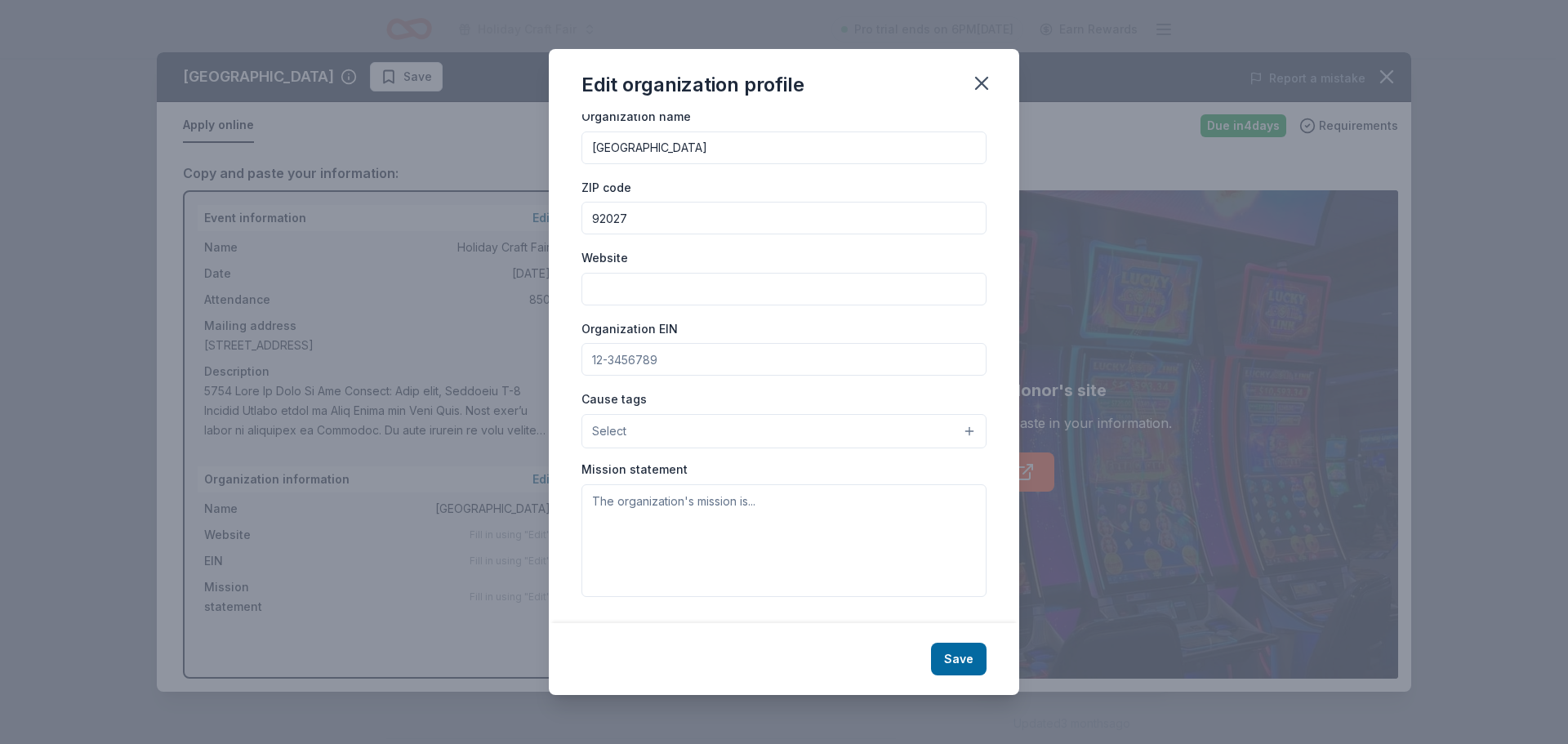
click at [979, 82] on icon "button" at bounding box center [981, 83] width 23 height 23
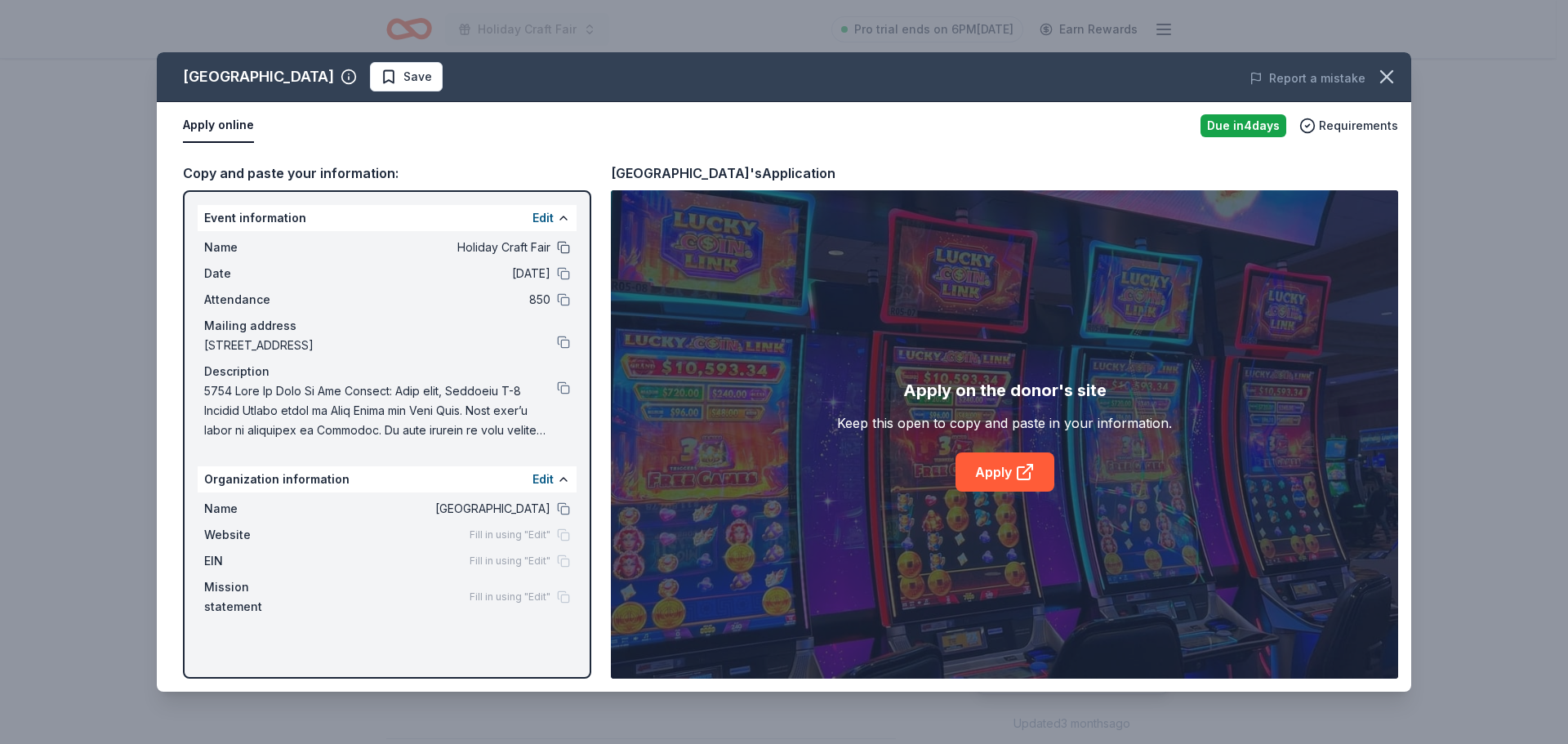
click at [568, 248] on button at bounding box center [563, 247] width 13 height 13
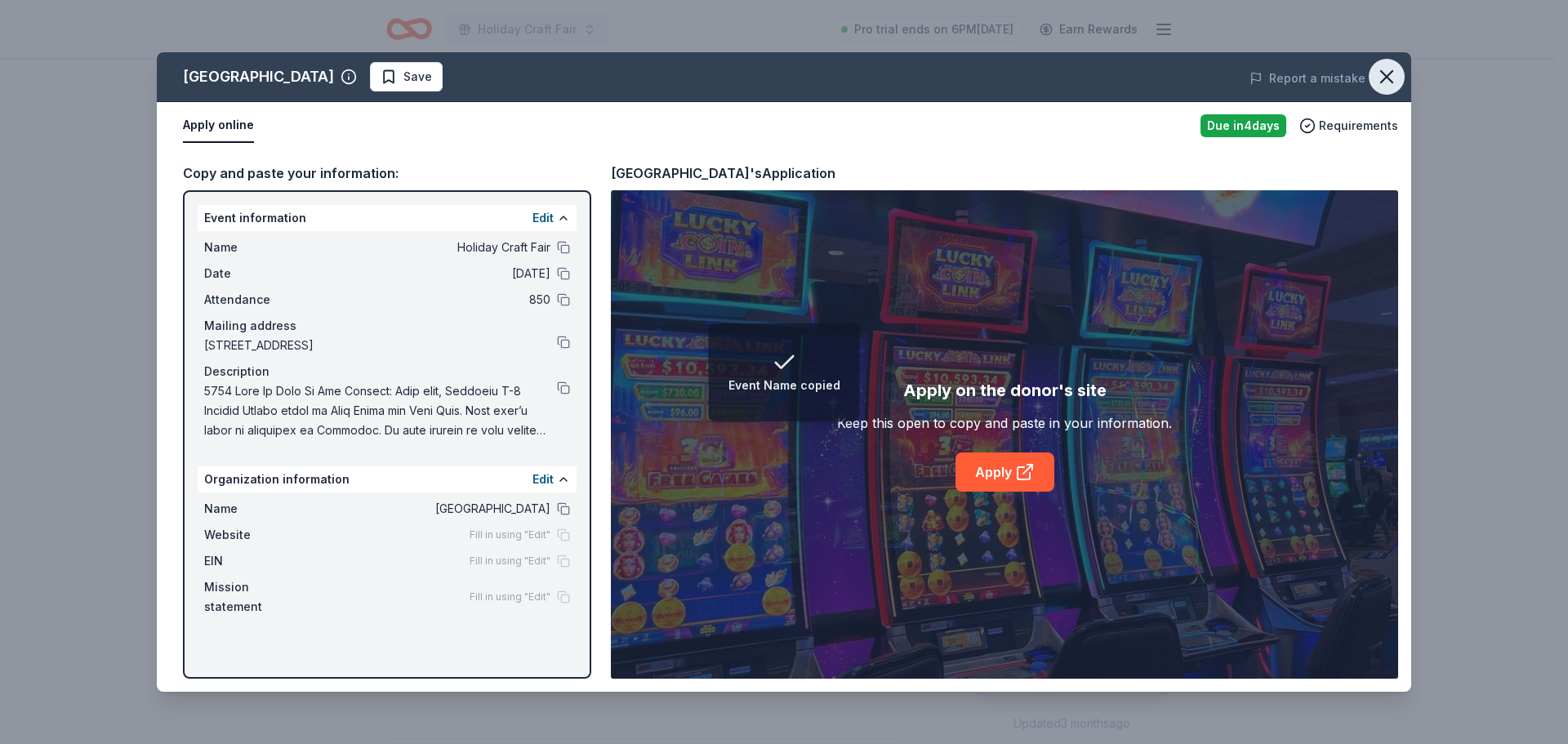
click at [1393, 79] on icon "button" at bounding box center [1386, 76] width 23 height 23
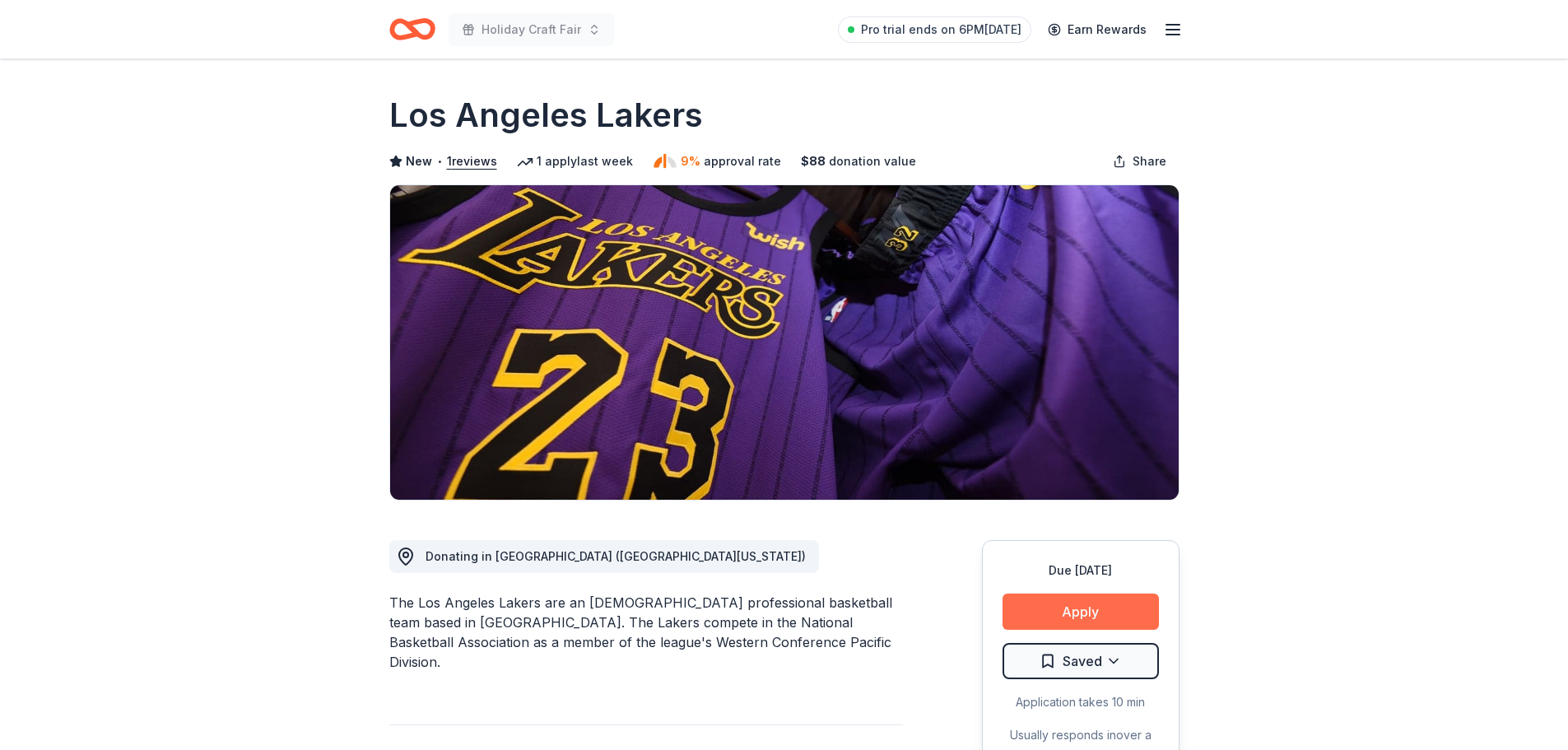
click at [1056, 621] on button "Apply" at bounding box center [1081, 611] width 157 height 37
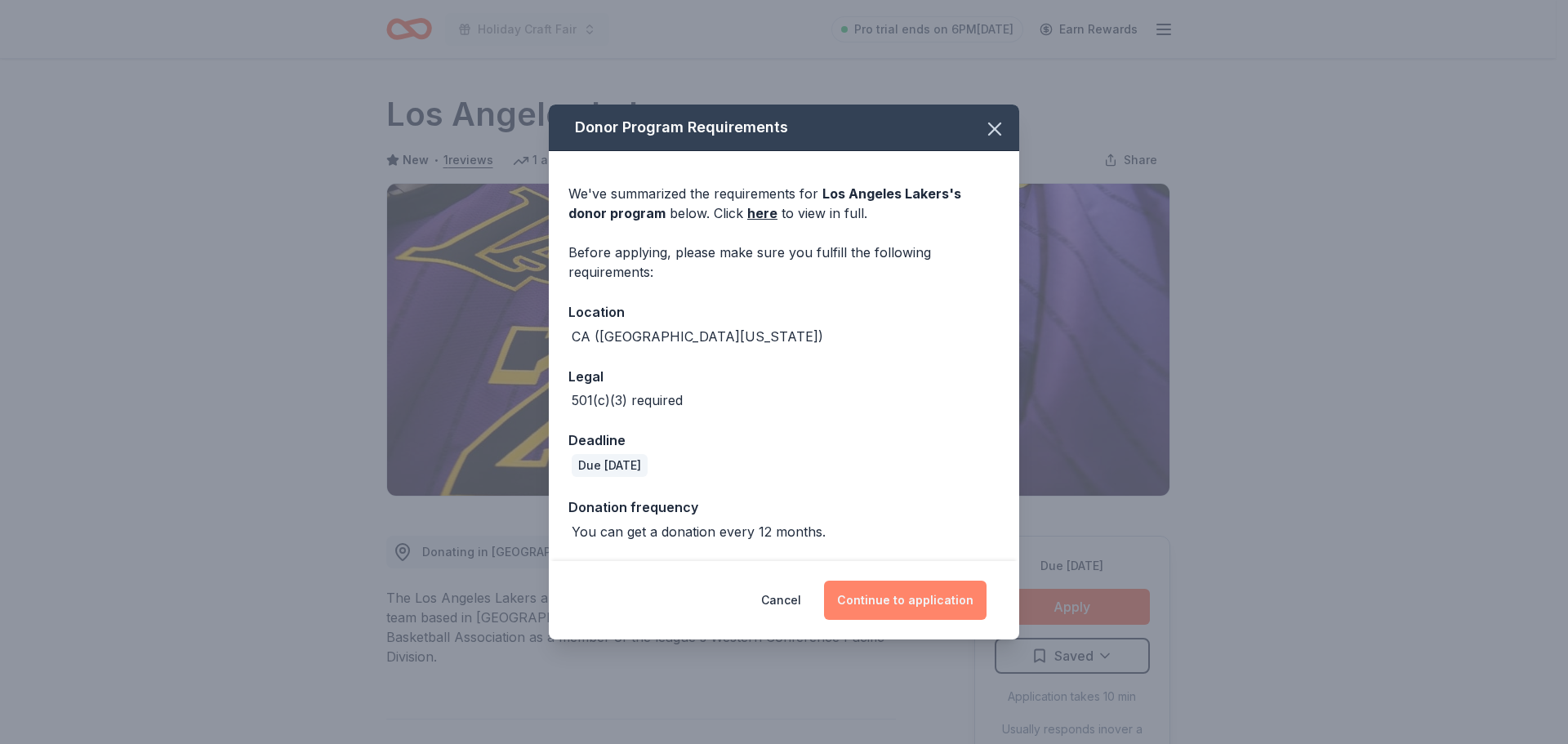
click at [906, 601] on button "Continue to application" at bounding box center [905, 600] width 162 height 39
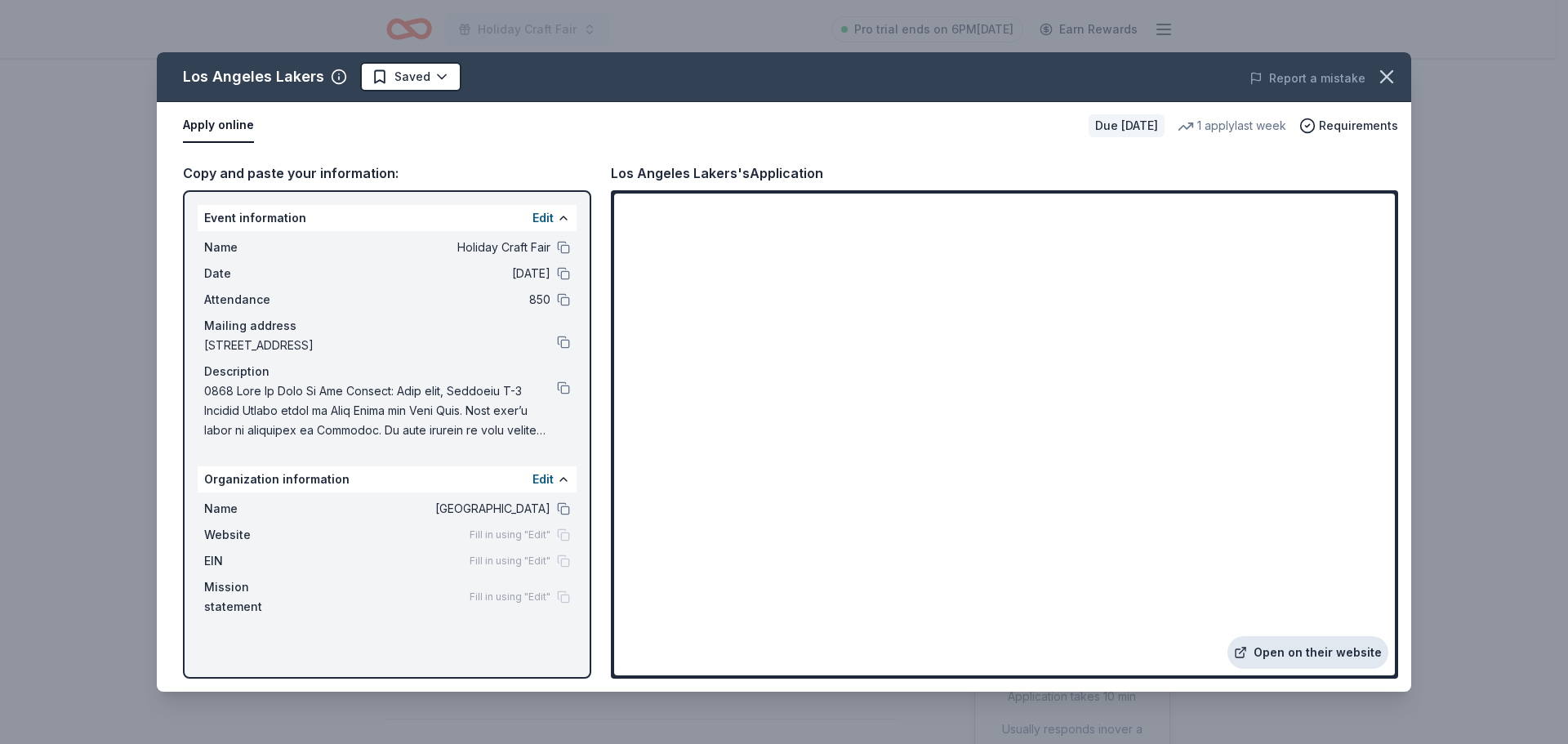
drag, startPoint x: 1156, startPoint y: 509, endPoint x: 1295, endPoint y: 662, distance: 206.7
click at [1295, 662] on link "Open on their website" at bounding box center [1307, 651] width 160 height 32
click at [568, 248] on button at bounding box center [563, 247] width 13 height 13
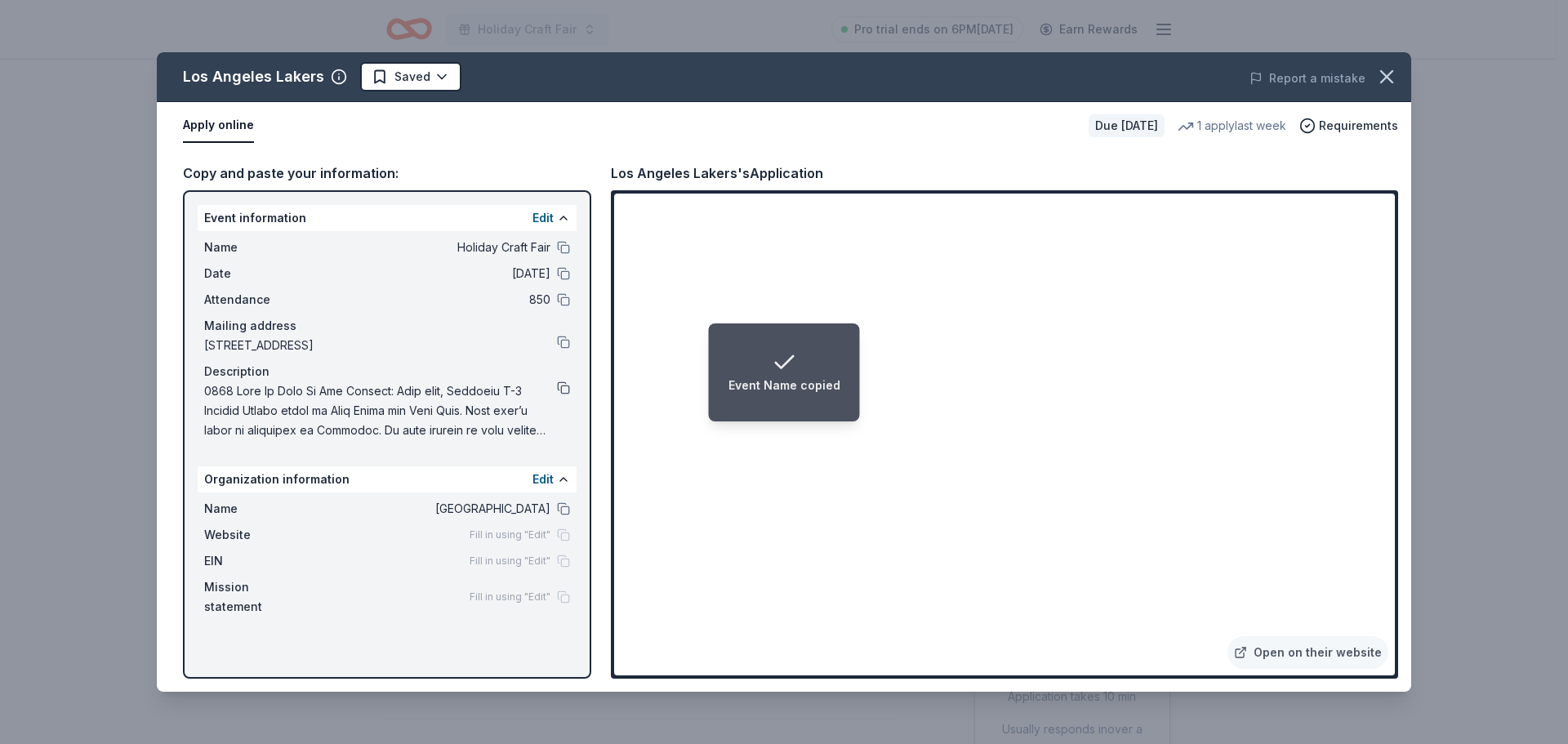
click at [560, 388] on button at bounding box center [563, 387] width 13 height 13
click at [560, 343] on button at bounding box center [563, 341] width 13 height 13
click at [1387, 70] on icon "button" at bounding box center [1386, 76] width 23 height 23
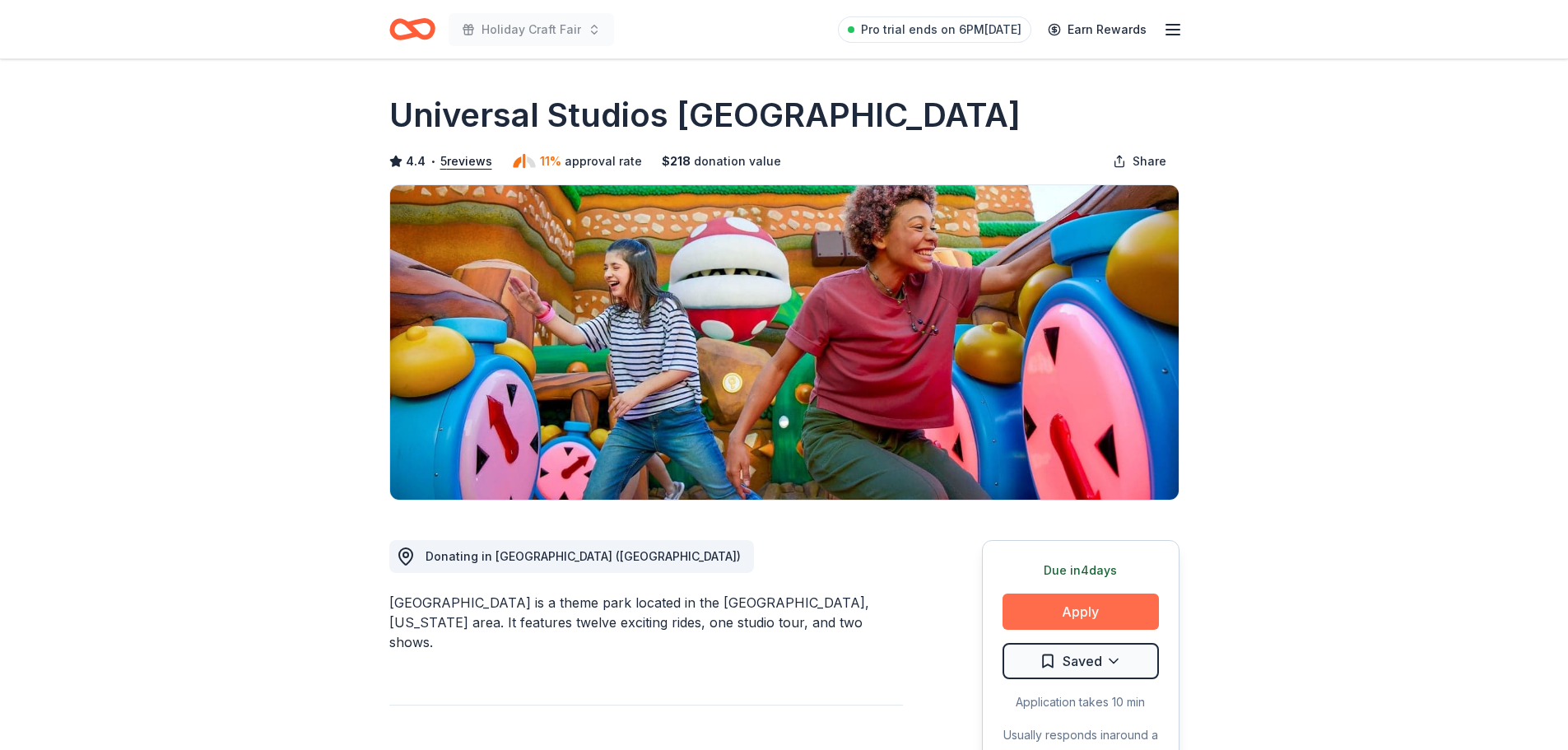
click at [1105, 612] on button "Apply" at bounding box center [1081, 611] width 157 height 37
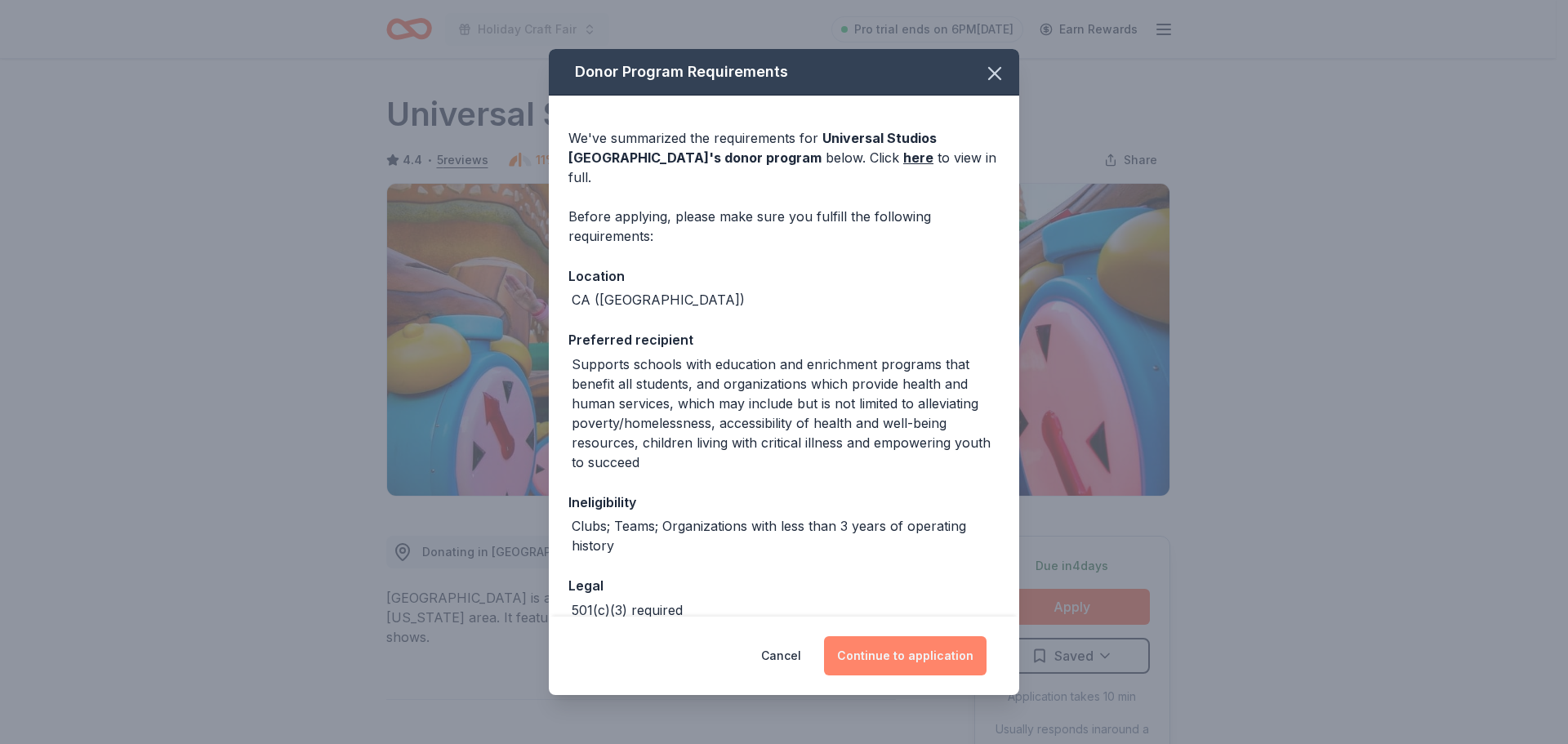
click at [890, 644] on button "Continue to application" at bounding box center [905, 655] width 162 height 39
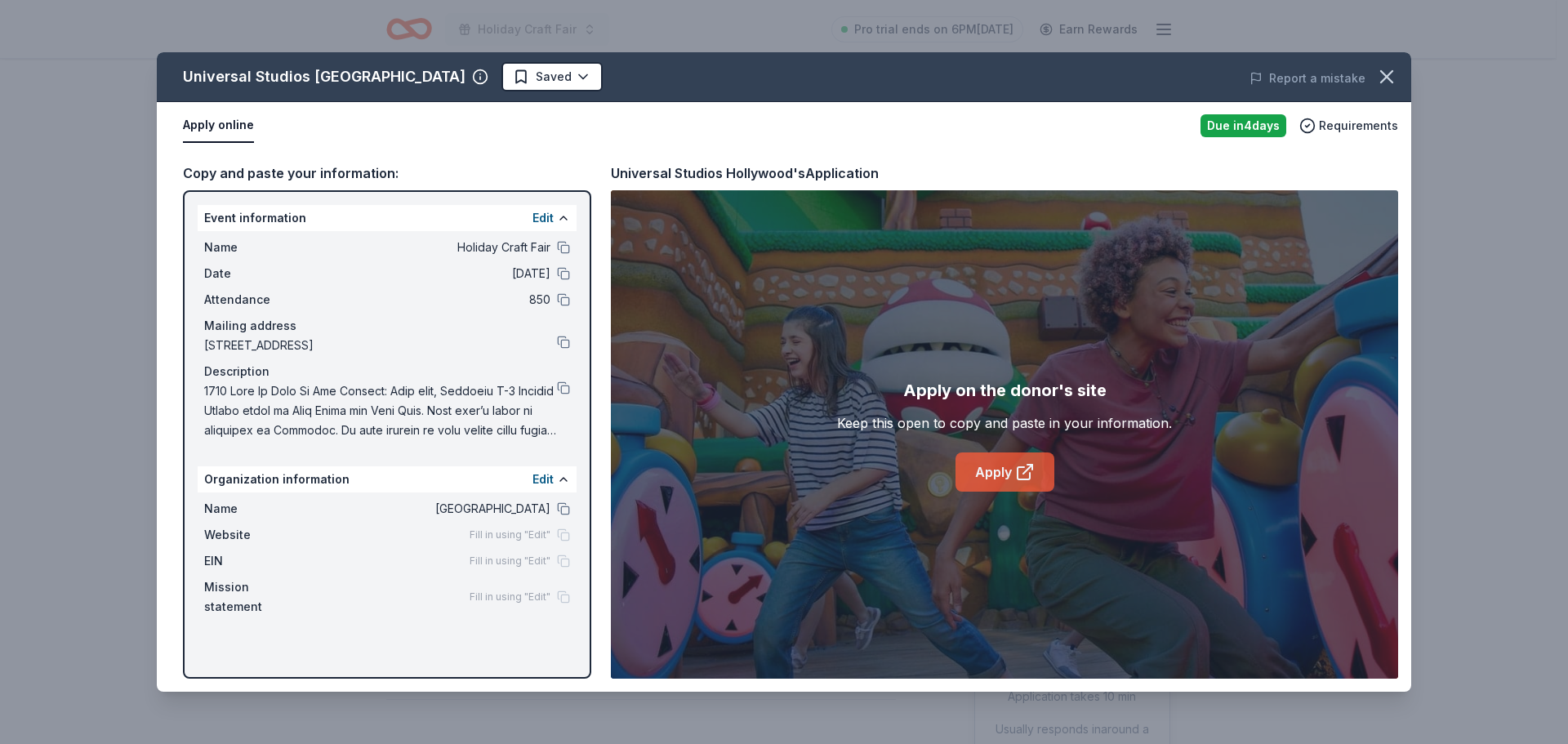
click at [994, 458] on link "Apply" at bounding box center [1005, 472] width 98 height 39
click at [1392, 79] on icon "button" at bounding box center [1386, 76] width 23 height 23
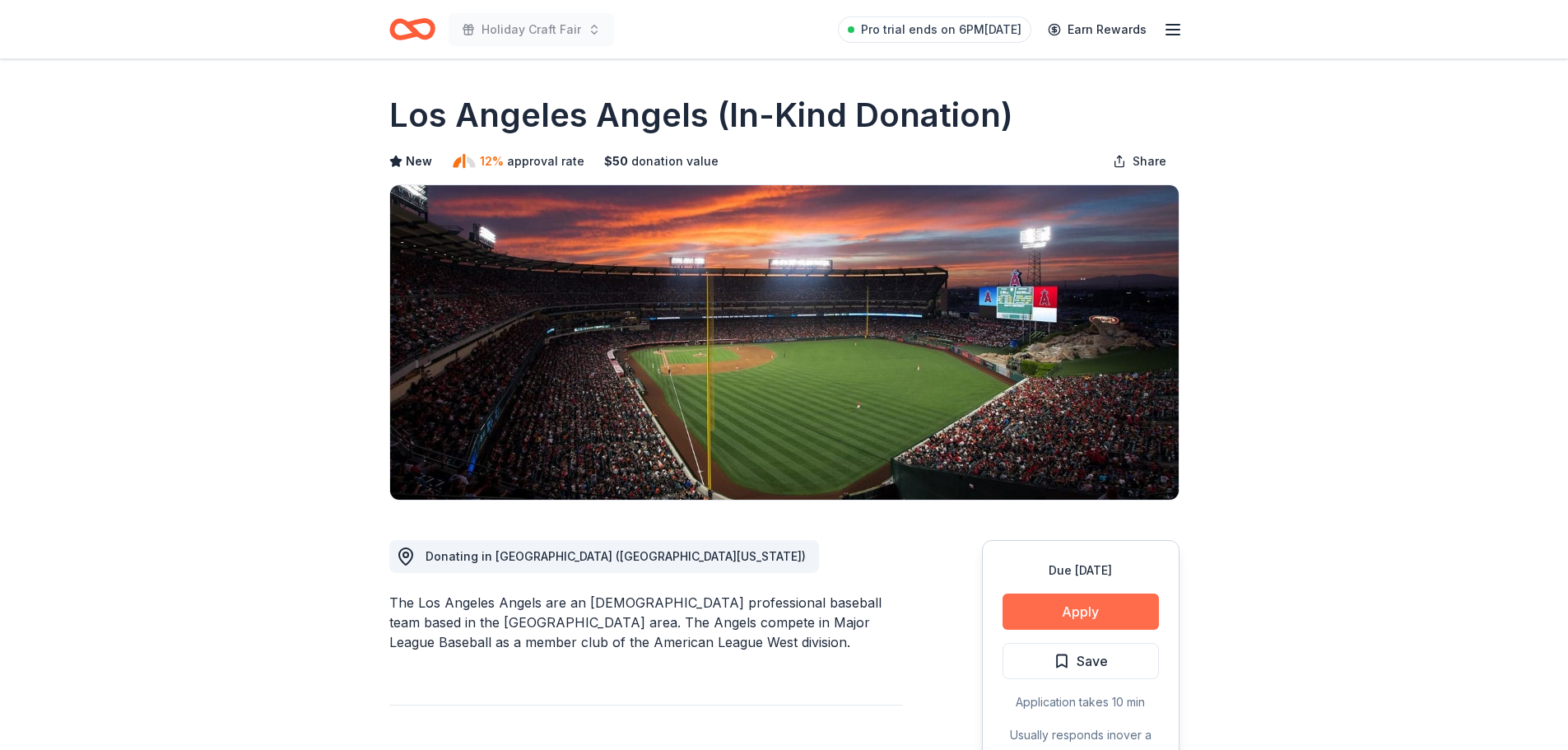
click at [1066, 615] on button "Apply" at bounding box center [1081, 611] width 157 height 37
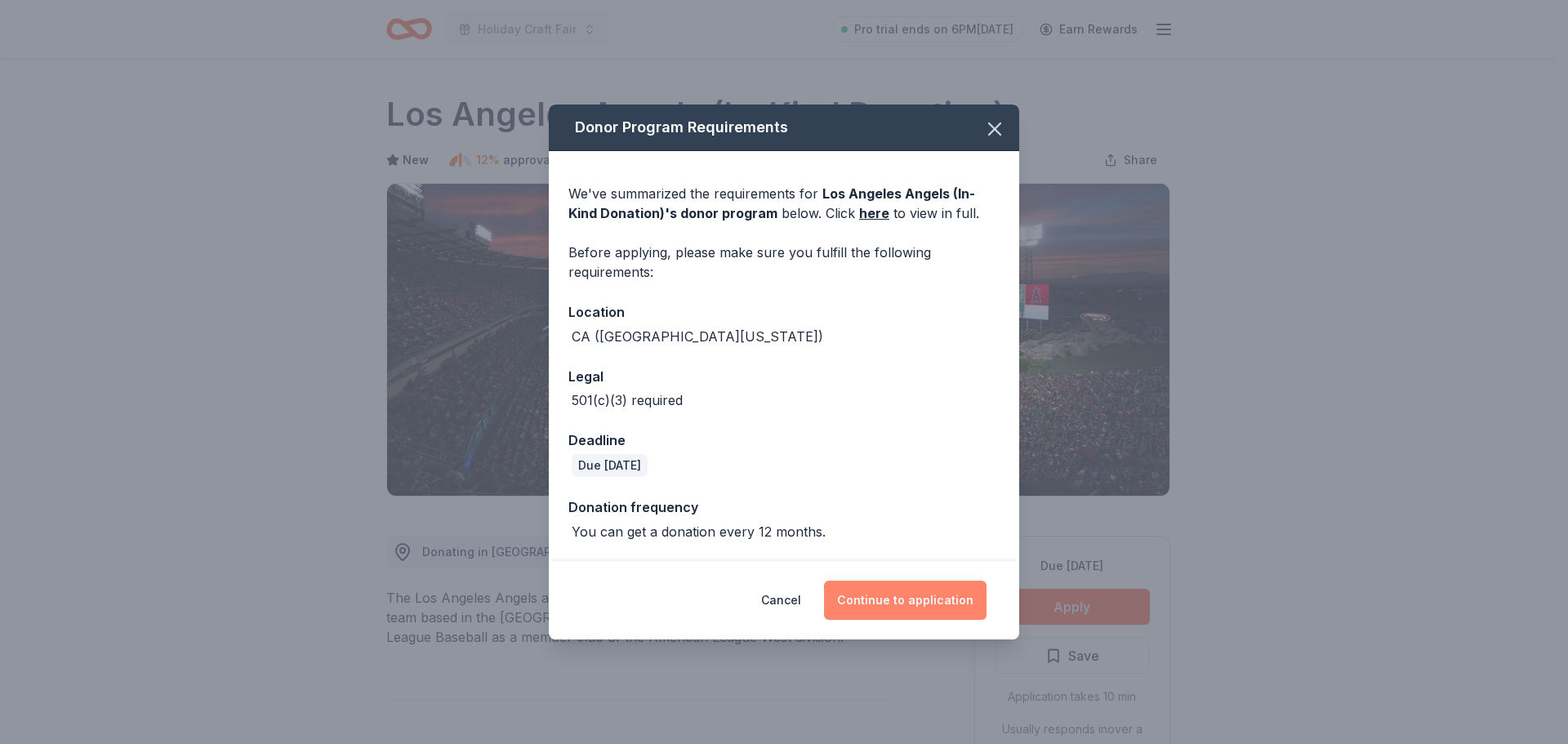
click at [871, 594] on button "Continue to application" at bounding box center [905, 600] width 162 height 39
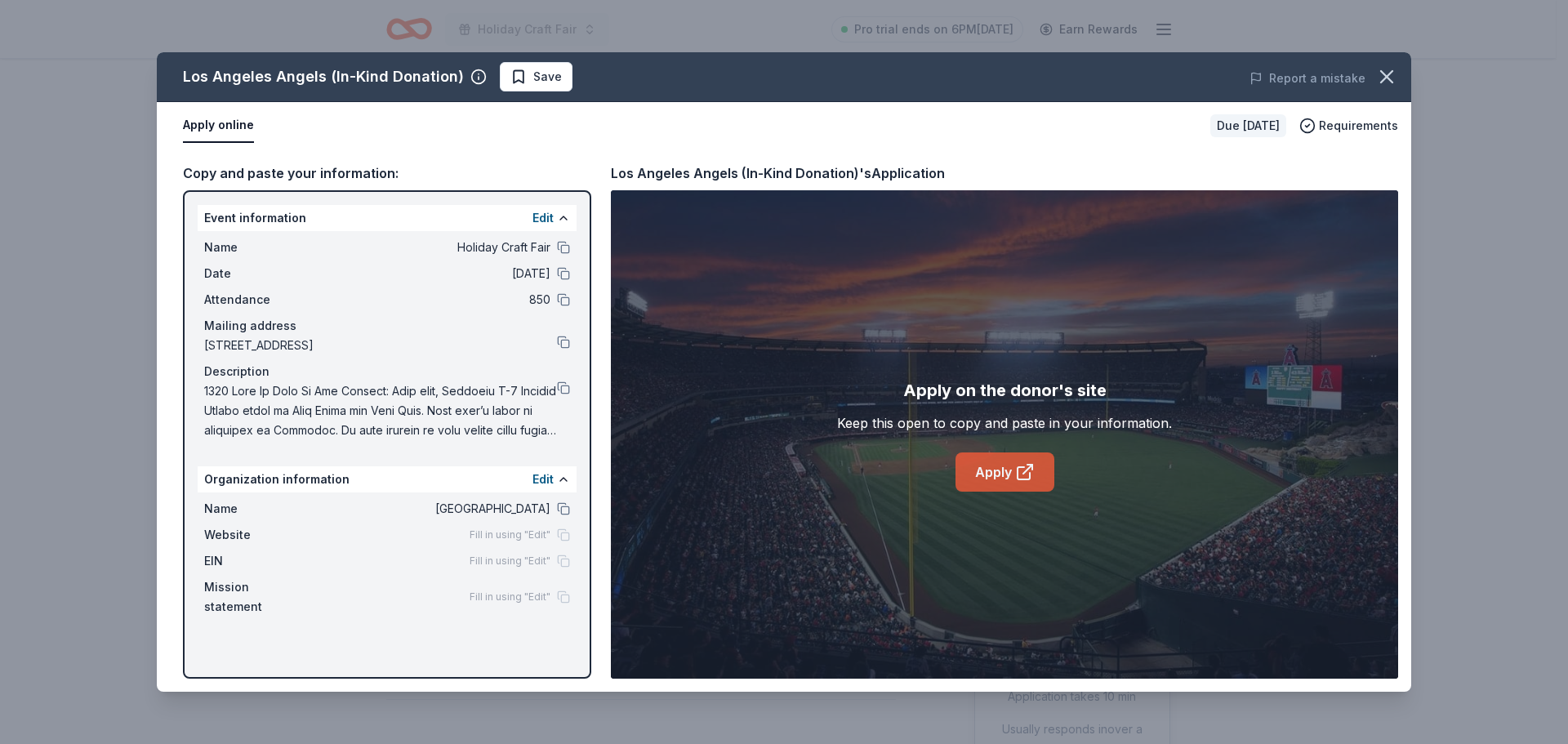
click at [1018, 472] on icon at bounding box center [1024, 473] width 12 height 12
click at [564, 246] on button at bounding box center [563, 247] width 13 height 13
click at [561, 387] on button at bounding box center [563, 387] width 13 height 13
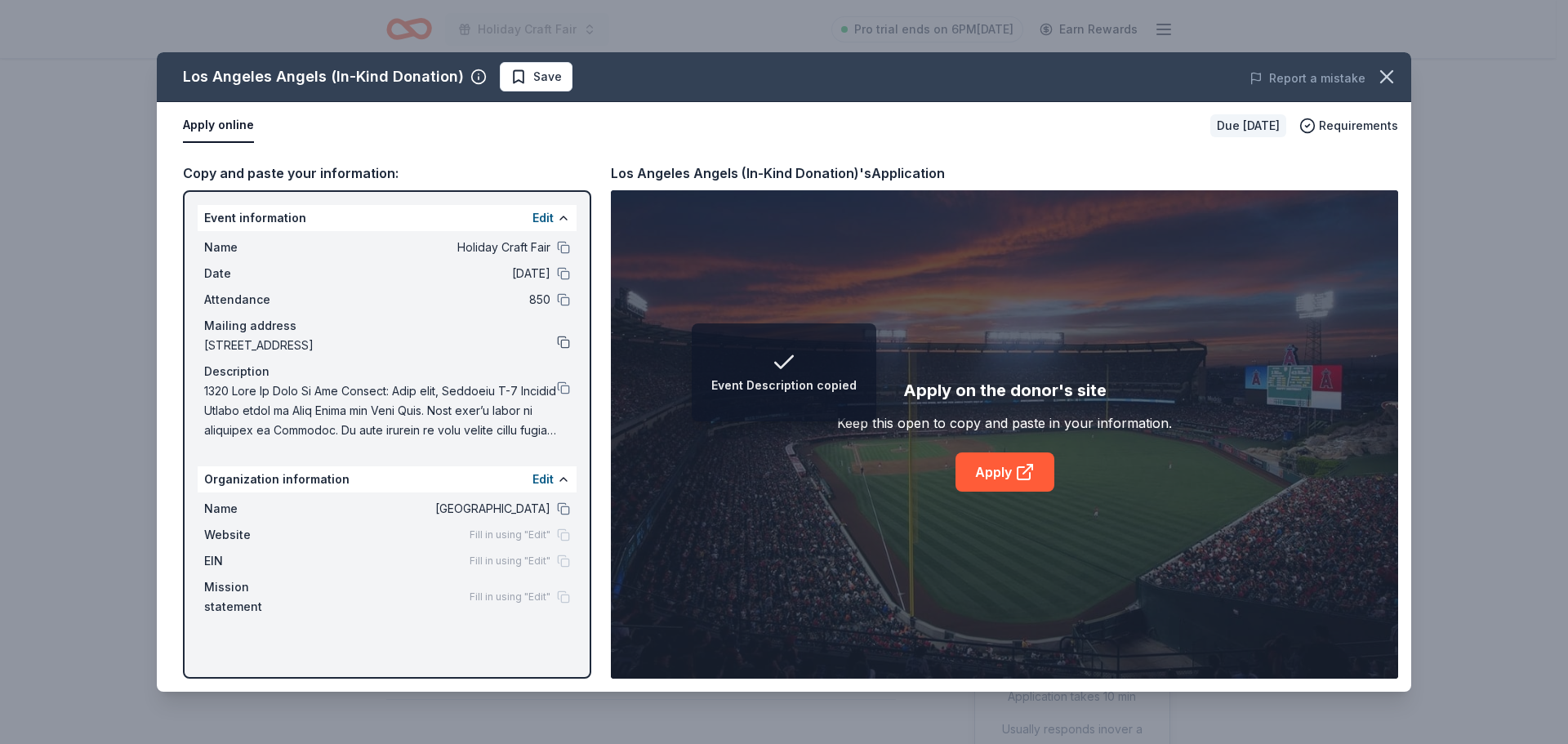
click at [563, 340] on button at bounding box center [563, 341] width 13 height 13
click at [558, 342] on button at bounding box center [563, 341] width 13 height 13
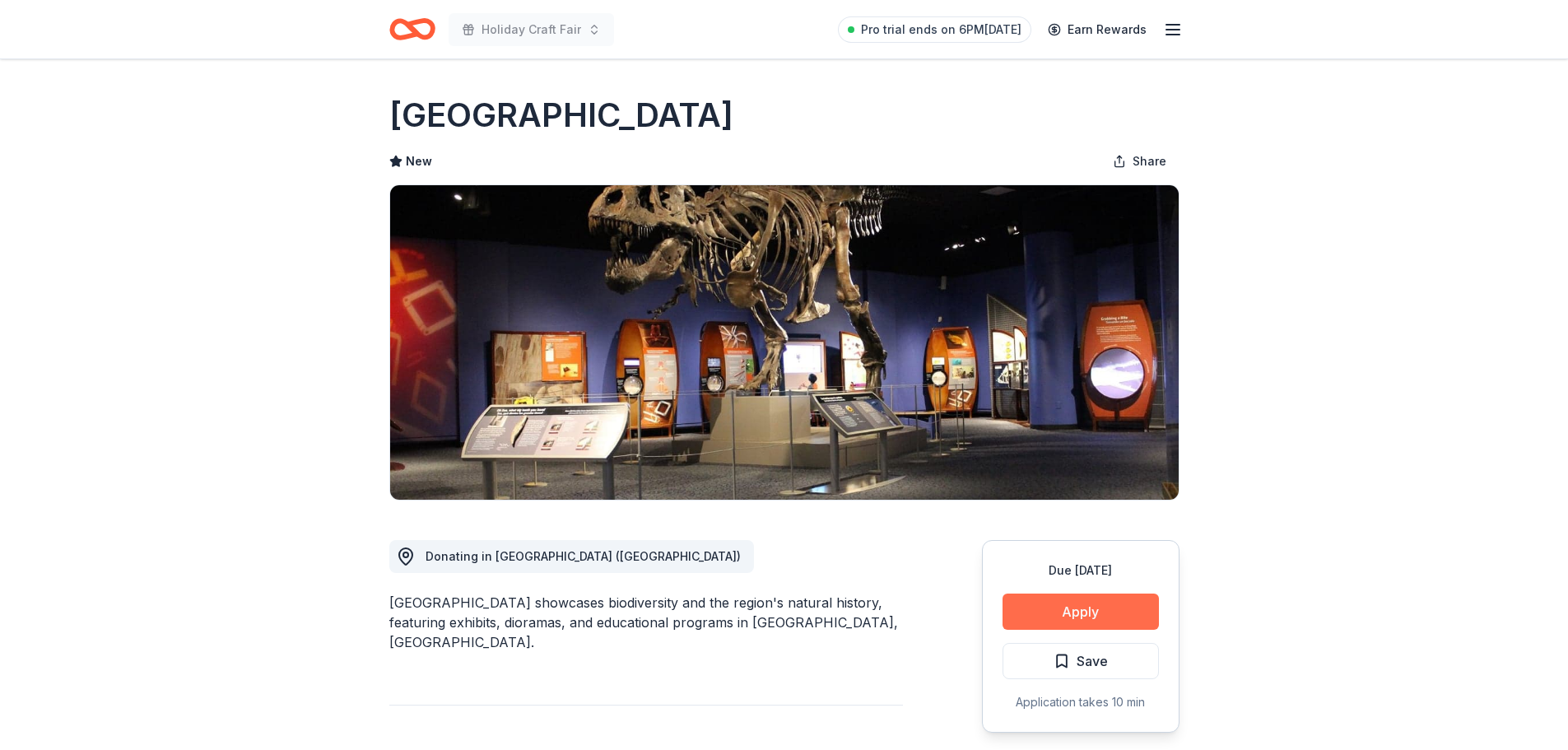
click at [1087, 624] on button "Apply" at bounding box center [1081, 611] width 157 height 37
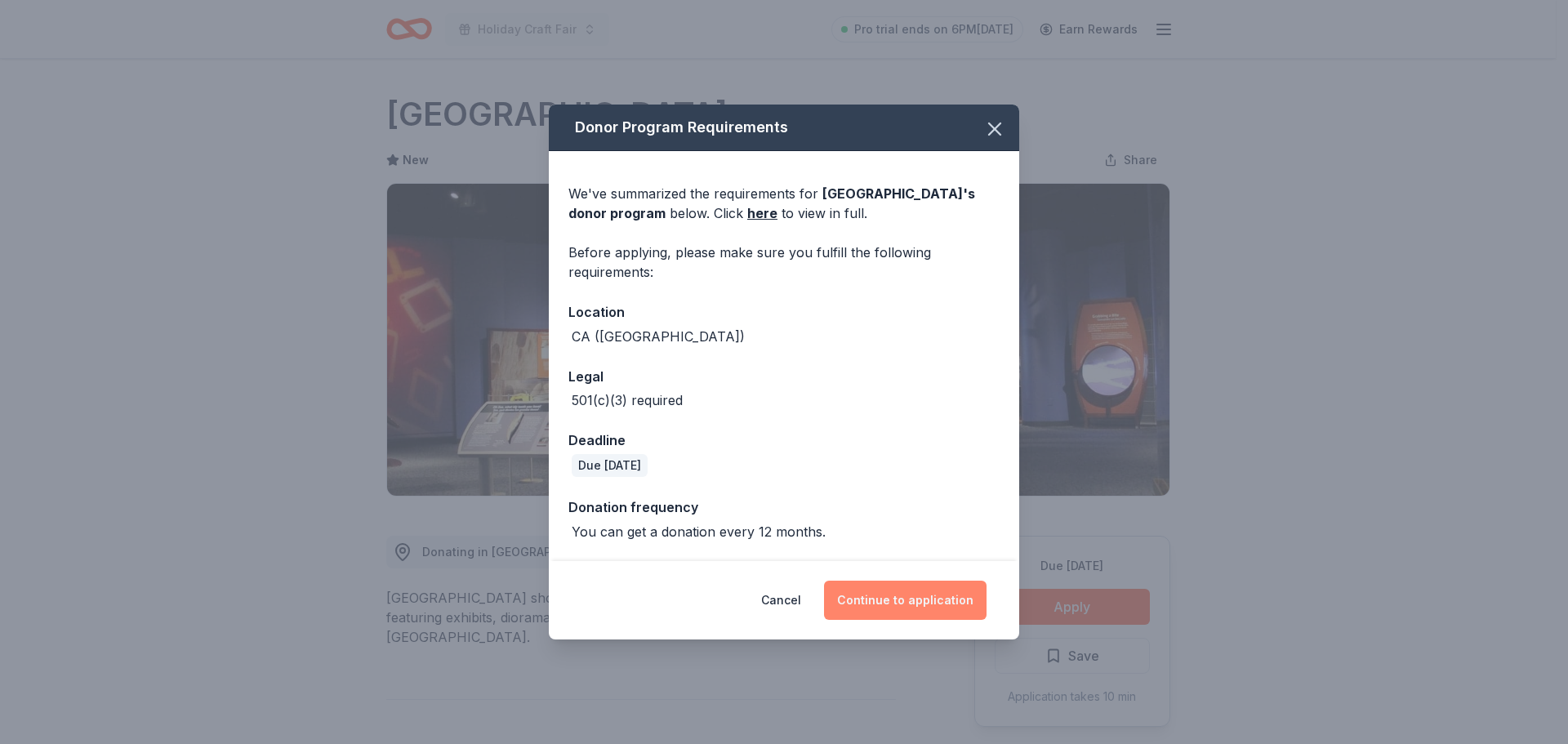
click at [919, 592] on button "Continue to application" at bounding box center [905, 600] width 162 height 39
